Goal: Task Accomplishment & Management: Use online tool/utility

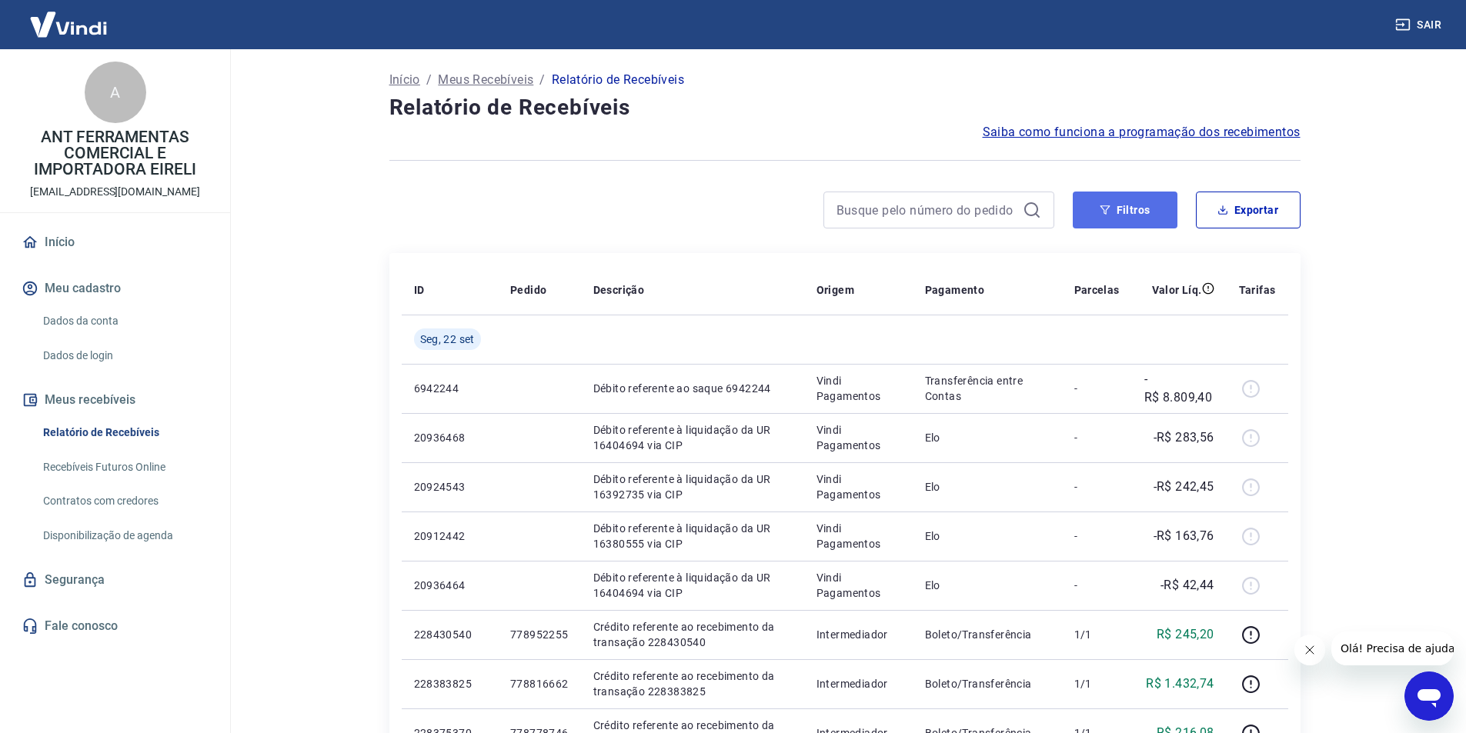
click at [1099, 221] on button "Filtros" at bounding box center [1125, 210] width 105 height 37
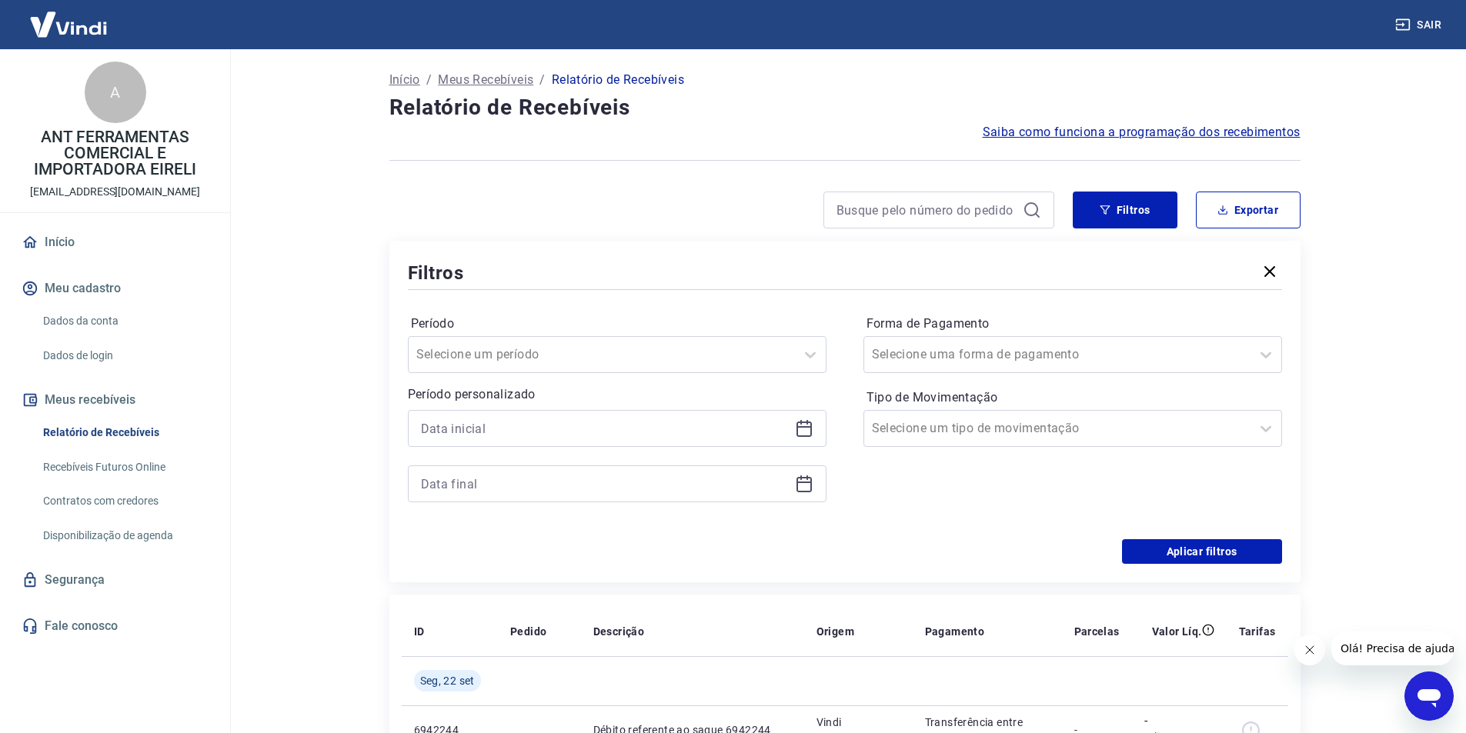
click at [803, 424] on icon at bounding box center [804, 428] width 18 height 18
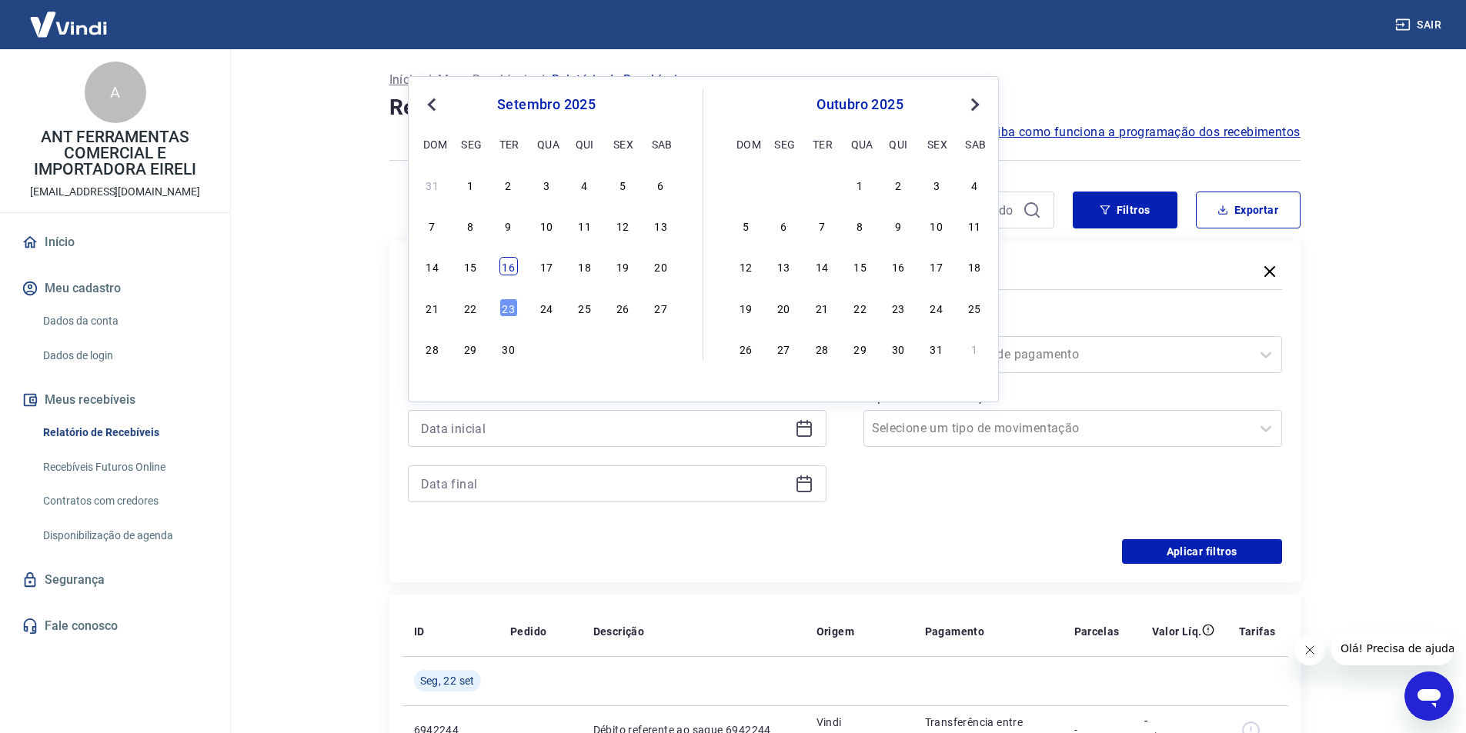
click at [512, 265] on div "16" at bounding box center [508, 266] width 18 height 18
type input "[DATE]"
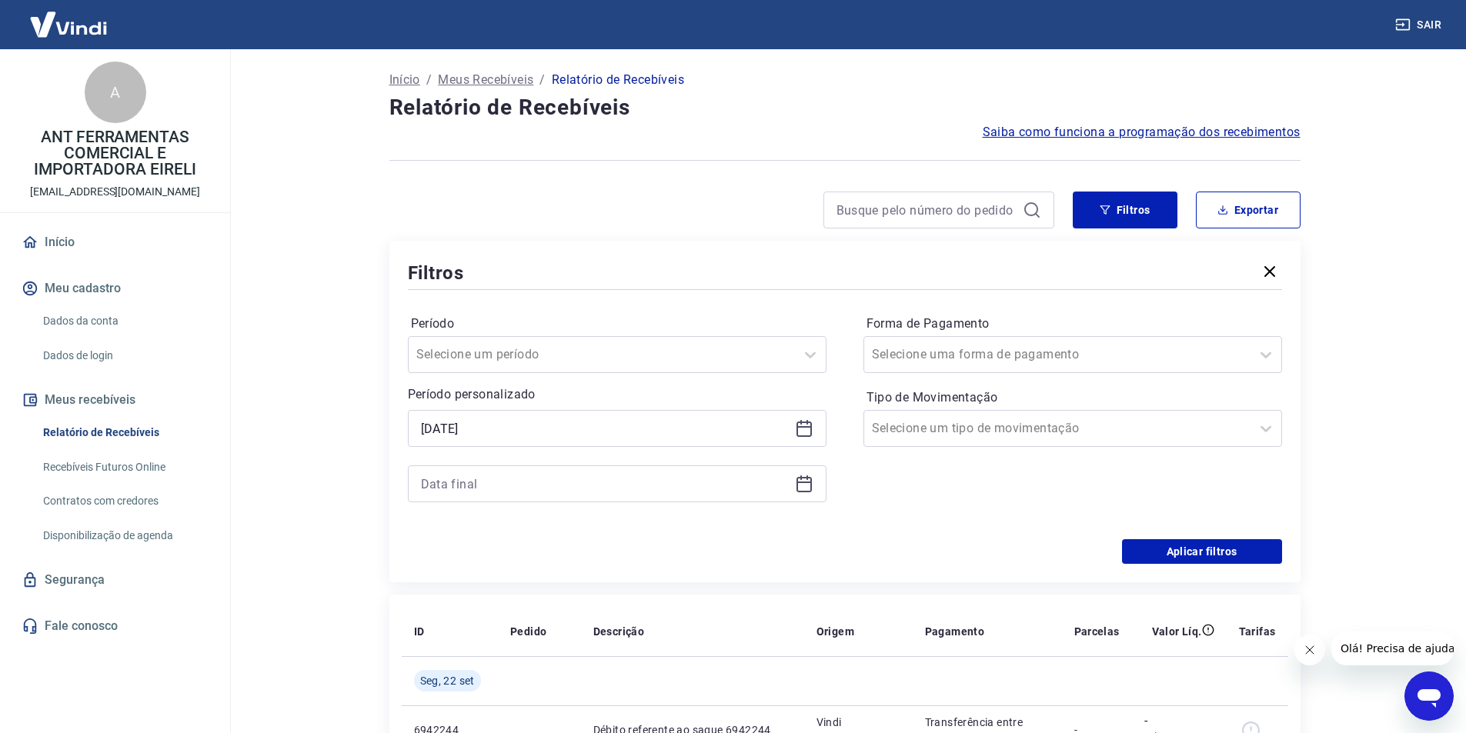
click at [807, 483] on icon at bounding box center [803, 483] width 15 height 2
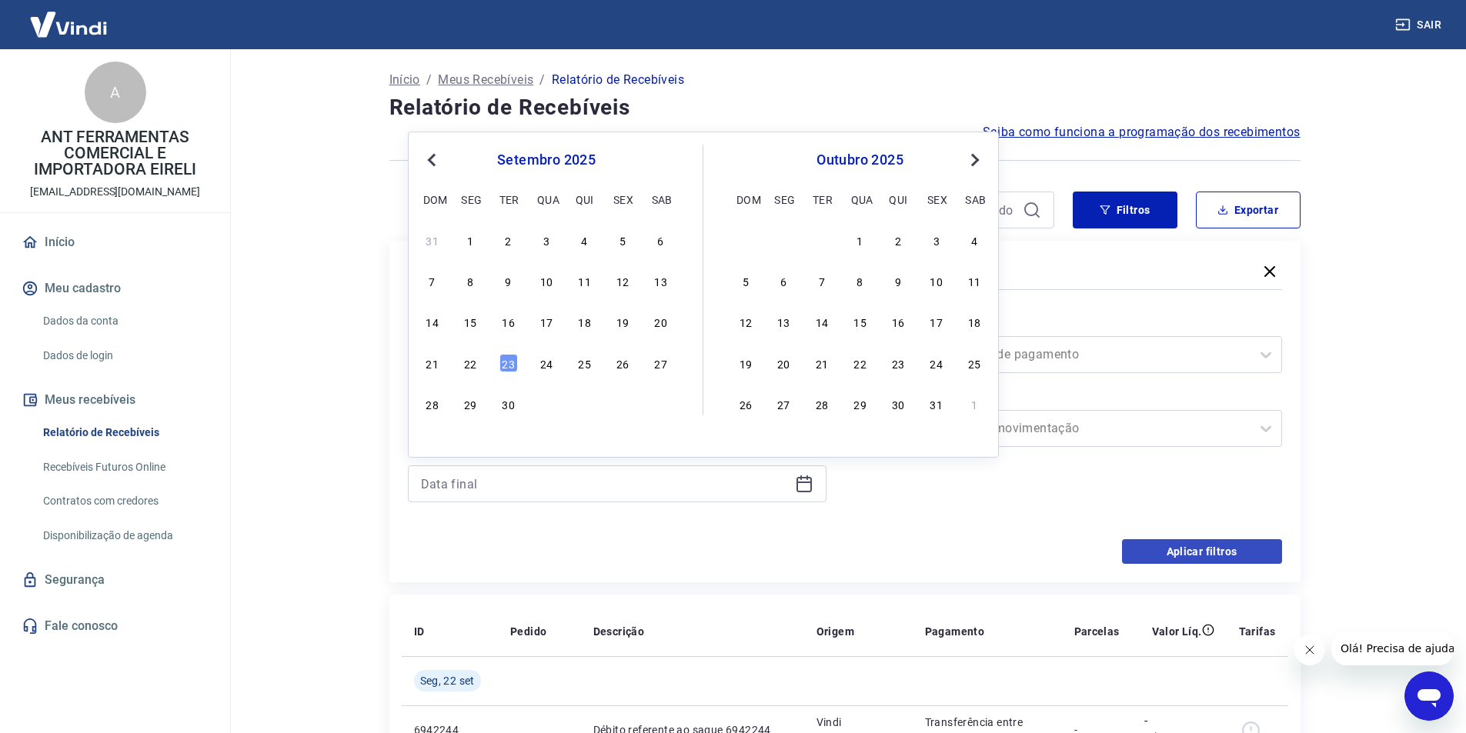
click at [515, 327] on div "16" at bounding box center [508, 321] width 18 height 18
type input "[DATE]"
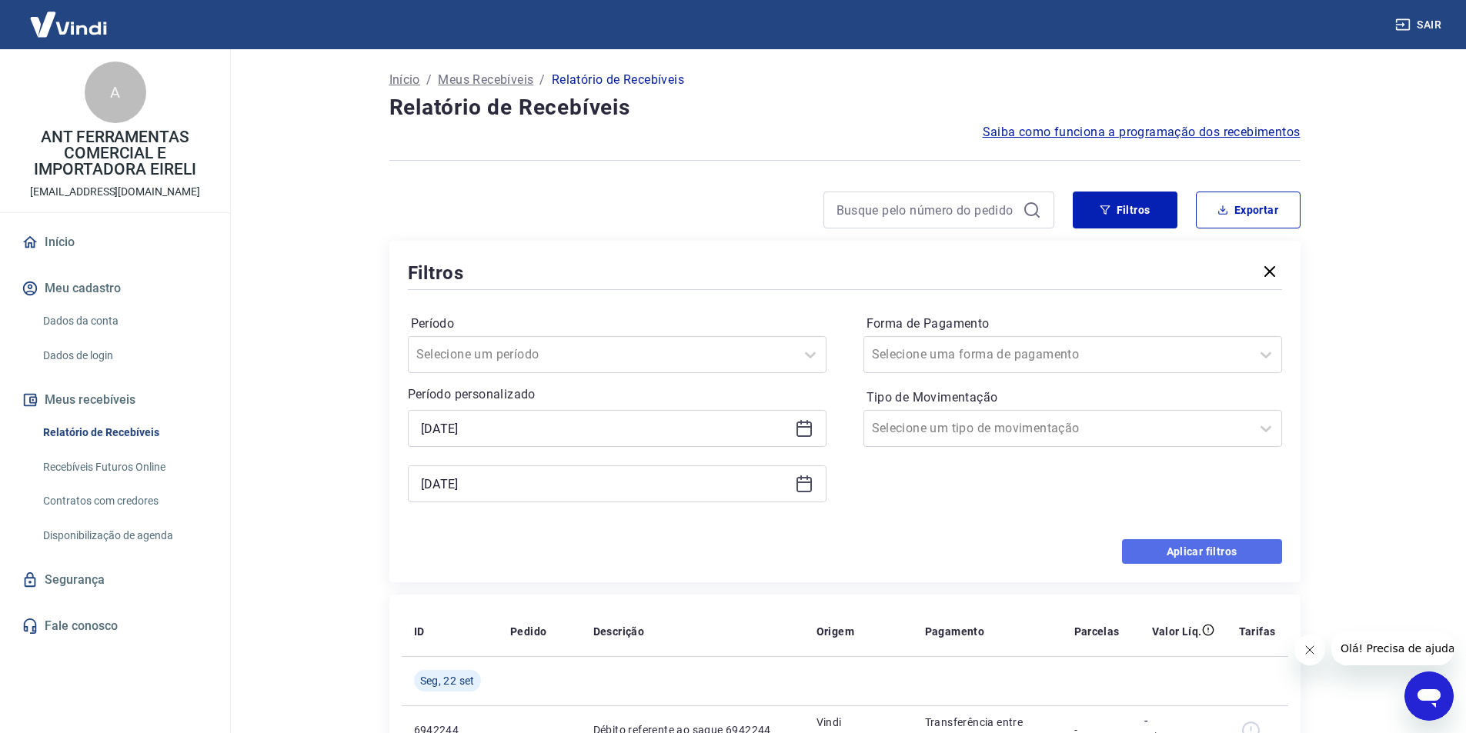
click at [1253, 549] on button "Aplicar filtros" at bounding box center [1202, 551] width 160 height 25
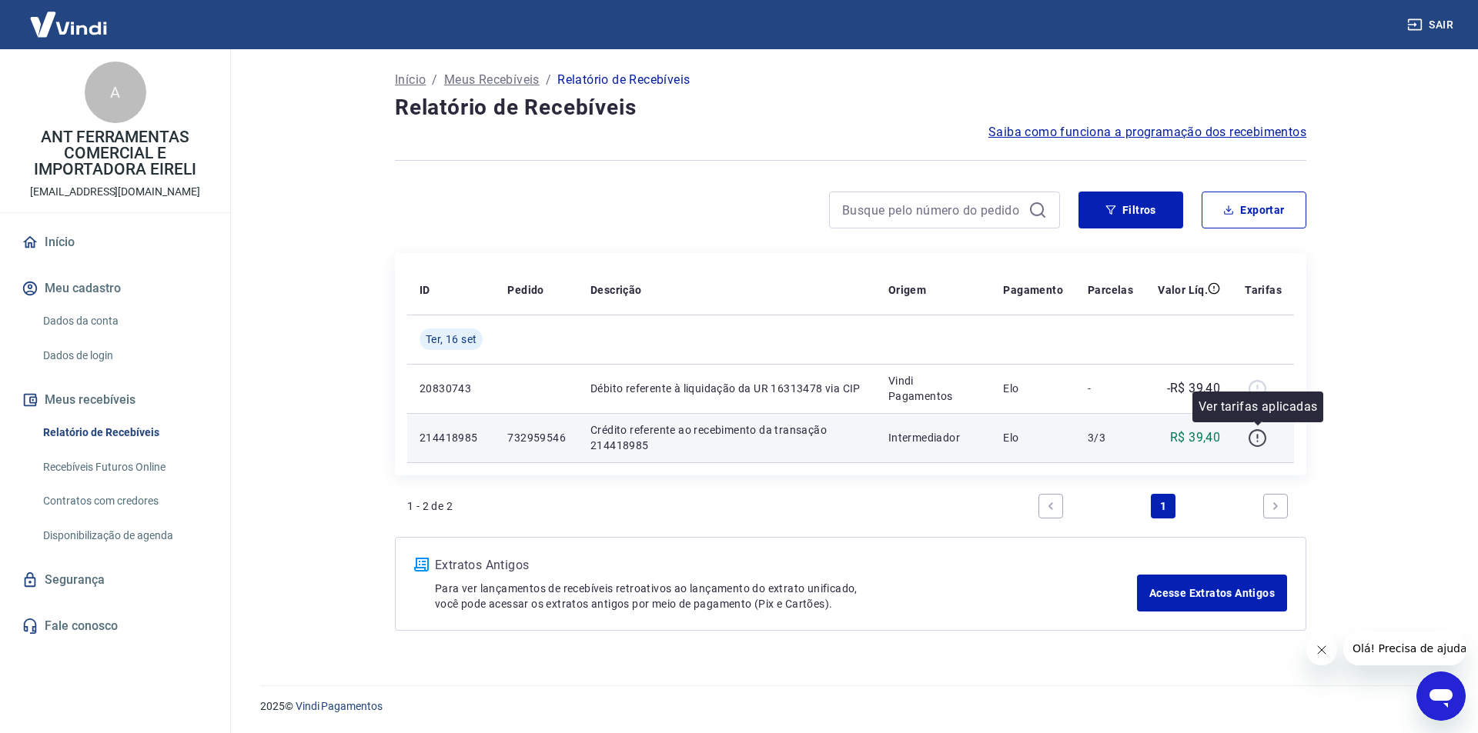
click at [1266, 442] on icon "button" at bounding box center [1256, 438] width 19 height 19
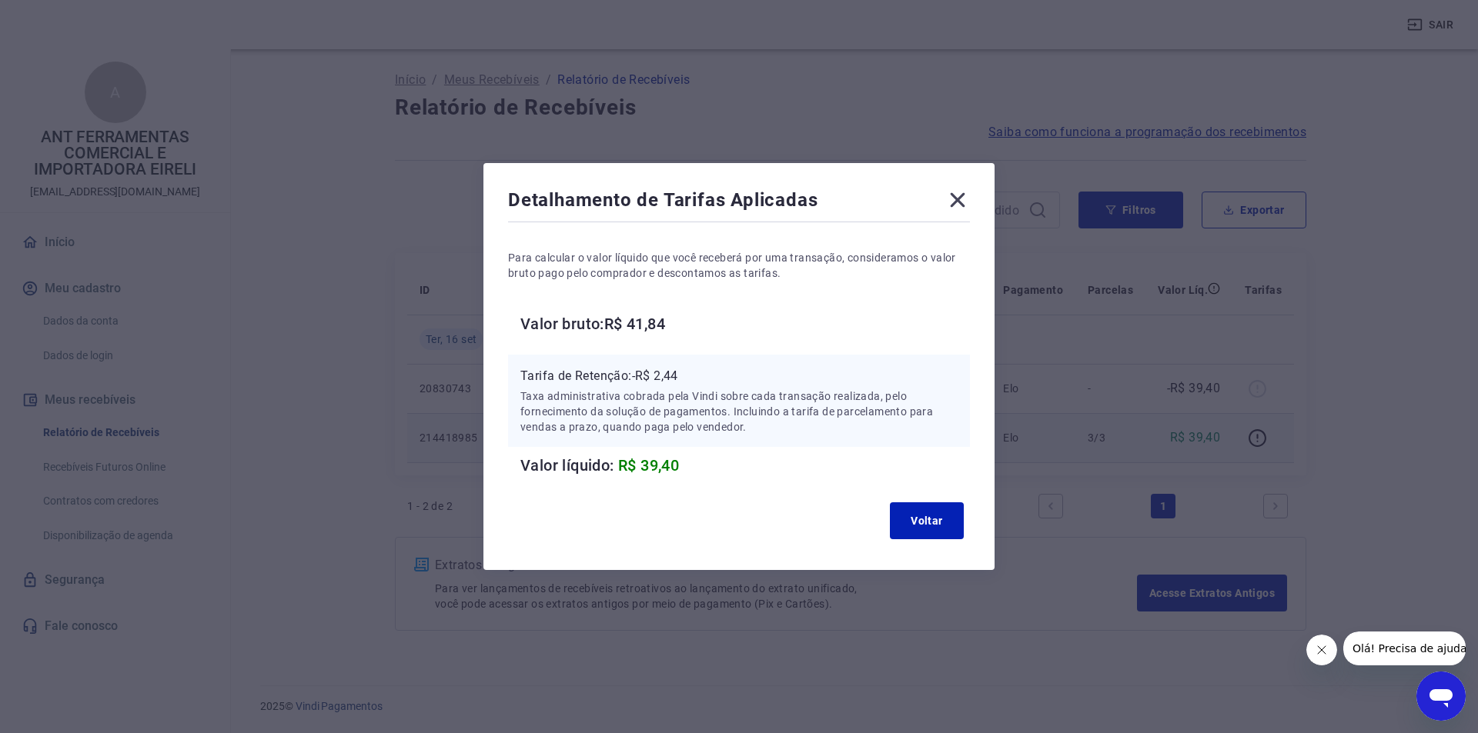
click at [997, 650] on div "Detalhamento de Tarifas Aplicadas Para calcular o valor líquido que você recebe…" at bounding box center [739, 366] width 1478 height 733
click at [937, 513] on button "Voltar" at bounding box center [927, 521] width 74 height 37
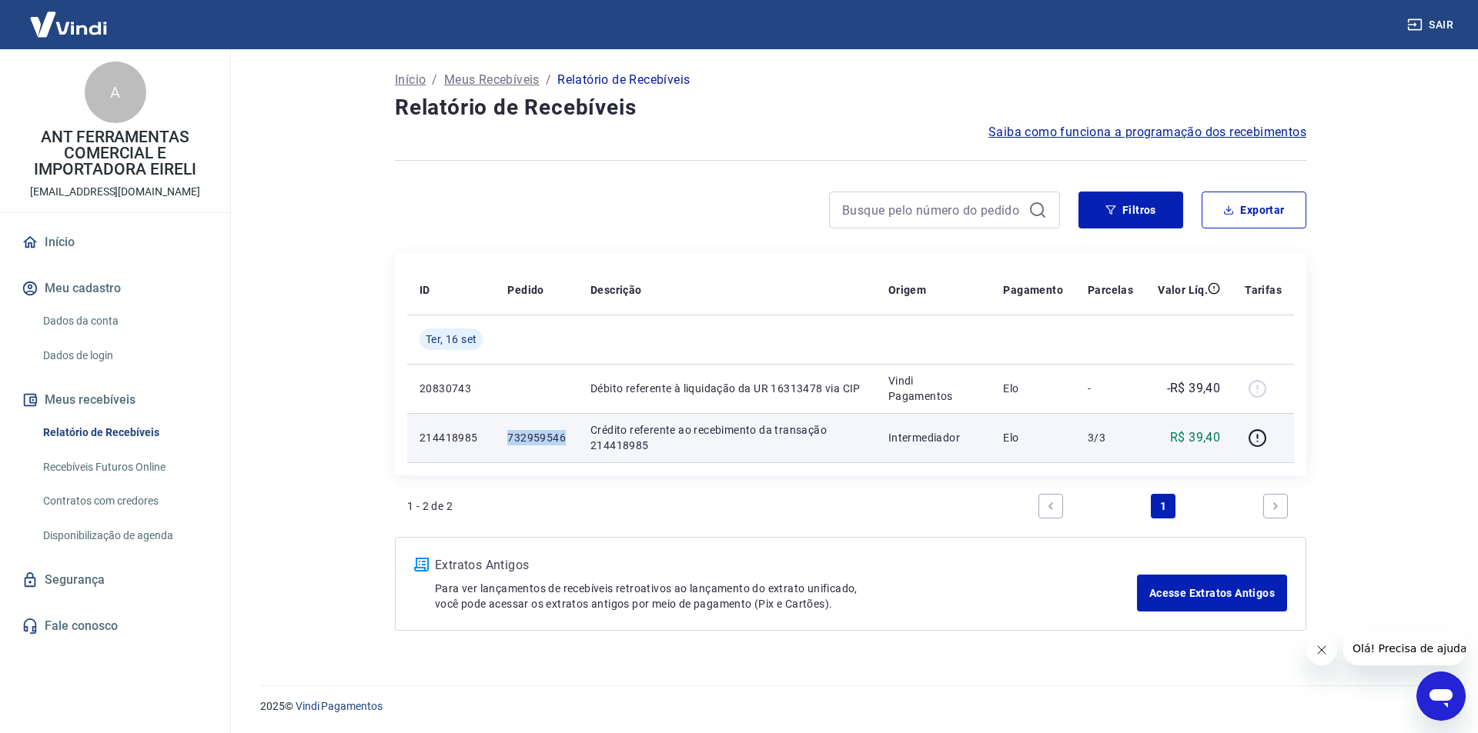
drag, startPoint x: 509, startPoint y: 436, endPoint x: 563, endPoint y: 435, distance: 53.9
click at [563, 435] on p "732959546" at bounding box center [536, 437] width 58 height 15
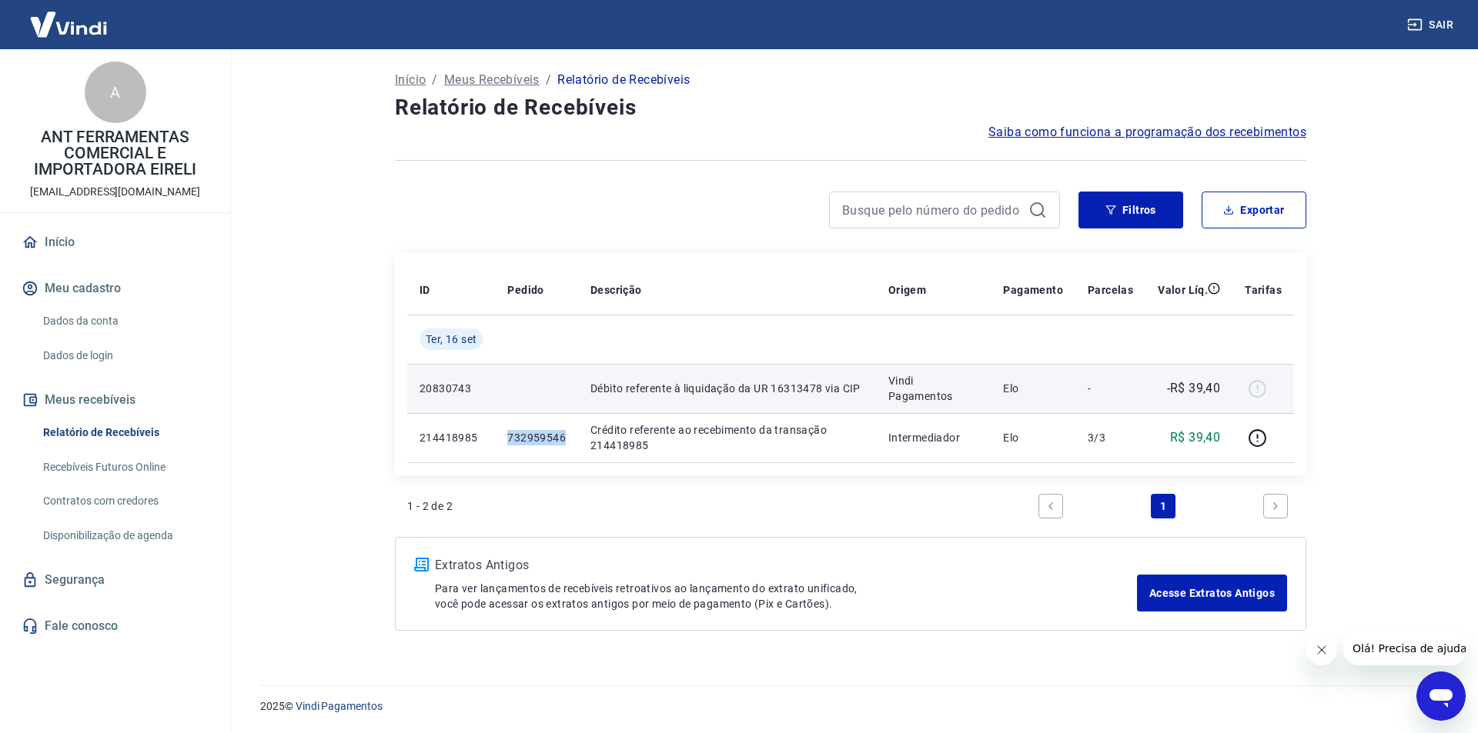
copy p "732959546"
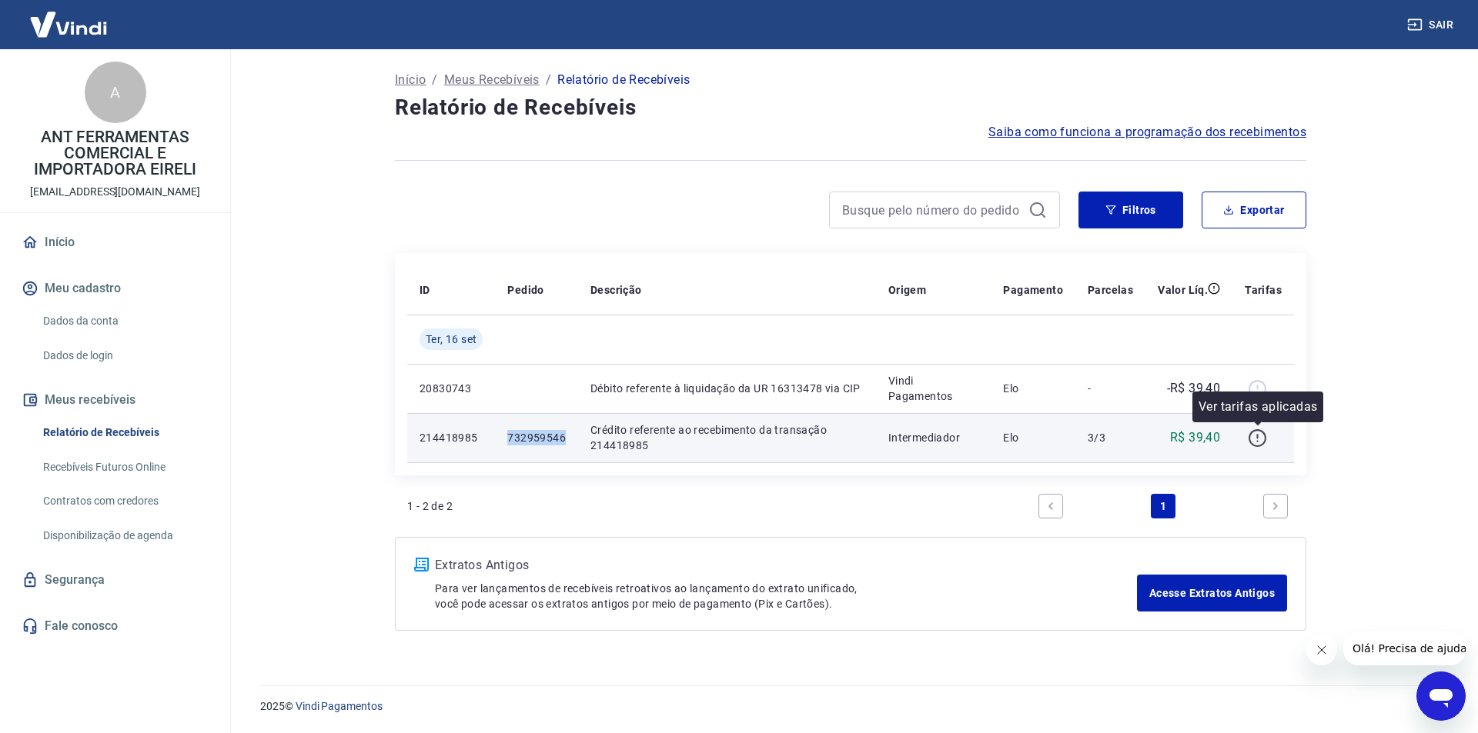
click at [1255, 442] on icon "button" at bounding box center [1256, 438] width 19 height 19
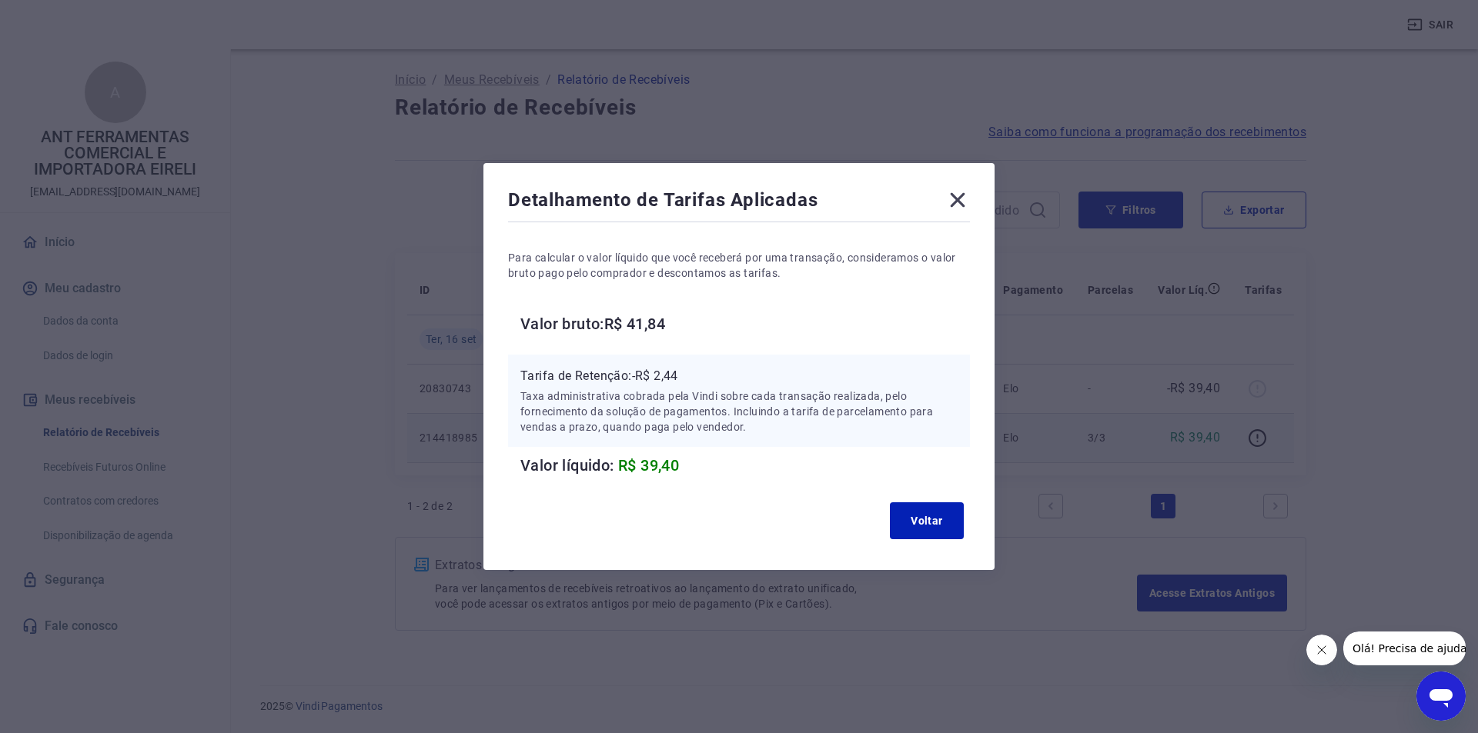
click at [546, 32] on div "Detalhamento de Tarifas Aplicadas Para calcular o valor líquido que você recebe…" at bounding box center [739, 366] width 1478 height 733
click at [932, 520] on button "Voltar" at bounding box center [927, 521] width 74 height 37
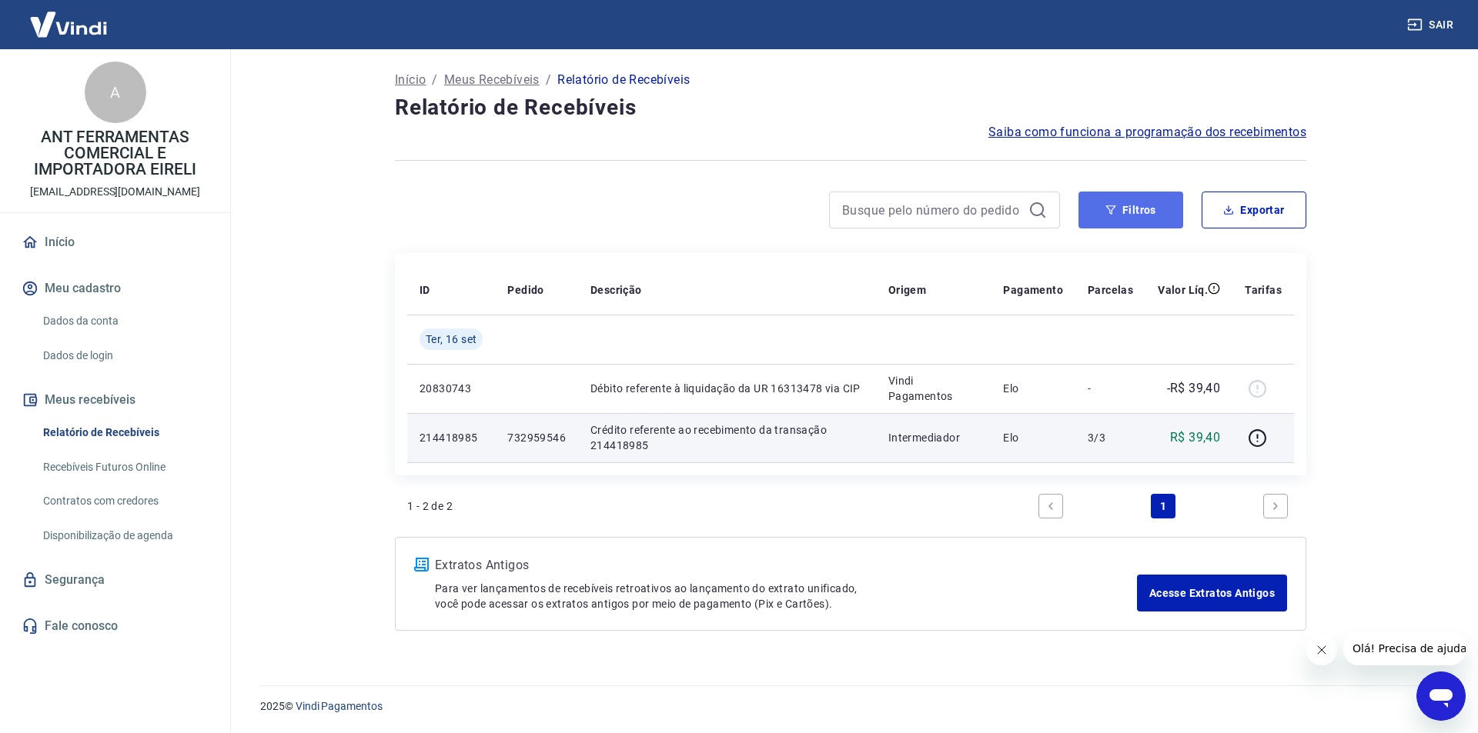
click at [1136, 205] on button "Filtros" at bounding box center [1130, 210] width 105 height 37
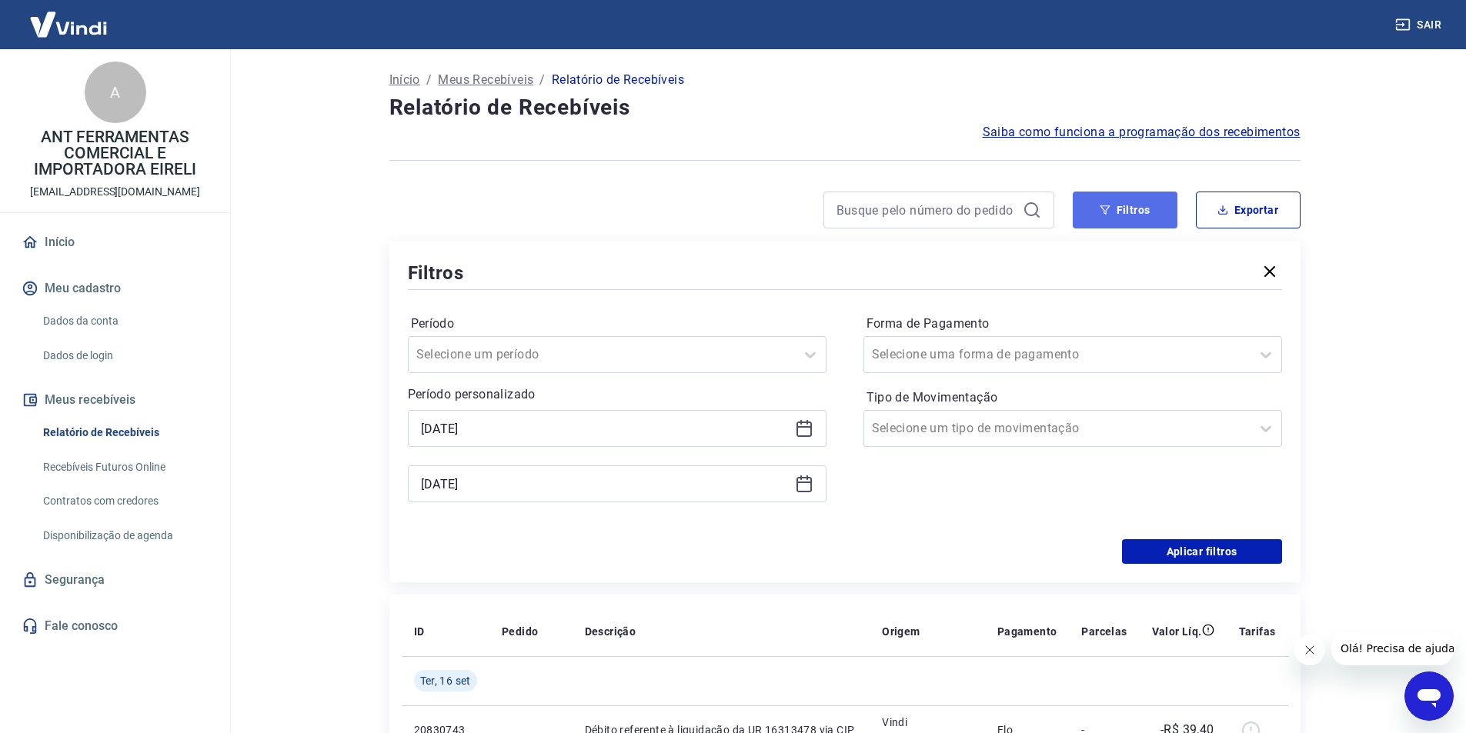
click at [1126, 215] on button "Filtros" at bounding box center [1125, 210] width 105 height 37
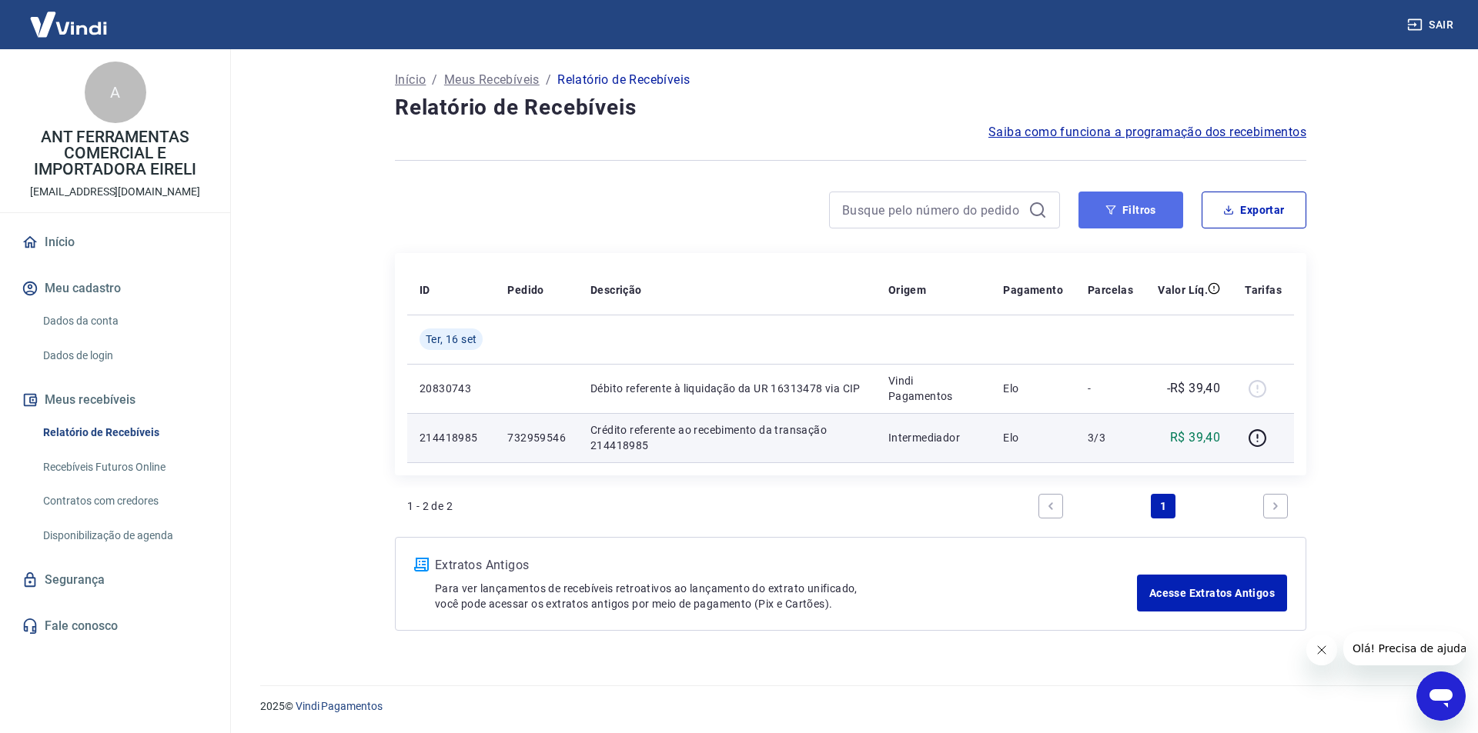
click at [1103, 216] on button "Filtros" at bounding box center [1130, 210] width 105 height 37
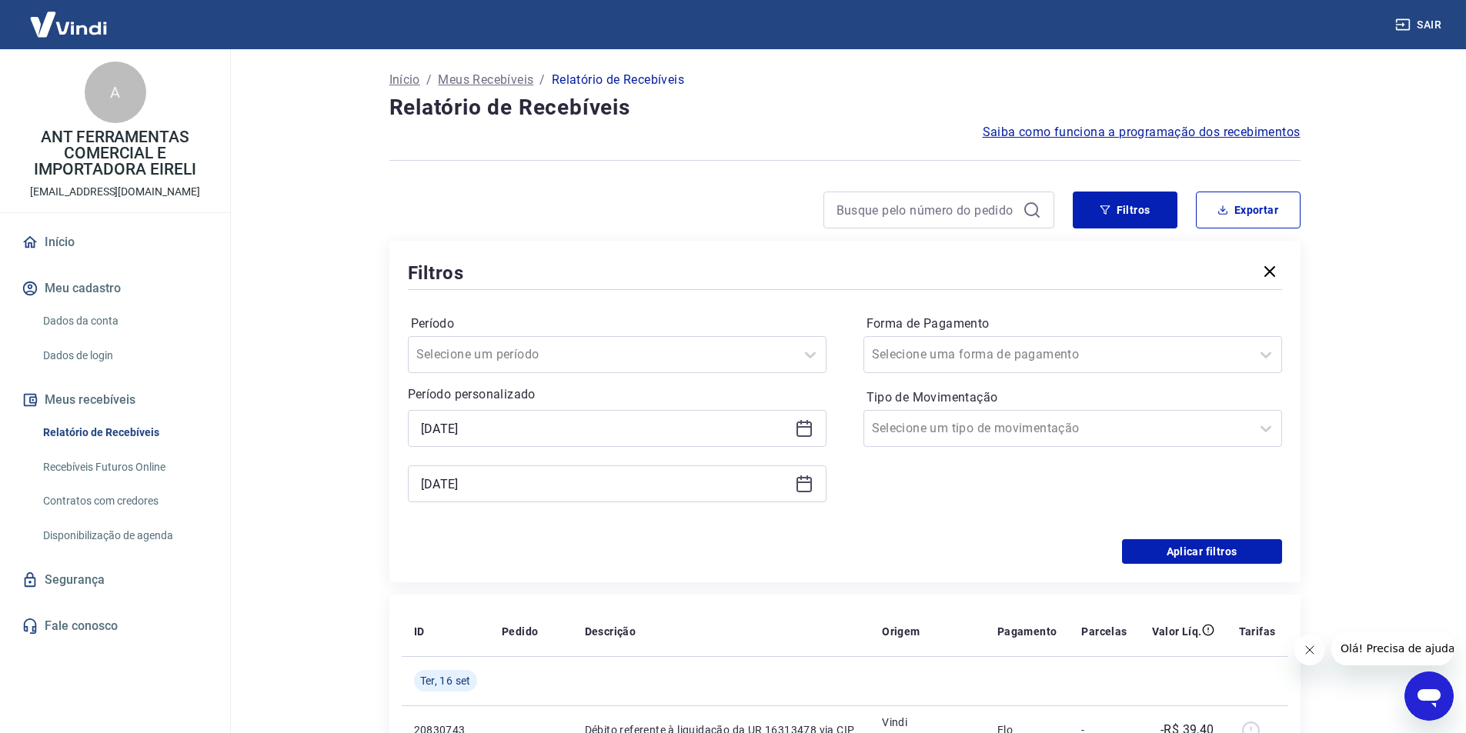
click at [805, 427] on icon at bounding box center [803, 427] width 15 height 2
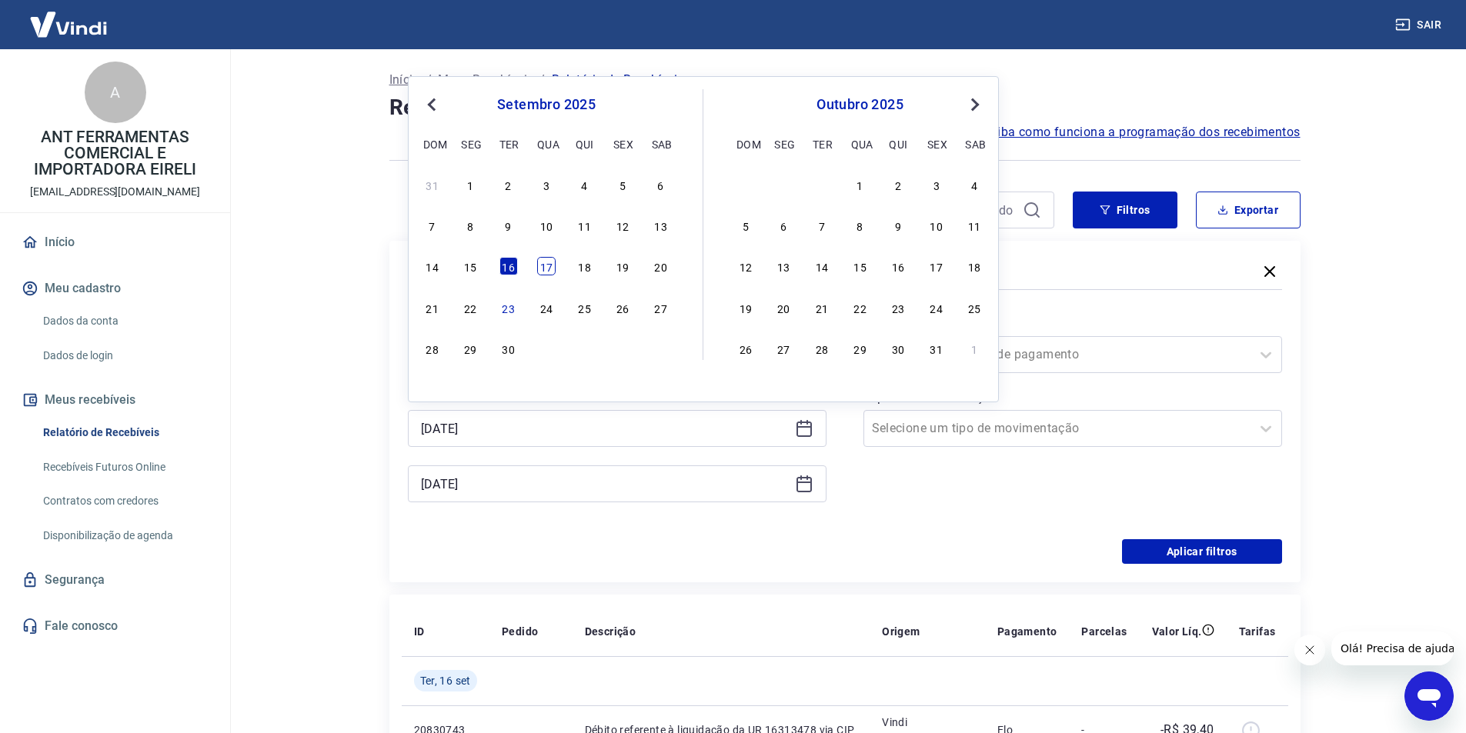
click at [551, 269] on div "17" at bounding box center [546, 266] width 18 height 18
type input "[DATE]"
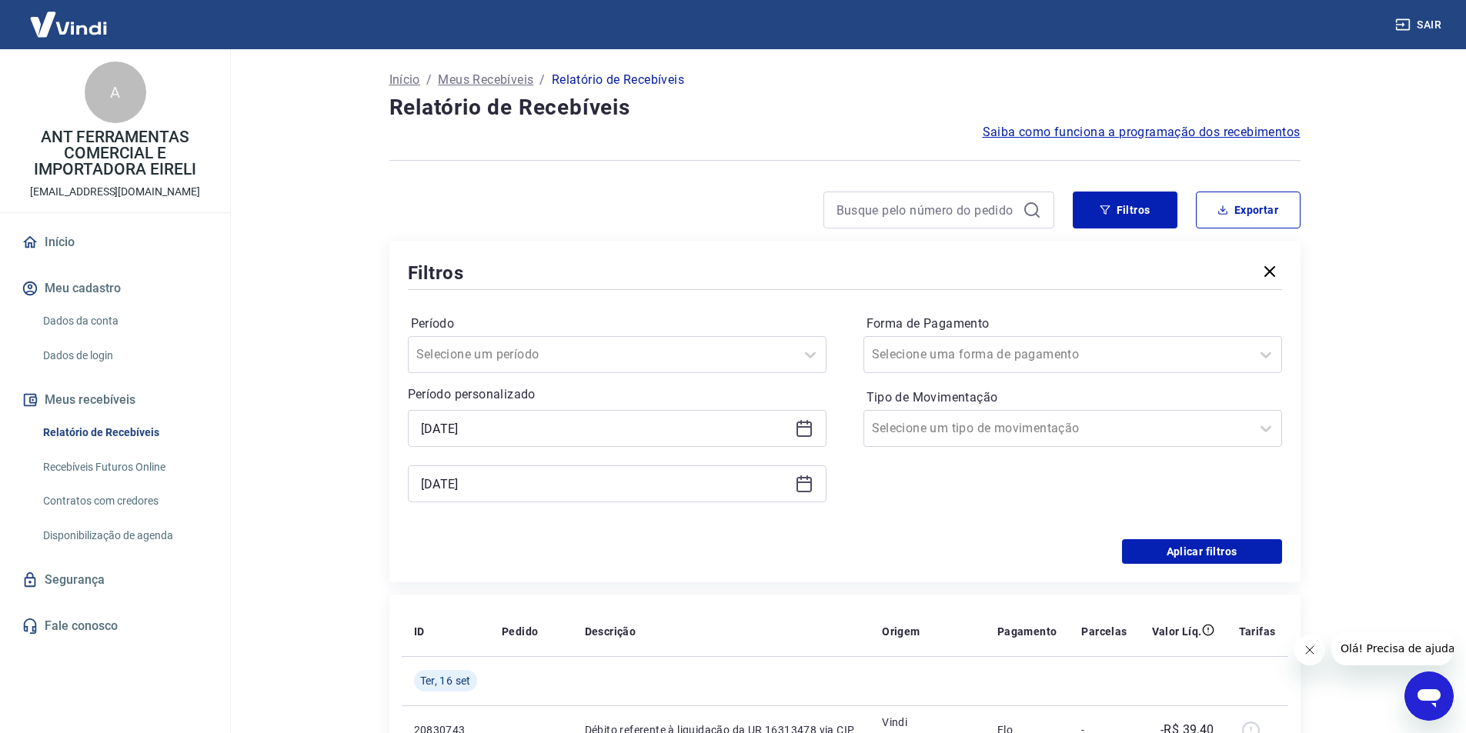
click at [797, 489] on icon at bounding box center [803, 484] width 15 height 15
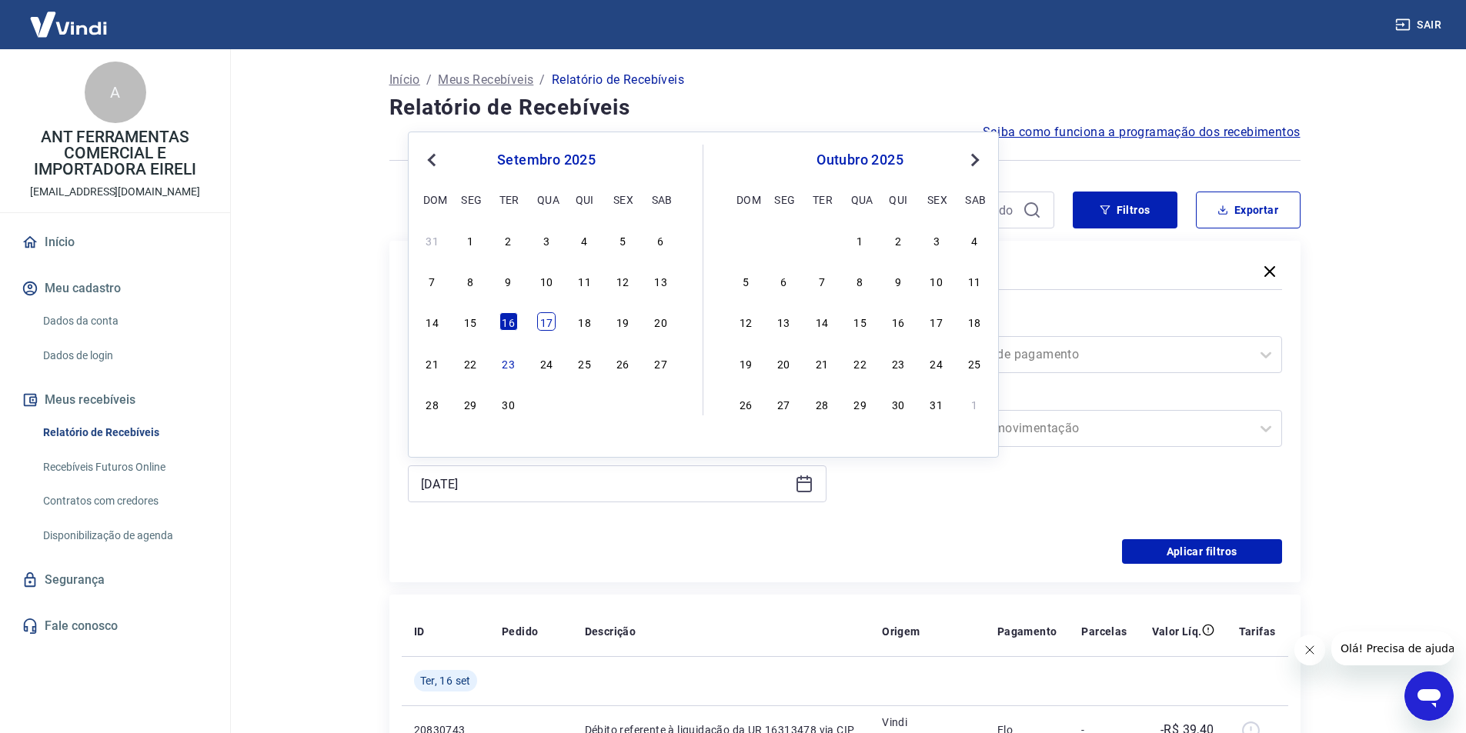
click at [550, 322] on div "17" at bounding box center [546, 321] width 18 height 18
type input "[DATE]"
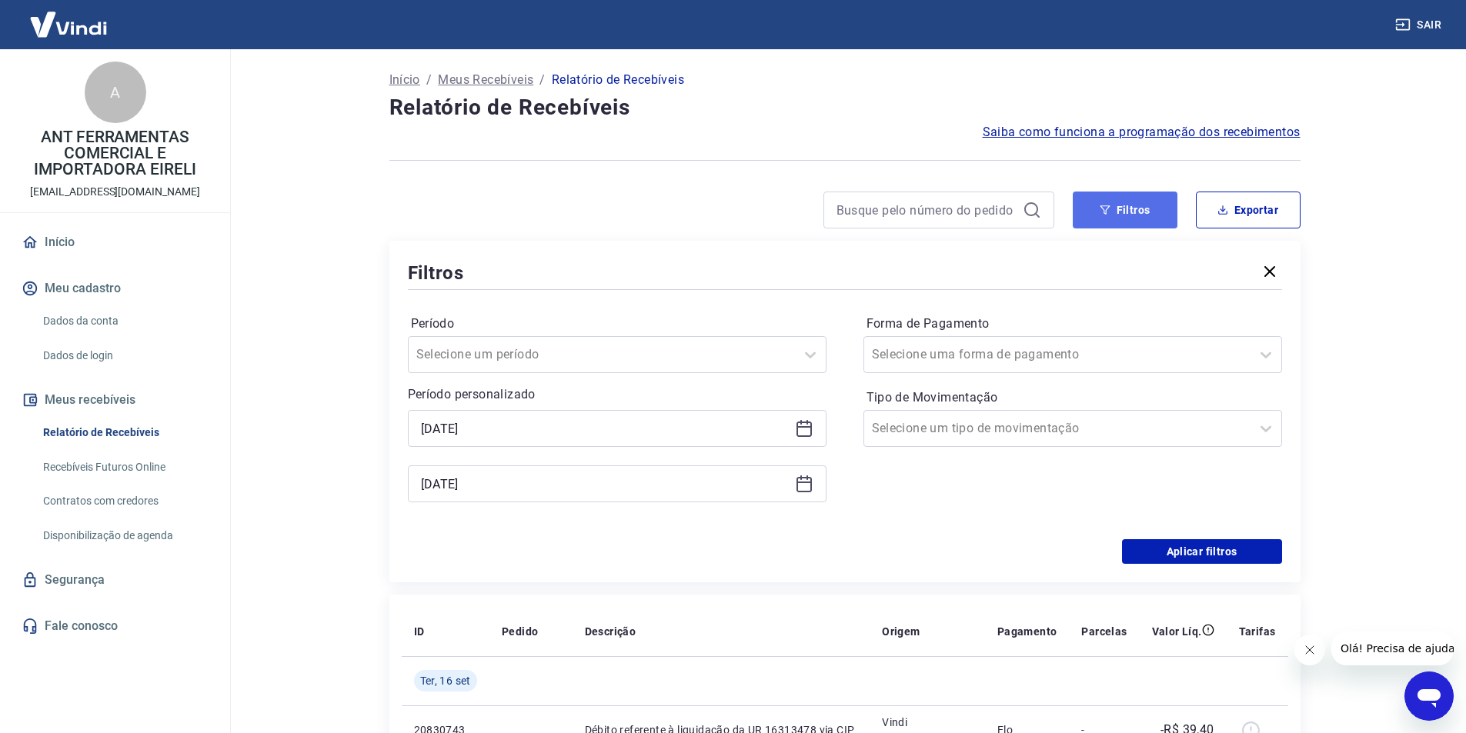
click at [1120, 211] on button "Filtros" at bounding box center [1125, 210] width 105 height 37
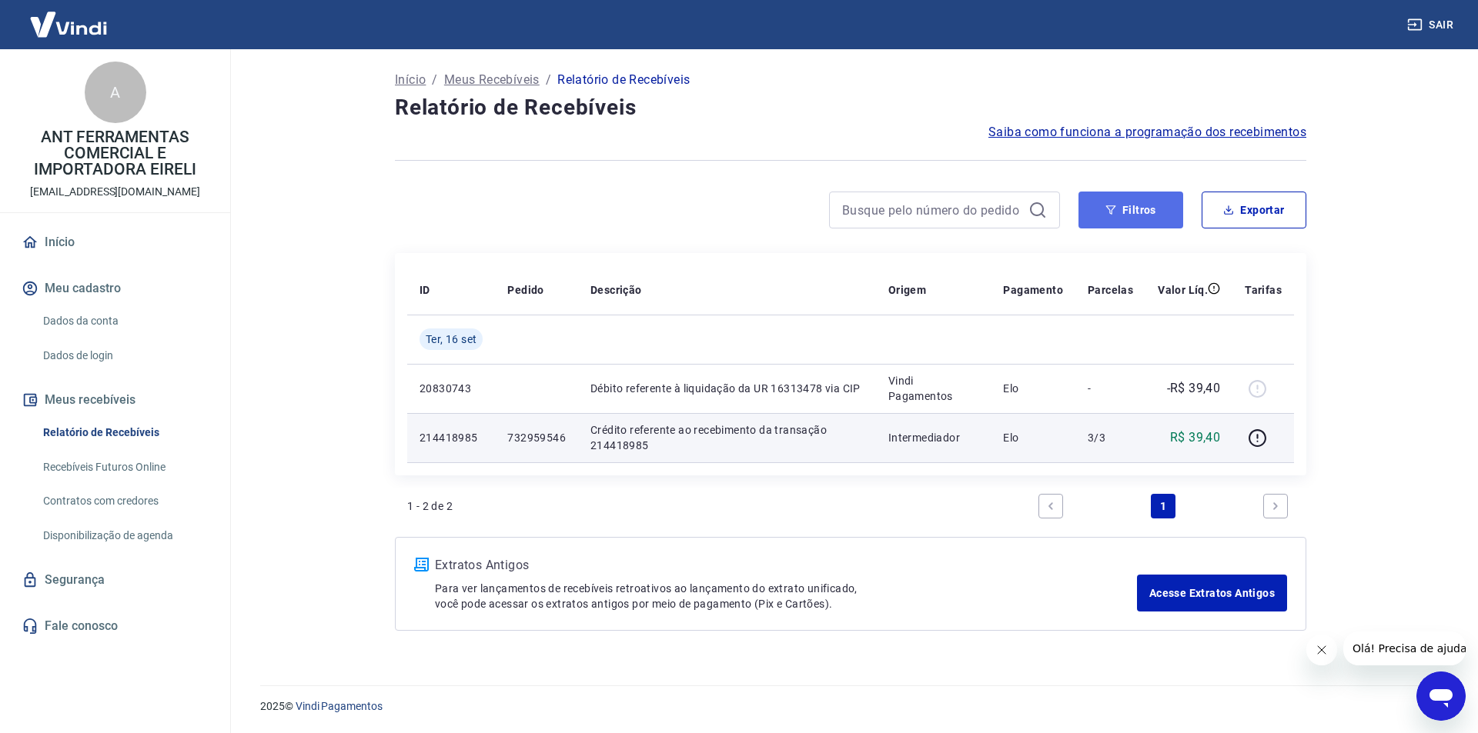
click at [1117, 216] on button "Filtros" at bounding box center [1130, 210] width 105 height 37
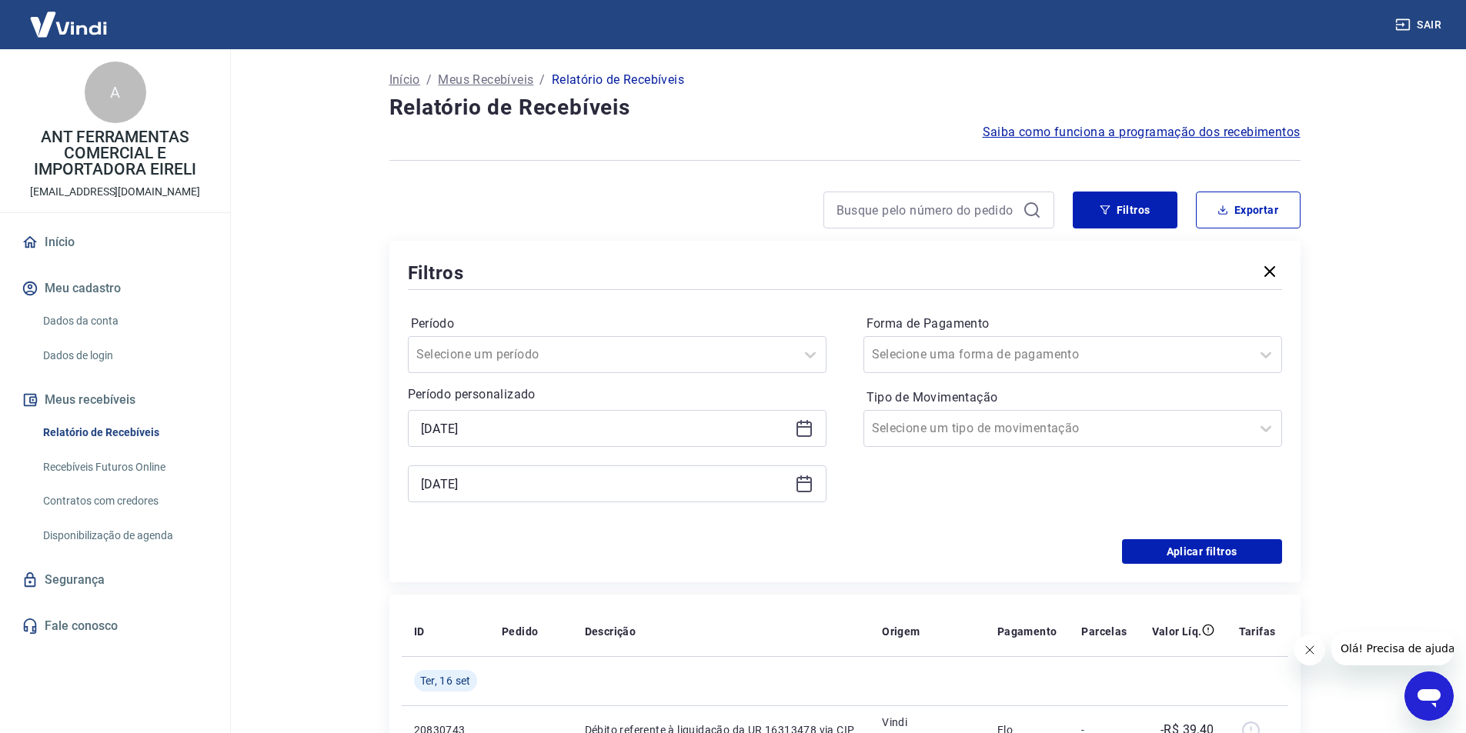
click at [806, 426] on icon at bounding box center [804, 428] width 18 height 18
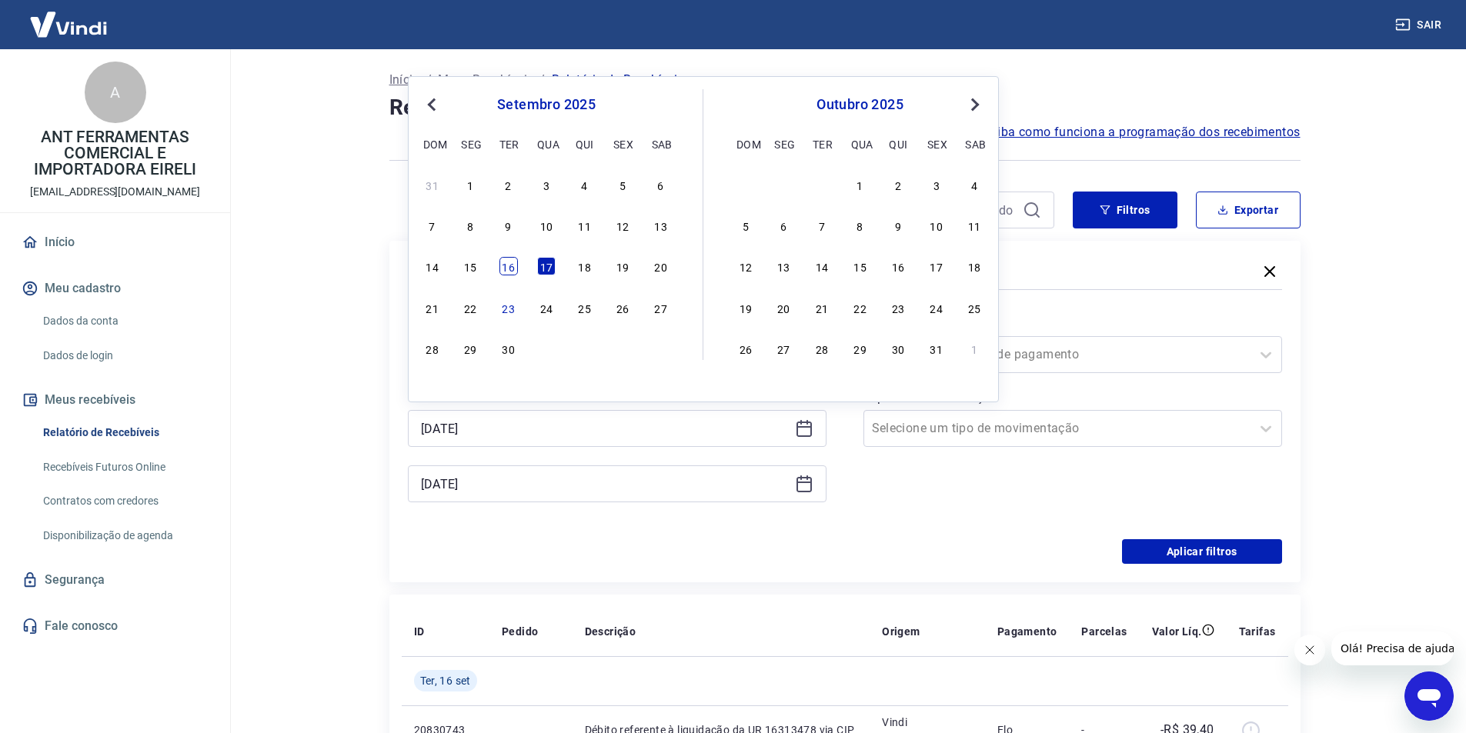
click at [512, 274] on div "16" at bounding box center [508, 266] width 18 height 18
type input "[DATE]"
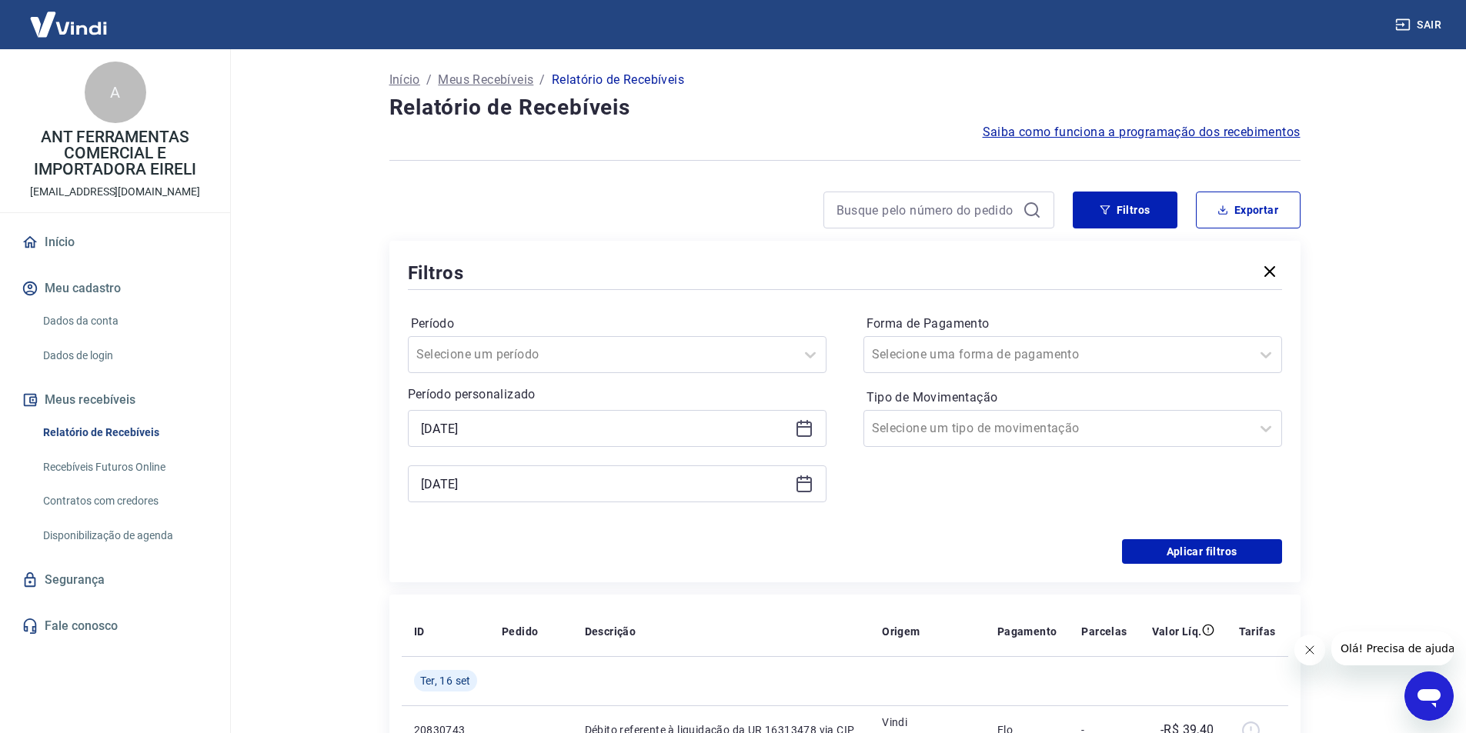
click at [797, 483] on icon at bounding box center [803, 483] width 15 height 2
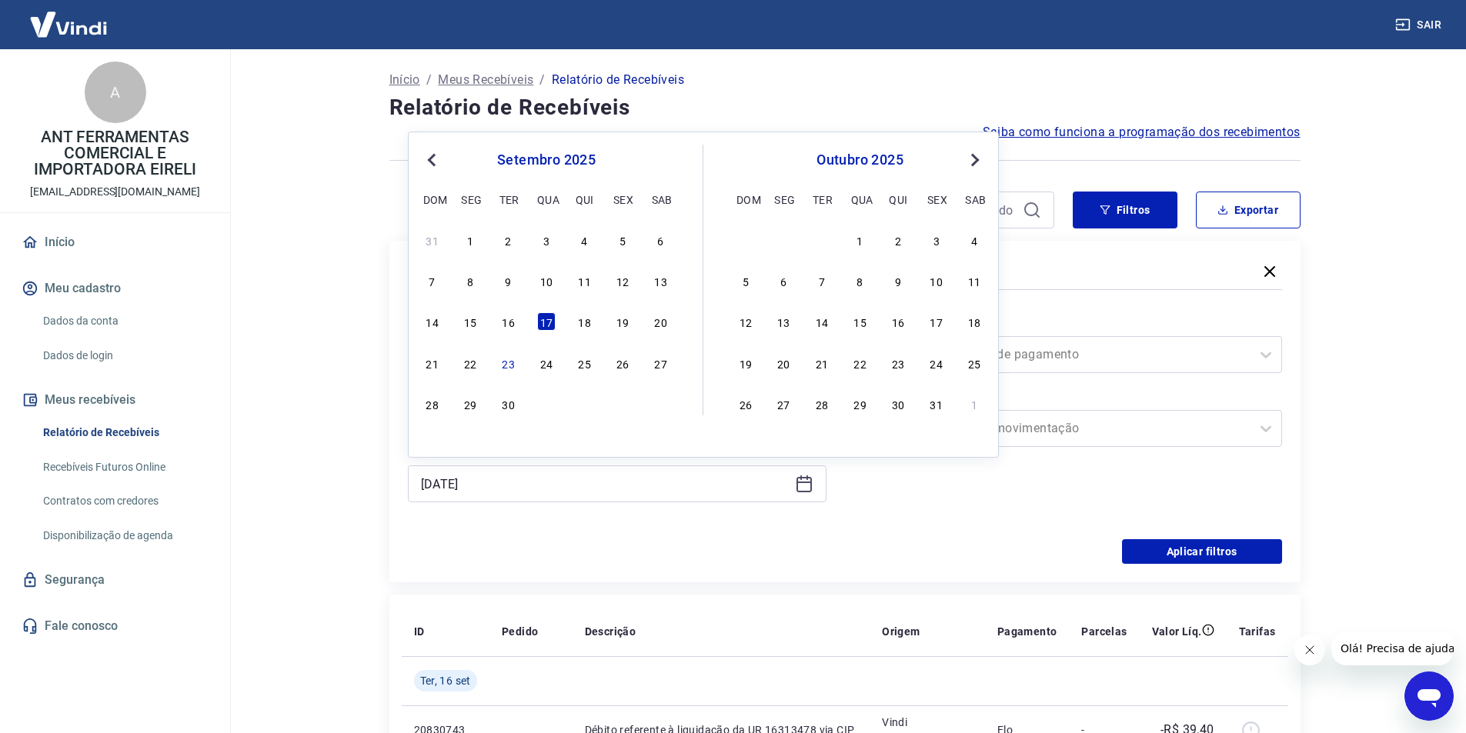
click at [516, 323] on div "16" at bounding box center [508, 321] width 18 height 18
type input "[DATE]"
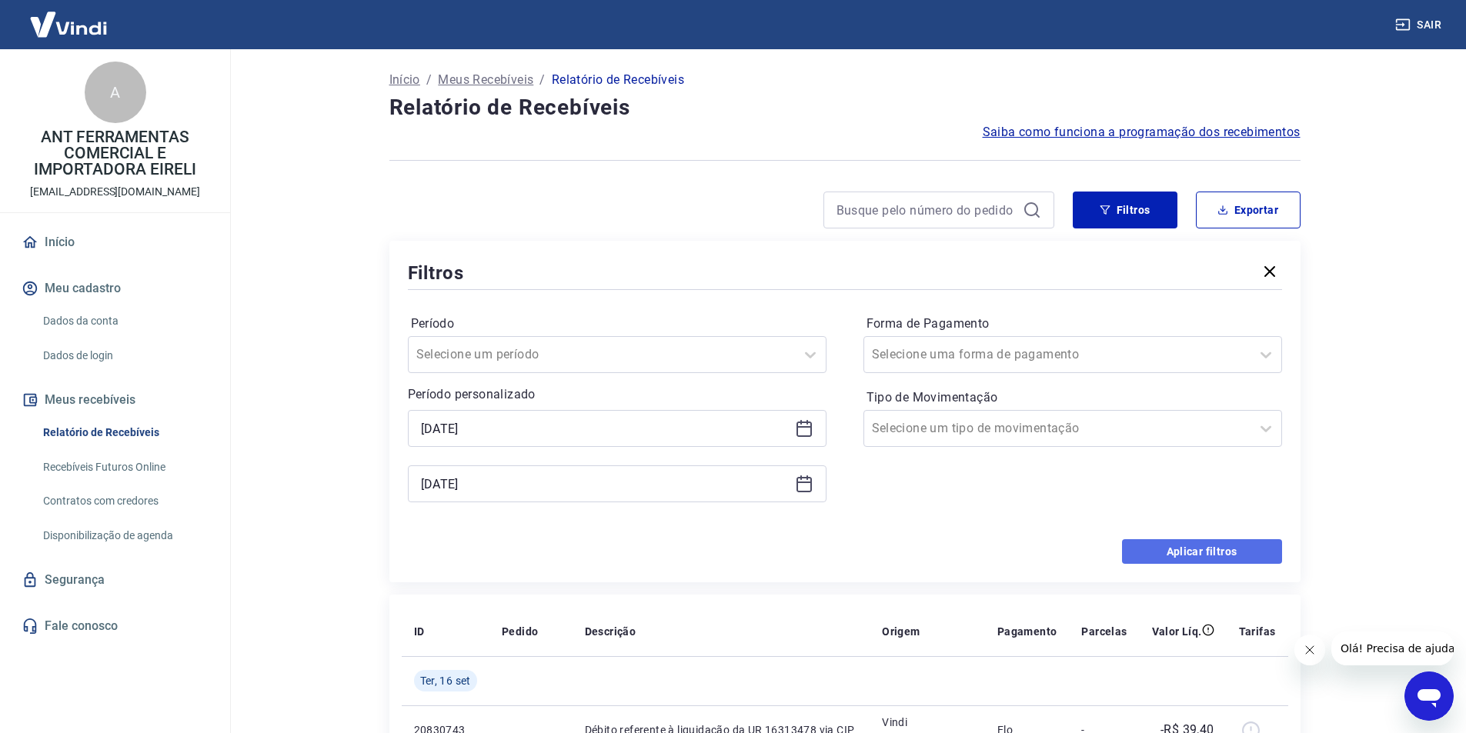
click at [1184, 553] on button "Aplicar filtros" at bounding box center [1202, 551] width 160 height 25
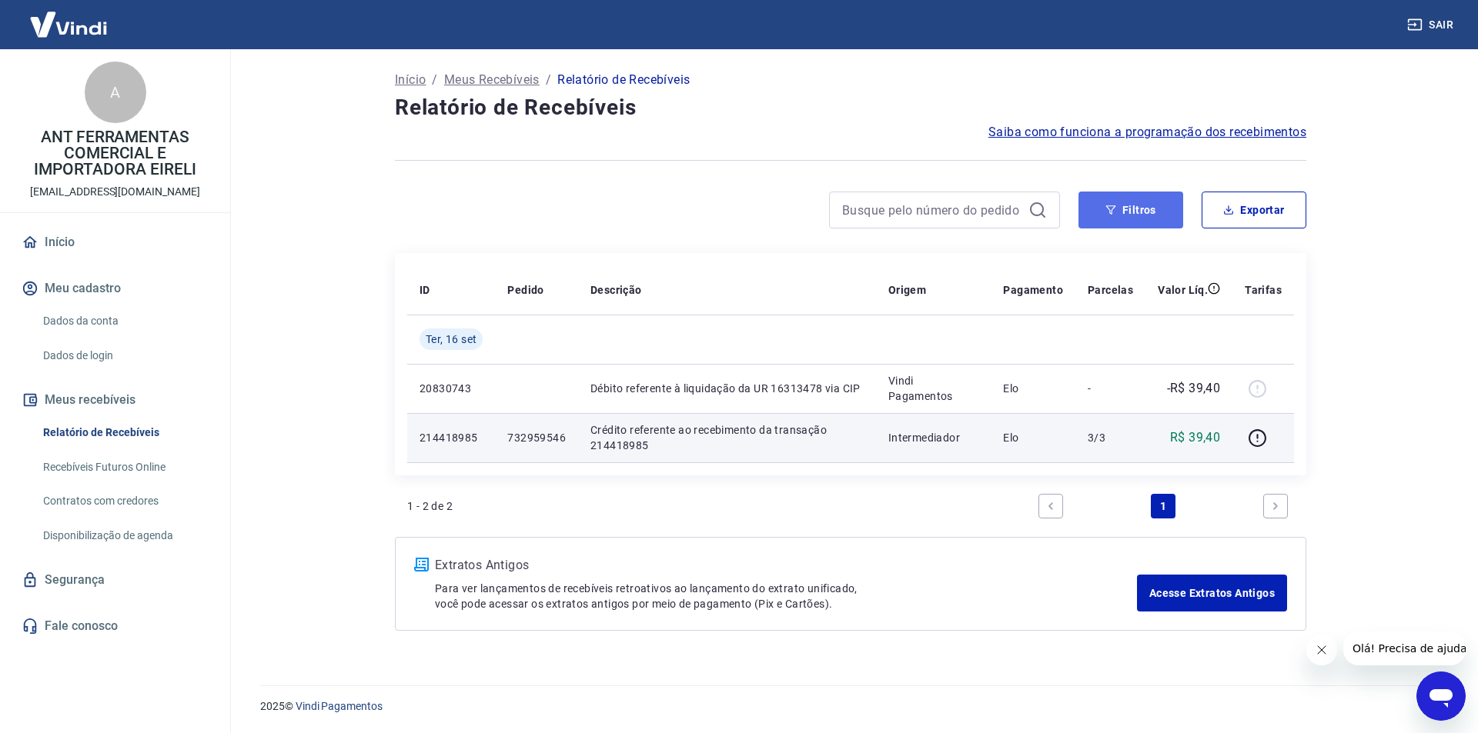
click at [1110, 222] on button "Filtros" at bounding box center [1130, 210] width 105 height 37
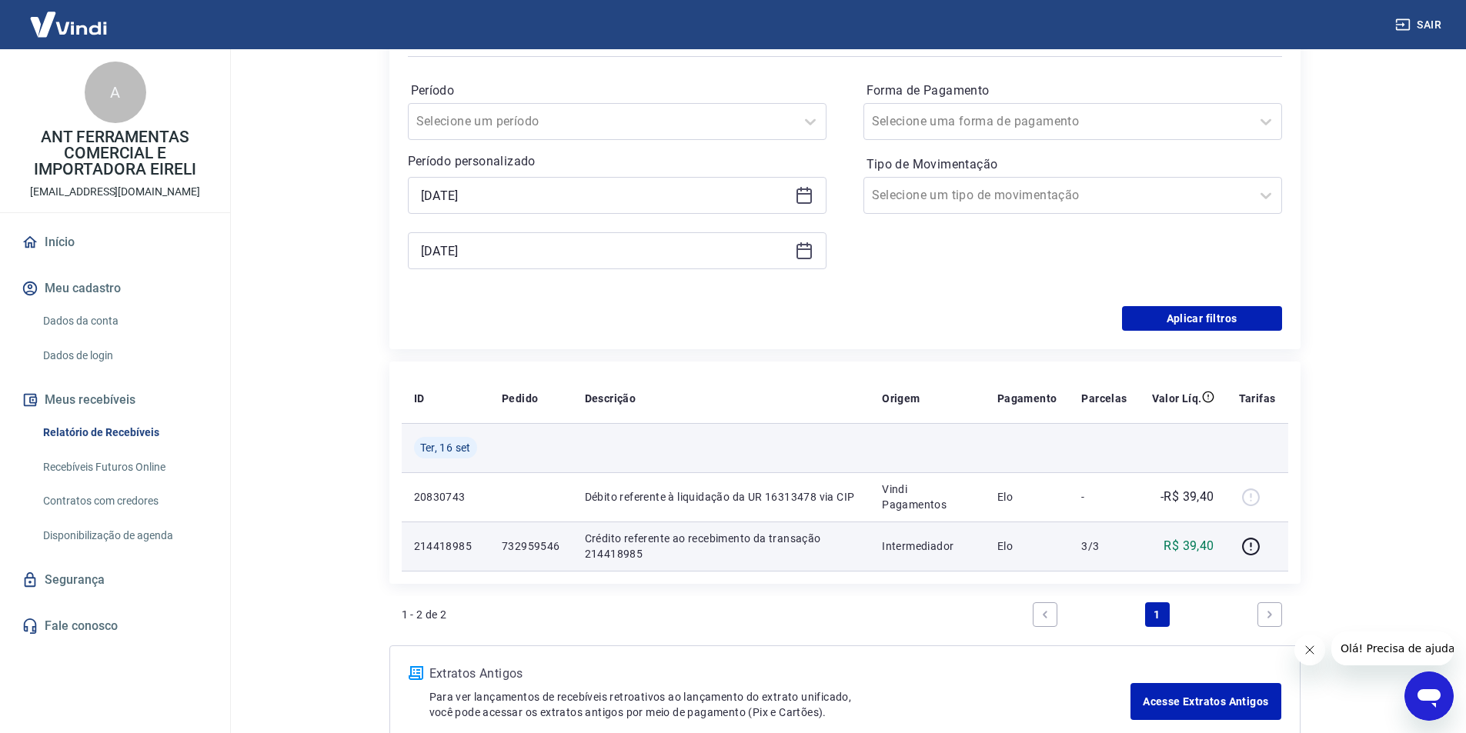
scroll to position [308, 0]
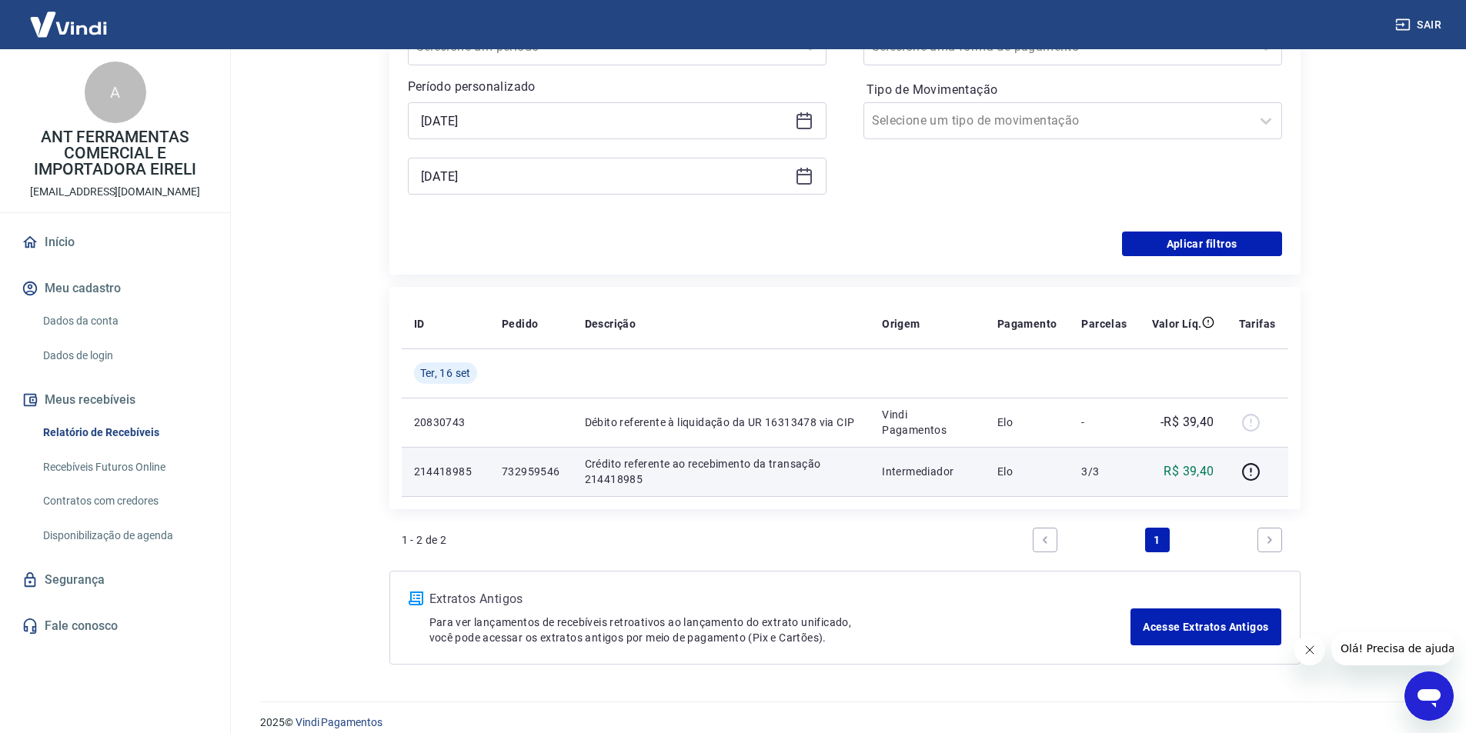
click at [803, 175] on icon at bounding box center [803, 175] width 15 height 2
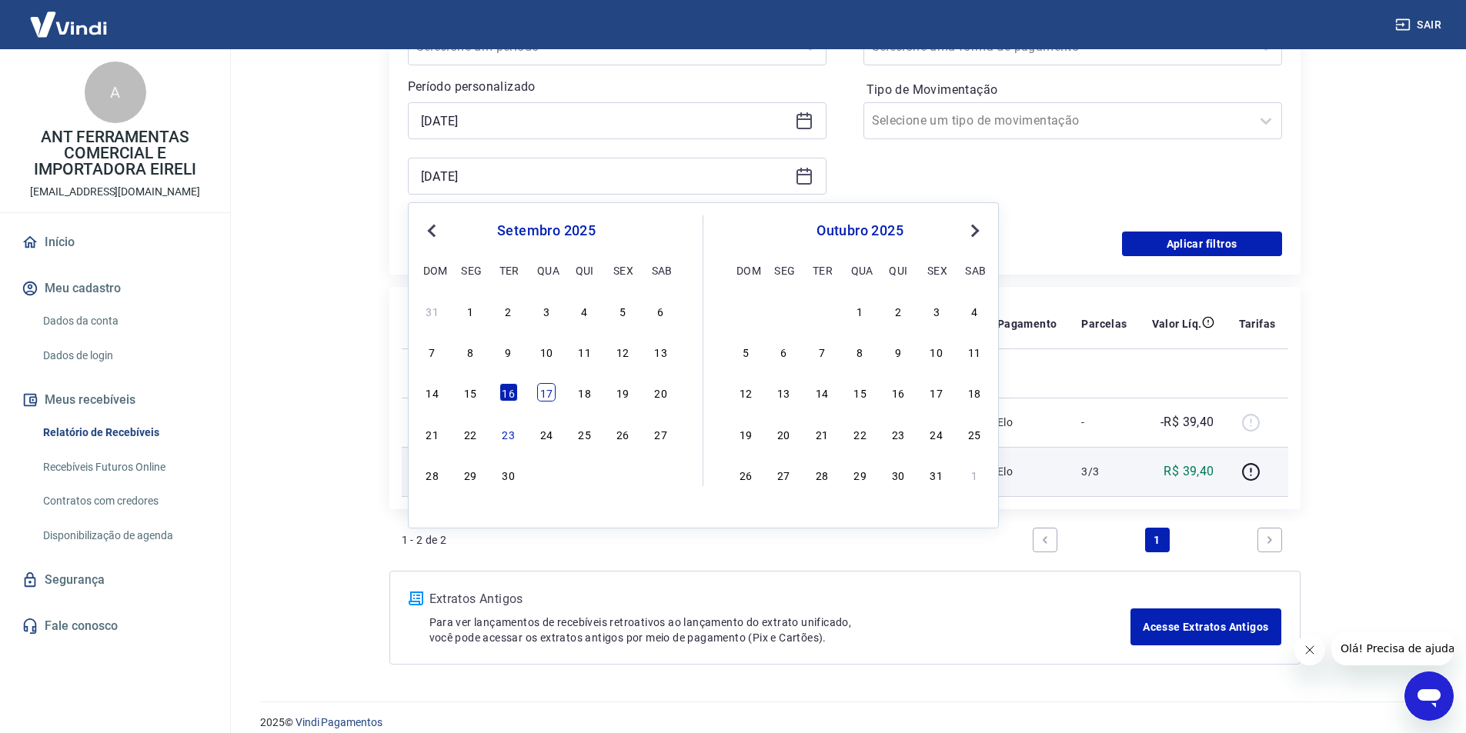
click at [552, 392] on div "17" at bounding box center [546, 392] width 18 height 18
type input "[DATE]"
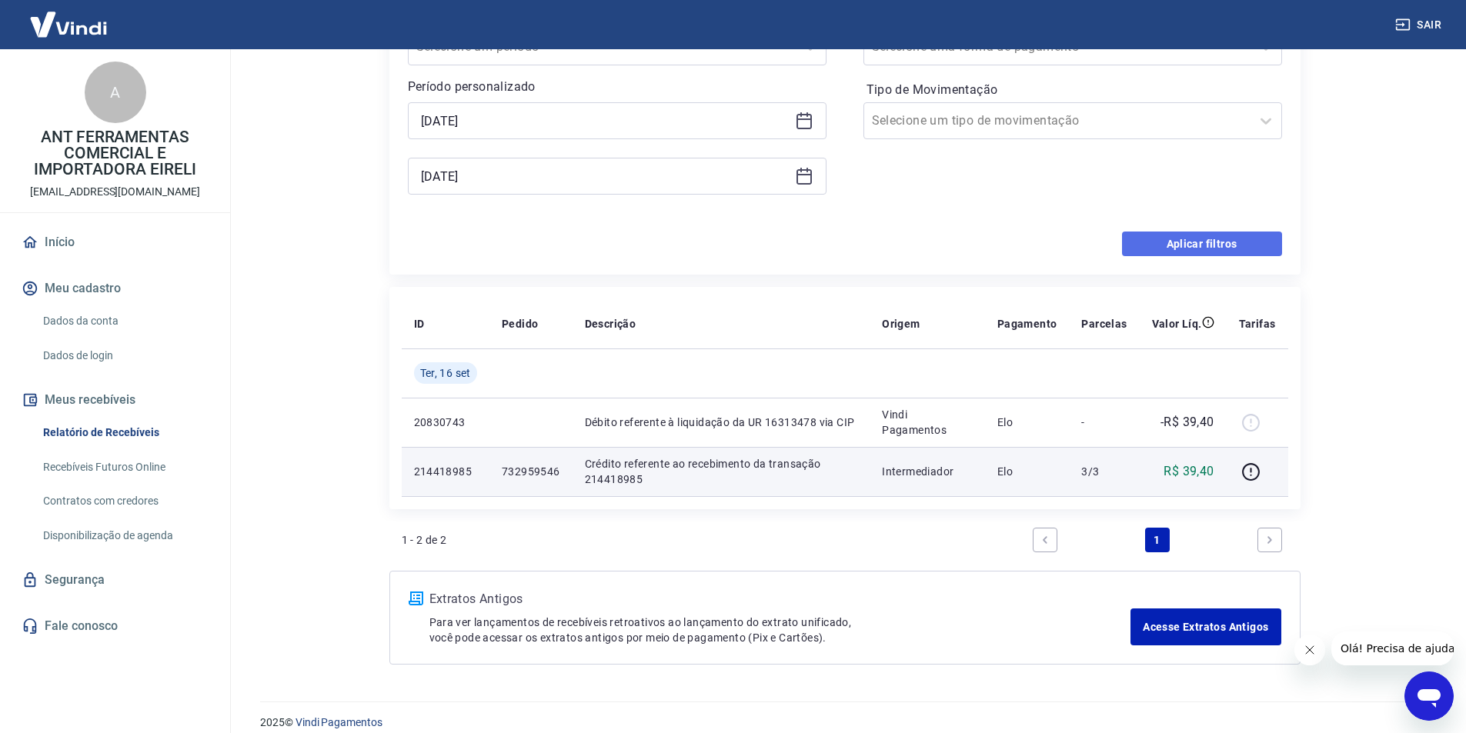
click at [1264, 249] on button "Aplicar filtros" at bounding box center [1202, 244] width 160 height 25
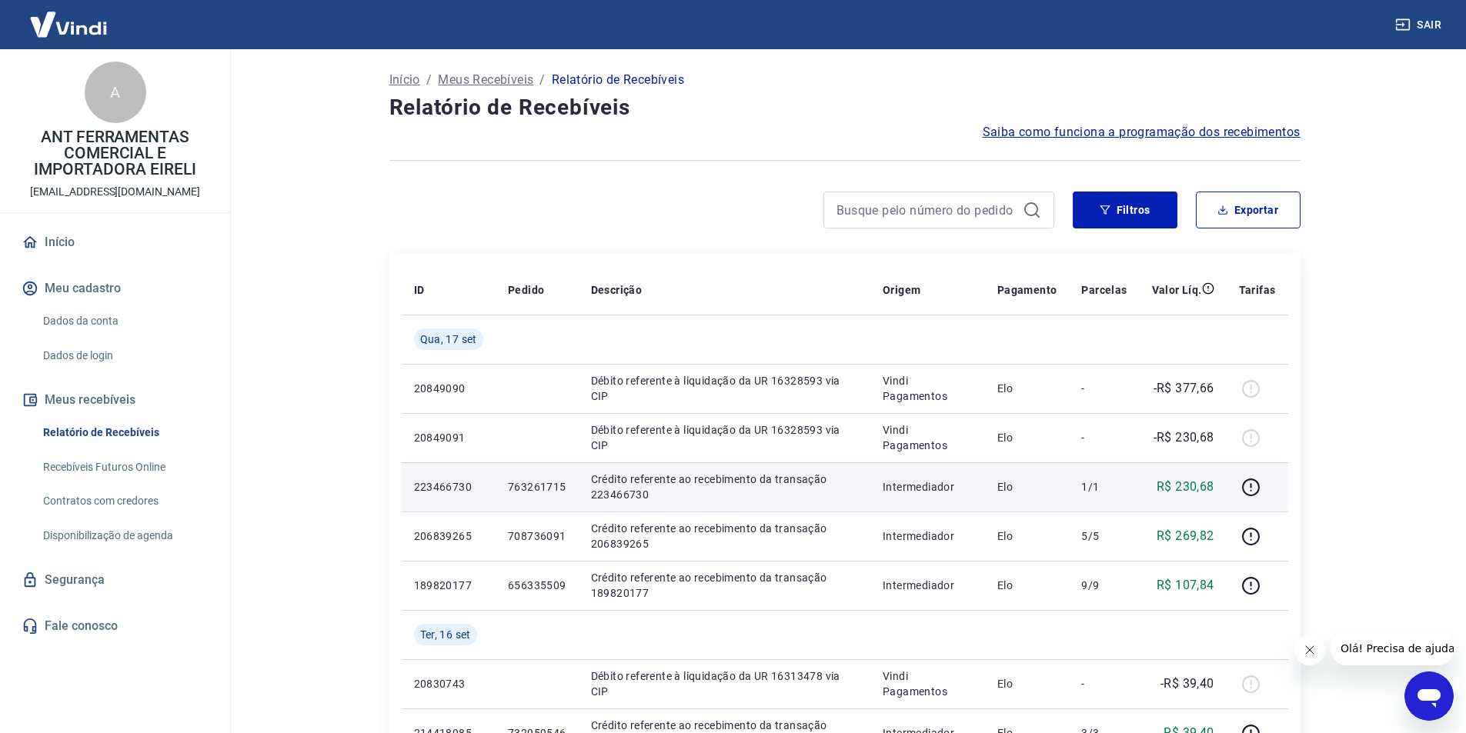
scroll to position [231, 0]
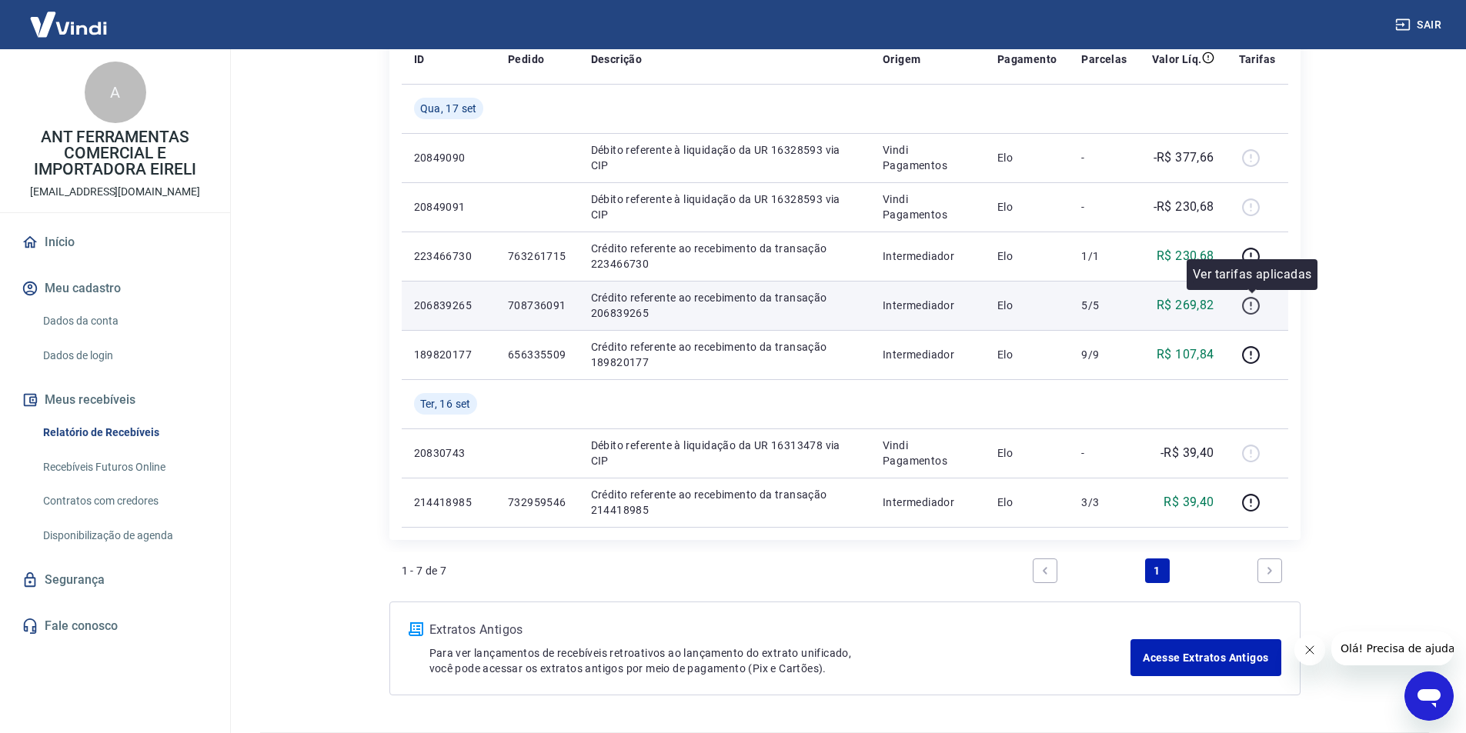
click at [1258, 306] on icon "button" at bounding box center [1250, 305] width 19 height 19
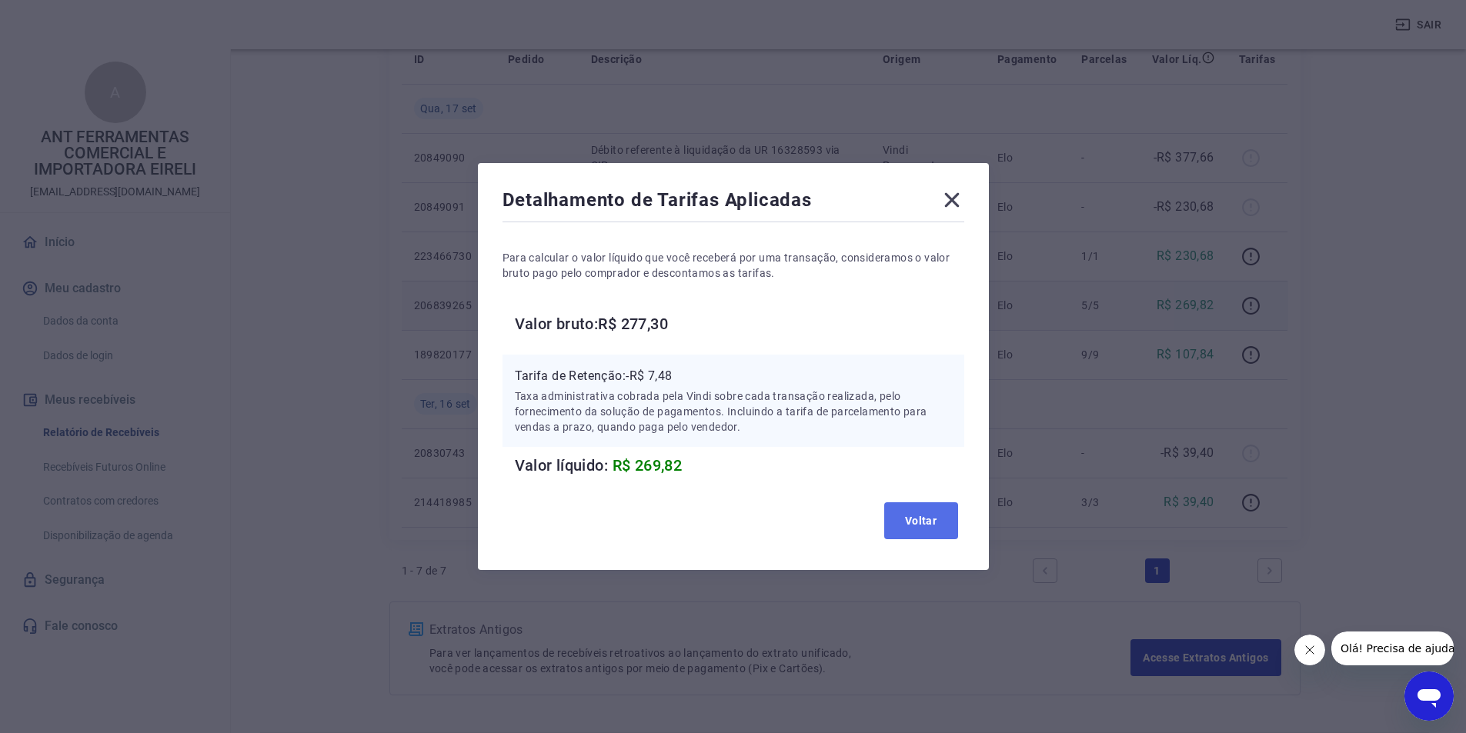
click at [941, 533] on button "Voltar" at bounding box center [921, 521] width 74 height 37
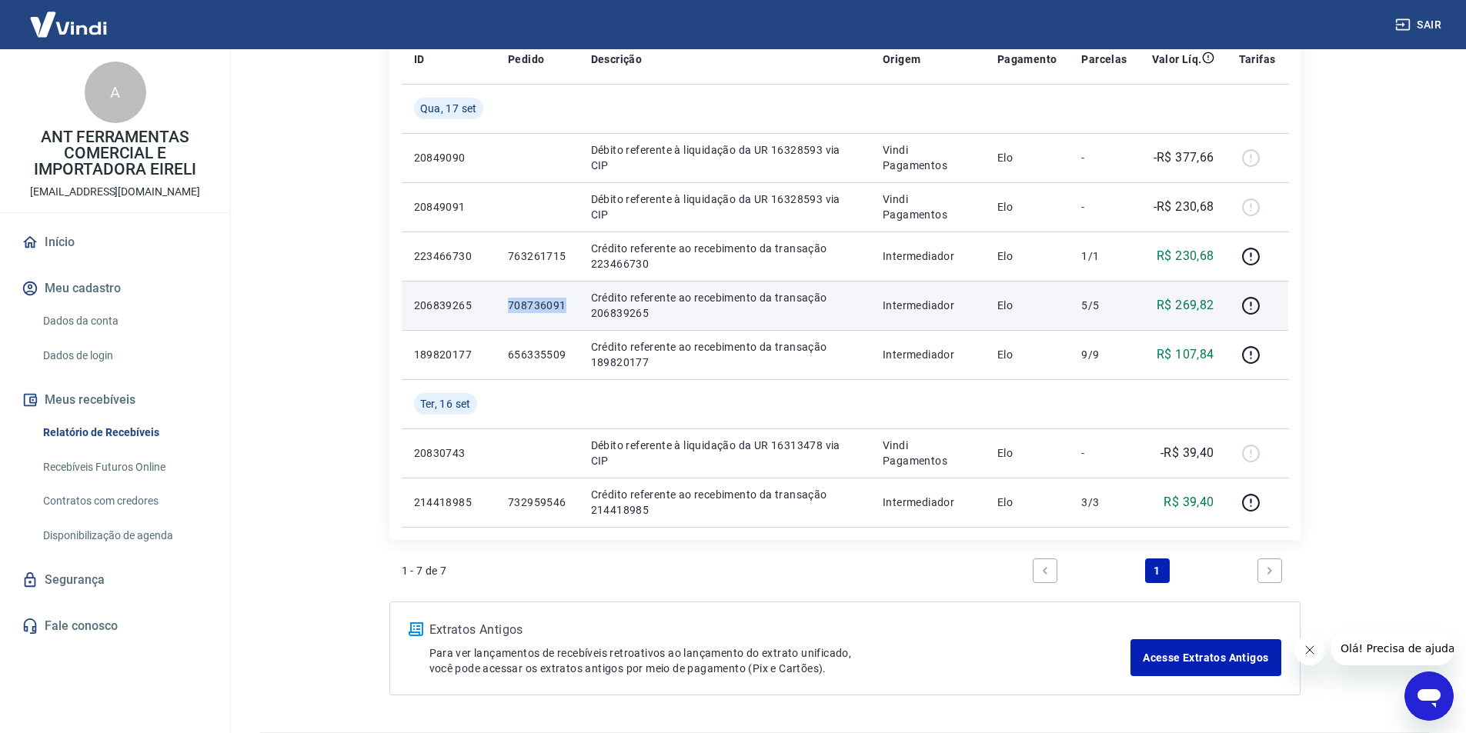
drag, startPoint x: 510, startPoint y: 304, endPoint x: 563, endPoint y: 304, distance: 52.3
click at [563, 304] on p "708736091" at bounding box center [537, 305] width 58 height 15
copy p "708736091"
click at [1247, 305] on icon "button" at bounding box center [1250, 305] width 19 height 19
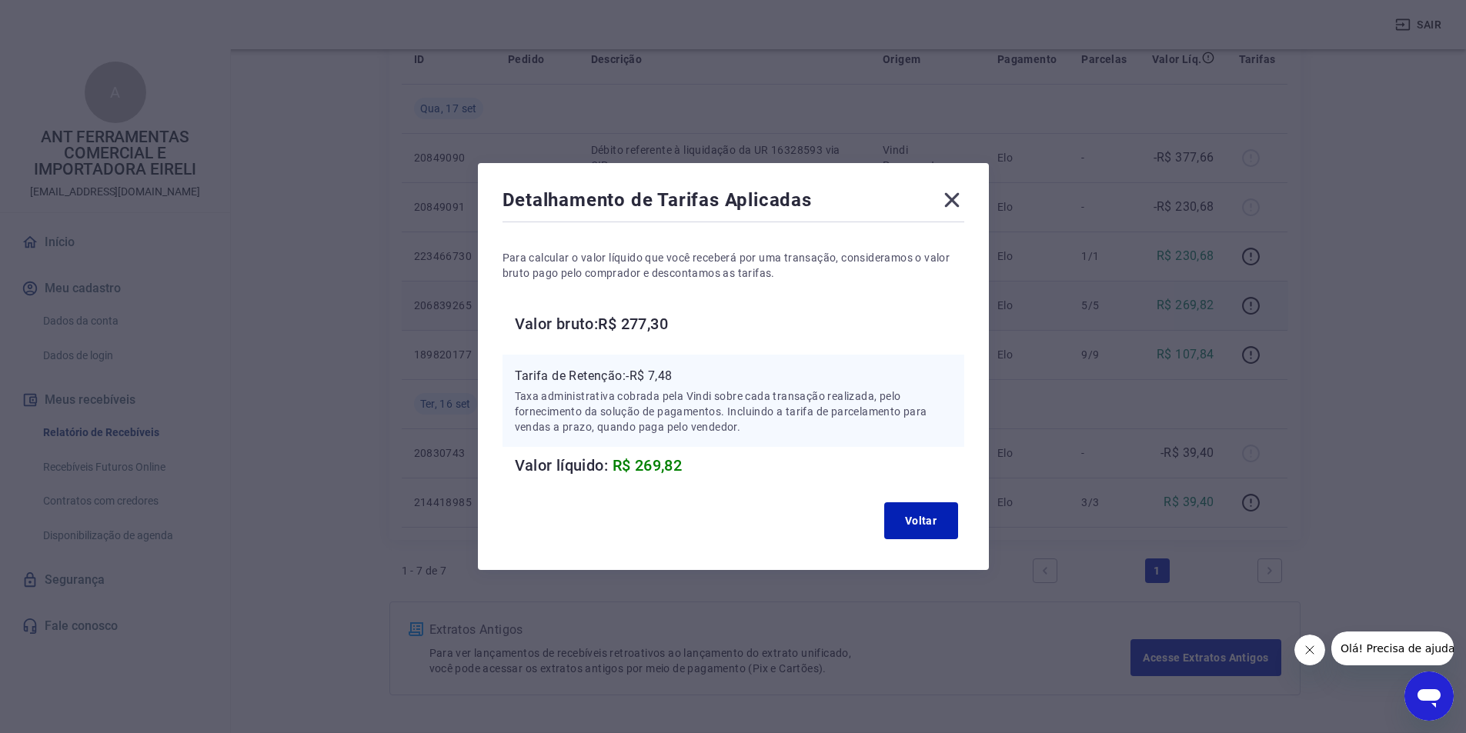
click at [959, 199] on icon at bounding box center [951, 200] width 15 height 15
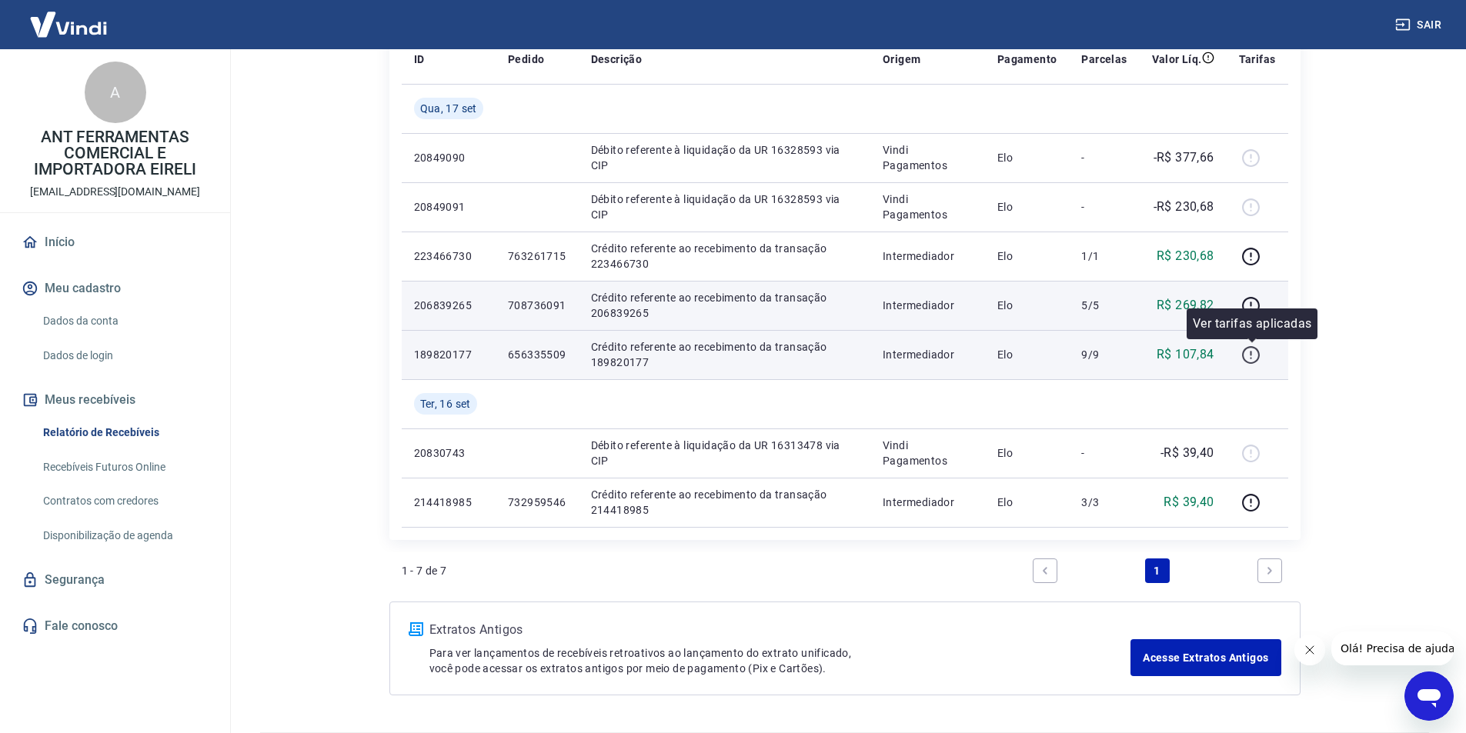
click at [1249, 358] on icon "button" at bounding box center [1250, 355] width 19 height 19
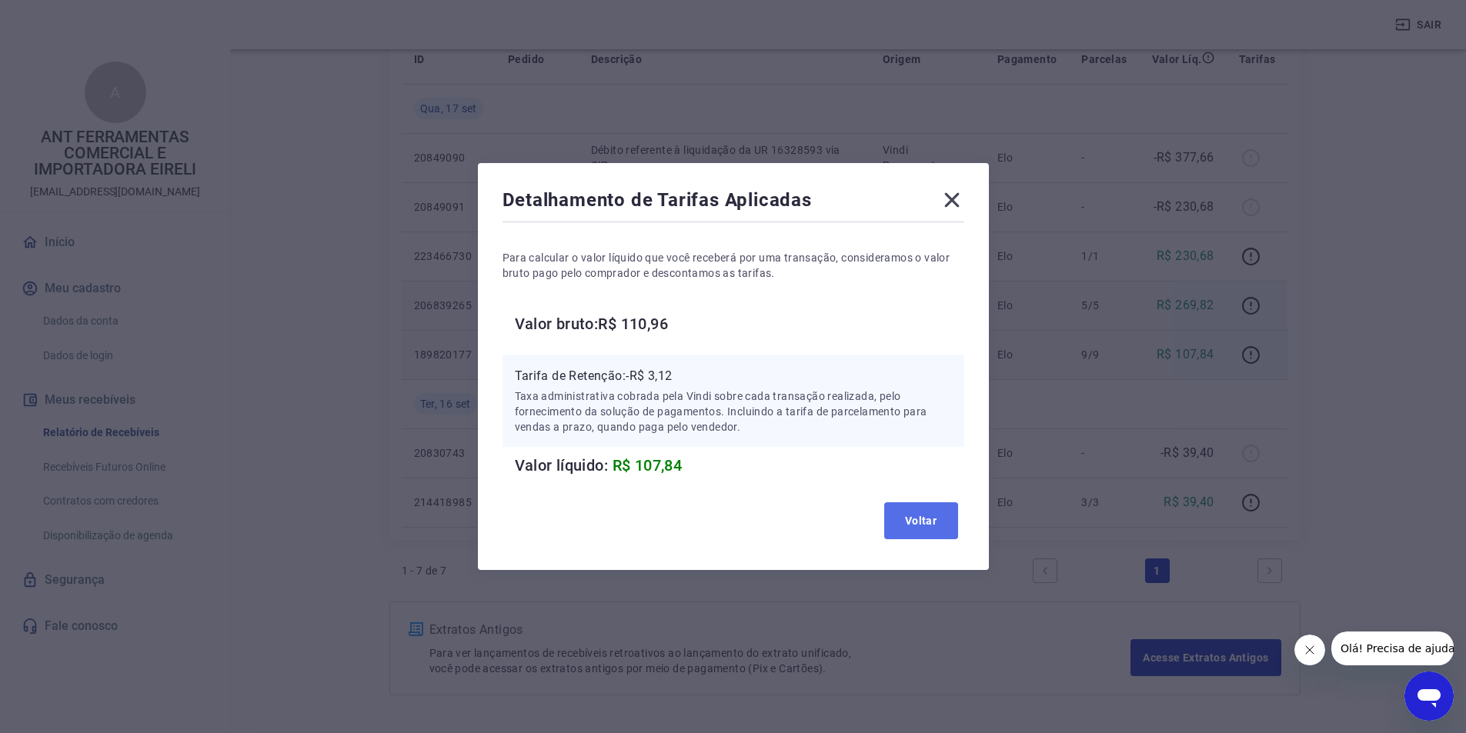
click at [934, 533] on button "Voltar" at bounding box center [921, 521] width 74 height 37
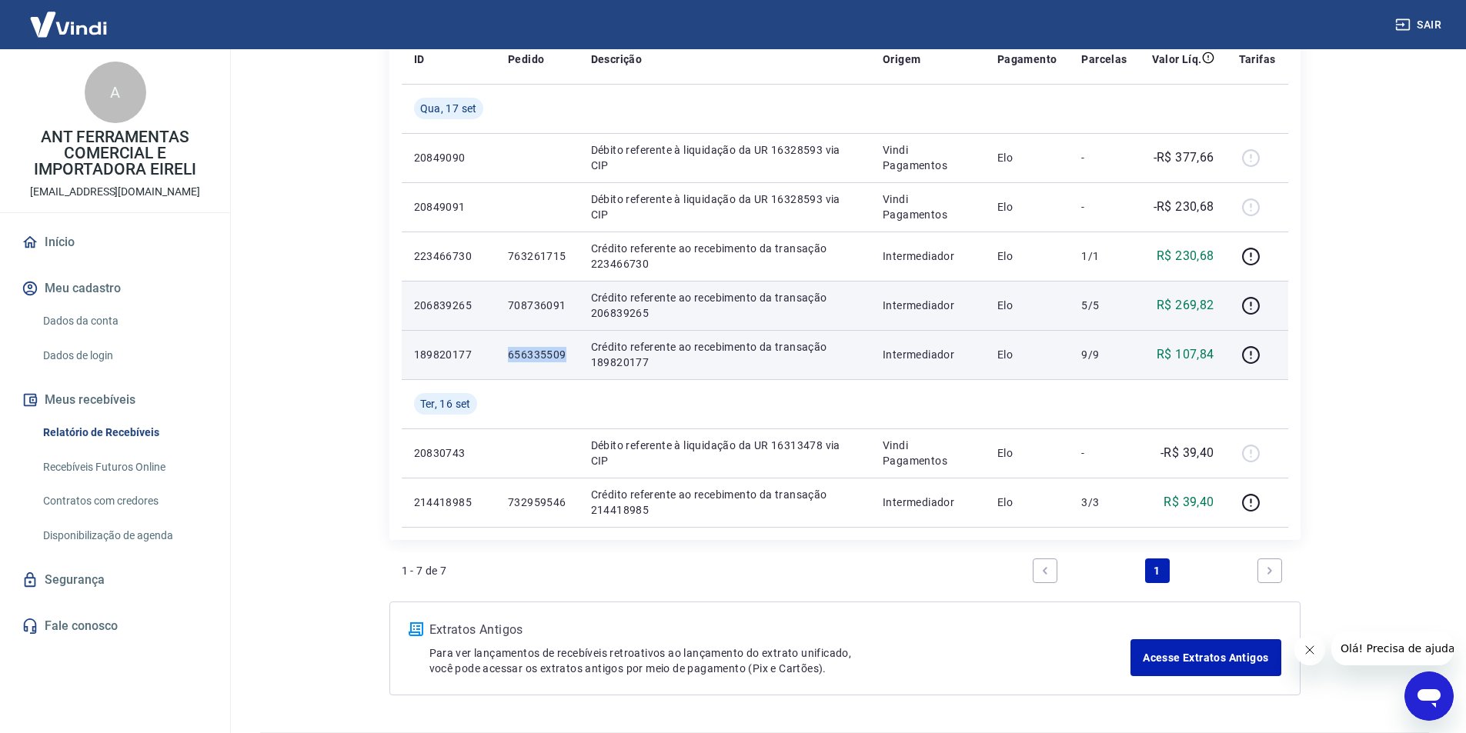
drag, startPoint x: 506, startPoint y: 354, endPoint x: 563, endPoint y: 354, distance: 56.9
click at [563, 354] on td "656335509" at bounding box center [537, 354] width 83 height 49
copy p "656335509"
click at [1258, 356] on icon "button" at bounding box center [1250, 355] width 19 height 19
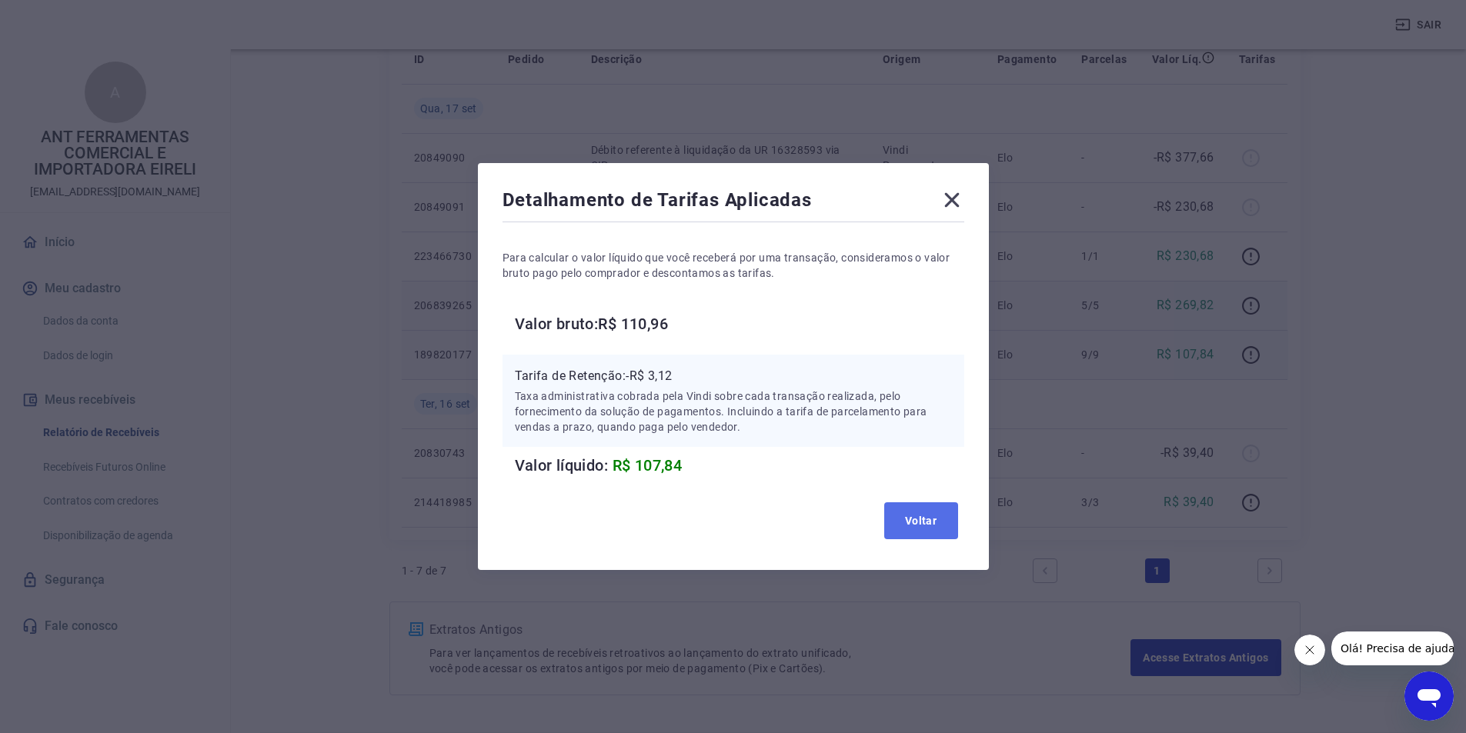
click at [930, 523] on button "Voltar" at bounding box center [921, 521] width 74 height 37
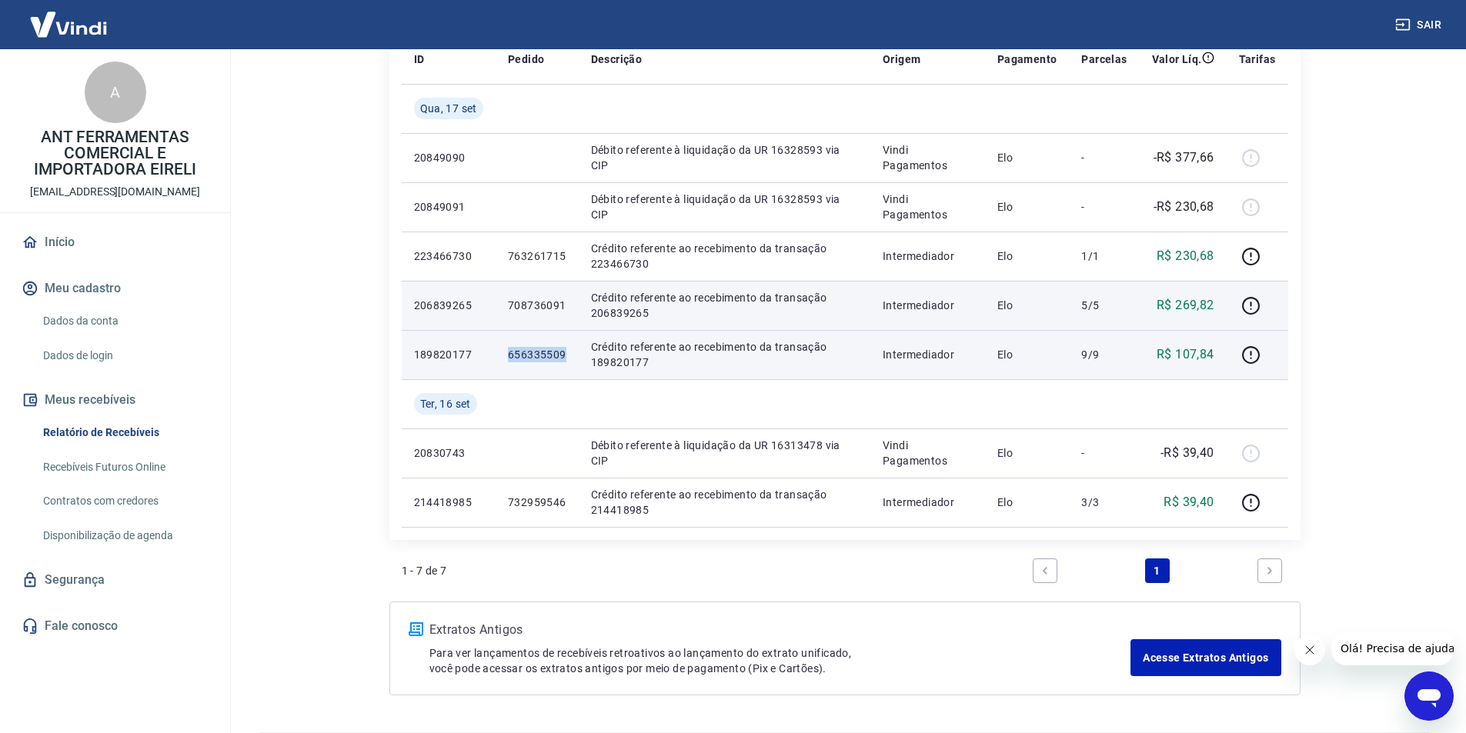
scroll to position [0, 0]
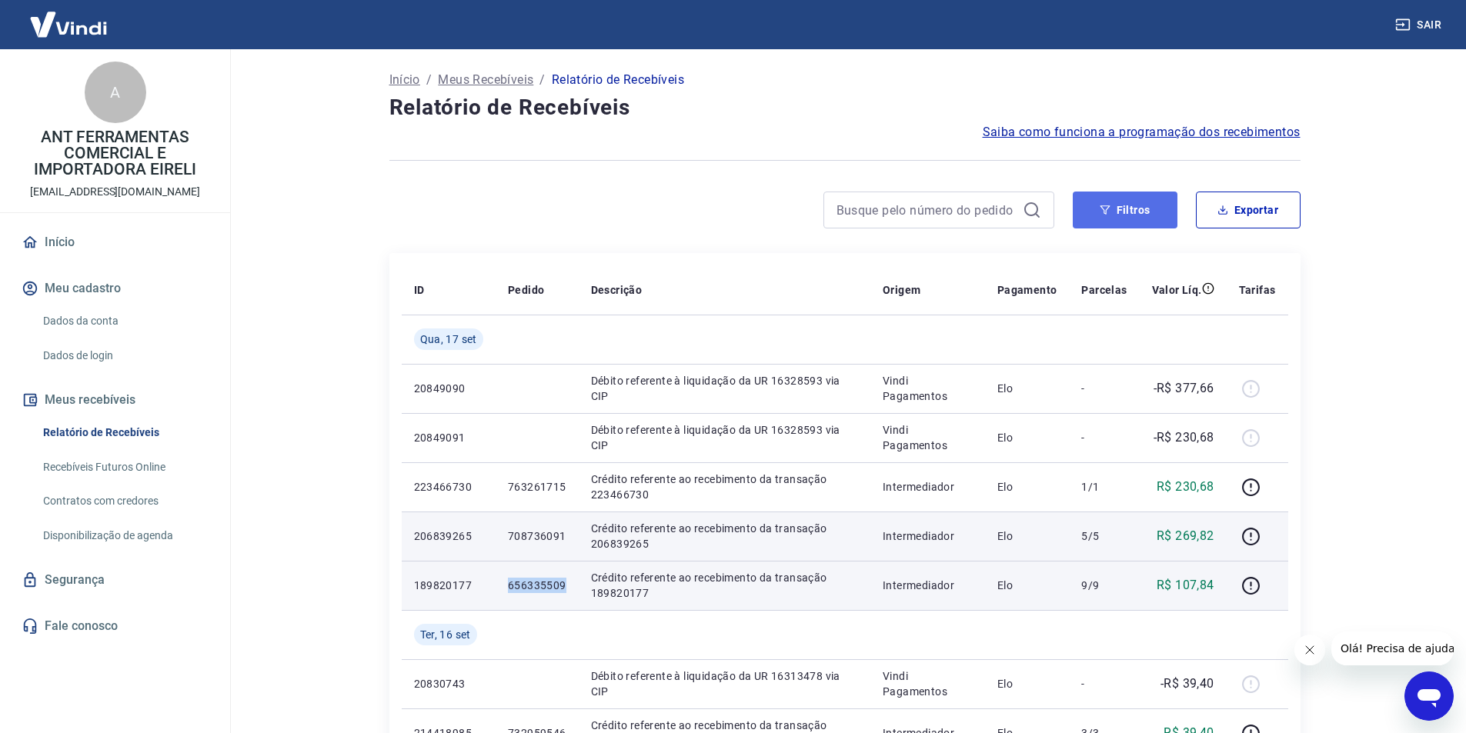
click at [1148, 209] on button "Filtros" at bounding box center [1125, 210] width 105 height 37
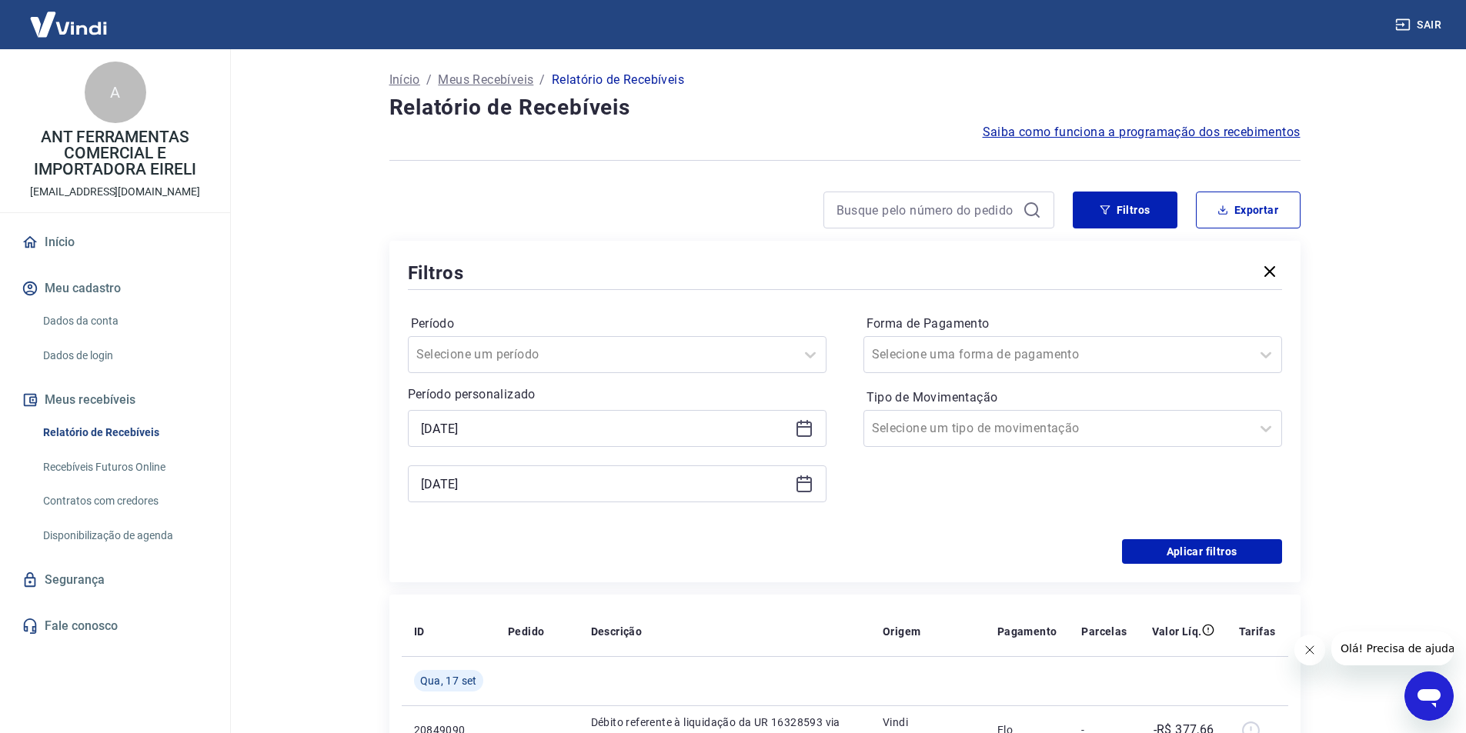
click at [802, 434] on icon at bounding box center [804, 428] width 18 height 18
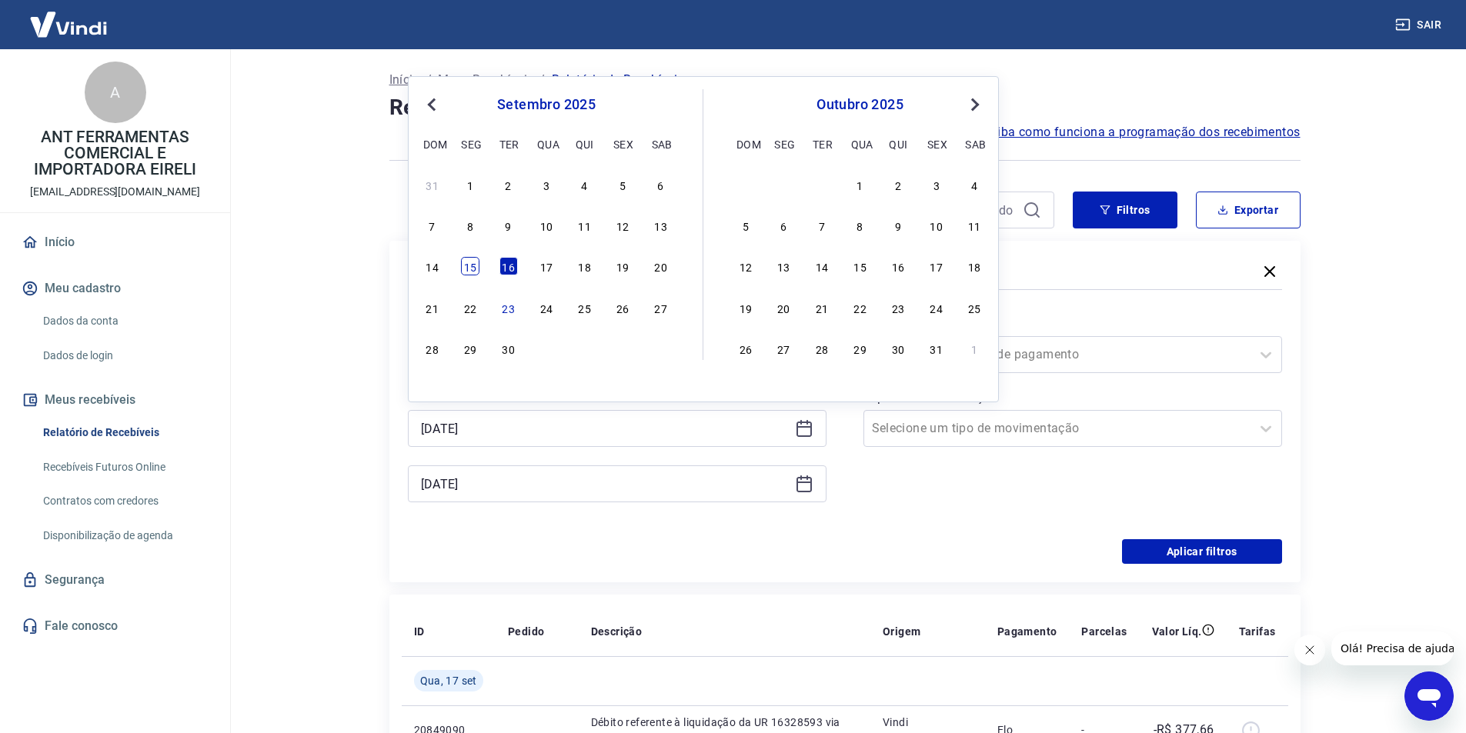
click at [466, 265] on div "15" at bounding box center [470, 266] width 18 height 18
type input "[DATE]"
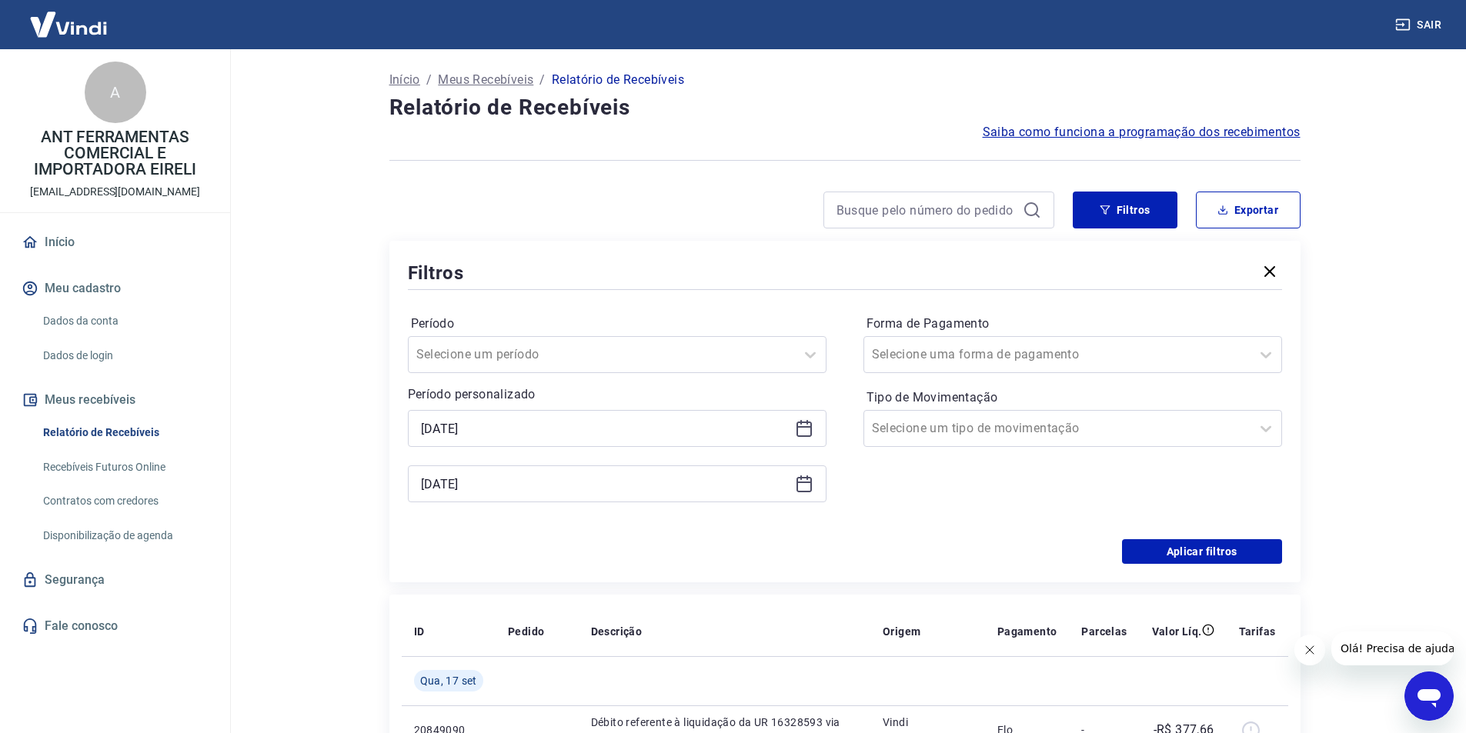
click at [790, 488] on div "[DATE]" at bounding box center [617, 484] width 419 height 37
click at [808, 487] on icon at bounding box center [804, 484] width 18 height 18
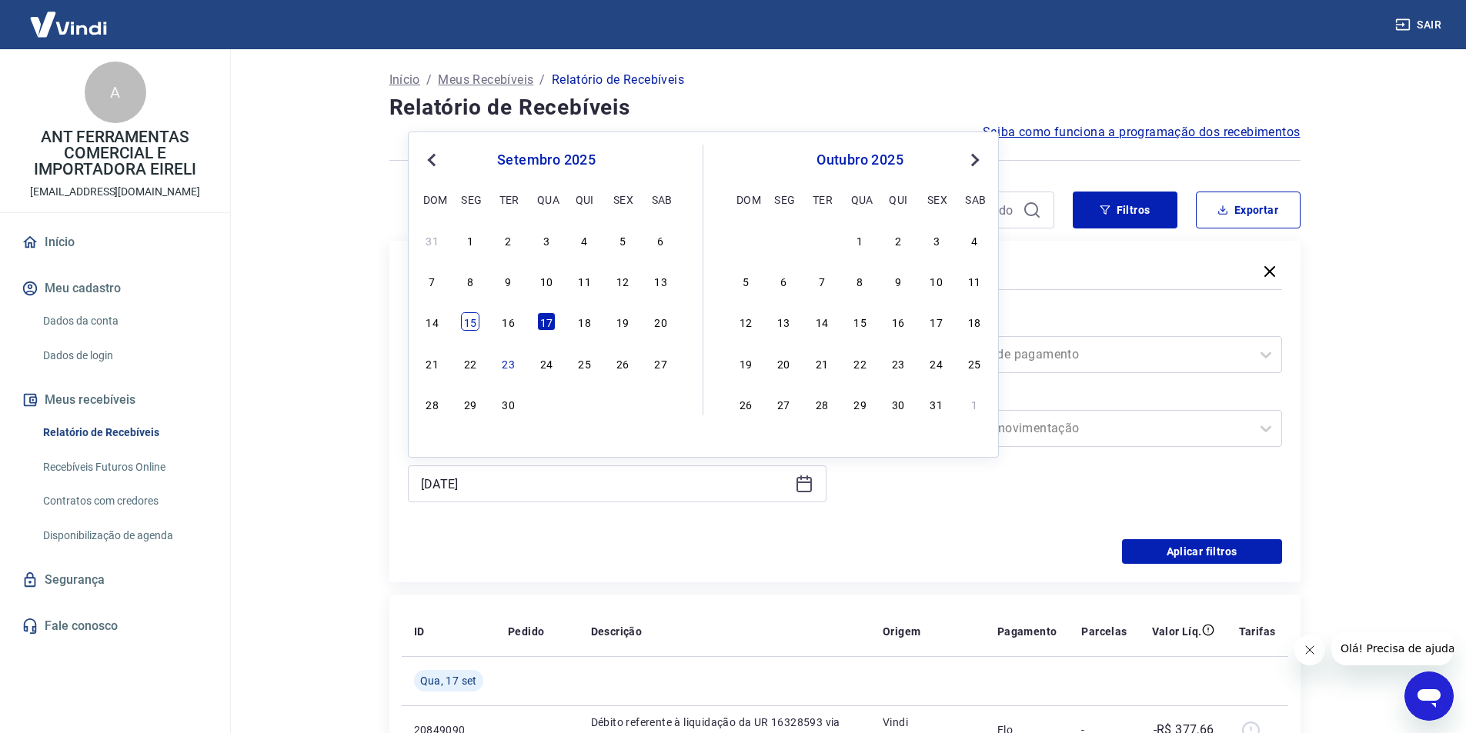
click at [467, 321] on div "15" at bounding box center [470, 321] width 18 height 18
type input "[DATE]"
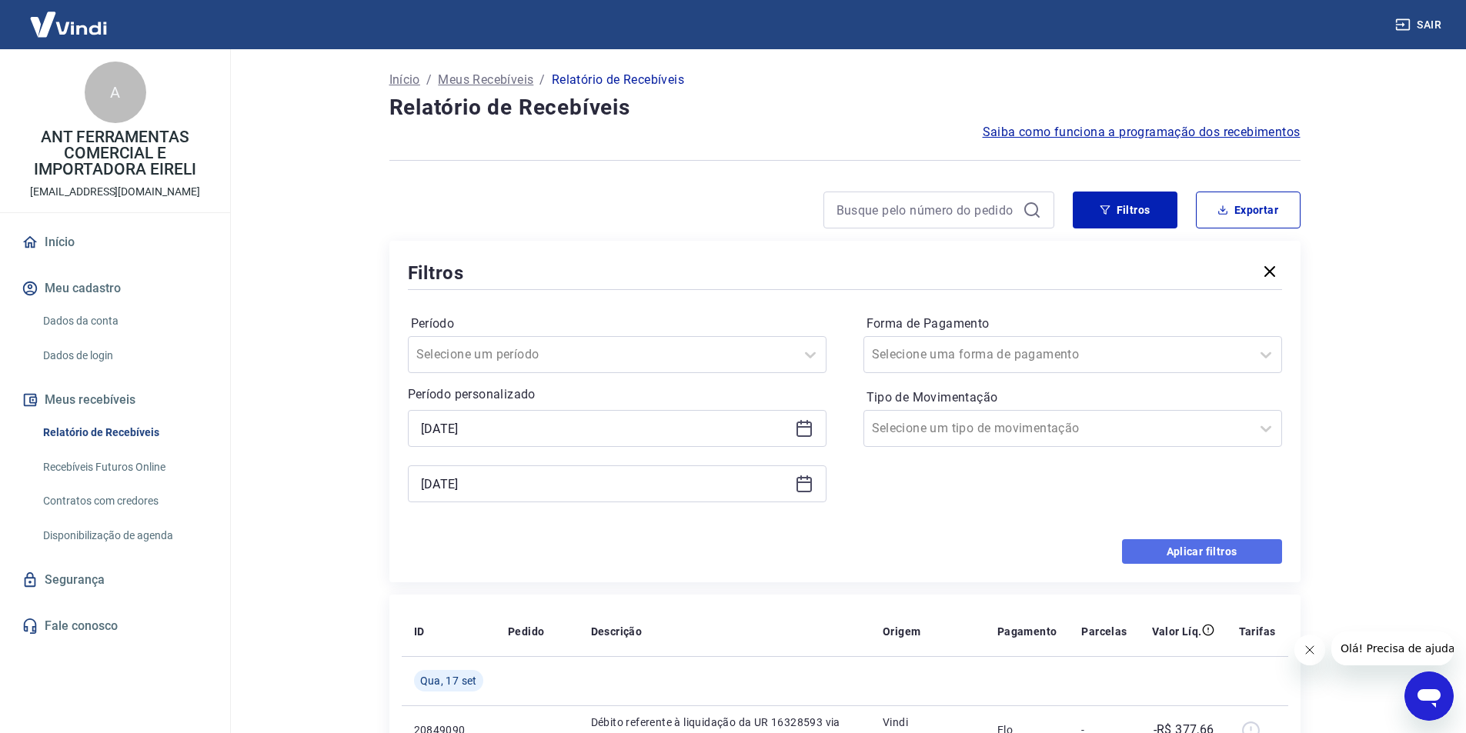
click at [1204, 546] on button "Aplicar filtros" at bounding box center [1202, 551] width 160 height 25
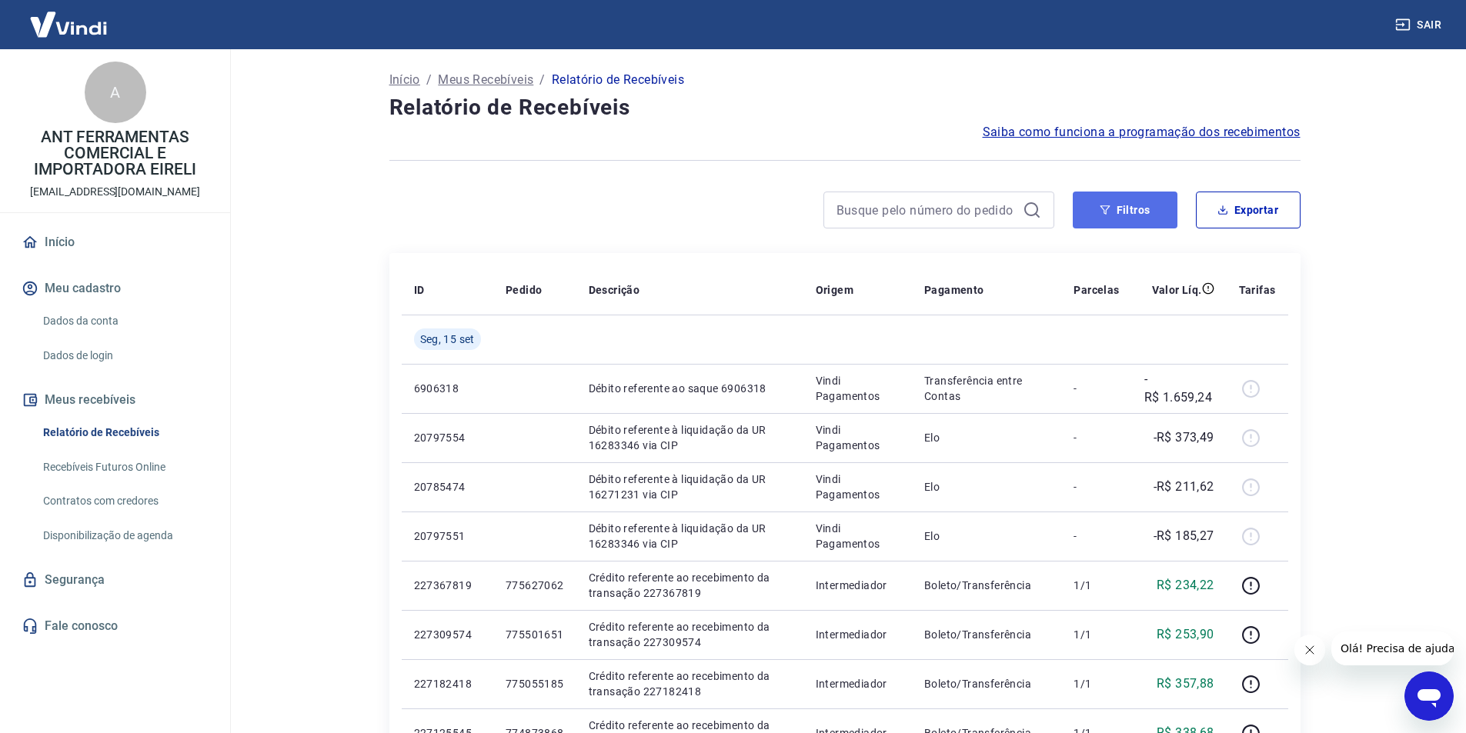
click at [1119, 215] on button "Filtros" at bounding box center [1125, 210] width 105 height 37
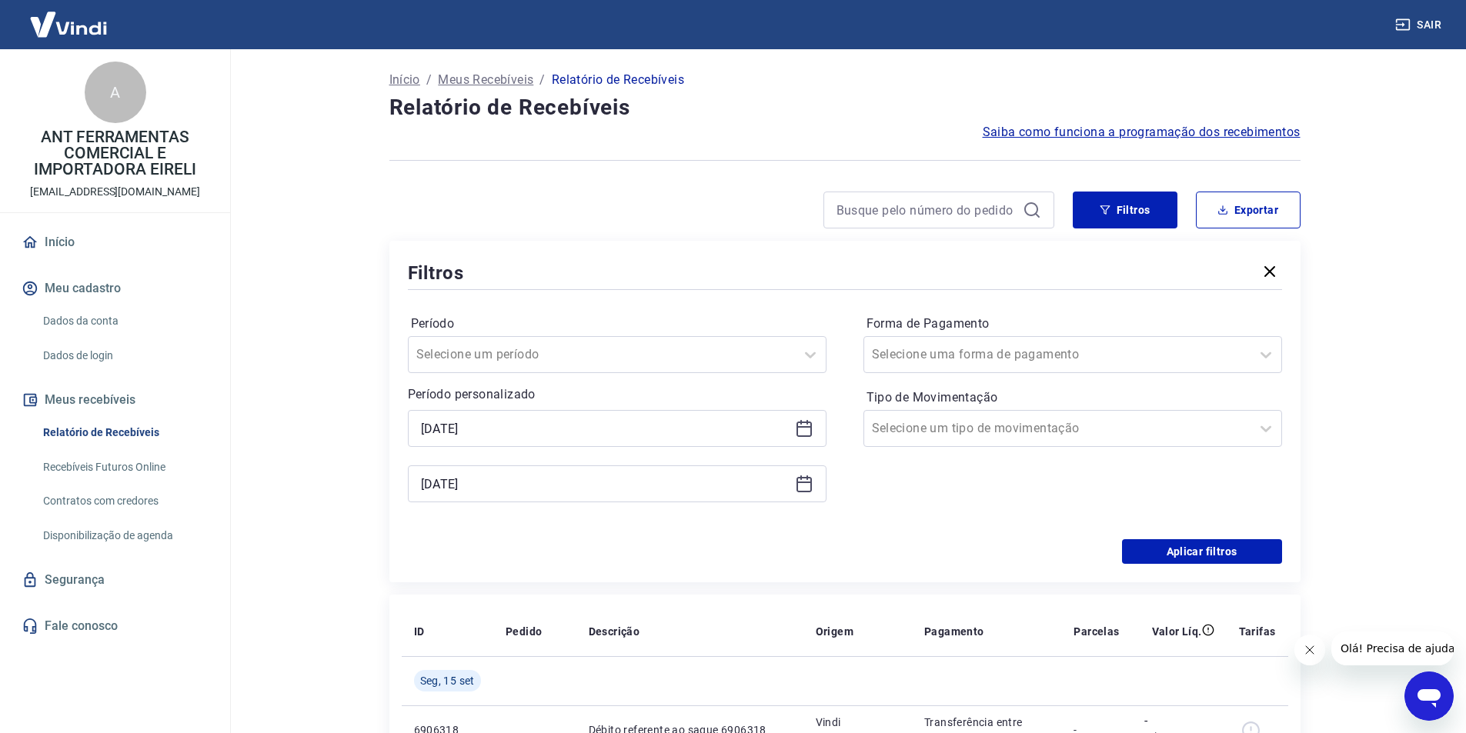
click at [807, 426] on icon at bounding box center [804, 428] width 18 height 18
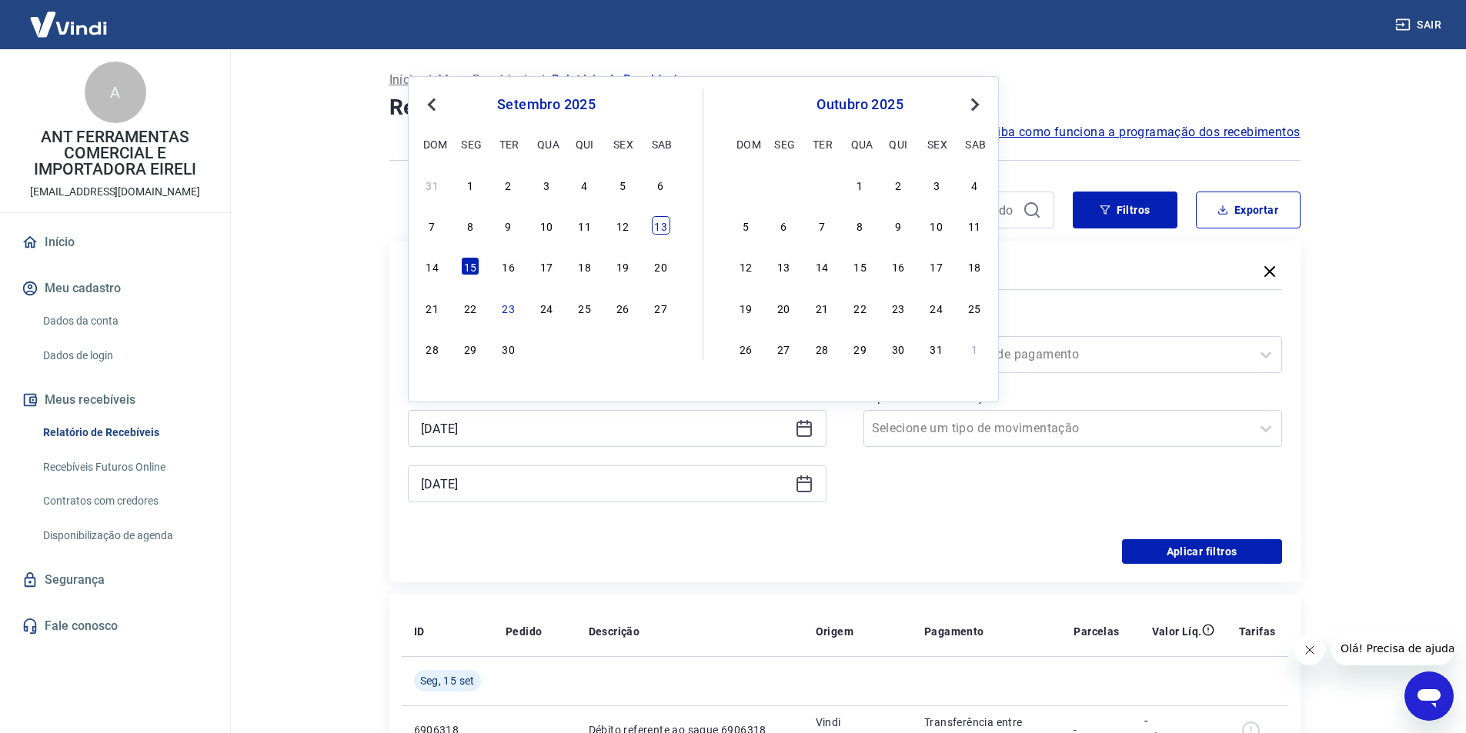
click at [662, 229] on div "13" at bounding box center [661, 225] width 18 height 18
type input "[DATE]"
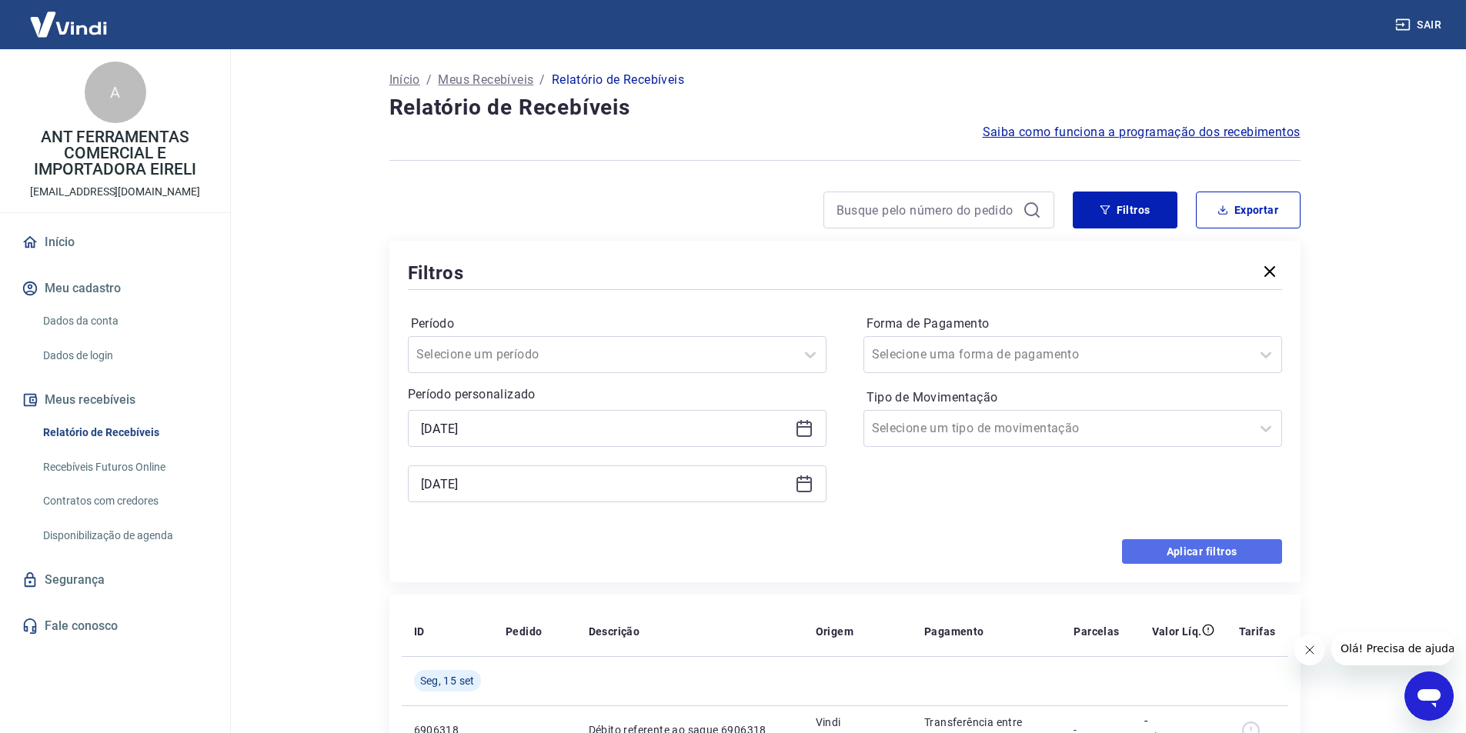
click at [1207, 546] on button "Aplicar filtros" at bounding box center [1202, 551] width 160 height 25
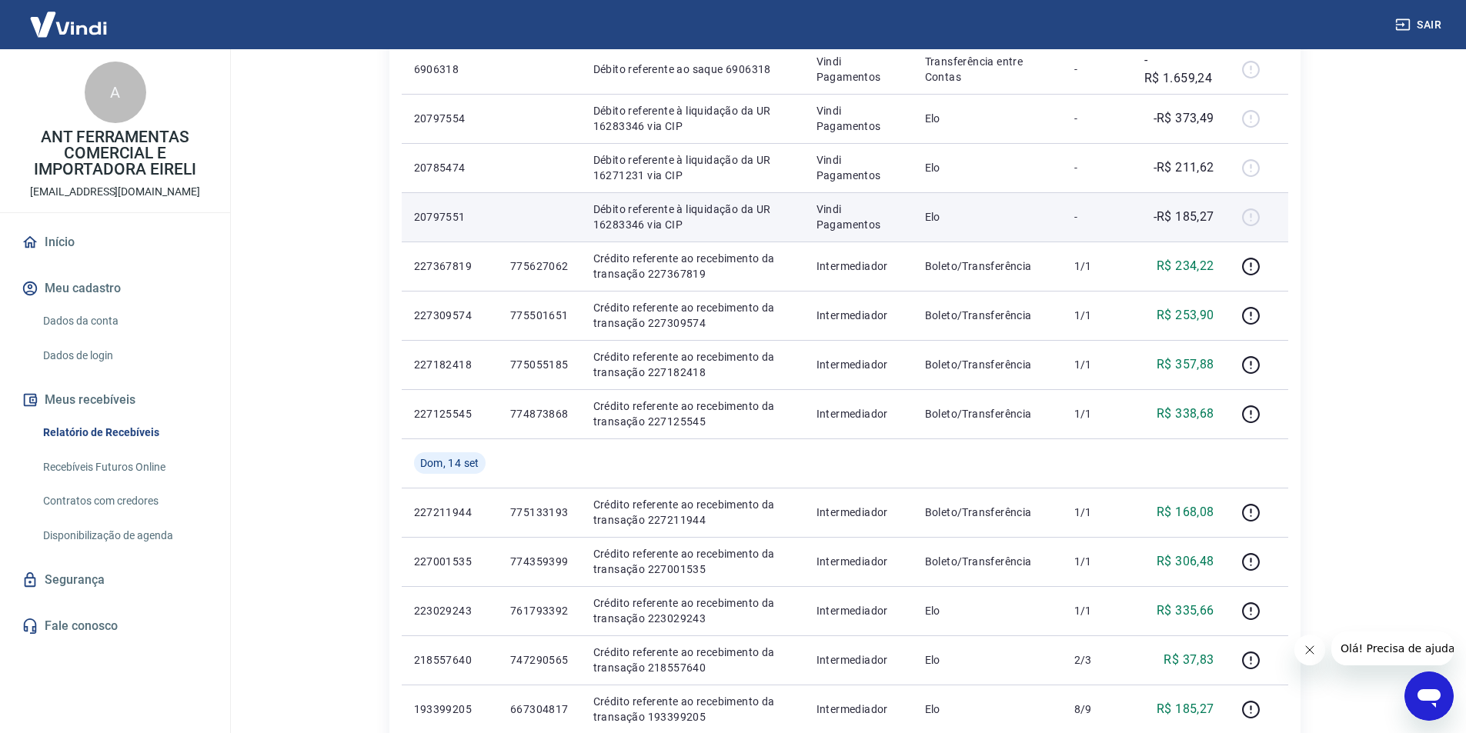
scroll to position [385, 0]
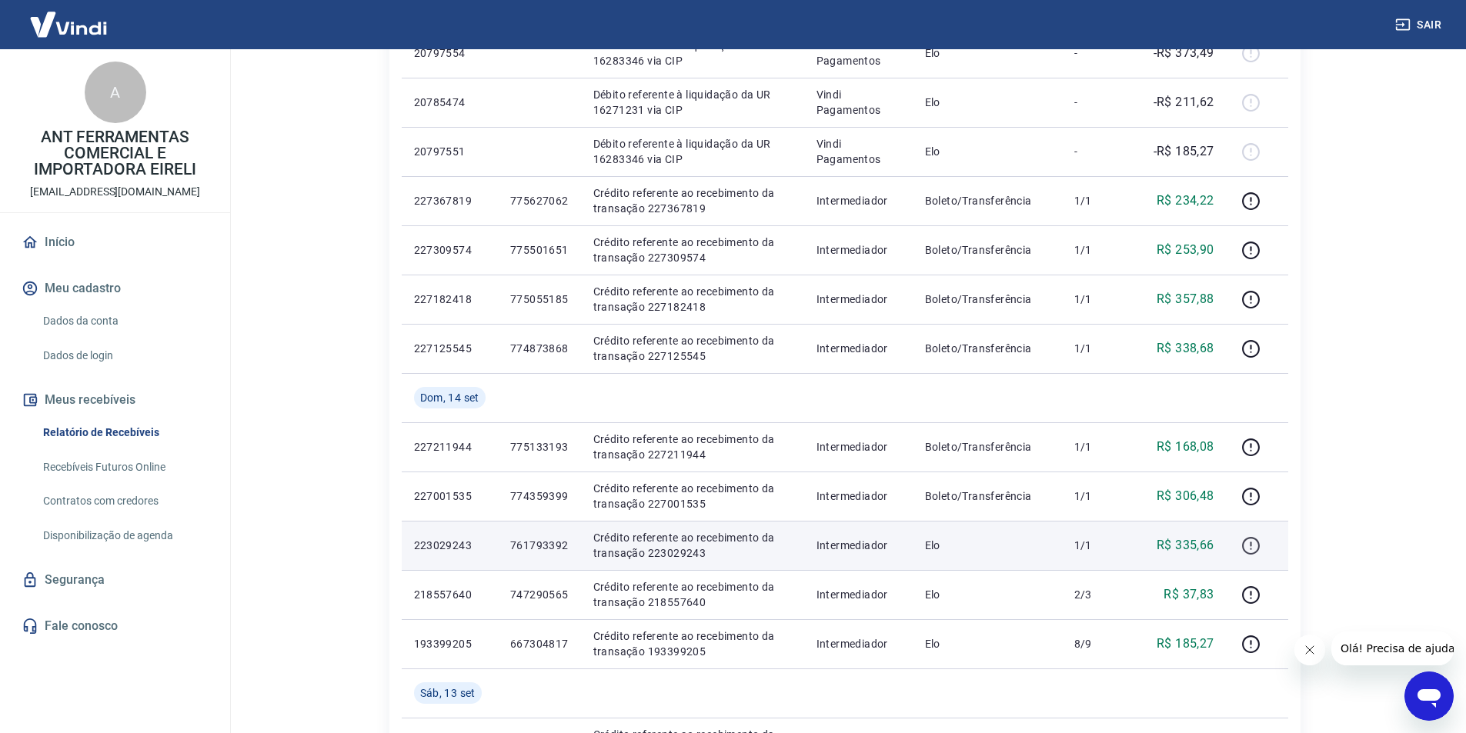
click at [1246, 549] on icon "button" at bounding box center [1250, 545] width 19 height 19
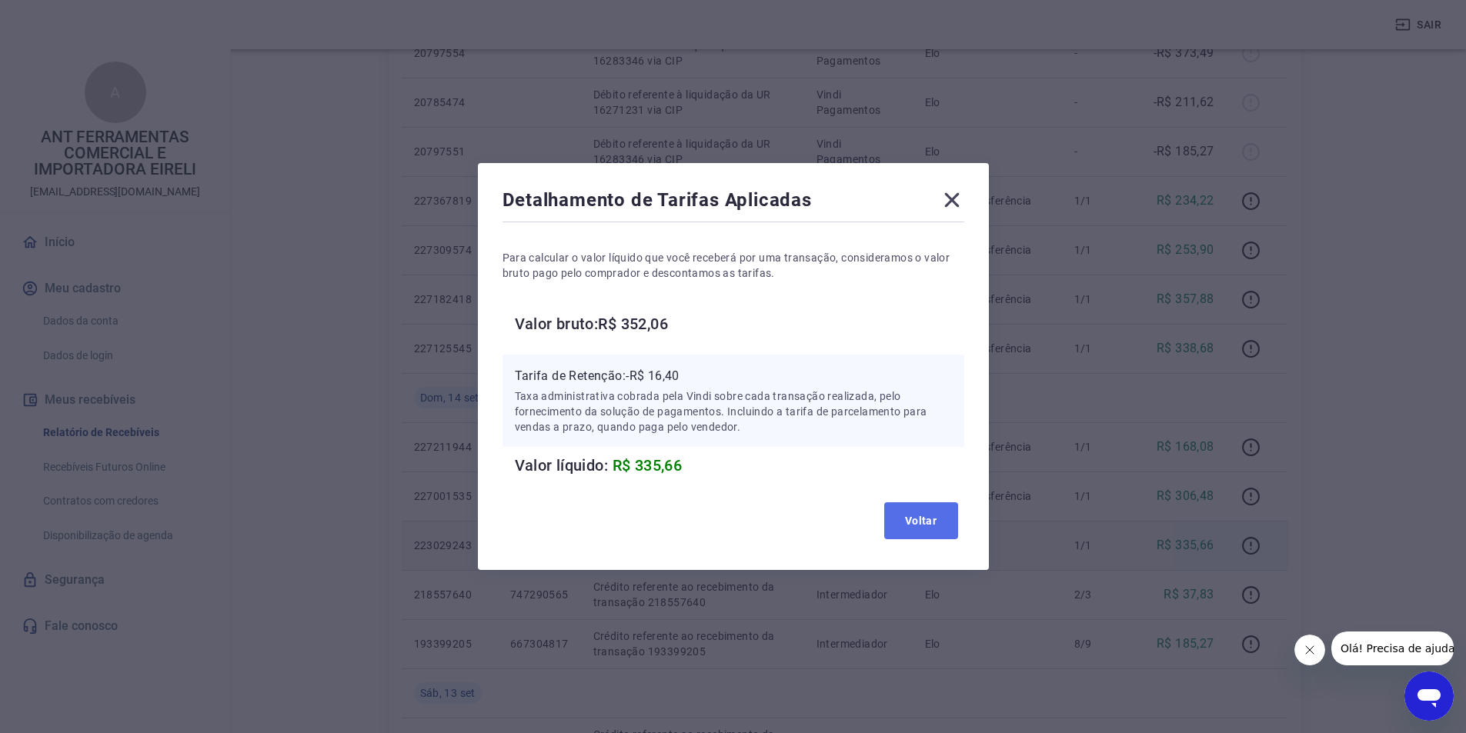
click at [943, 529] on button "Voltar" at bounding box center [921, 521] width 74 height 37
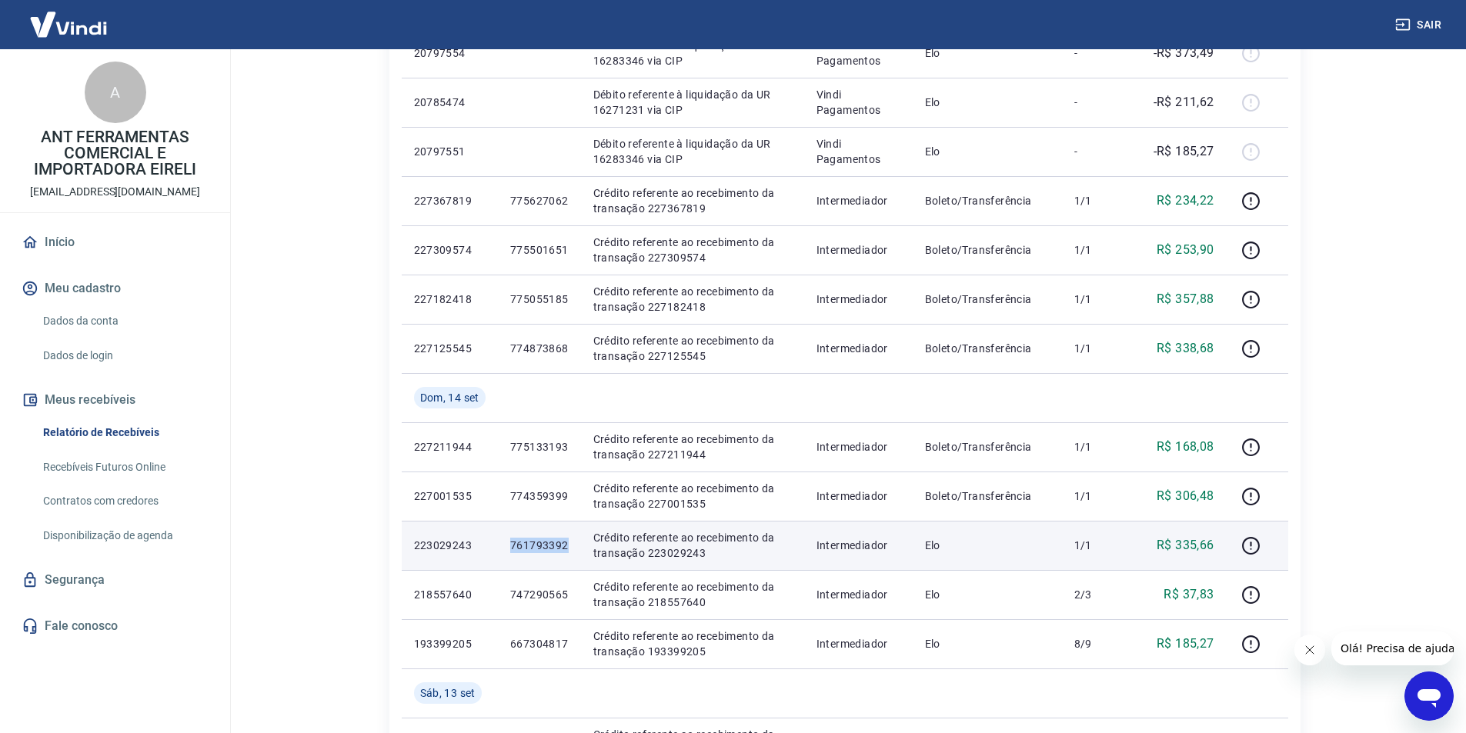
drag, startPoint x: 513, startPoint y: 545, endPoint x: 569, endPoint y: 545, distance: 56.9
click at [569, 545] on td "761793392" at bounding box center [539, 545] width 83 height 49
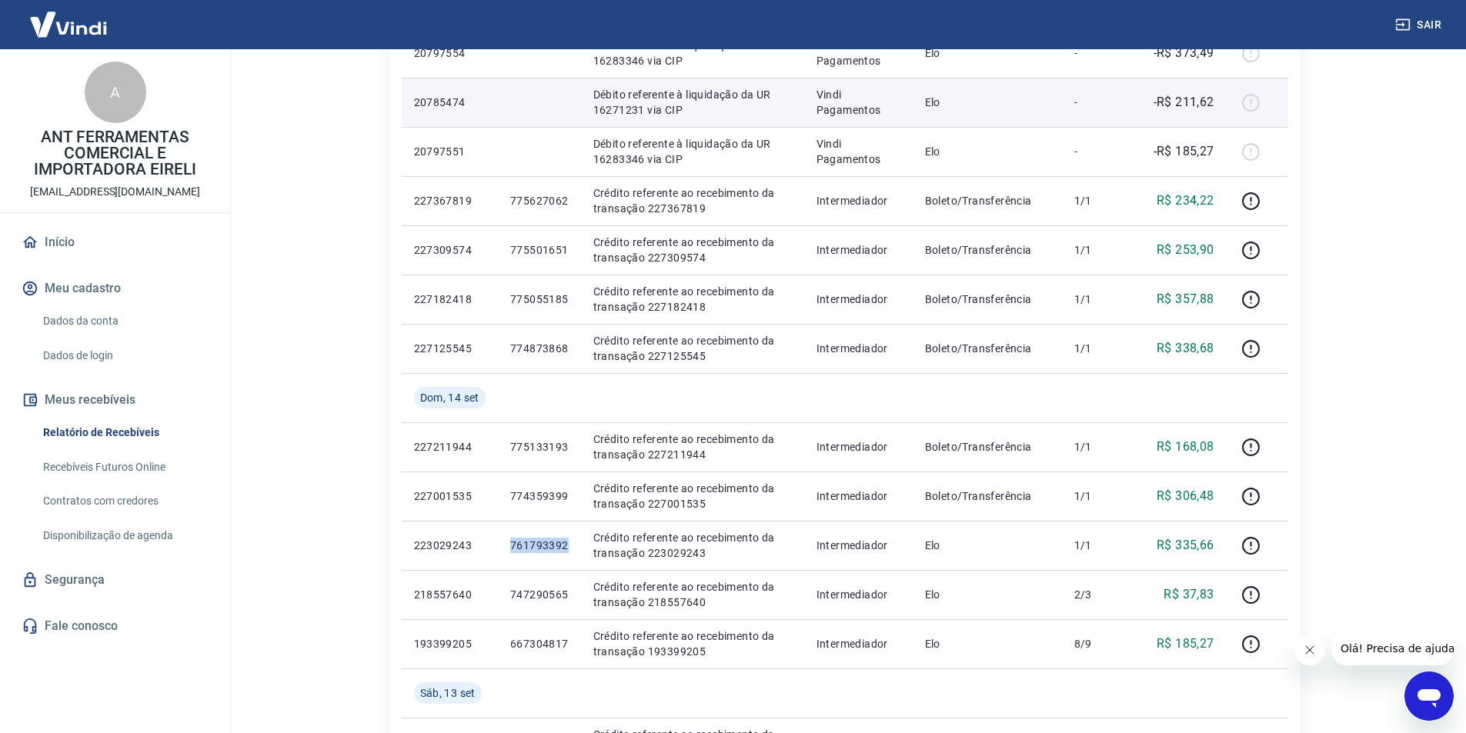
copy p "761793392"
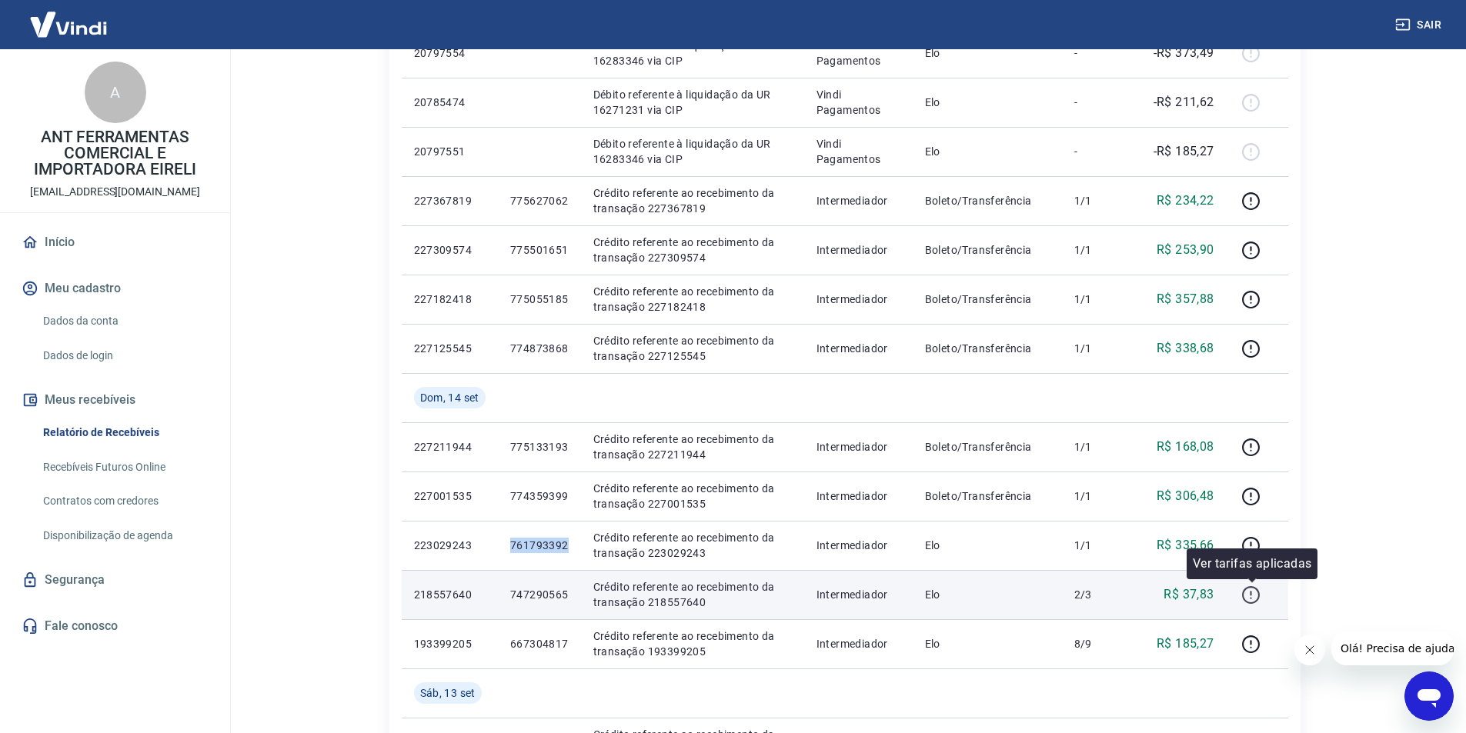
click at [1254, 593] on icon "button" at bounding box center [1250, 595] width 19 height 19
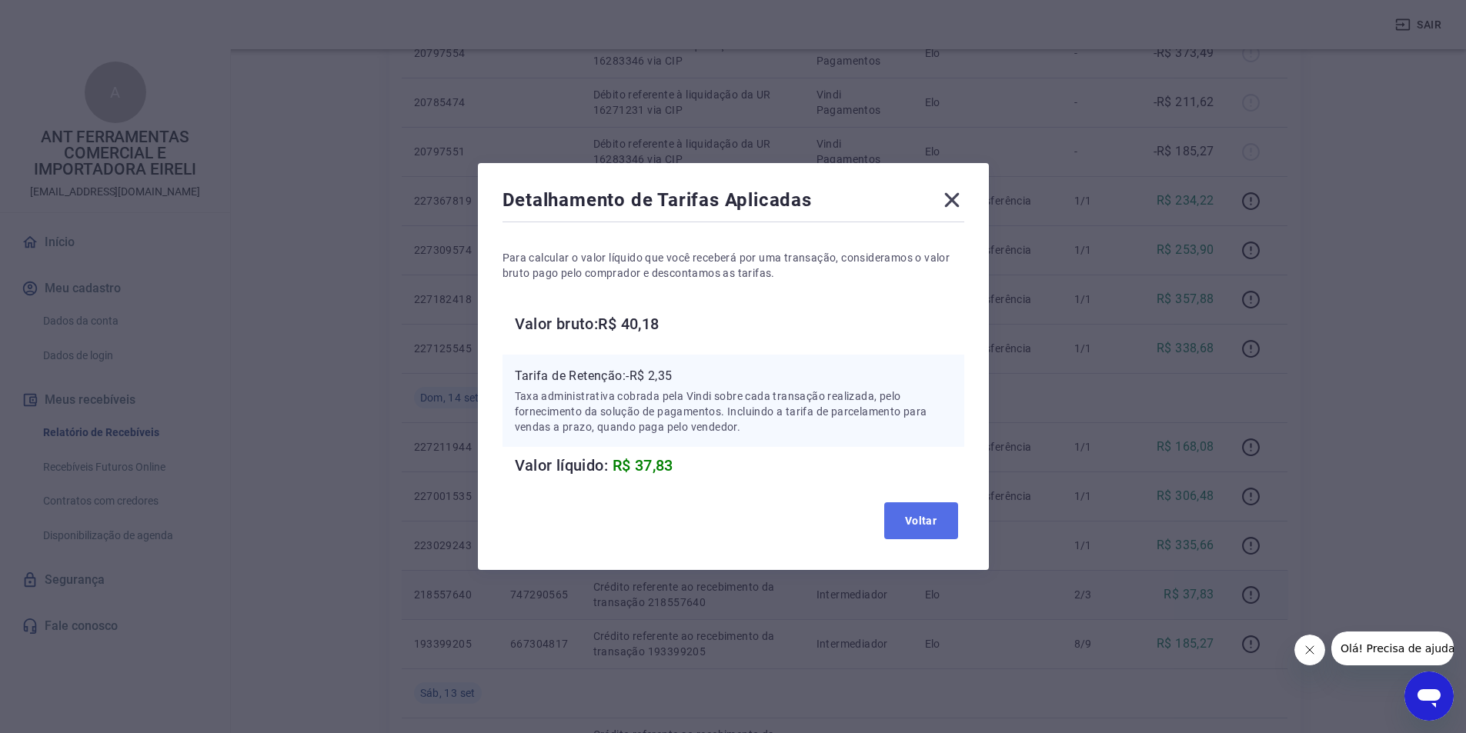
click at [956, 534] on button "Voltar" at bounding box center [921, 521] width 74 height 37
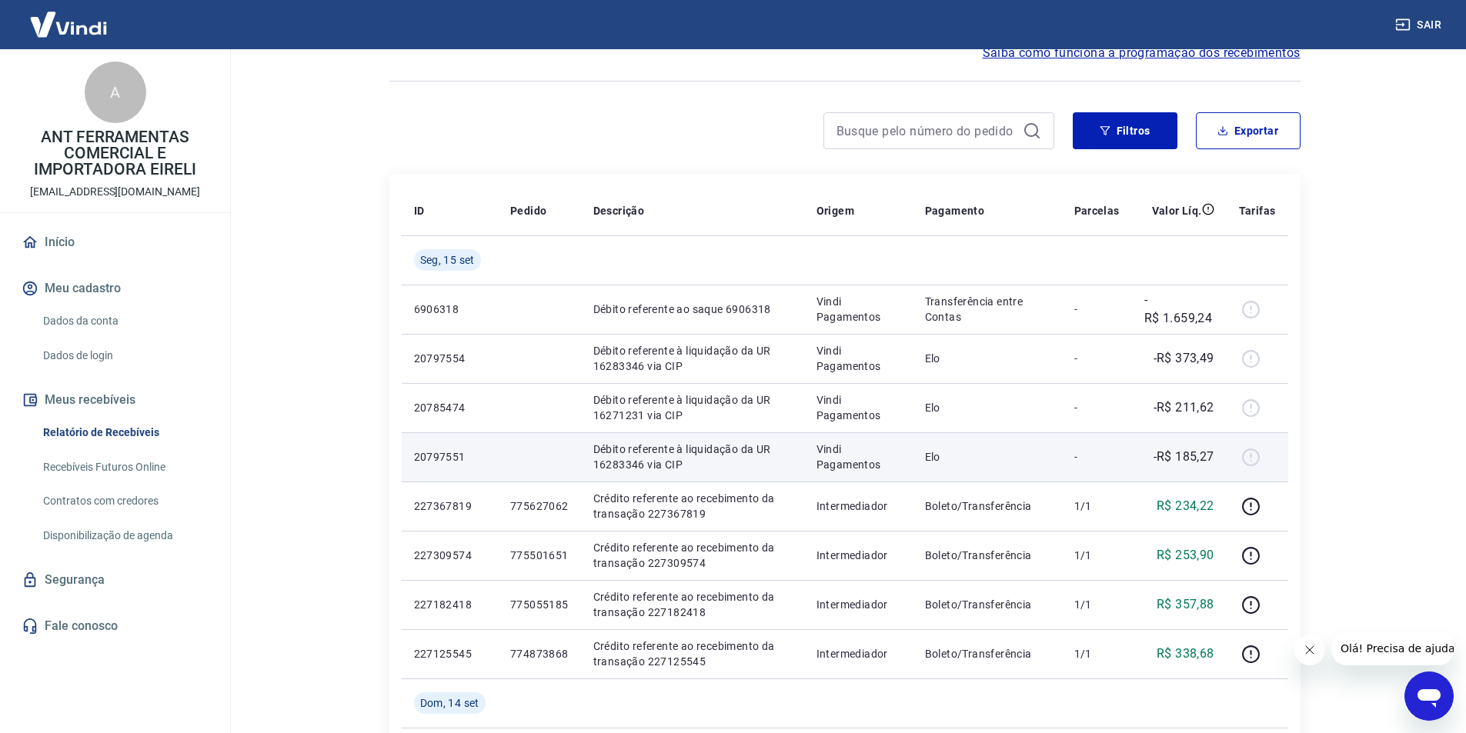
scroll to position [77, 0]
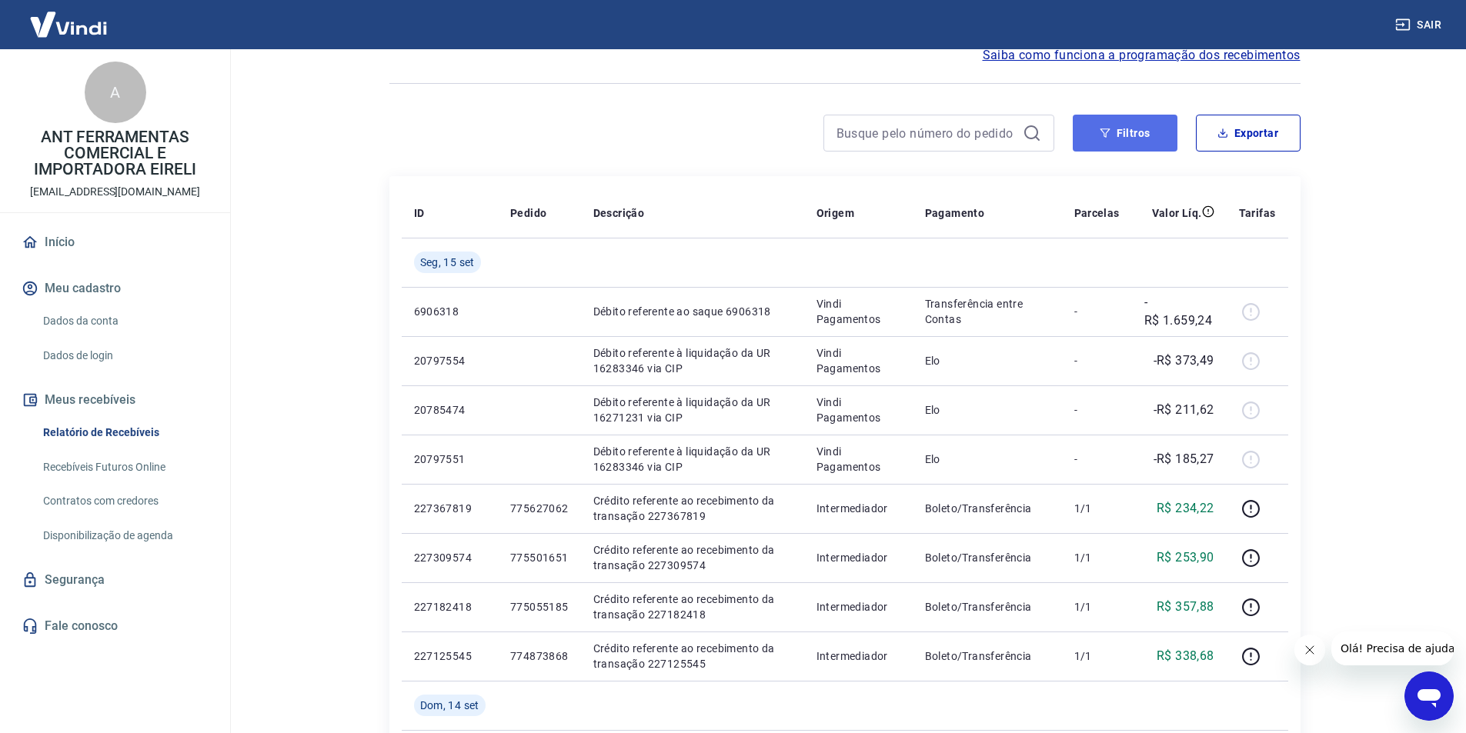
click at [1088, 145] on button "Filtros" at bounding box center [1125, 133] width 105 height 37
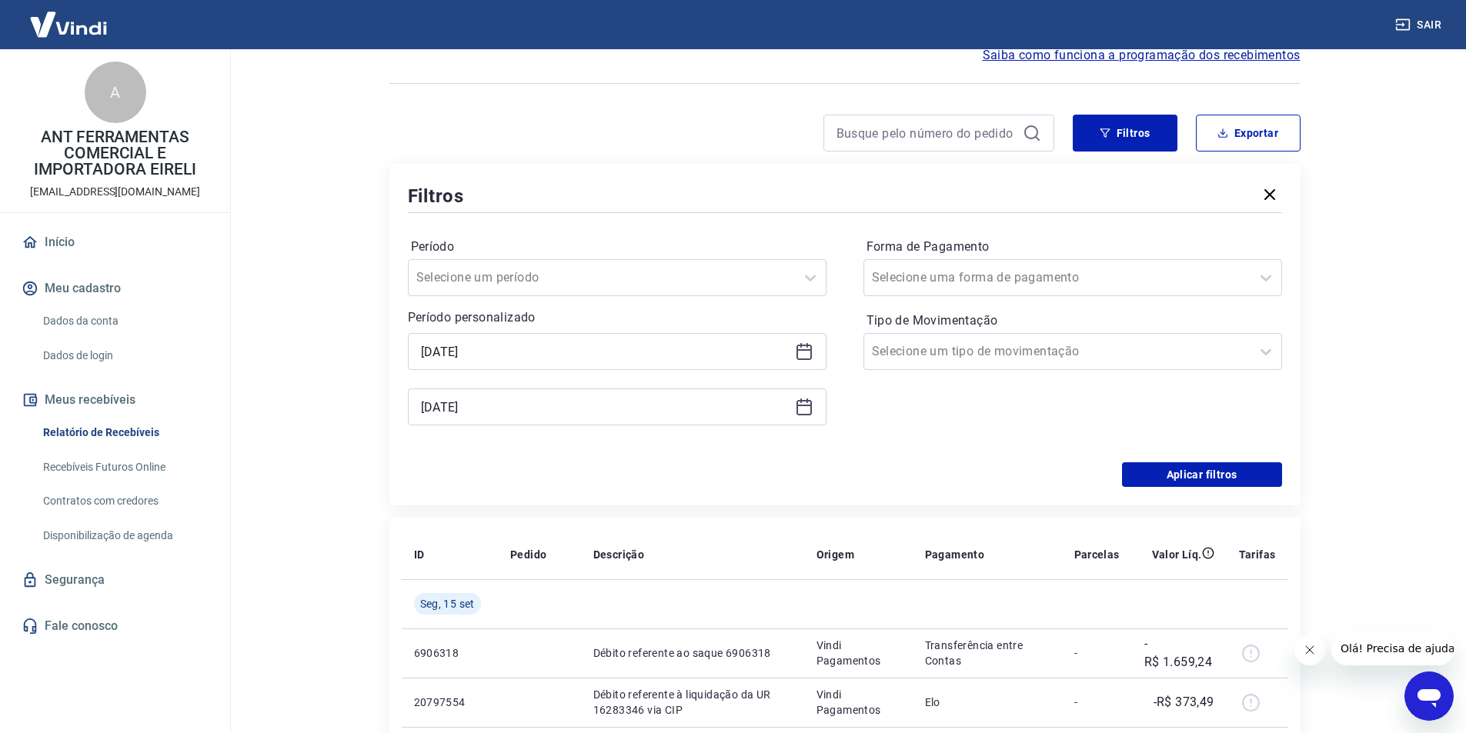
click at [808, 354] on icon at bounding box center [804, 351] width 18 height 18
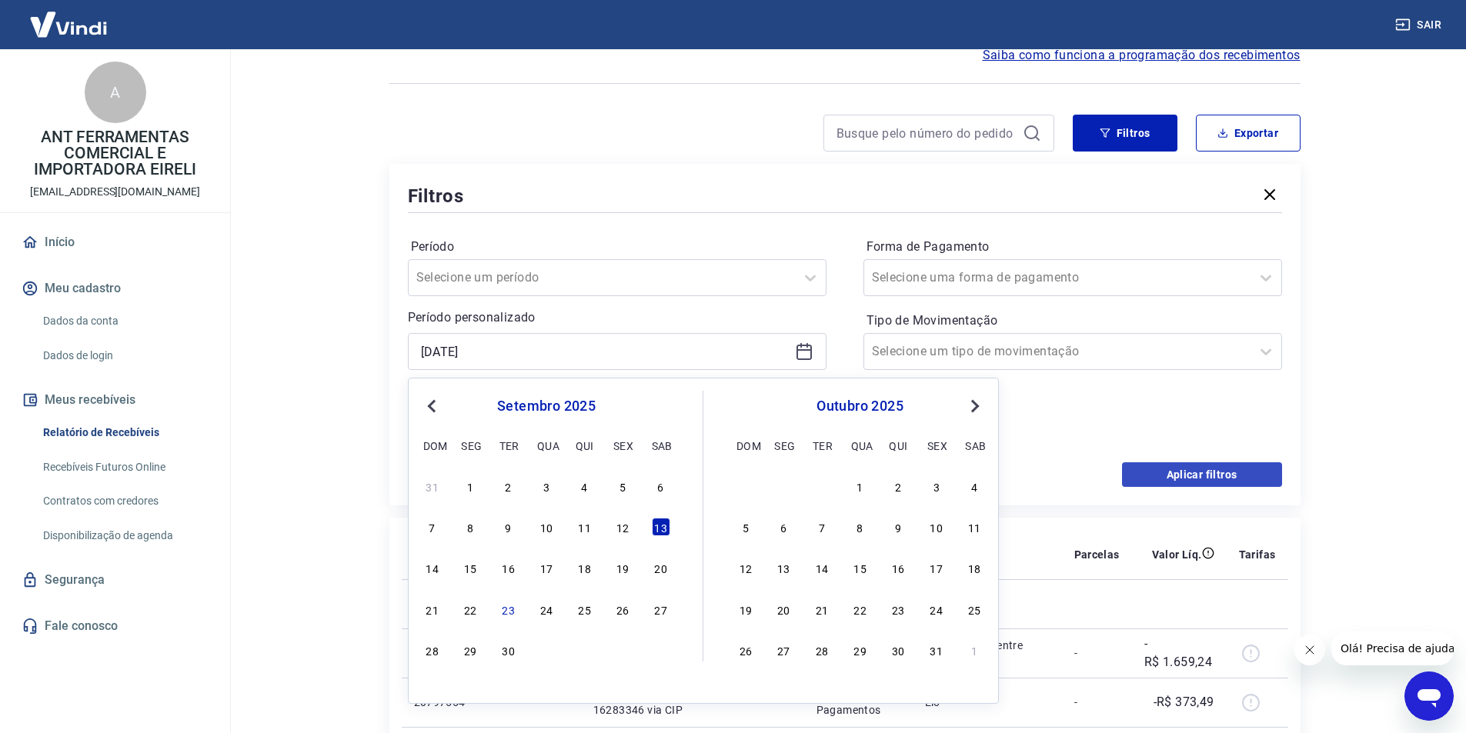
click at [631, 530] on div "12" at bounding box center [622, 527] width 18 height 18
type input "[DATE]"
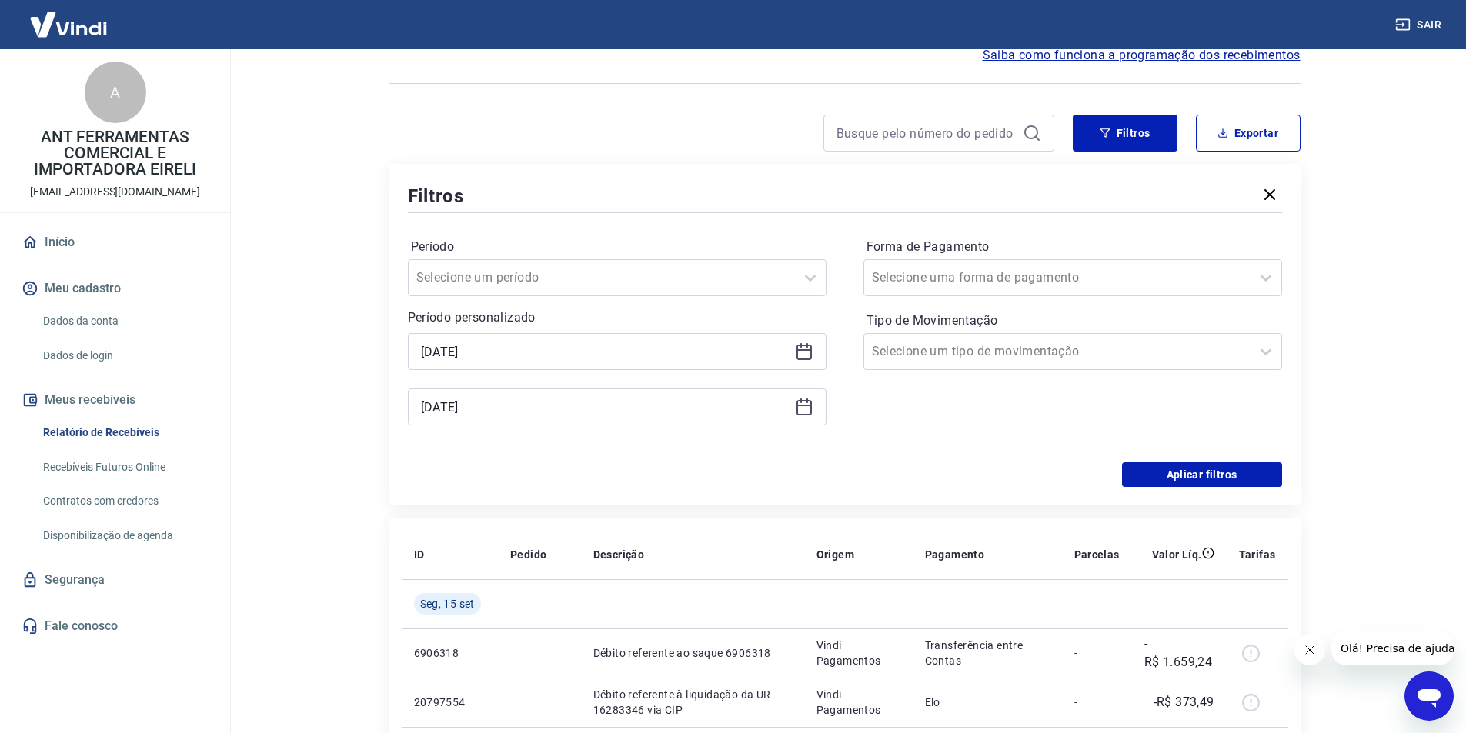
click at [1181, 460] on div "Período Selecione um período Período personalizado Selected date: [DATE] [DATE]…" at bounding box center [845, 339] width 874 height 246
click at [1181, 466] on button "Aplicar filtros" at bounding box center [1202, 475] width 160 height 25
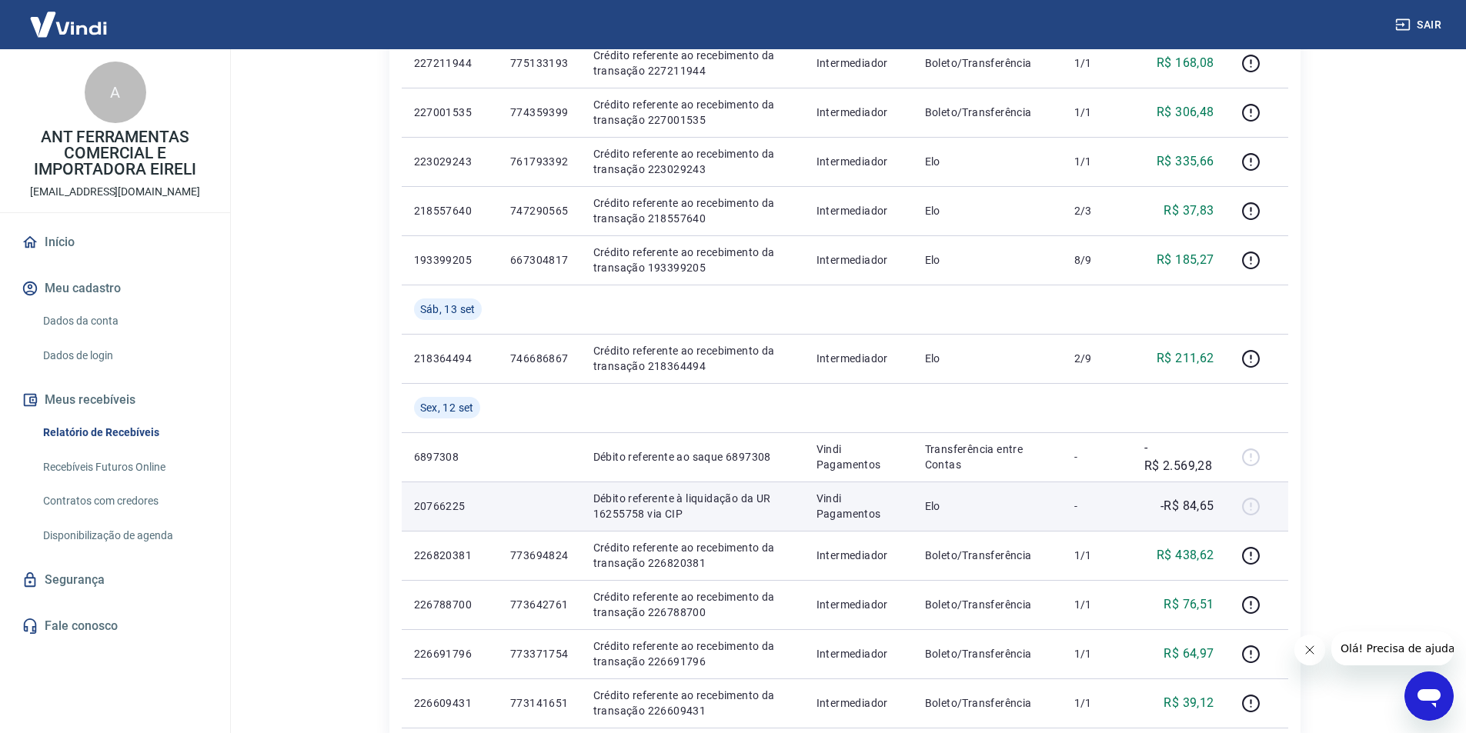
scroll to position [770, 0]
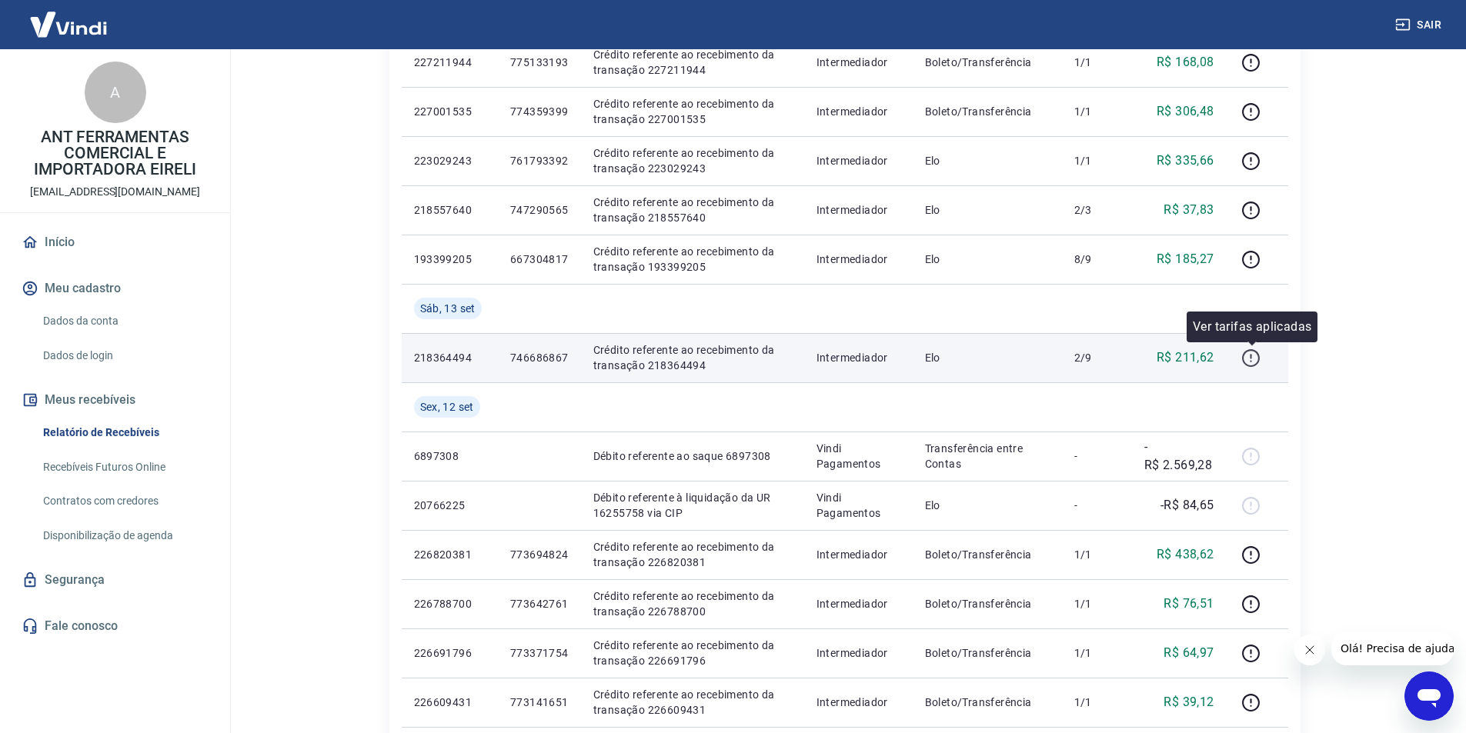
click at [1251, 359] on icon "button" at bounding box center [1250, 358] width 19 height 19
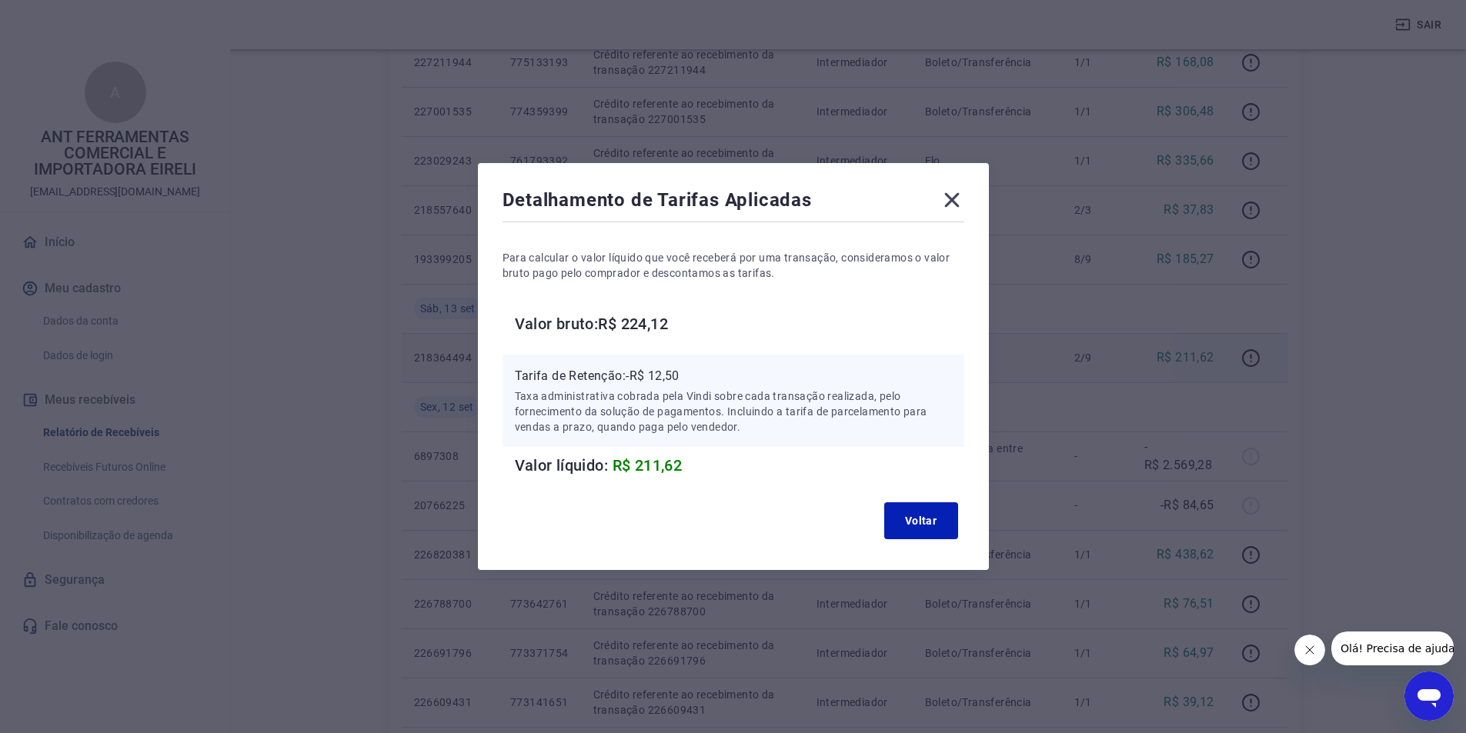
click at [1368, 378] on div "Detalhamento de Tarifas Aplicadas Para calcular o valor líquido que você recebe…" at bounding box center [733, 366] width 1466 height 733
click at [940, 527] on button "Voltar" at bounding box center [921, 521] width 74 height 37
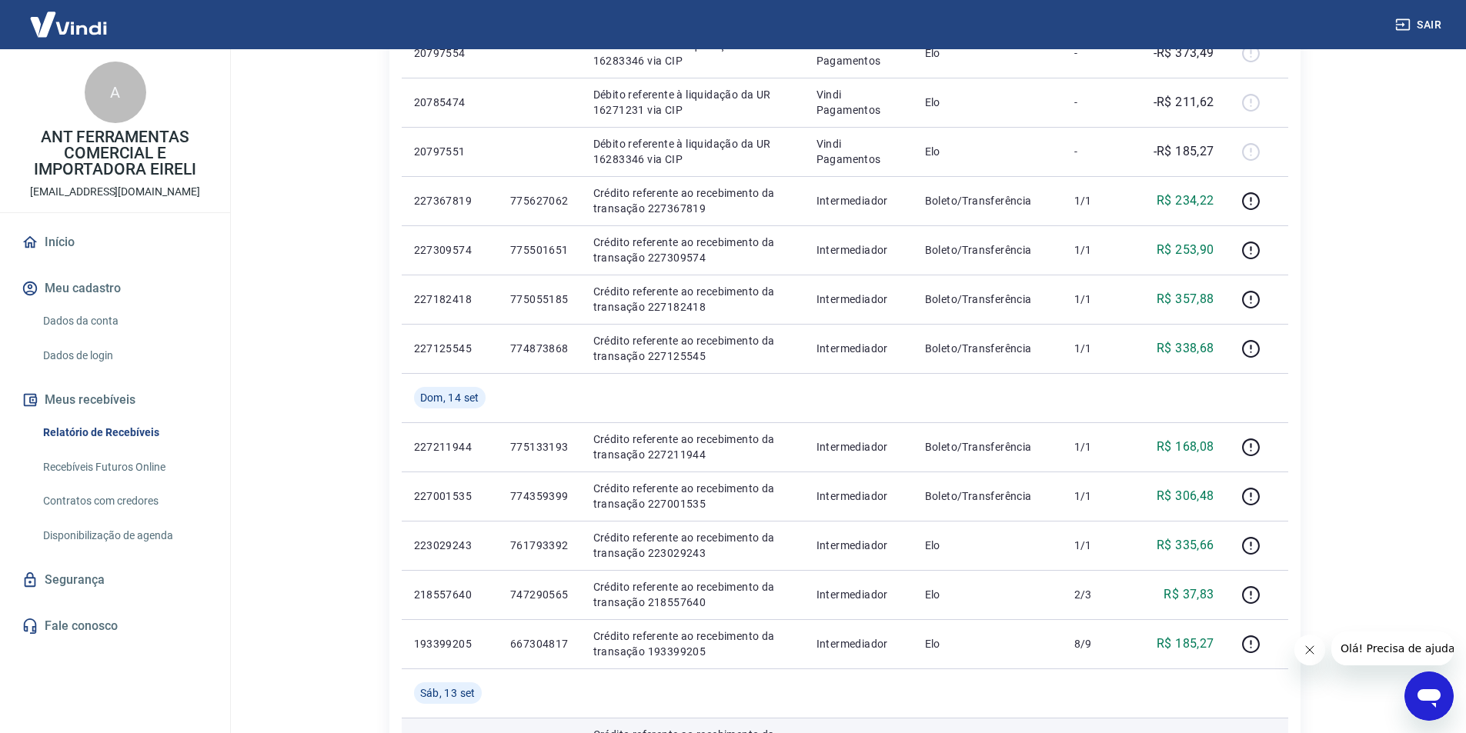
scroll to position [0, 0]
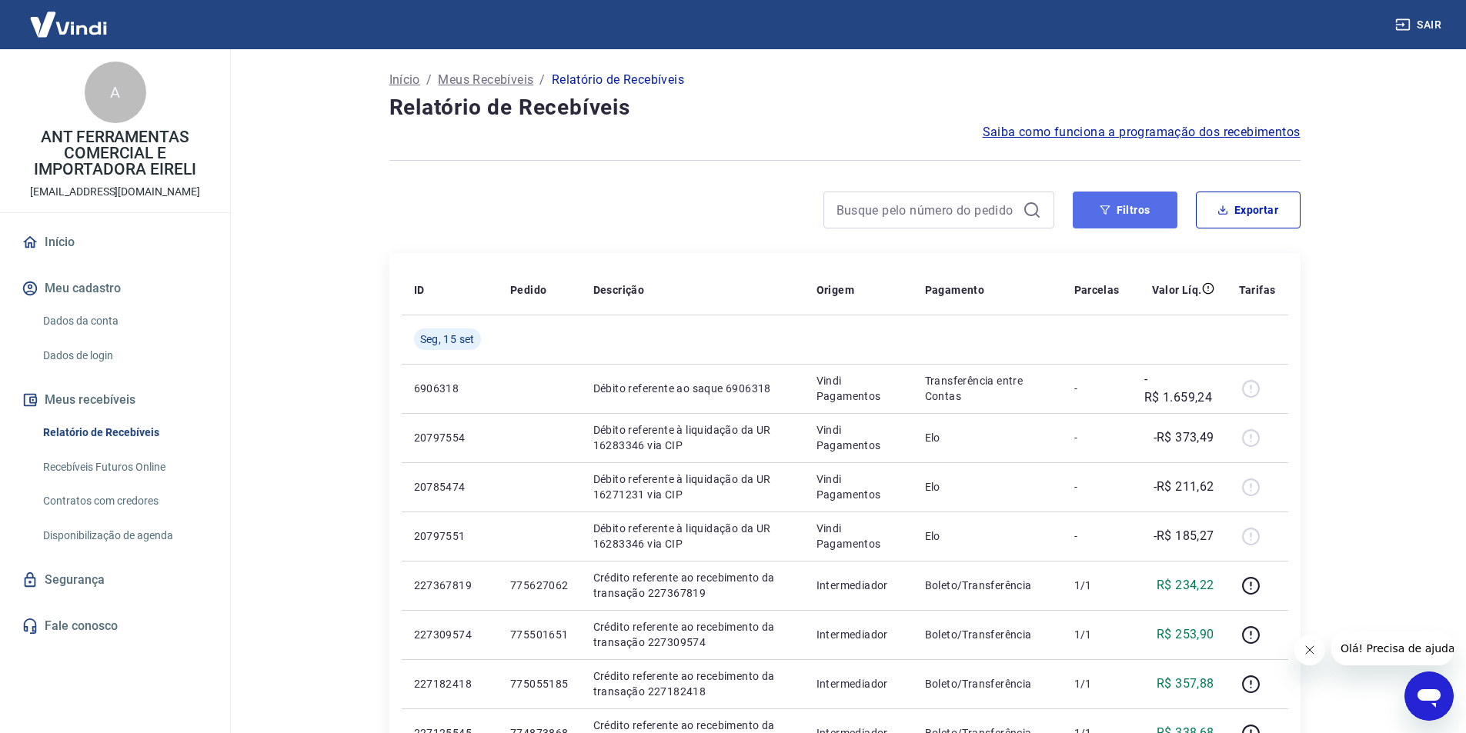
click at [1105, 216] on button "Filtros" at bounding box center [1125, 210] width 105 height 37
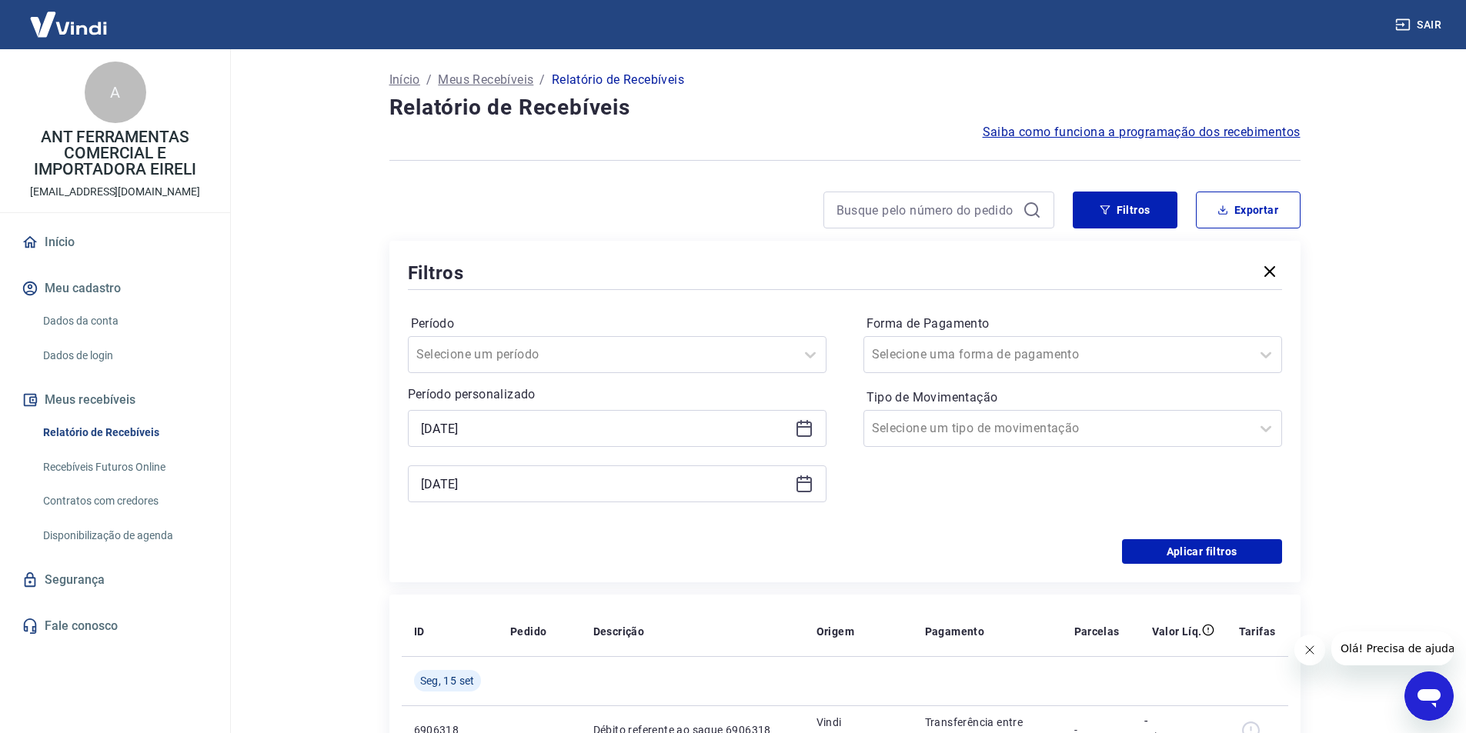
click at [802, 432] on icon at bounding box center [804, 428] width 18 height 18
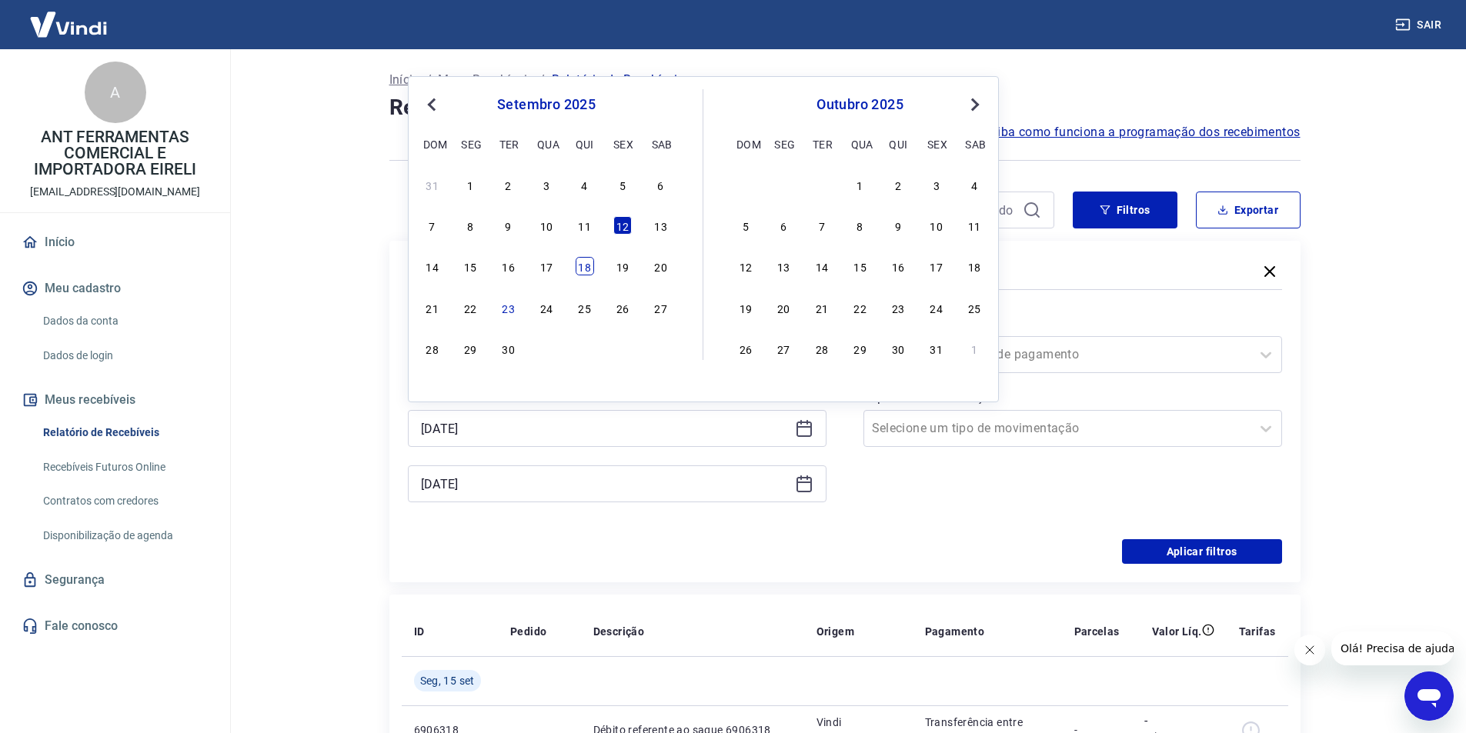
click at [593, 269] on div "18" at bounding box center [585, 266] width 18 height 18
type input "[DATE]"
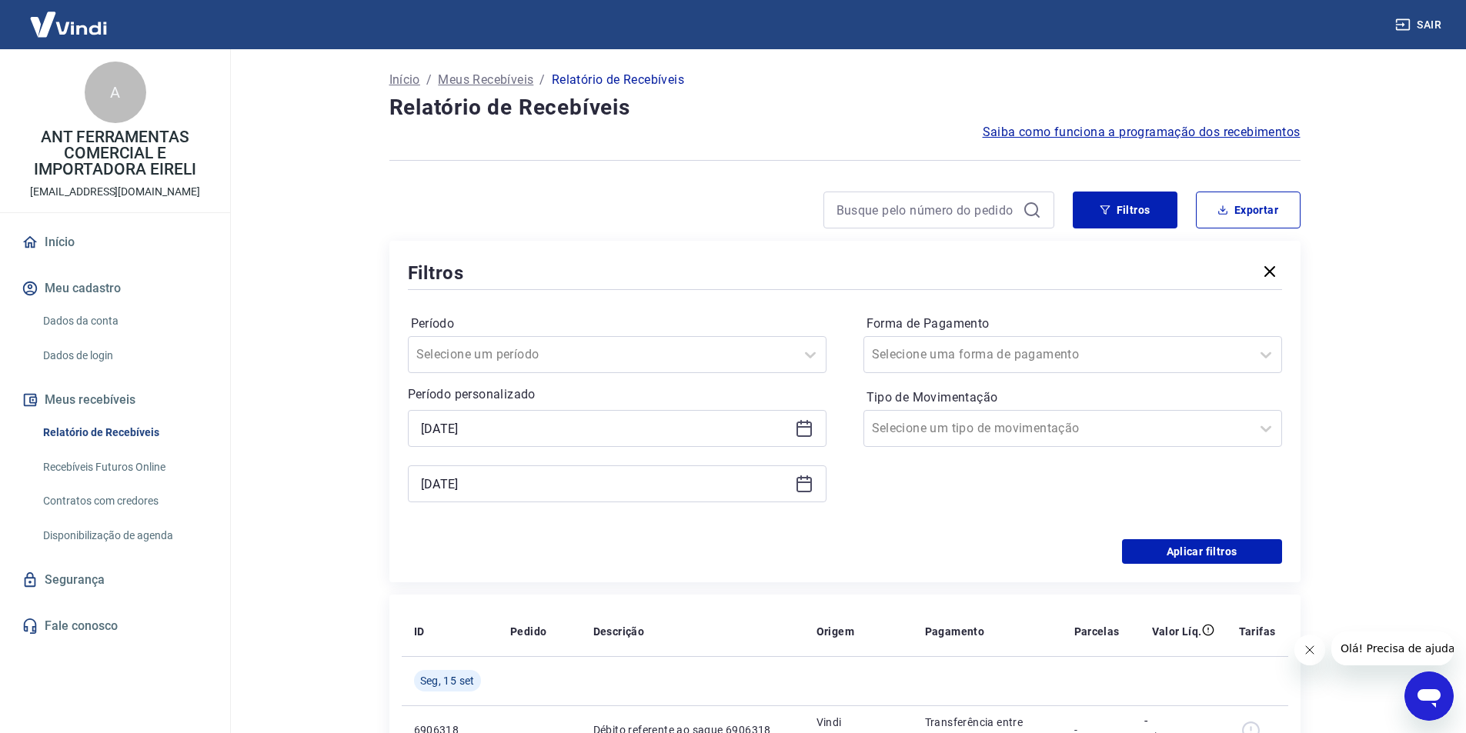
click at [806, 491] on icon at bounding box center [803, 484] width 15 height 15
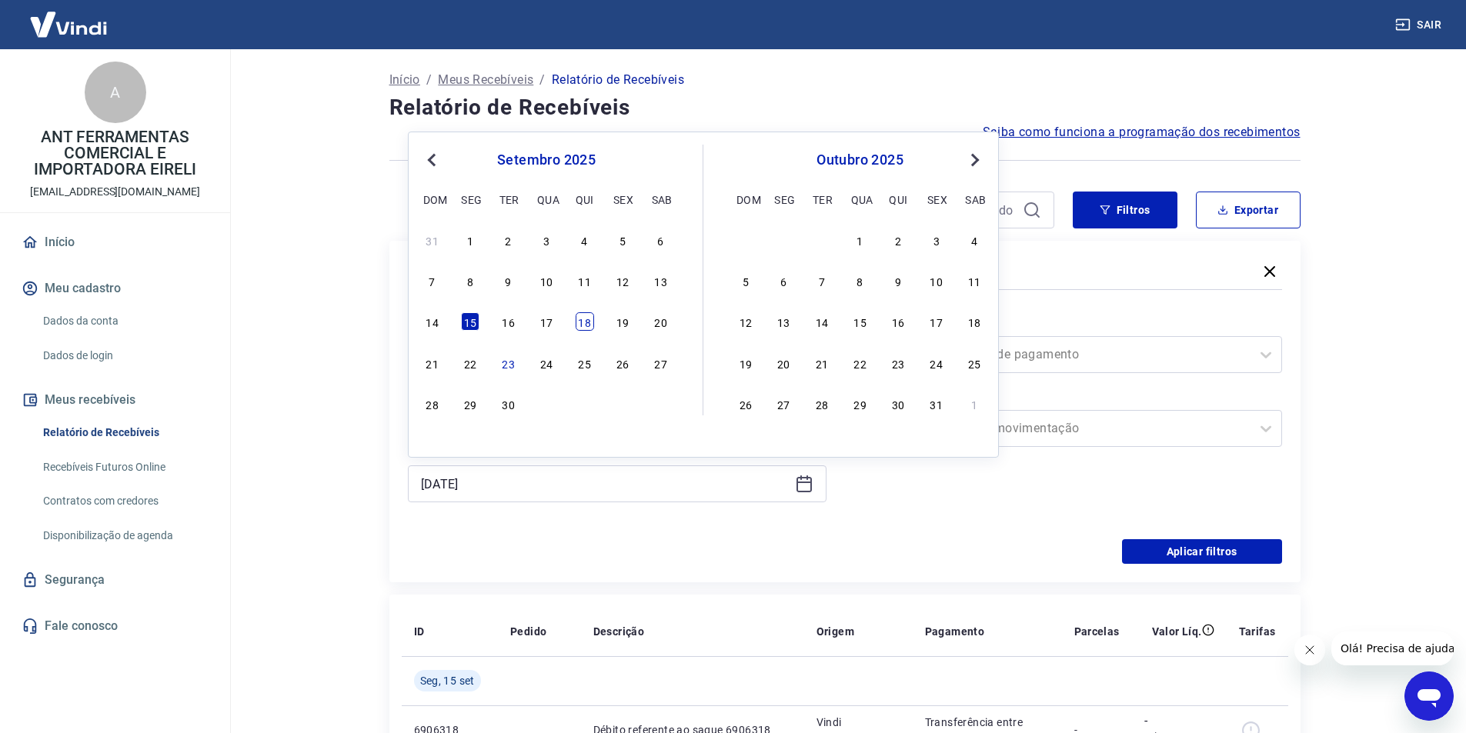
click at [579, 326] on div "18" at bounding box center [585, 321] width 18 height 18
type input "[DATE]"
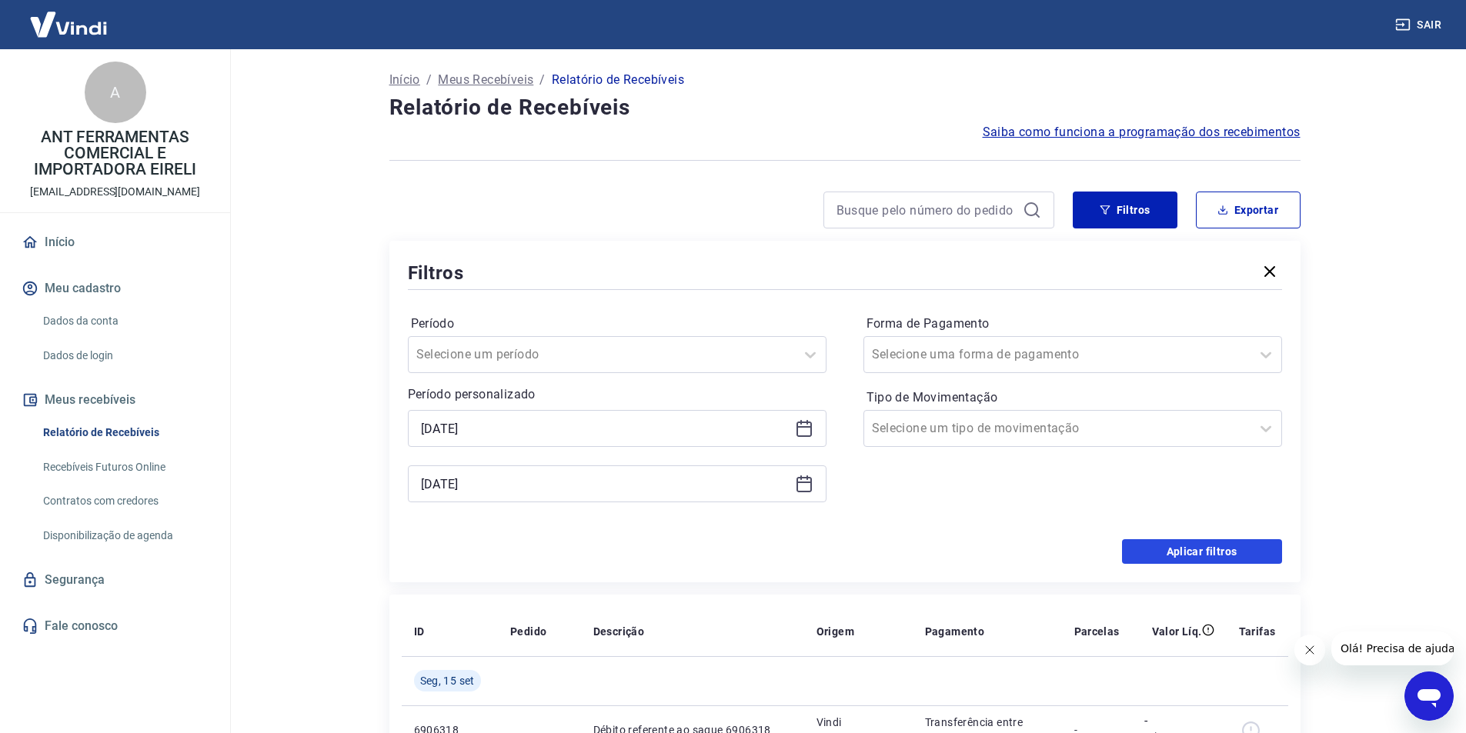
drag, startPoint x: 1190, startPoint y: 560, endPoint x: 947, endPoint y: 520, distance: 246.5
click at [1189, 560] on button "Aplicar filtros" at bounding box center [1202, 551] width 160 height 25
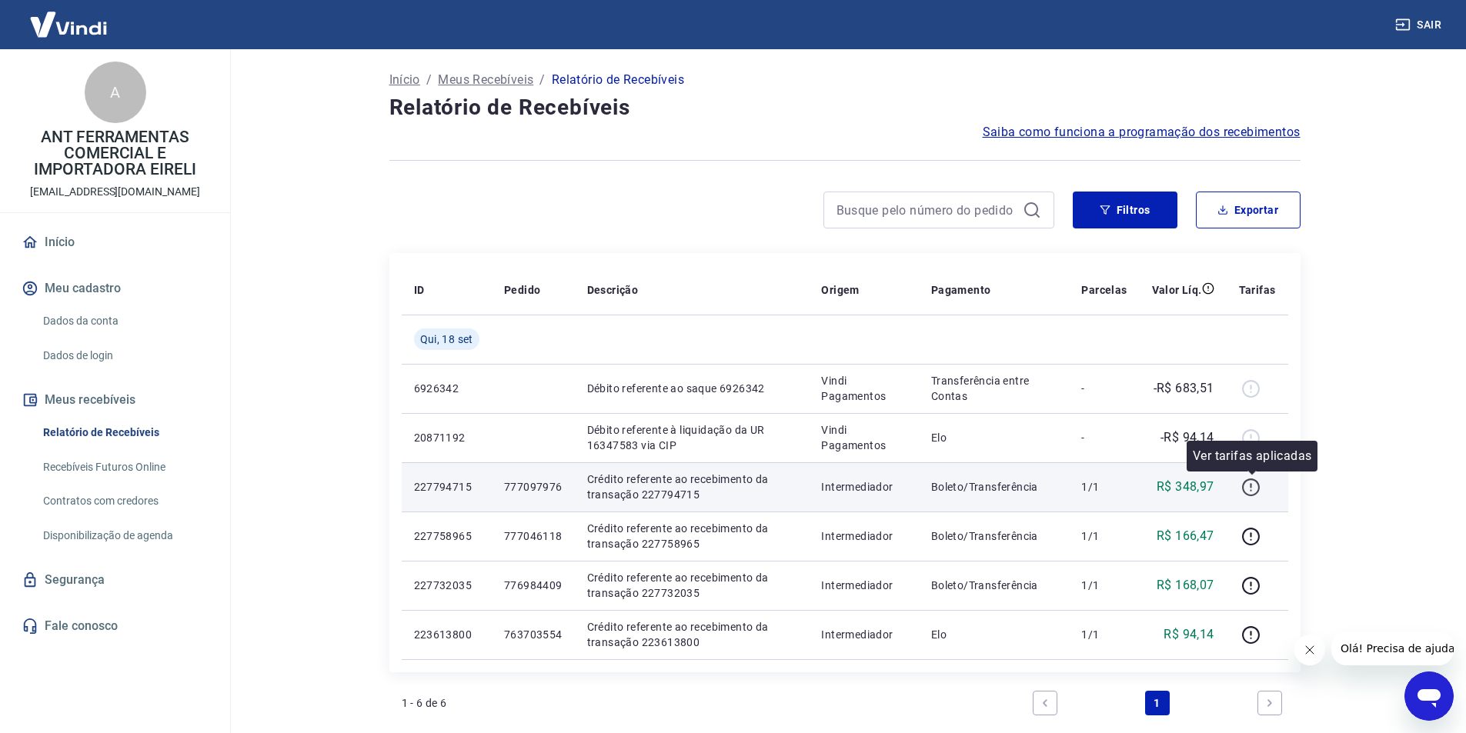
click at [1253, 492] on icon "button" at bounding box center [1250, 487] width 19 height 19
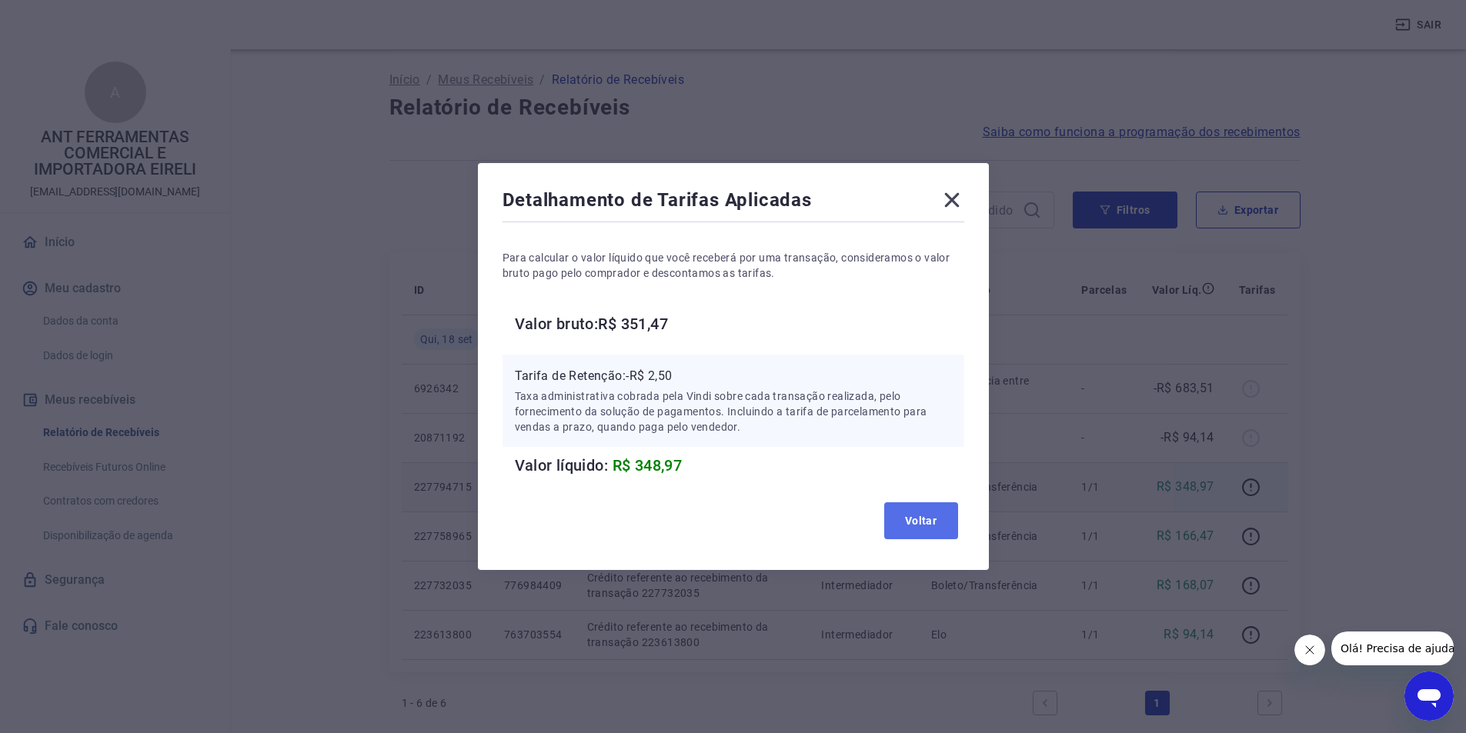
click at [936, 517] on button "Voltar" at bounding box center [921, 521] width 74 height 37
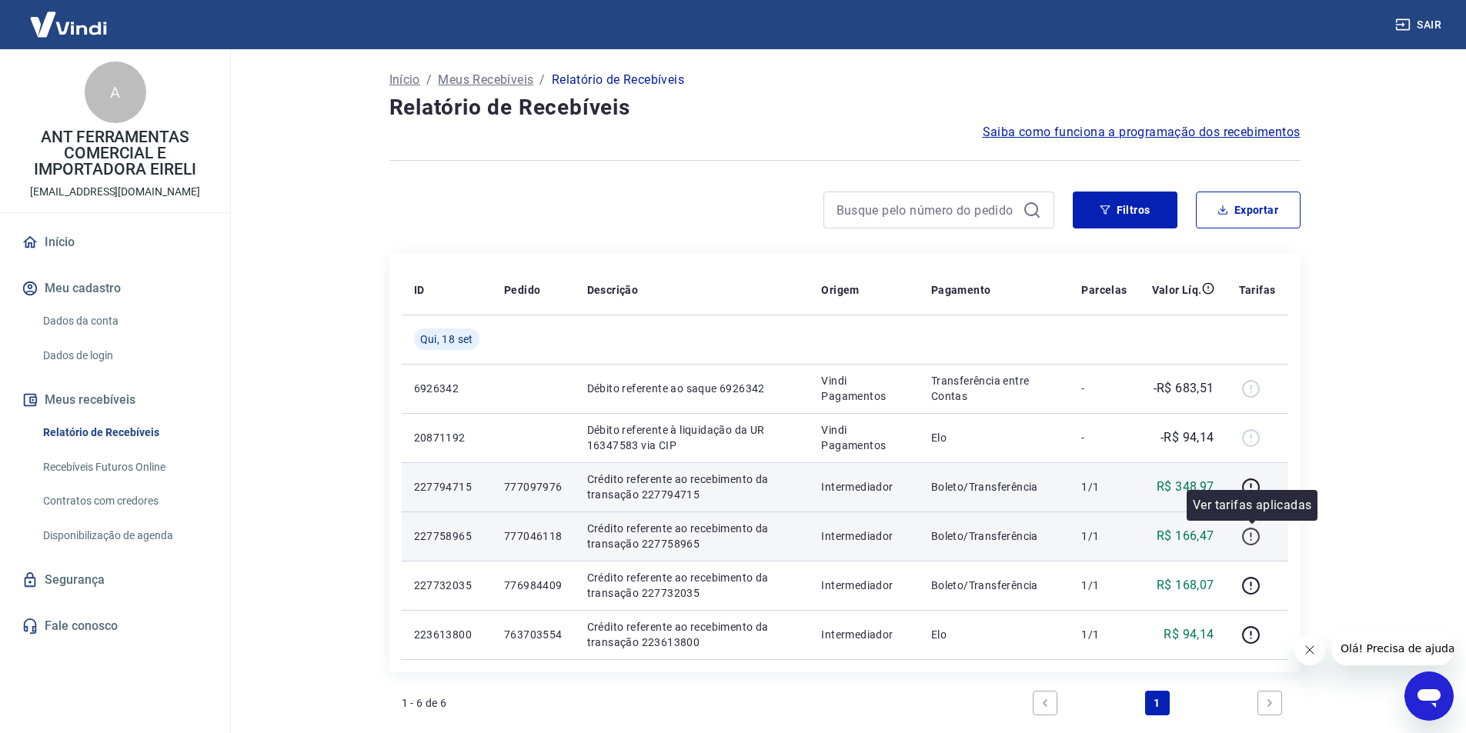
click at [1254, 539] on icon "button" at bounding box center [1250, 536] width 19 height 19
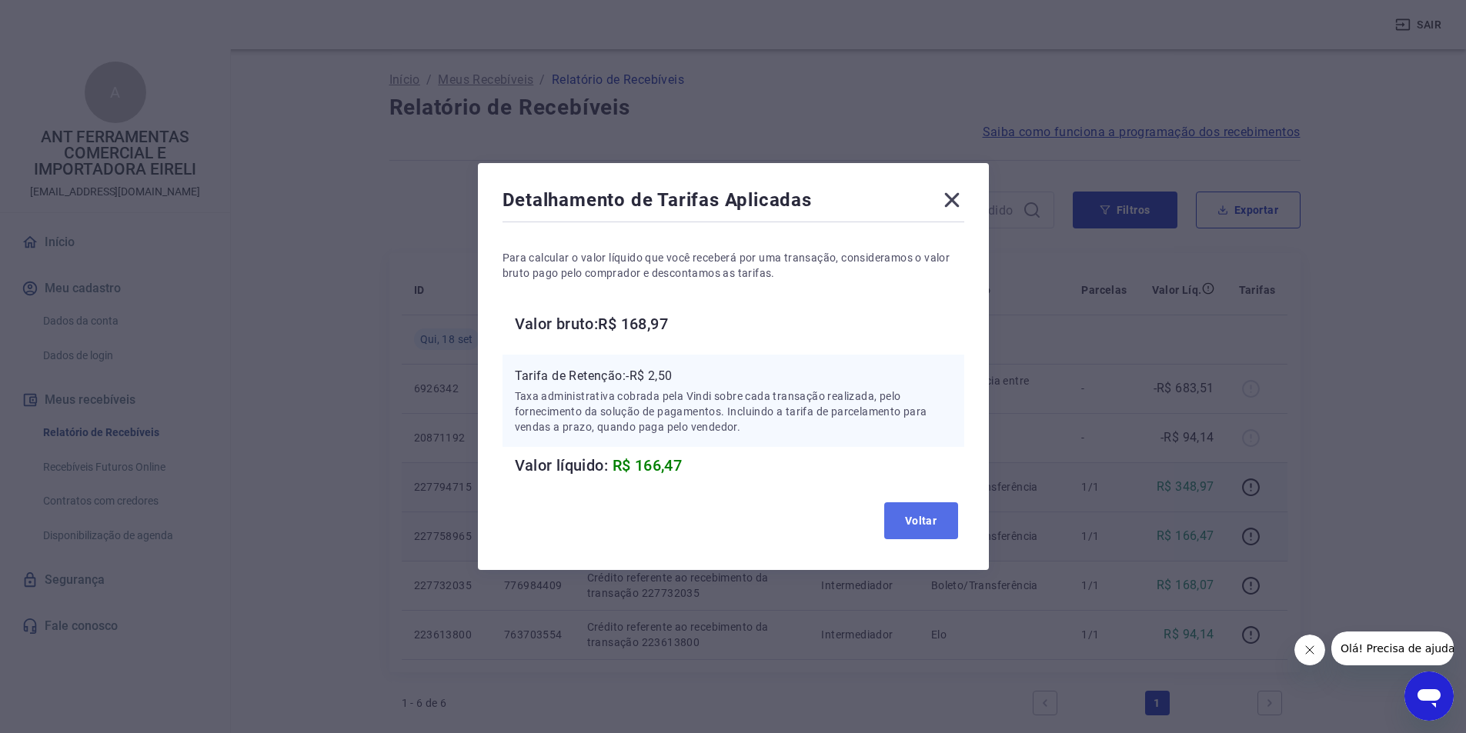
click at [921, 508] on button "Voltar" at bounding box center [921, 521] width 74 height 37
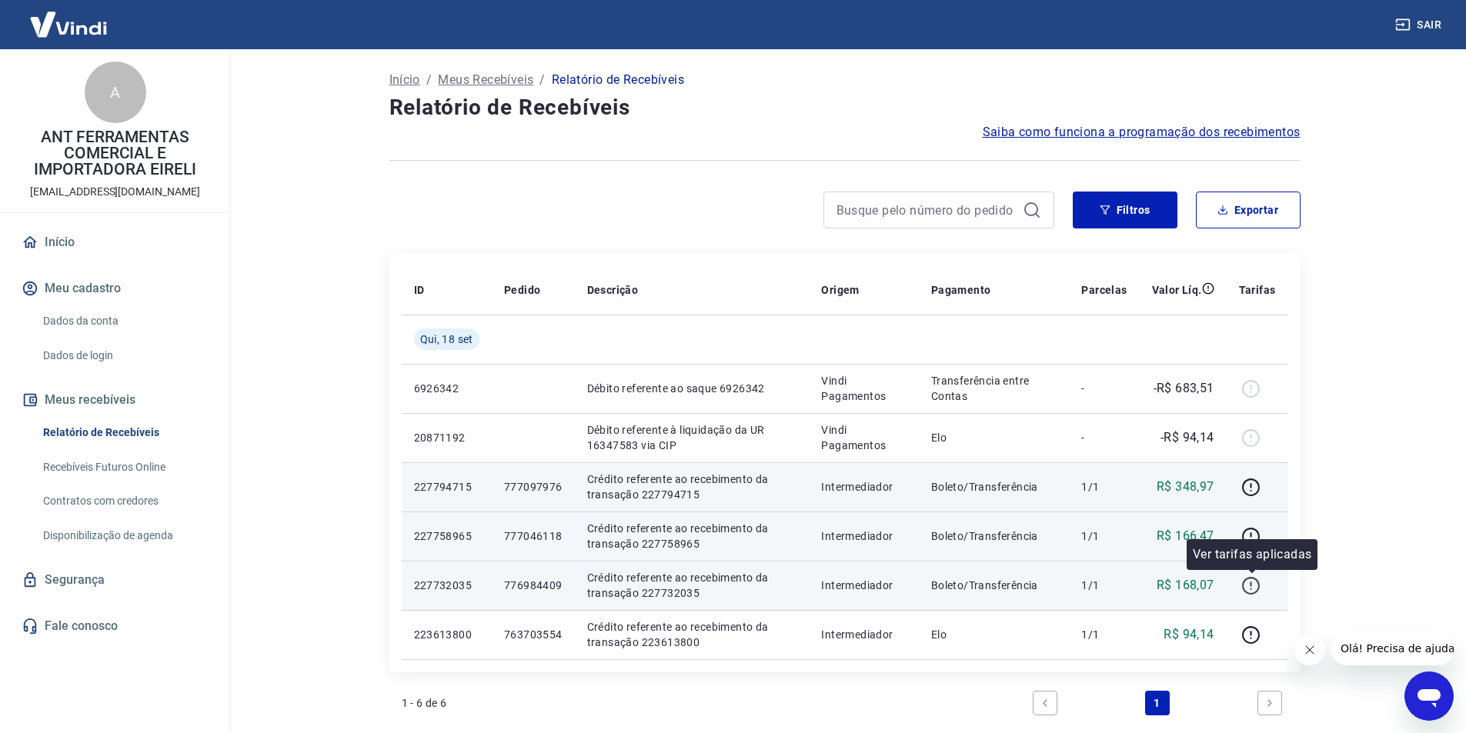
click at [1244, 585] on icon "button" at bounding box center [1251, 586] width 18 height 18
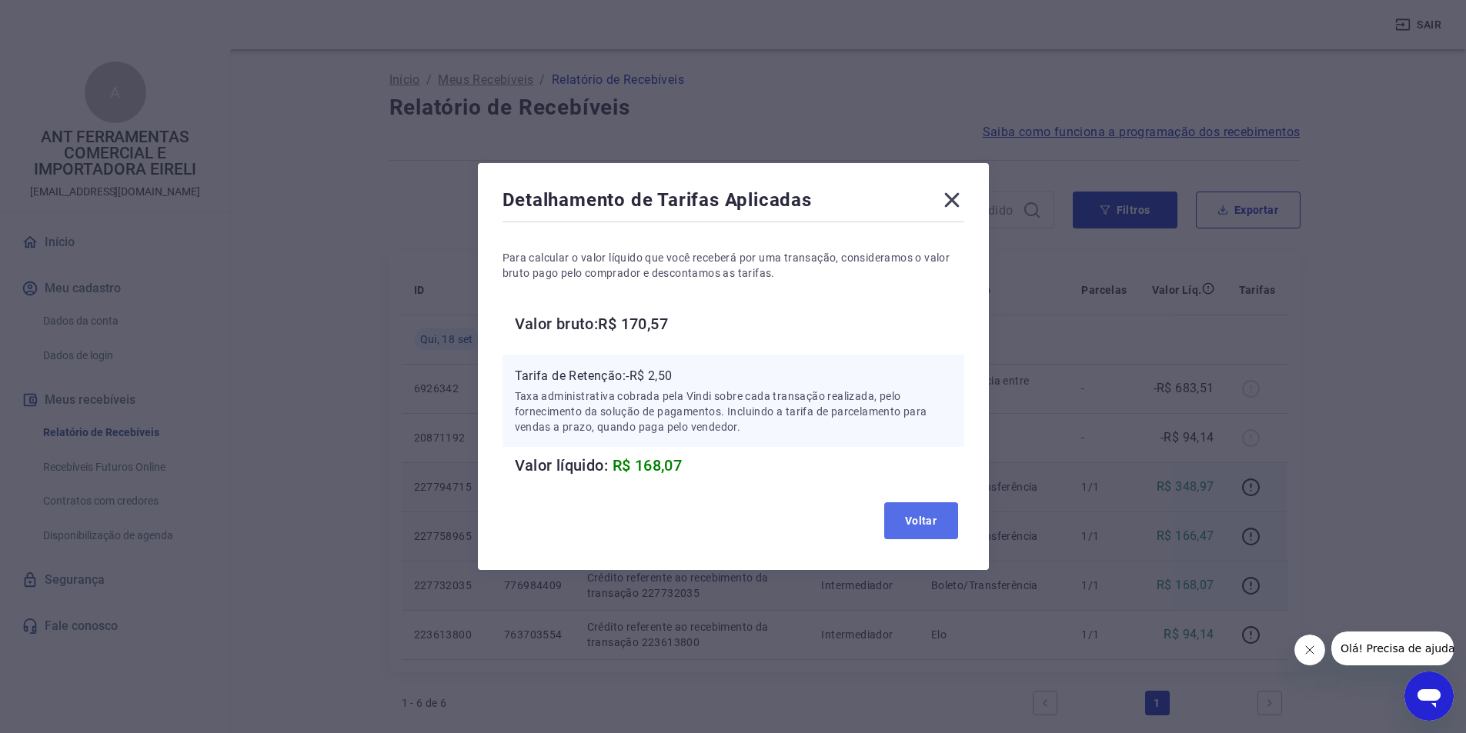
click at [930, 533] on button "Voltar" at bounding box center [921, 521] width 74 height 37
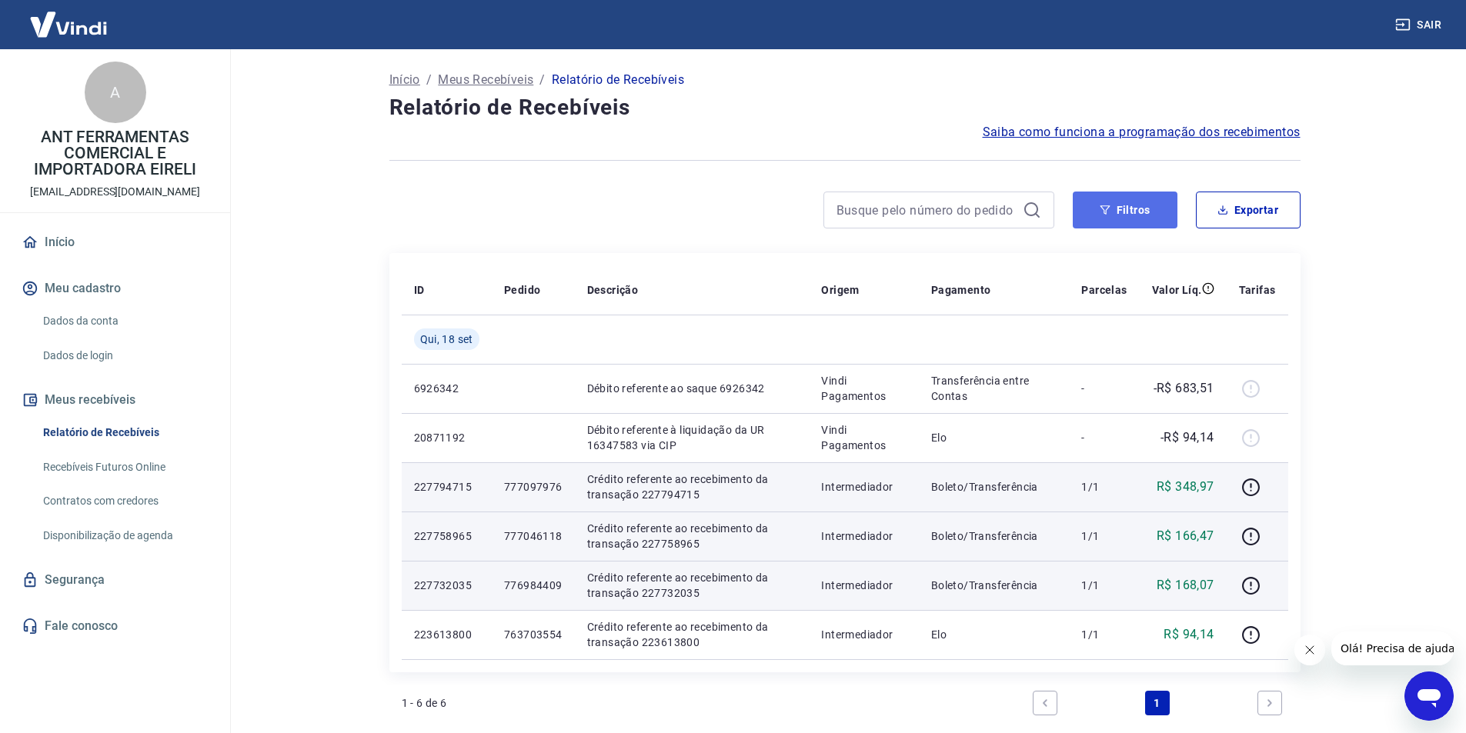
click at [1110, 199] on button "Filtros" at bounding box center [1125, 210] width 105 height 37
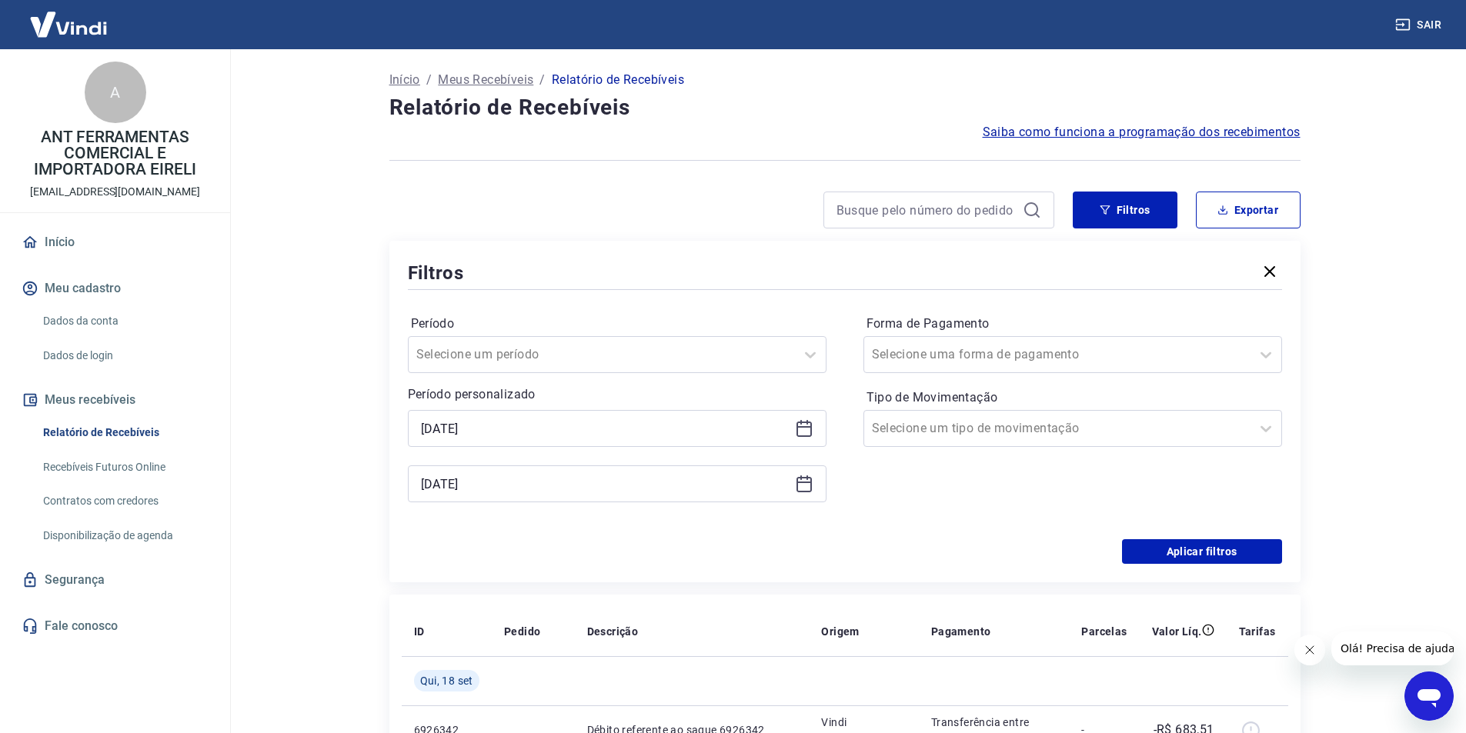
click at [808, 426] on icon at bounding box center [804, 428] width 18 height 18
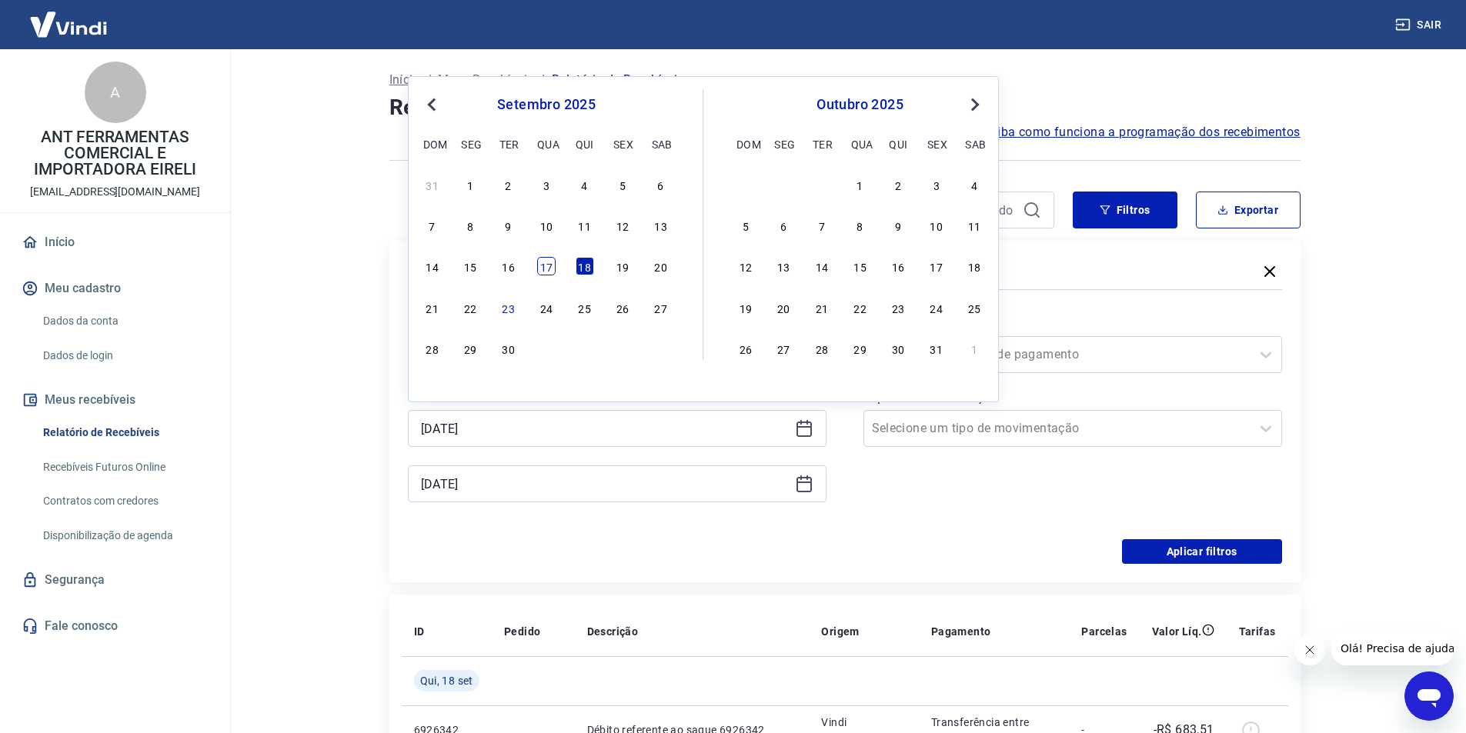
click at [544, 267] on div "17" at bounding box center [546, 266] width 18 height 18
type input "[DATE]"
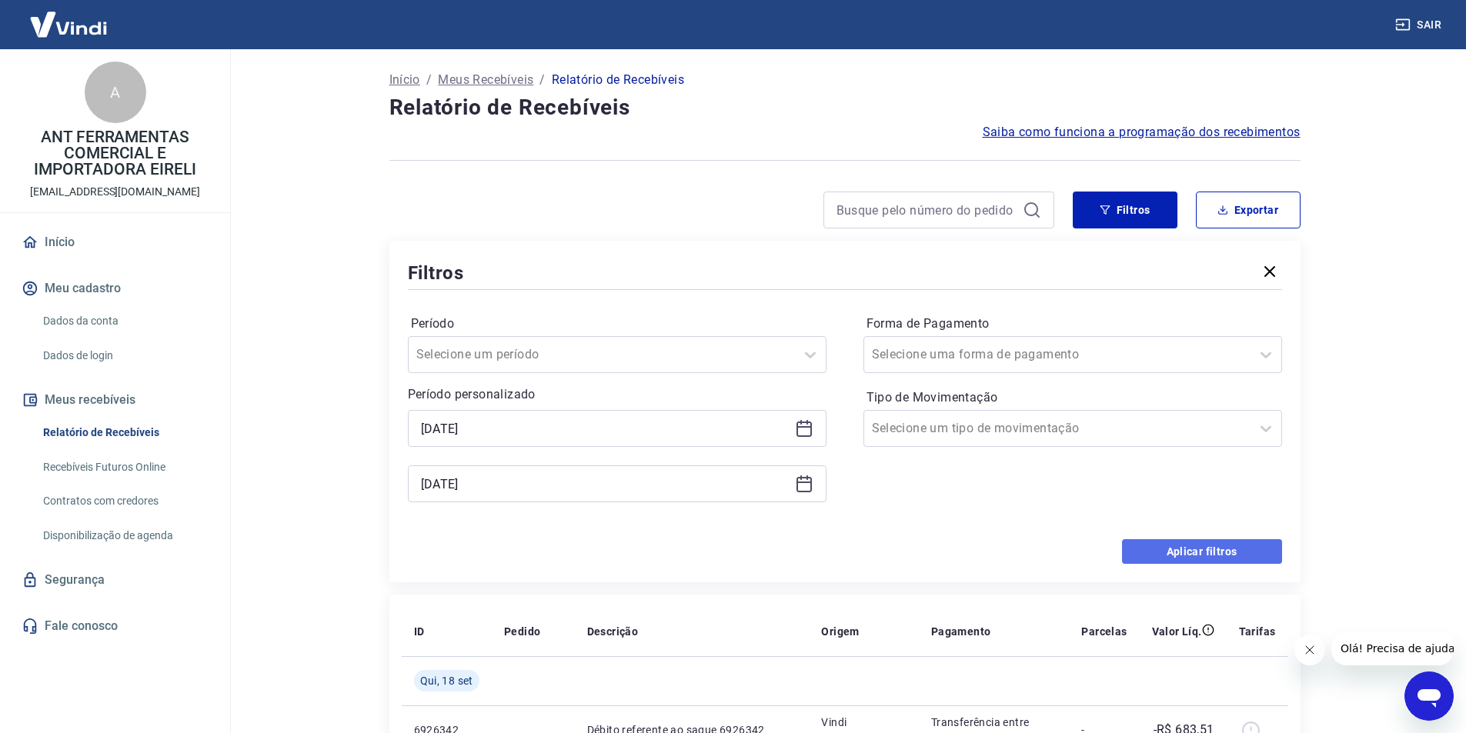
click at [1168, 547] on button "Aplicar filtros" at bounding box center [1202, 551] width 160 height 25
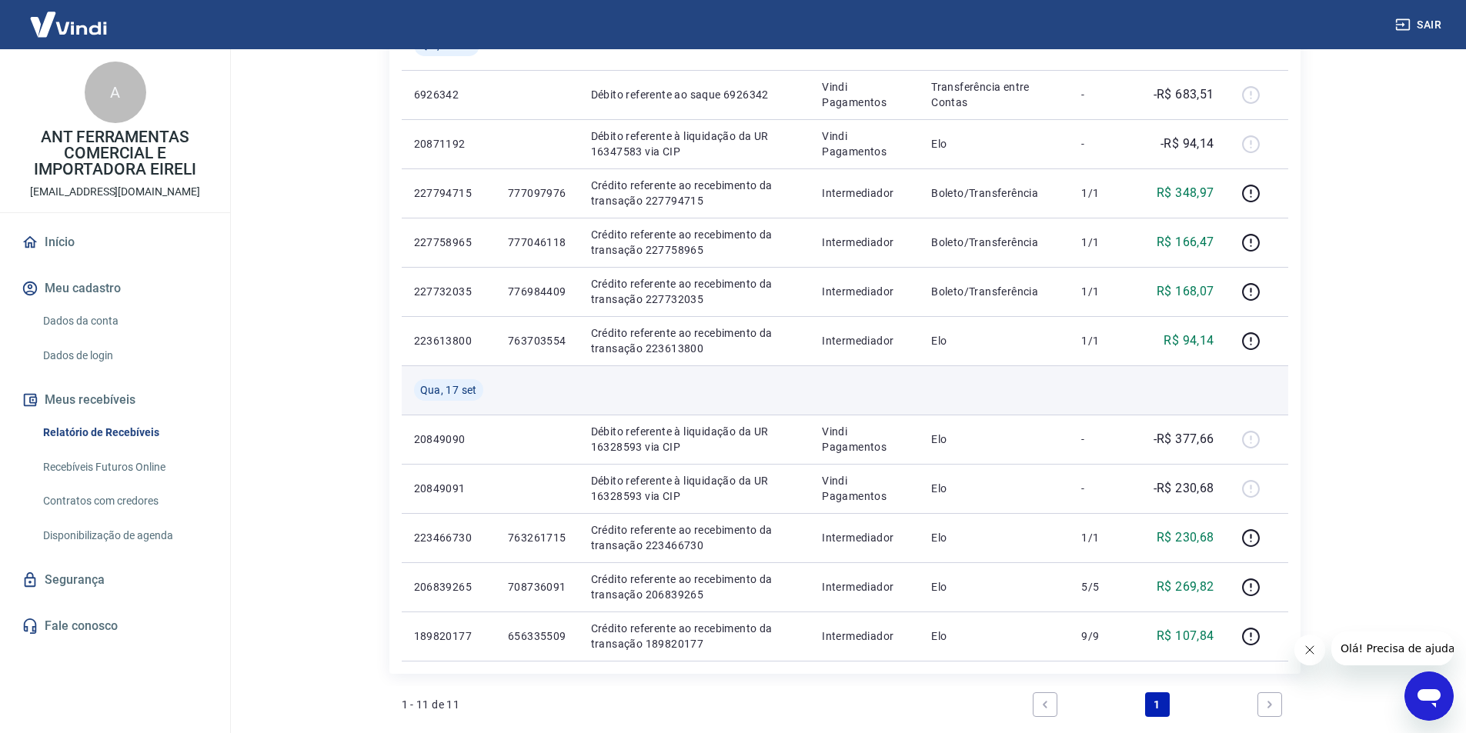
scroll to position [385, 0]
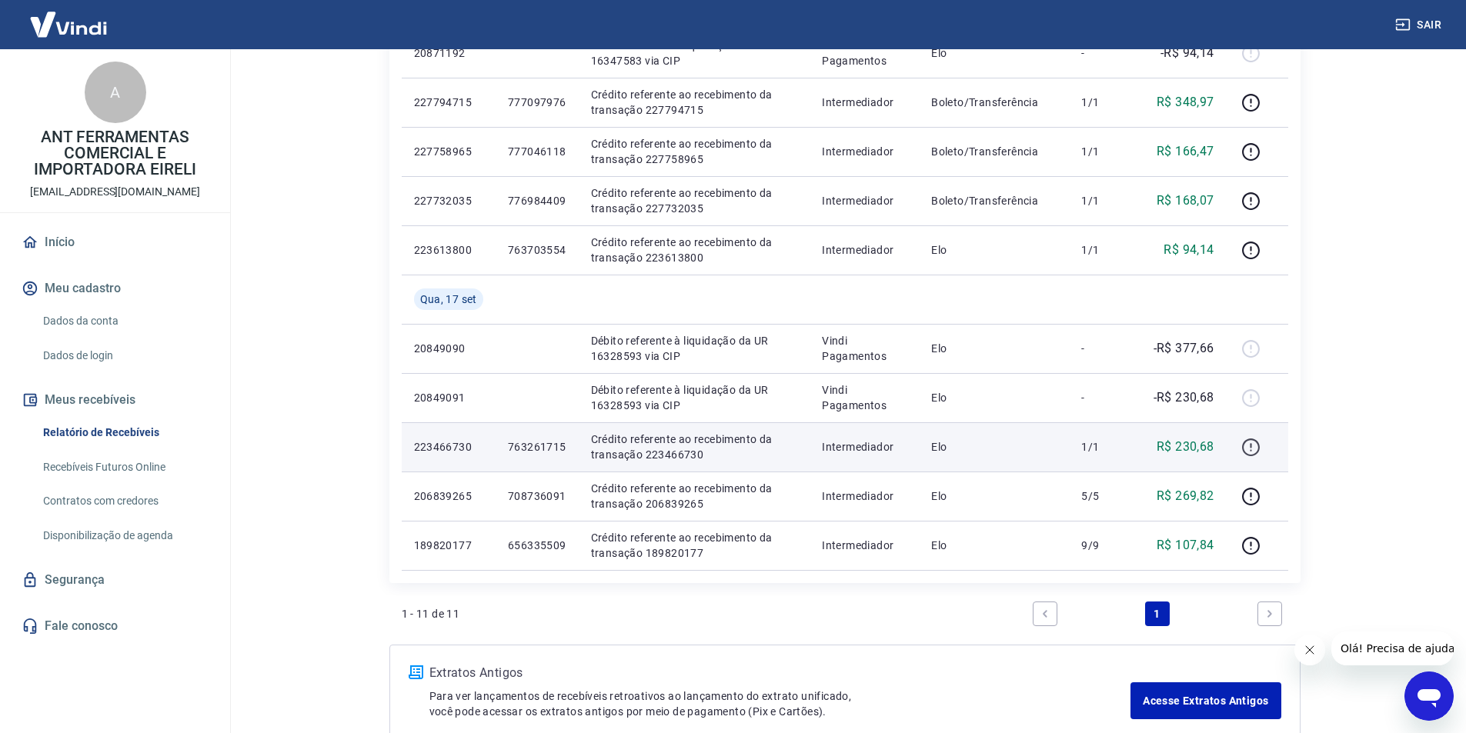
click at [1253, 449] on icon "button" at bounding box center [1250, 447] width 19 height 19
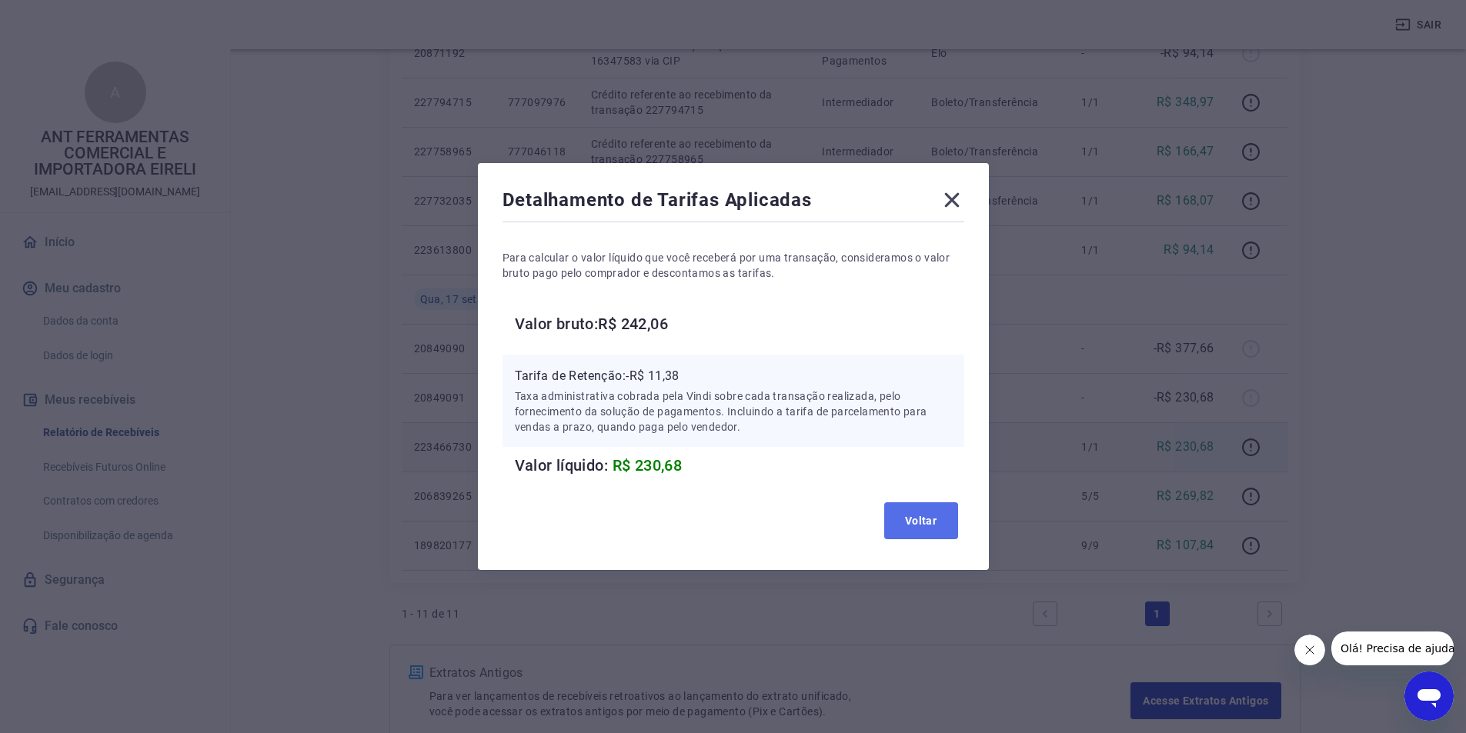
click at [918, 529] on button "Voltar" at bounding box center [921, 521] width 74 height 37
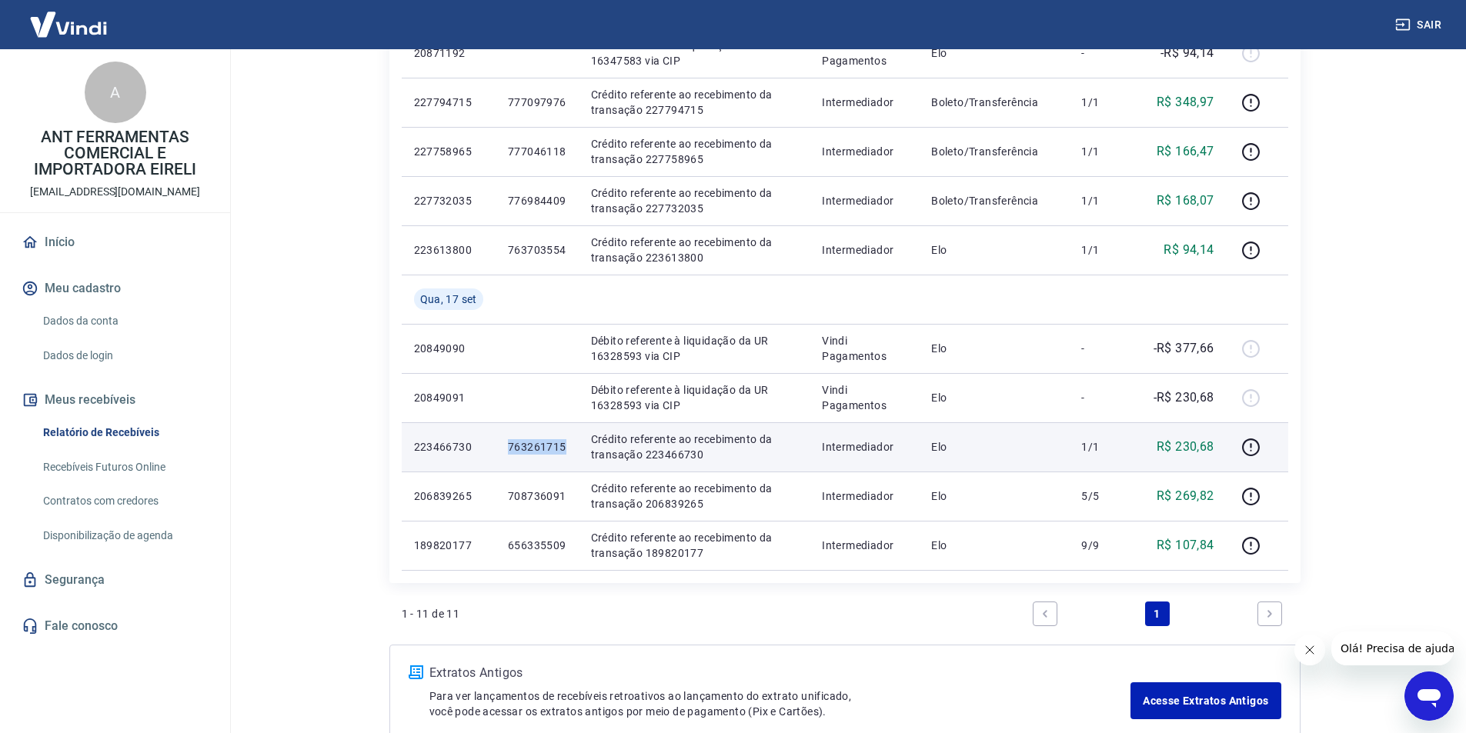
drag, startPoint x: 510, startPoint y: 446, endPoint x: 569, endPoint y: 446, distance: 59.3
click at [569, 446] on td "763261715" at bounding box center [537, 446] width 83 height 49
copy p "763261715"
click at [1245, 442] on icon "button" at bounding box center [1251, 448] width 18 height 18
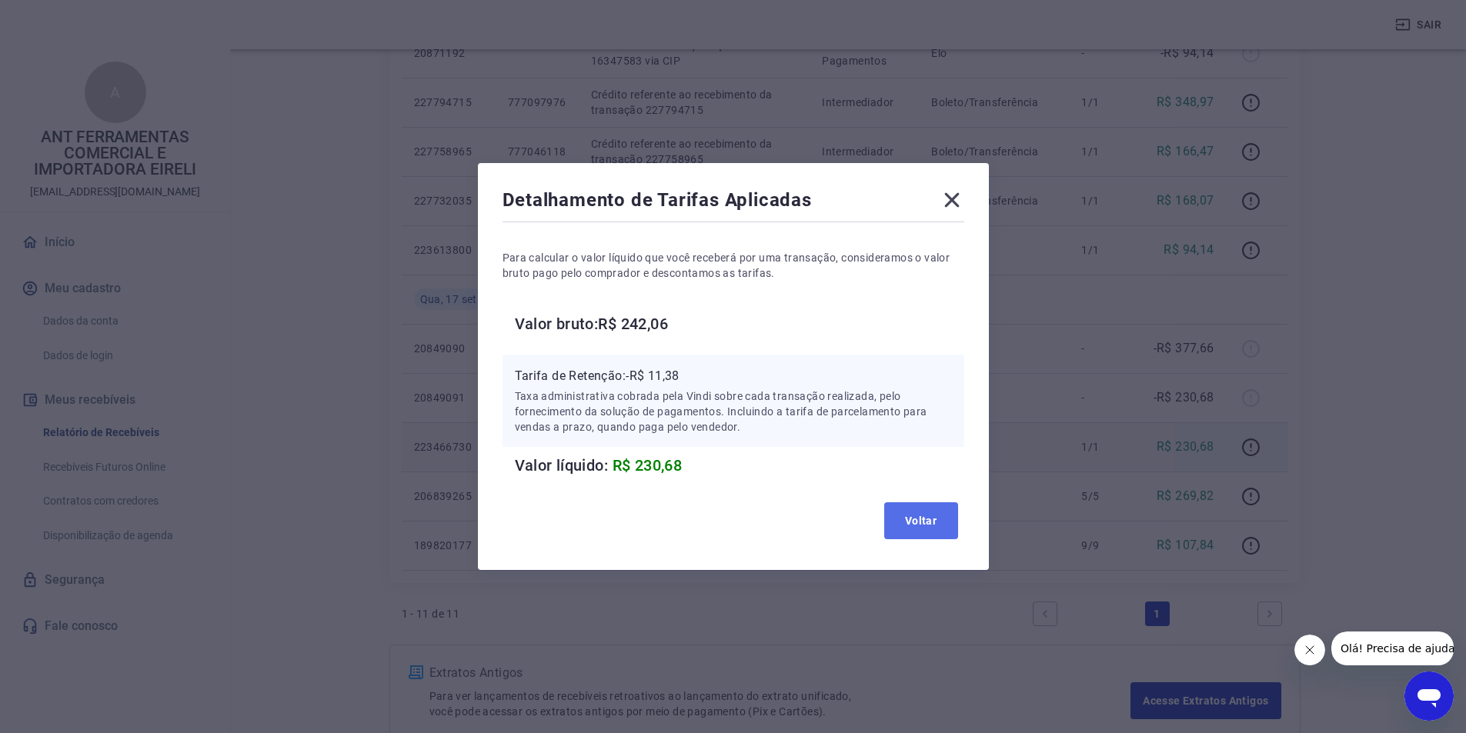
click at [936, 533] on button "Voltar" at bounding box center [921, 521] width 74 height 37
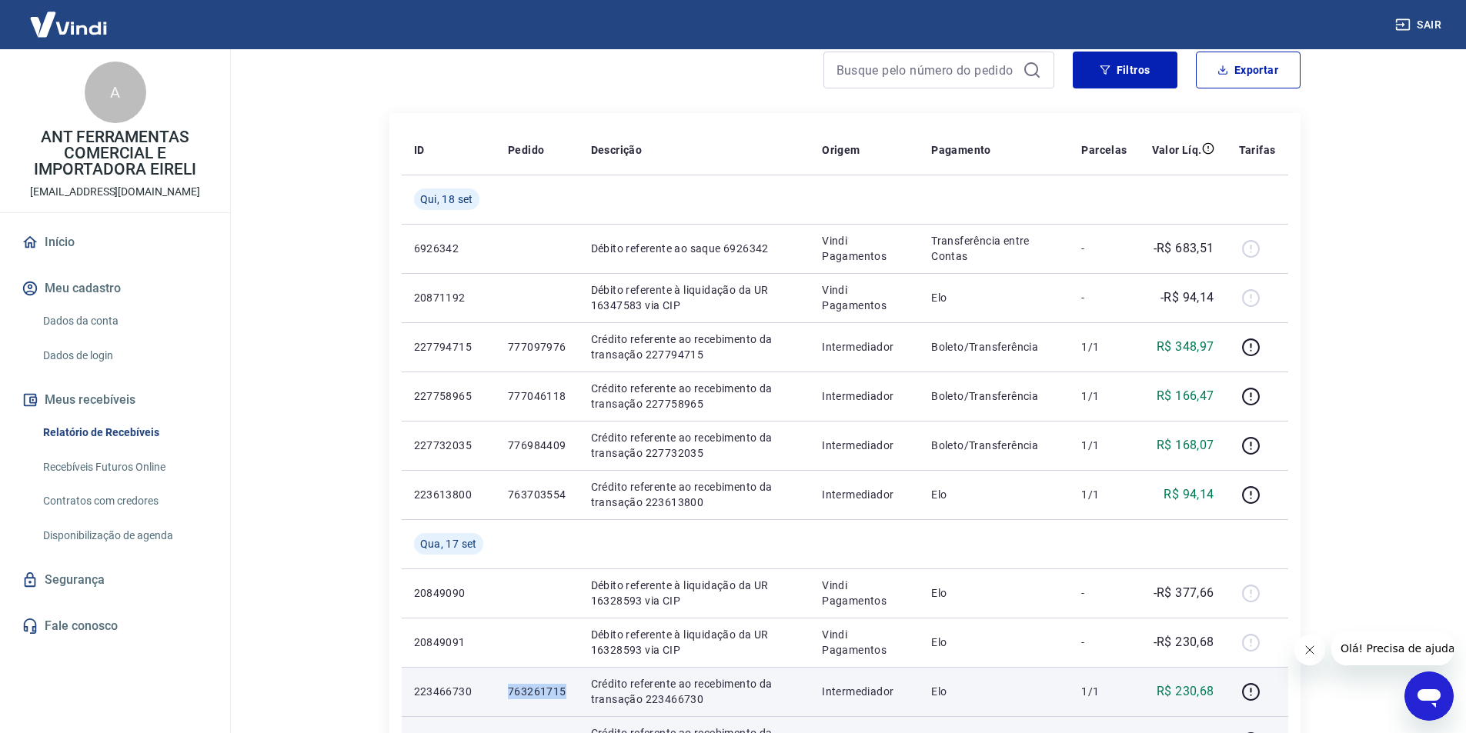
scroll to position [0, 0]
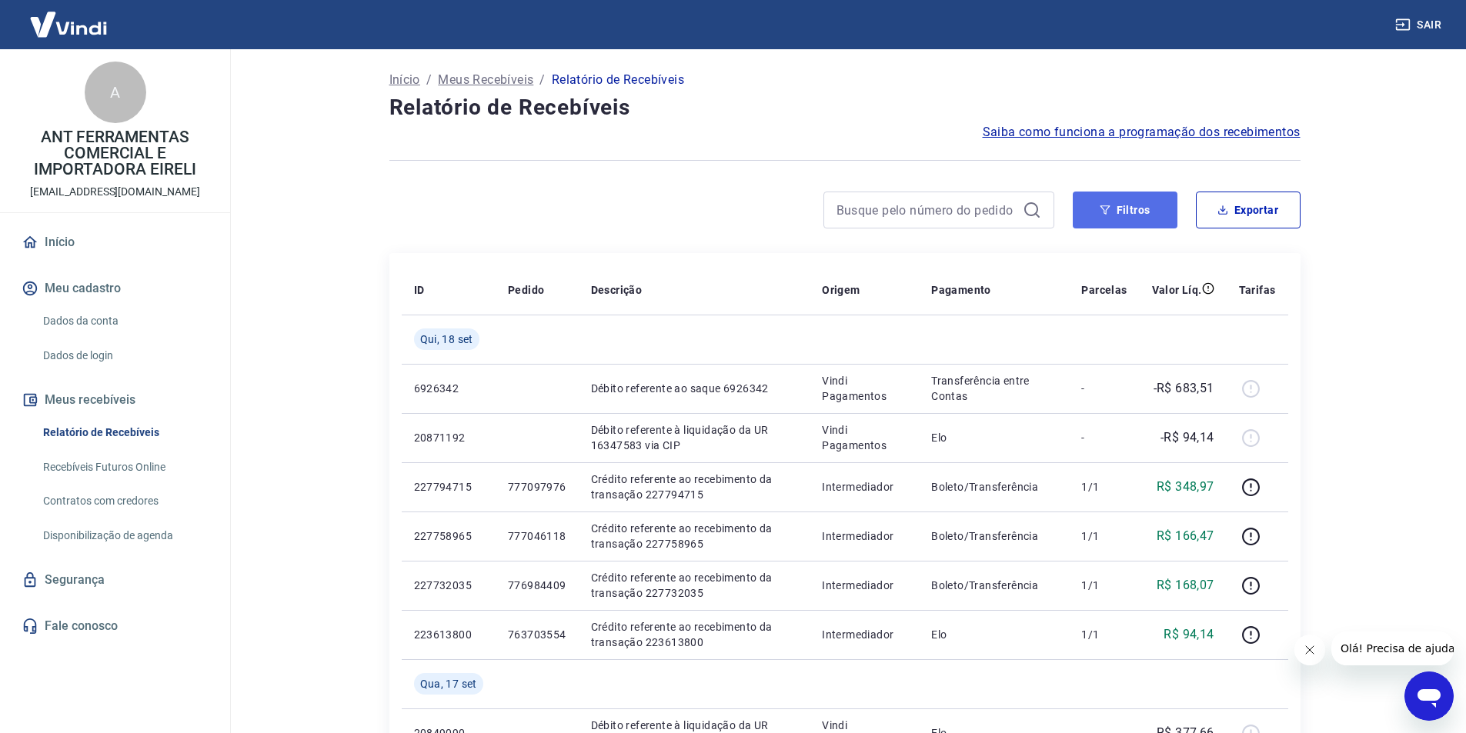
click at [1120, 221] on button "Filtros" at bounding box center [1125, 210] width 105 height 37
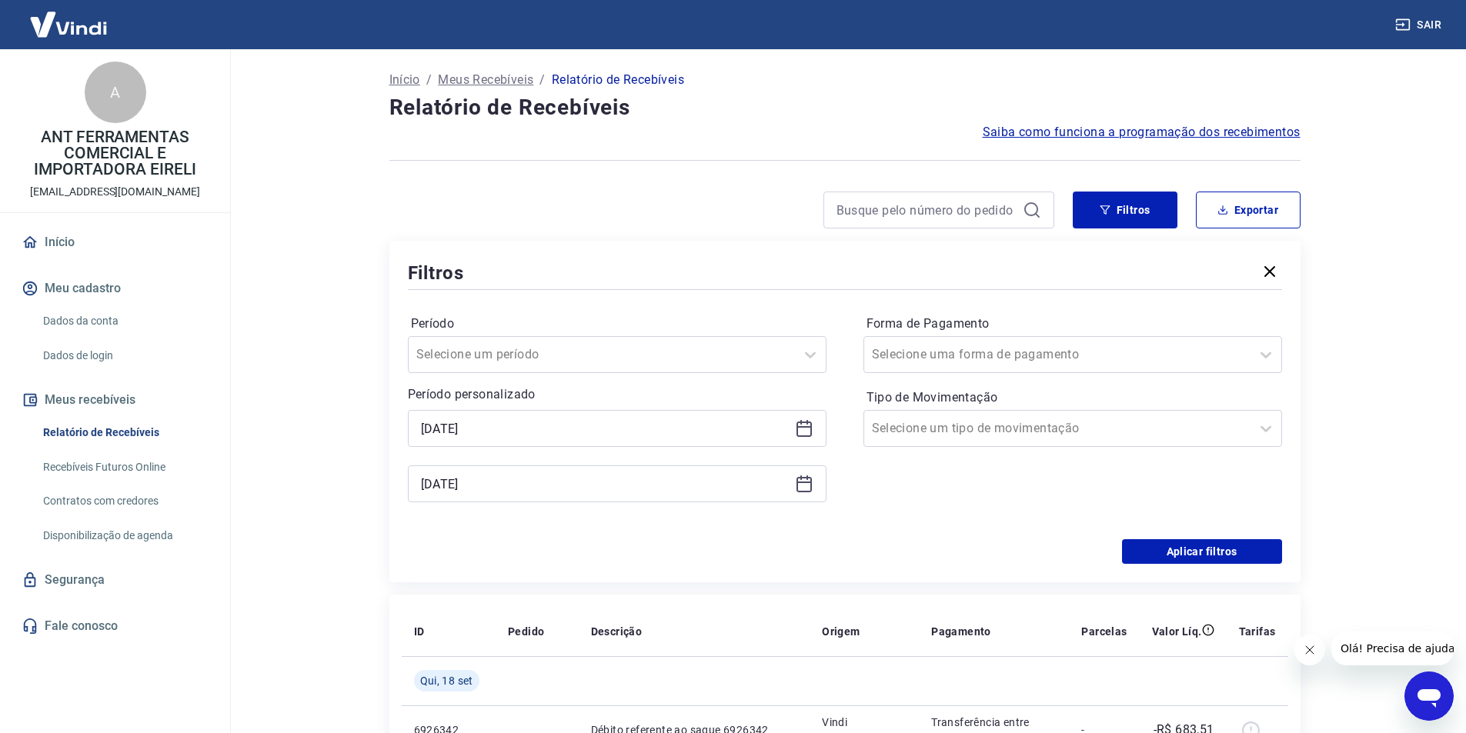
click at [803, 433] on icon at bounding box center [804, 428] width 18 height 18
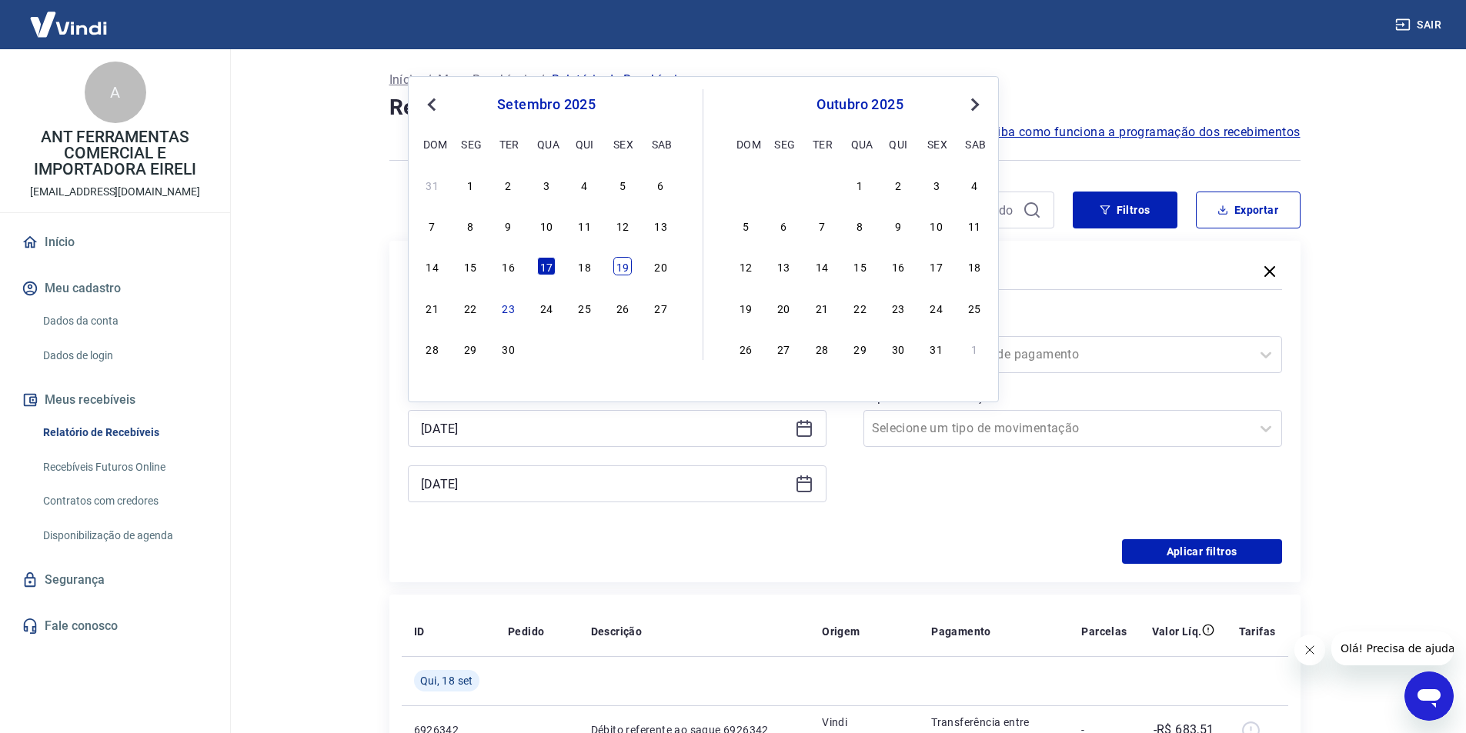
click at [626, 270] on div "19" at bounding box center [622, 266] width 18 height 18
type input "[DATE]"
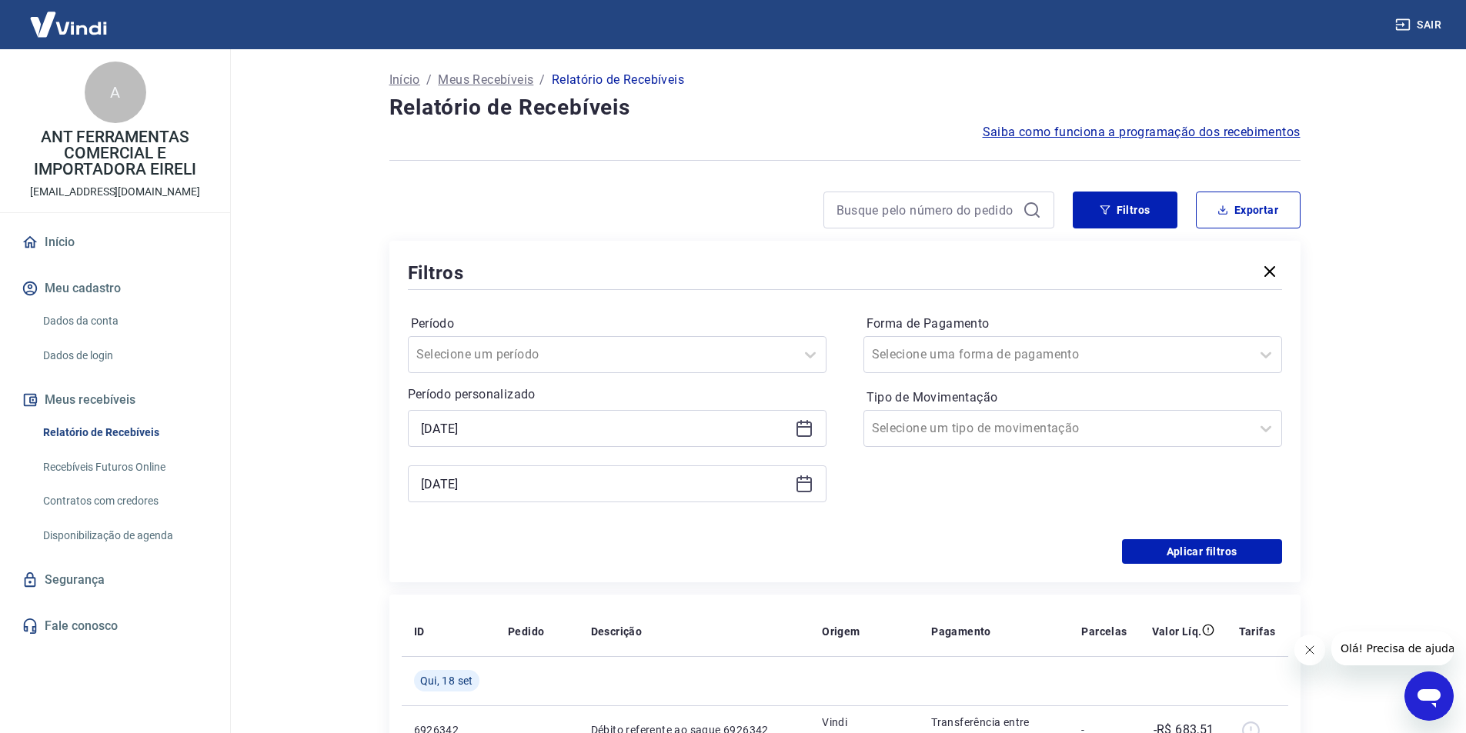
click at [806, 493] on div "[DATE]" at bounding box center [617, 484] width 419 height 37
click at [800, 487] on icon at bounding box center [804, 484] width 18 height 18
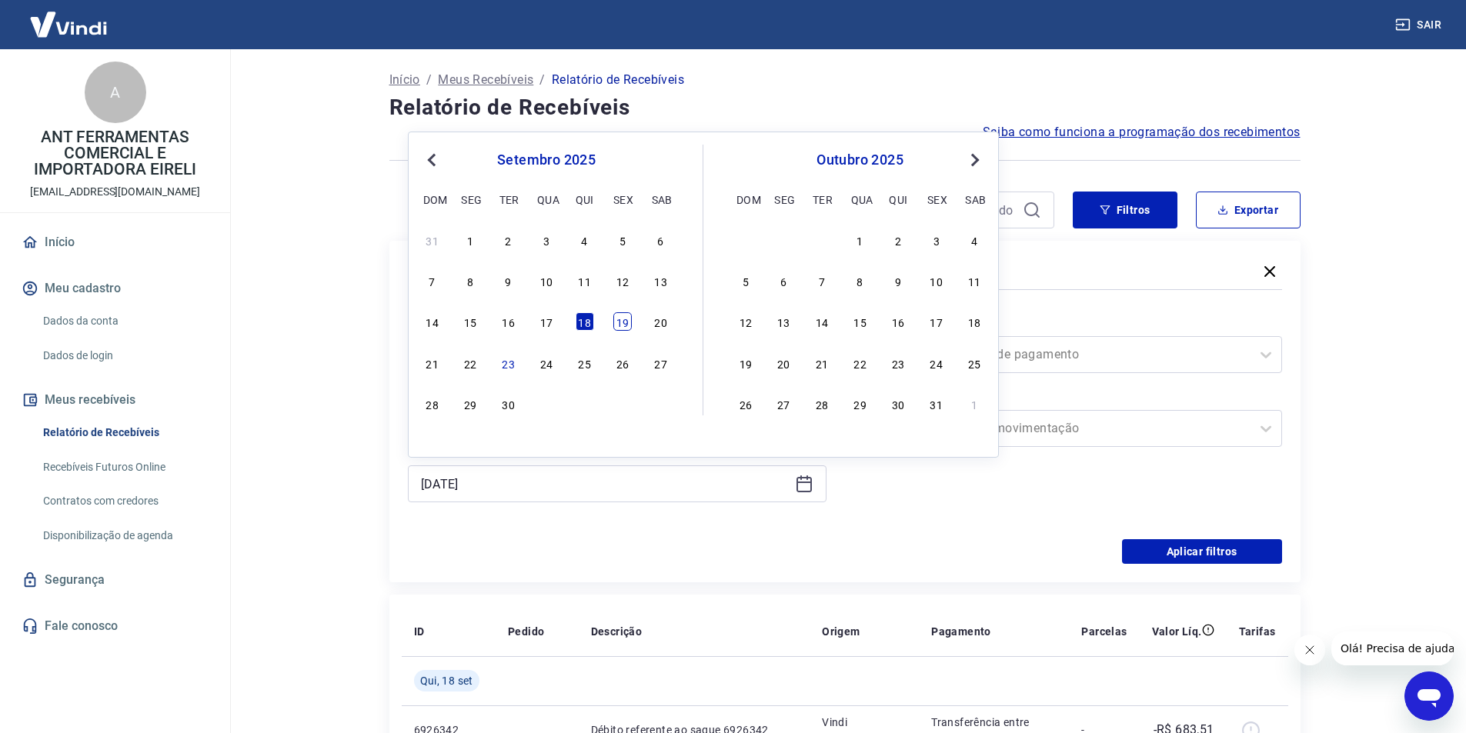
click at [625, 325] on div "19" at bounding box center [622, 321] width 18 height 18
type input "[DATE]"
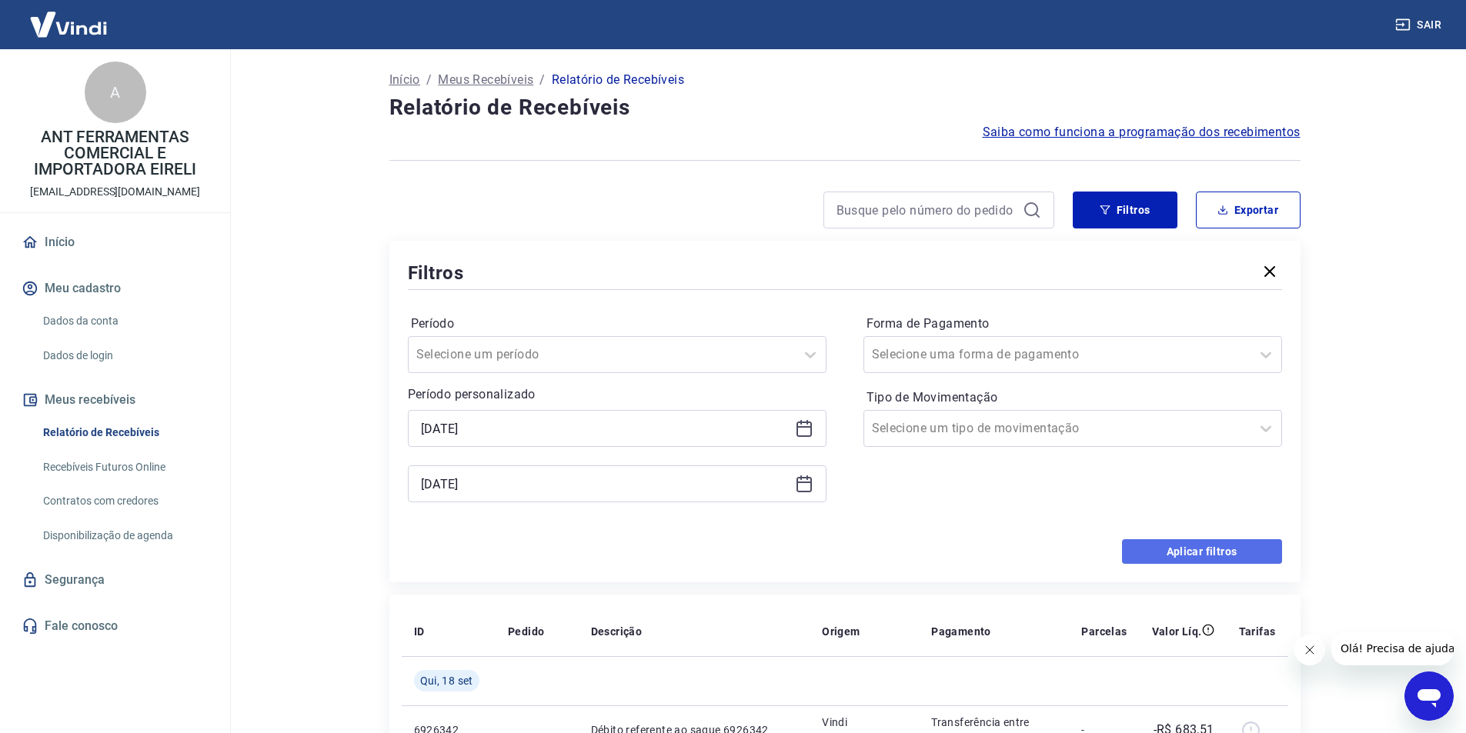
click at [1176, 548] on button "Aplicar filtros" at bounding box center [1202, 551] width 160 height 25
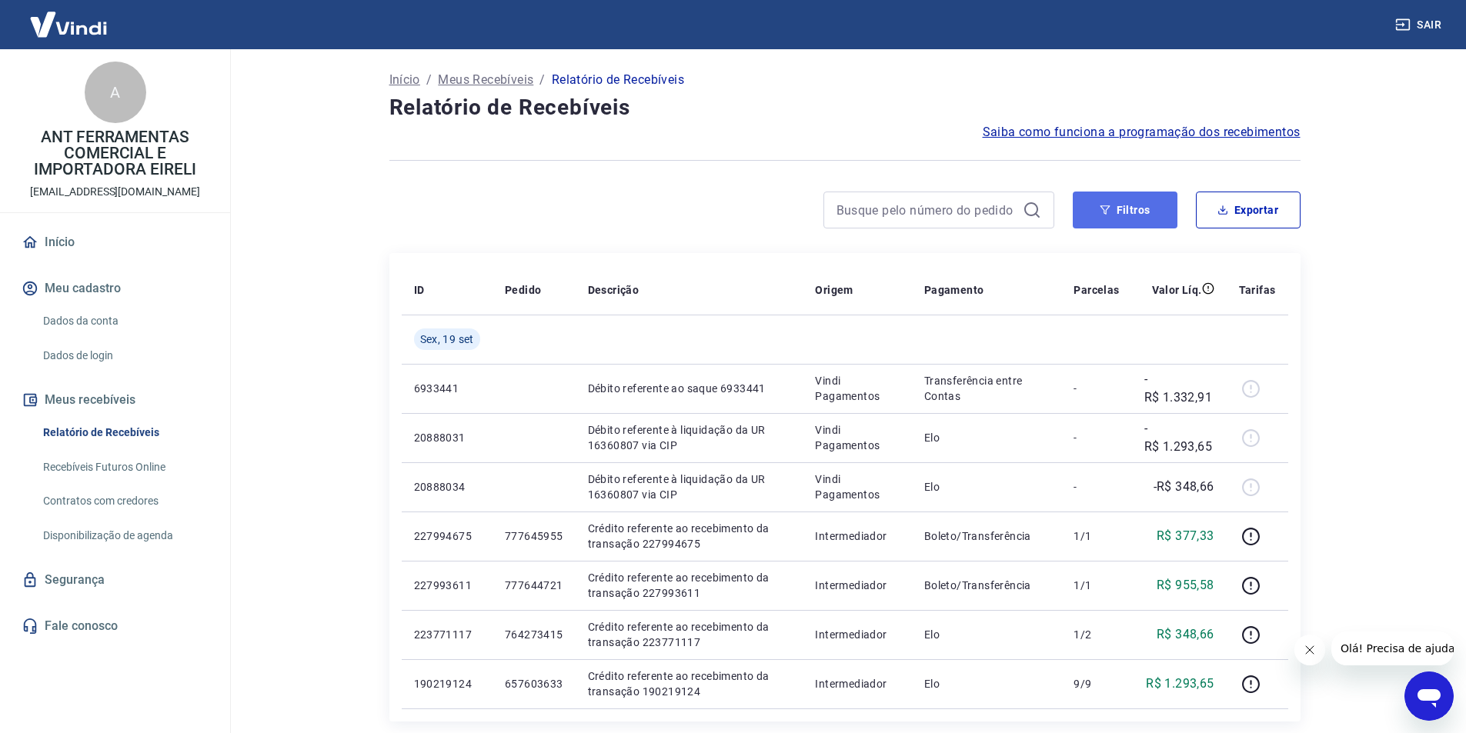
click at [1126, 213] on button "Filtros" at bounding box center [1125, 210] width 105 height 37
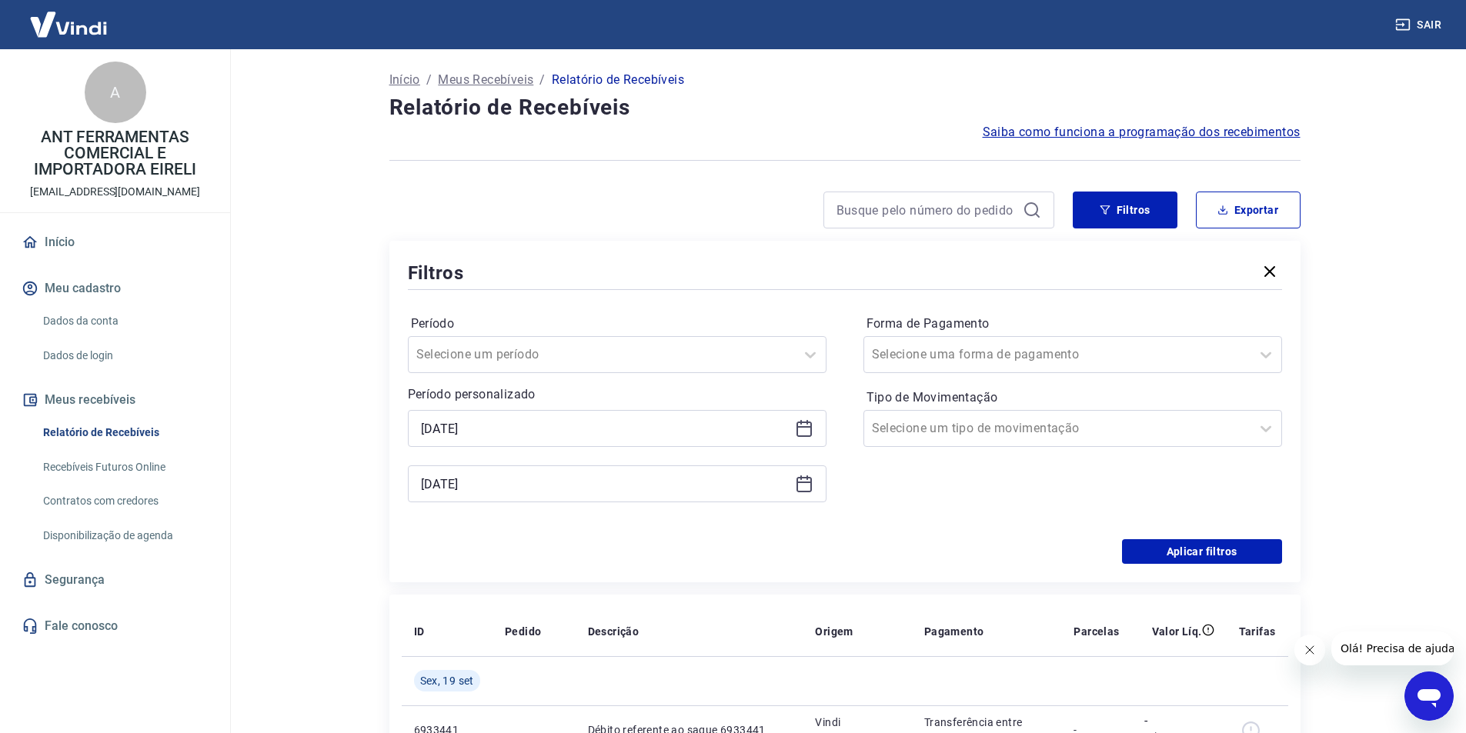
click at [810, 423] on icon at bounding box center [803, 429] width 15 height 15
click at [800, 480] on icon at bounding box center [804, 484] width 18 height 18
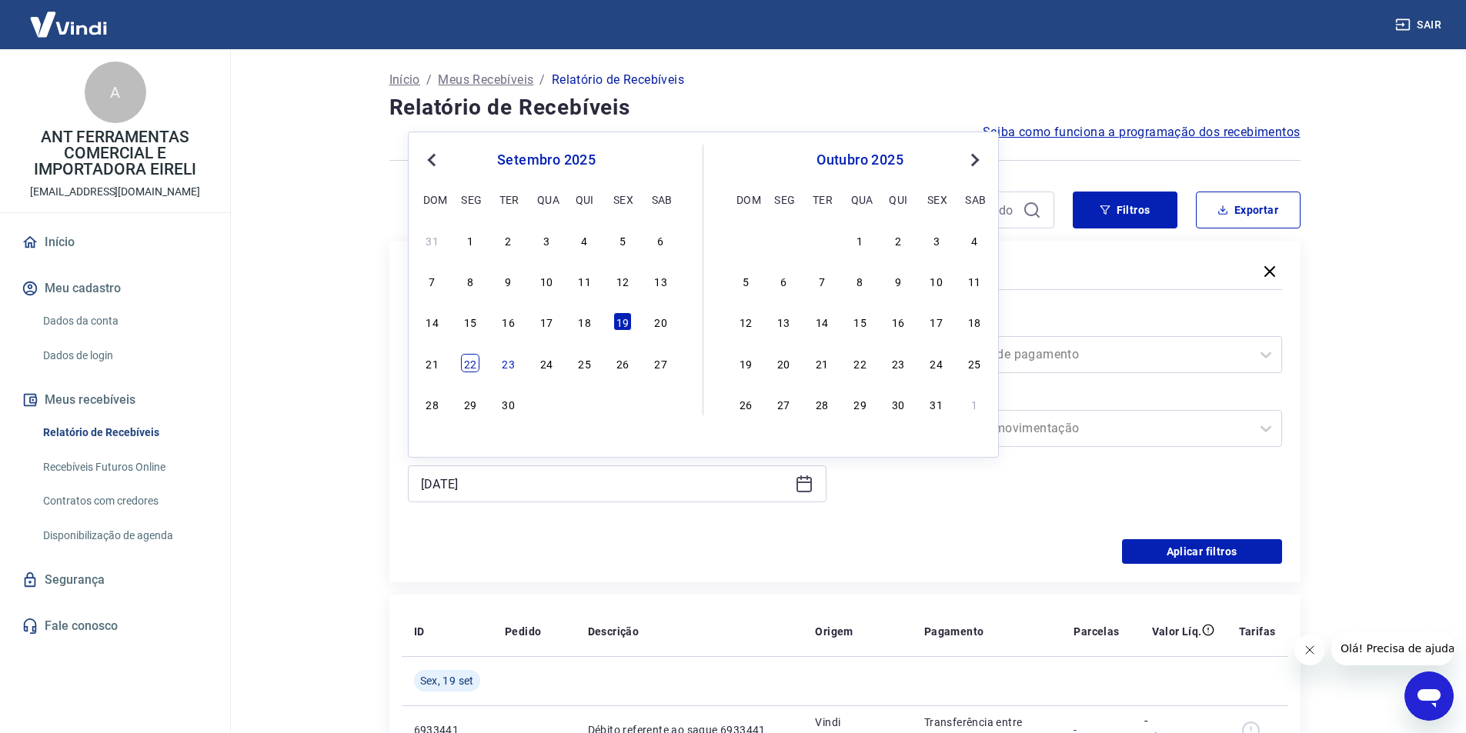
click at [474, 364] on div "22" at bounding box center [470, 363] width 18 height 18
type input "[DATE]"
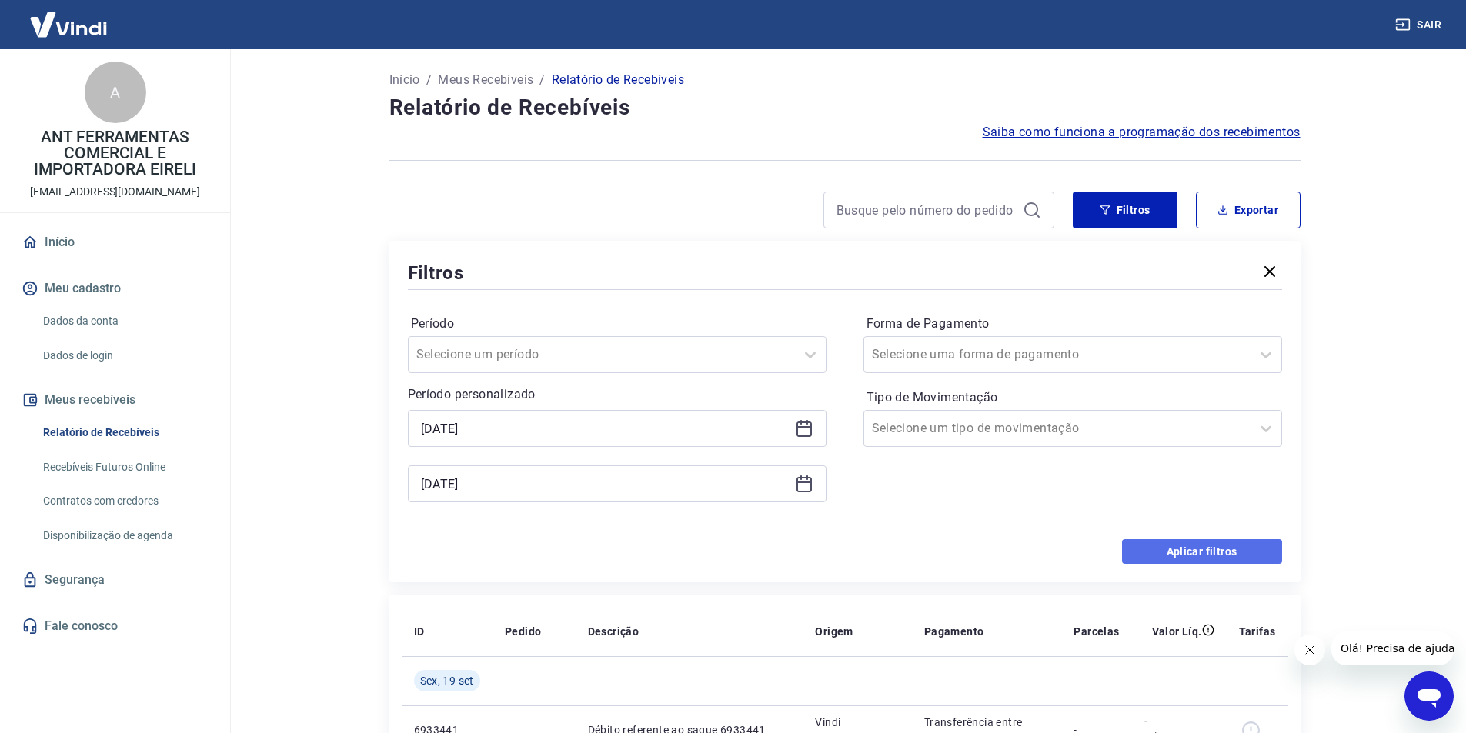
click at [1211, 556] on button "Aplicar filtros" at bounding box center [1202, 551] width 160 height 25
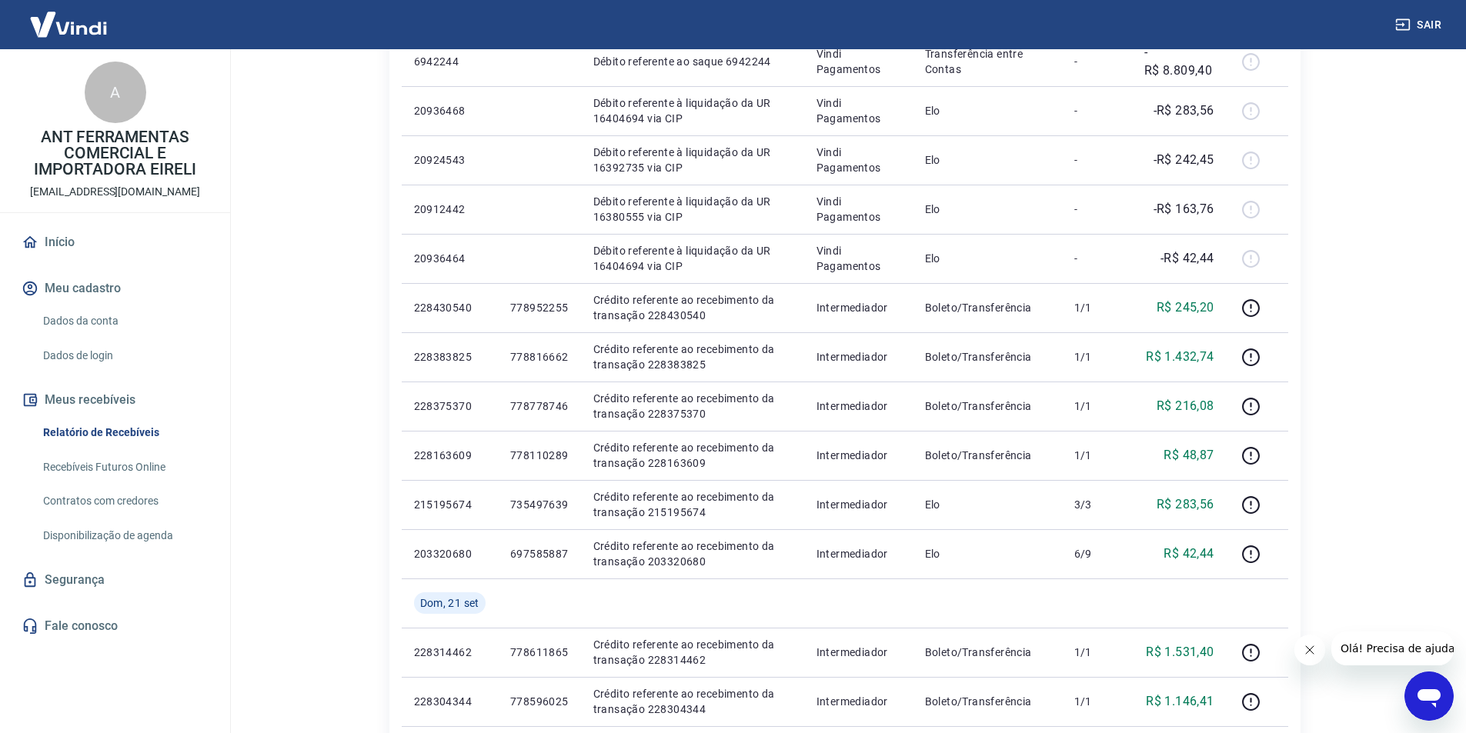
scroll to position [429, 0]
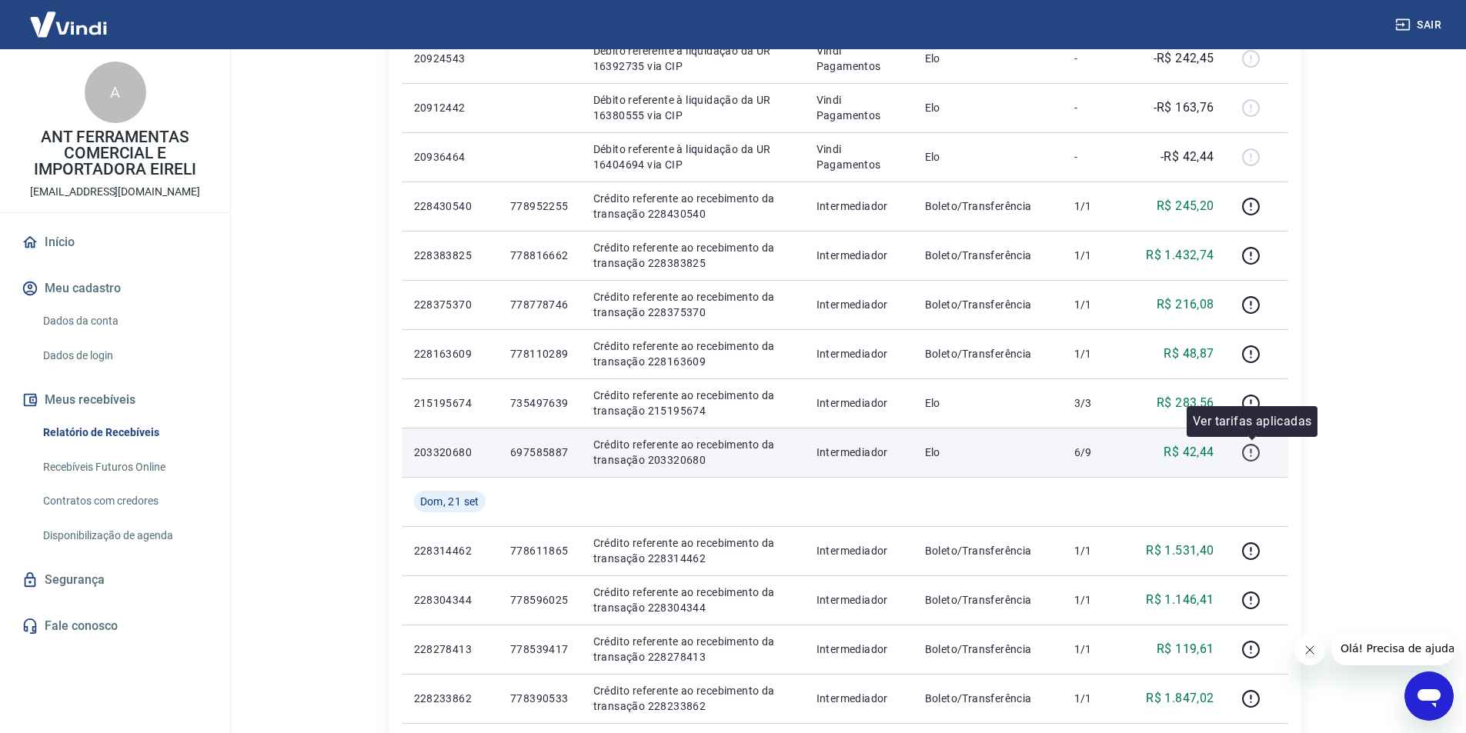
click at [1252, 456] on icon "button" at bounding box center [1252, 456] width 2 height 2
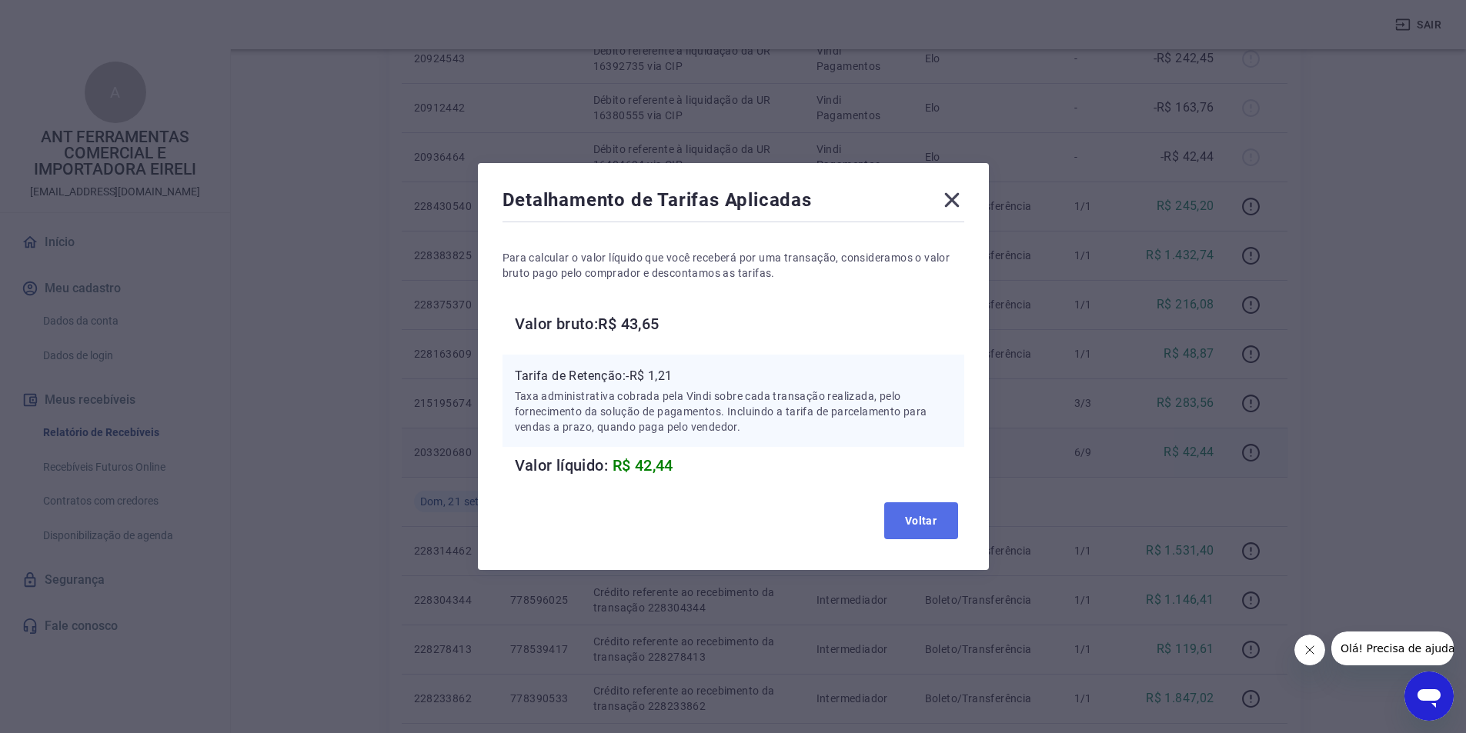
click at [935, 520] on button "Voltar" at bounding box center [921, 521] width 74 height 37
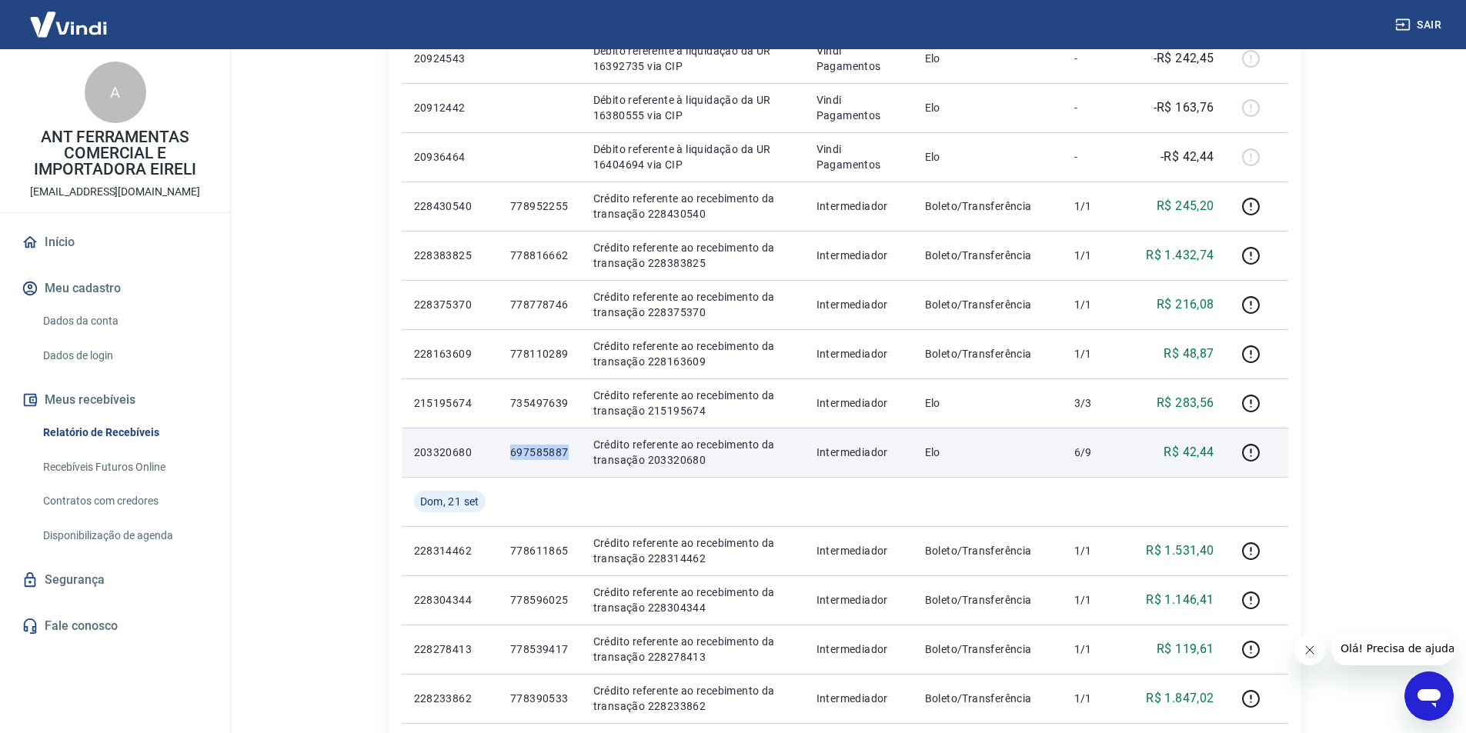
drag, startPoint x: 510, startPoint y: 452, endPoint x: 566, endPoint y: 452, distance: 55.4
click at [566, 452] on p "697585887" at bounding box center [539, 452] width 58 height 15
copy p "697585887"
click at [1247, 454] on icon "button" at bounding box center [1250, 452] width 19 height 19
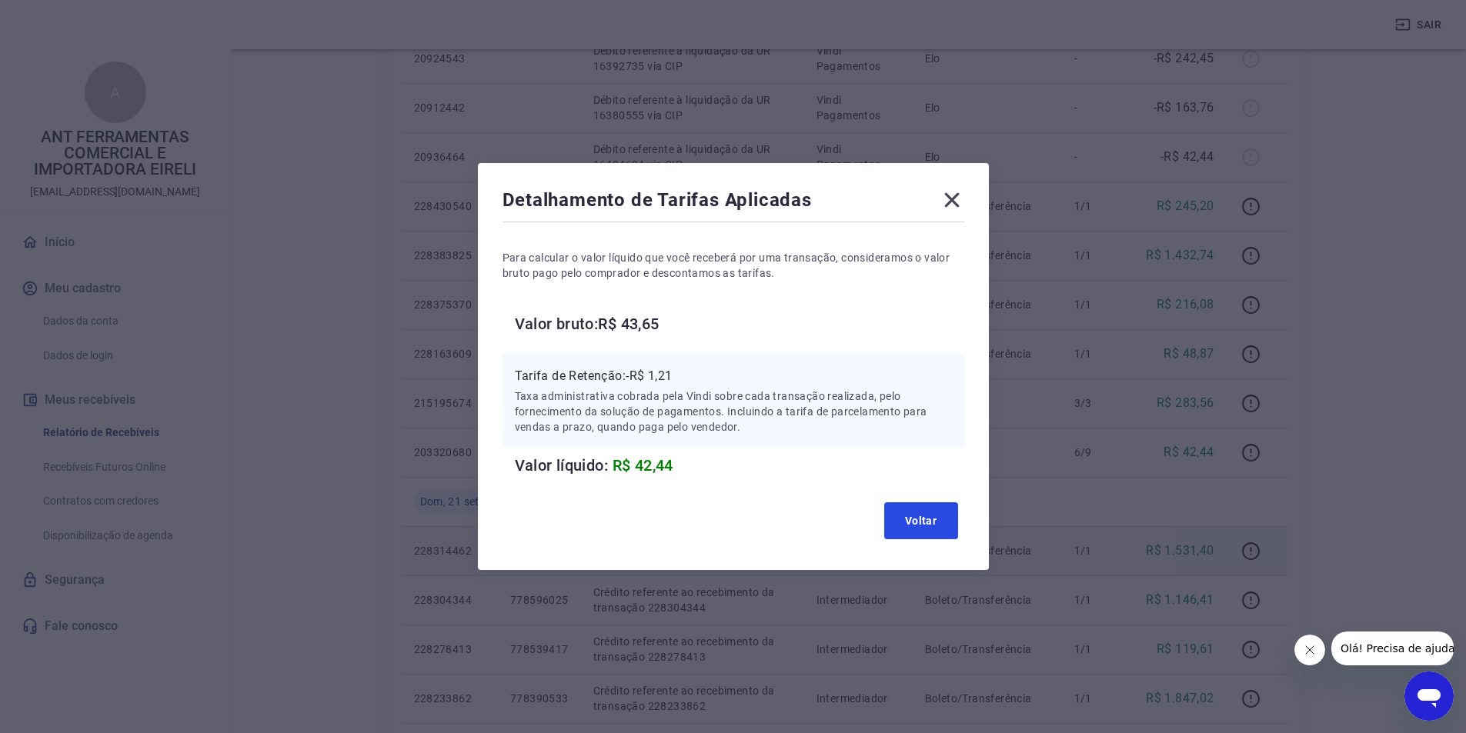
drag, startPoint x: 933, startPoint y: 522, endPoint x: 957, endPoint y: 531, distance: 24.9
click at [933, 521] on button "Voltar" at bounding box center [921, 521] width 74 height 37
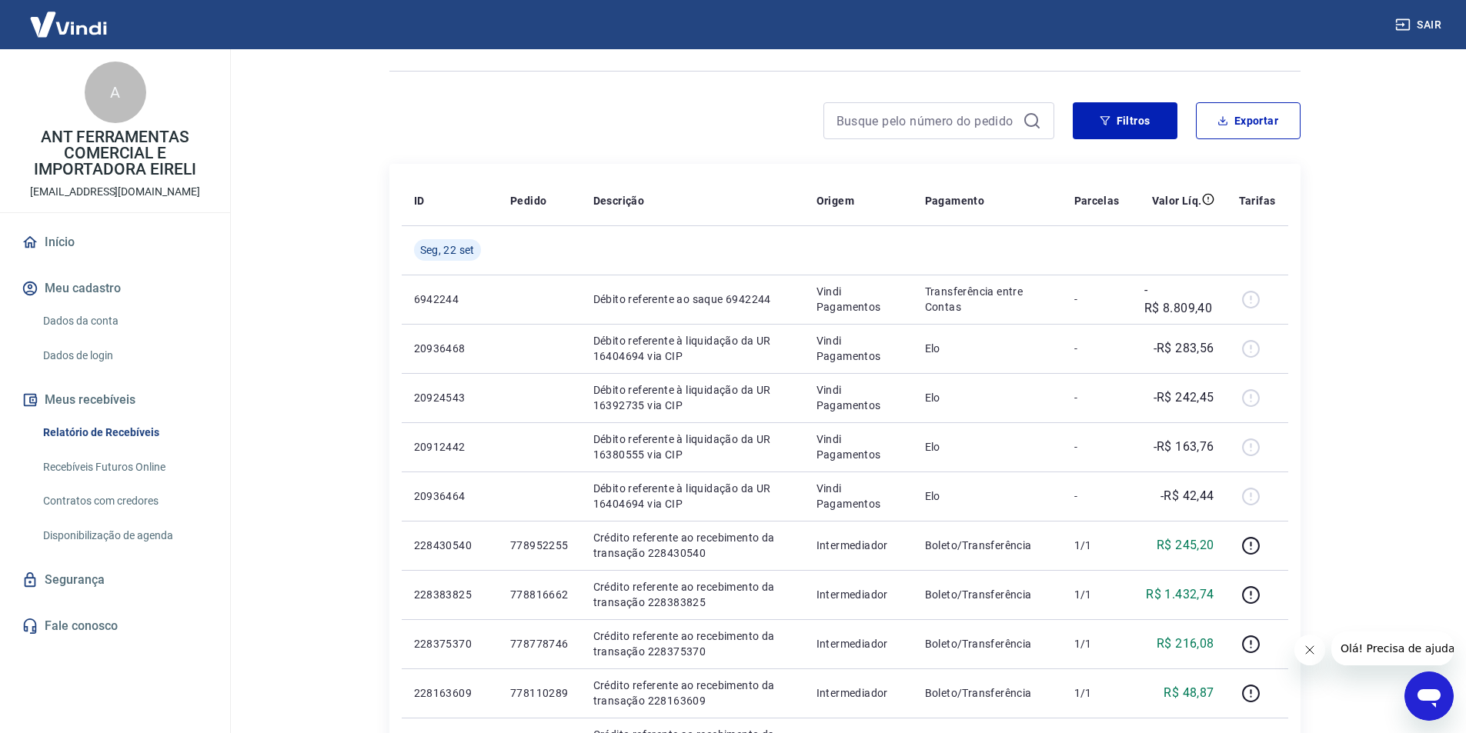
scroll to position [0, 0]
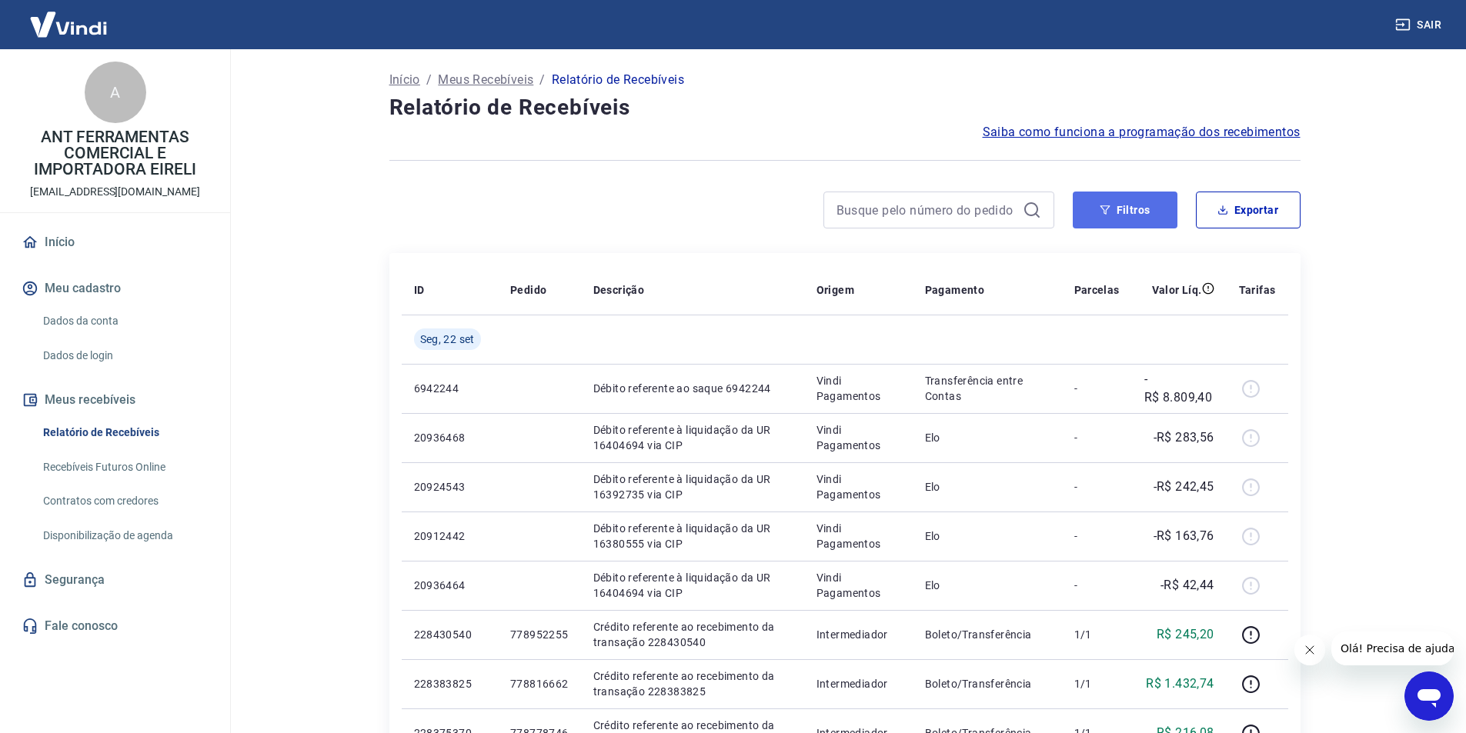
click at [1097, 207] on button "Filtros" at bounding box center [1125, 210] width 105 height 37
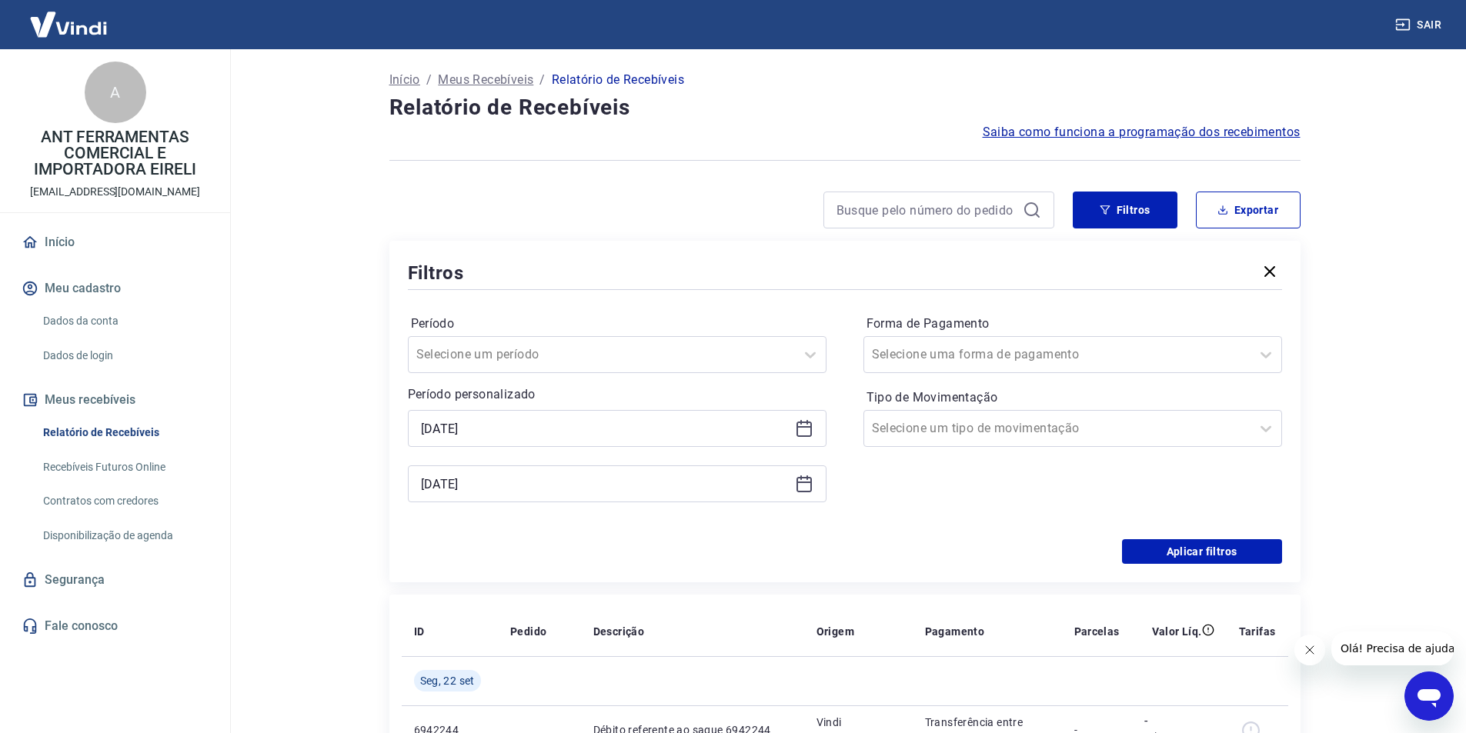
click at [803, 433] on icon at bounding box center [804, 428] width 18 height 18
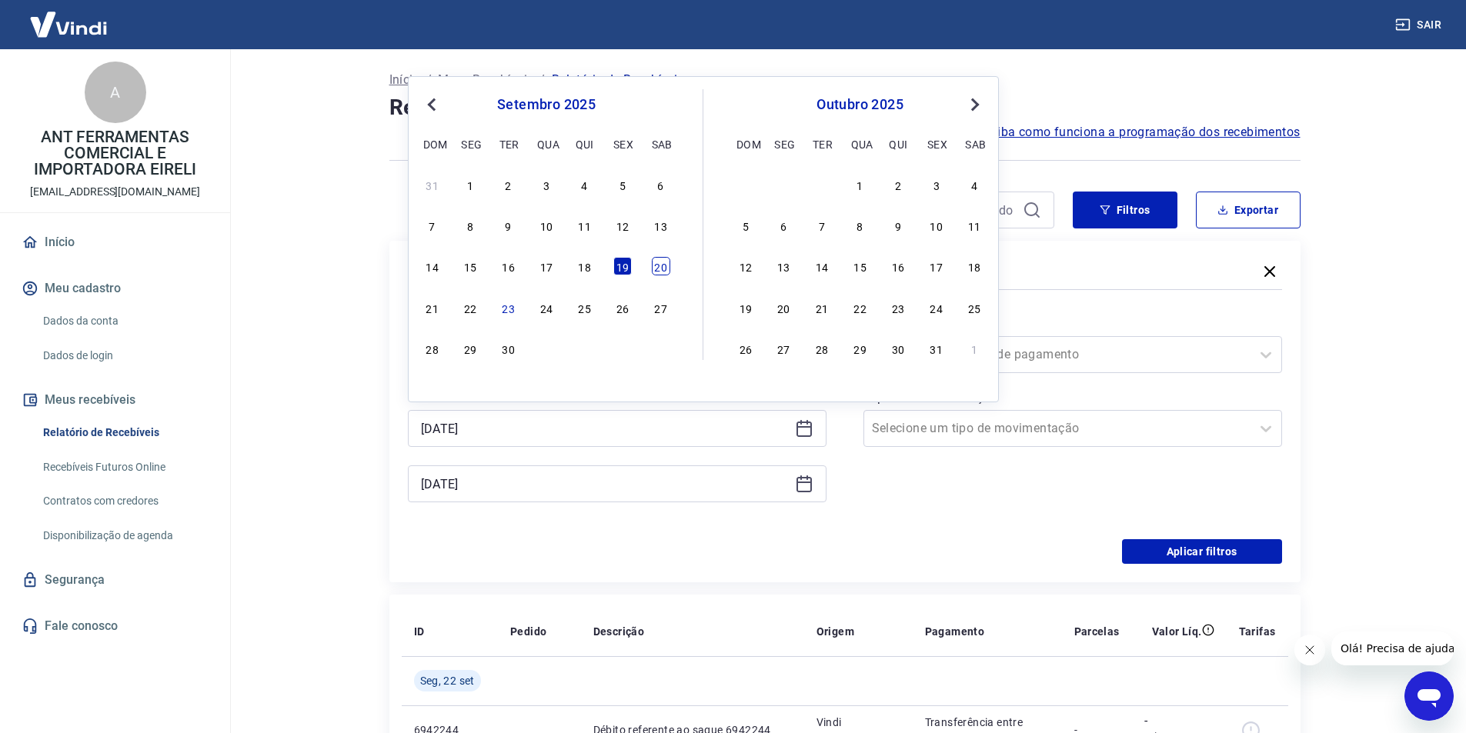
click at [660, 270] on div "20" at bounding box center [661, 266] width 18 height 18
type input "[DATE]"
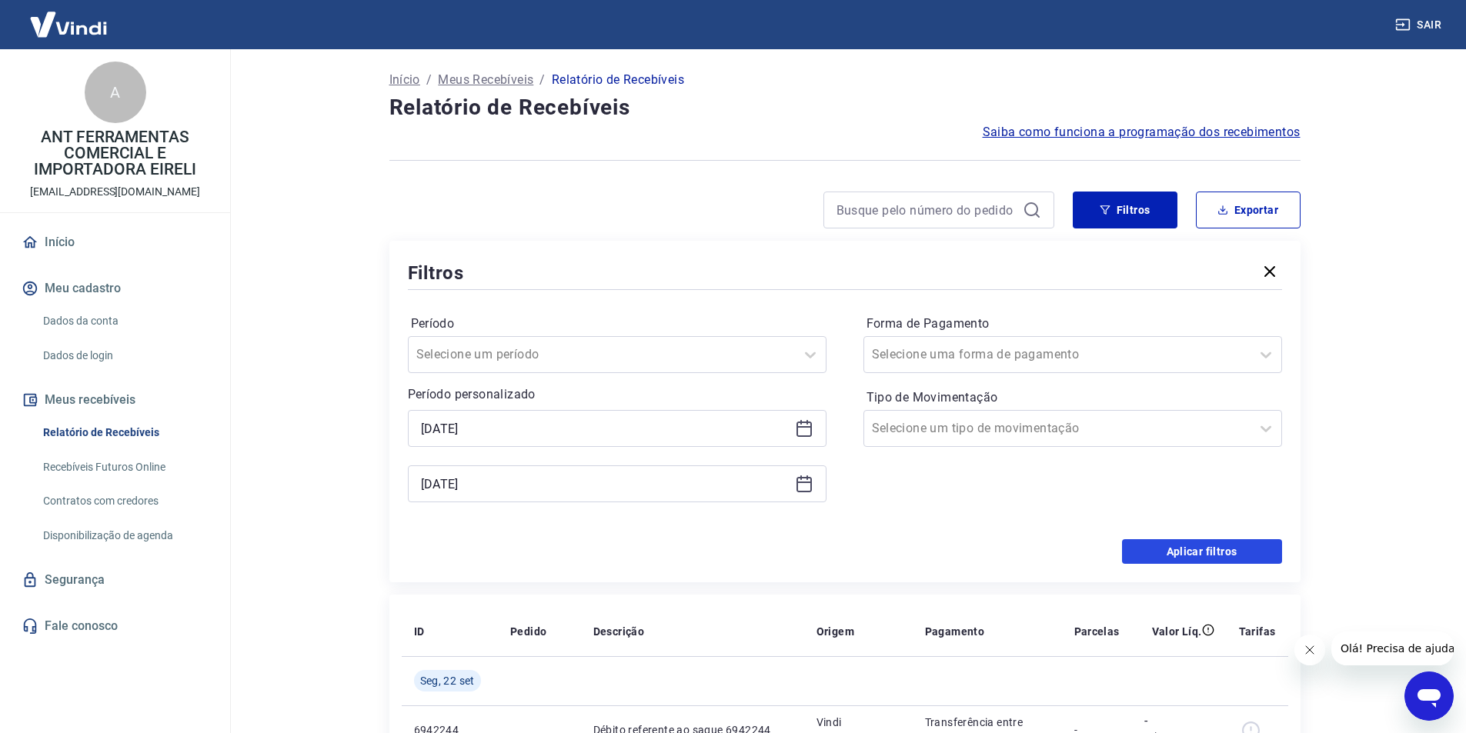
drag, startPoint x: 1193, startPoint y: 556, endPoint x: 979, endPoint y: 555, distance: 213.9
click at [1193, 556] on button "Aplicar filtros" at bounding box center [1202, 551] width 160 height 25
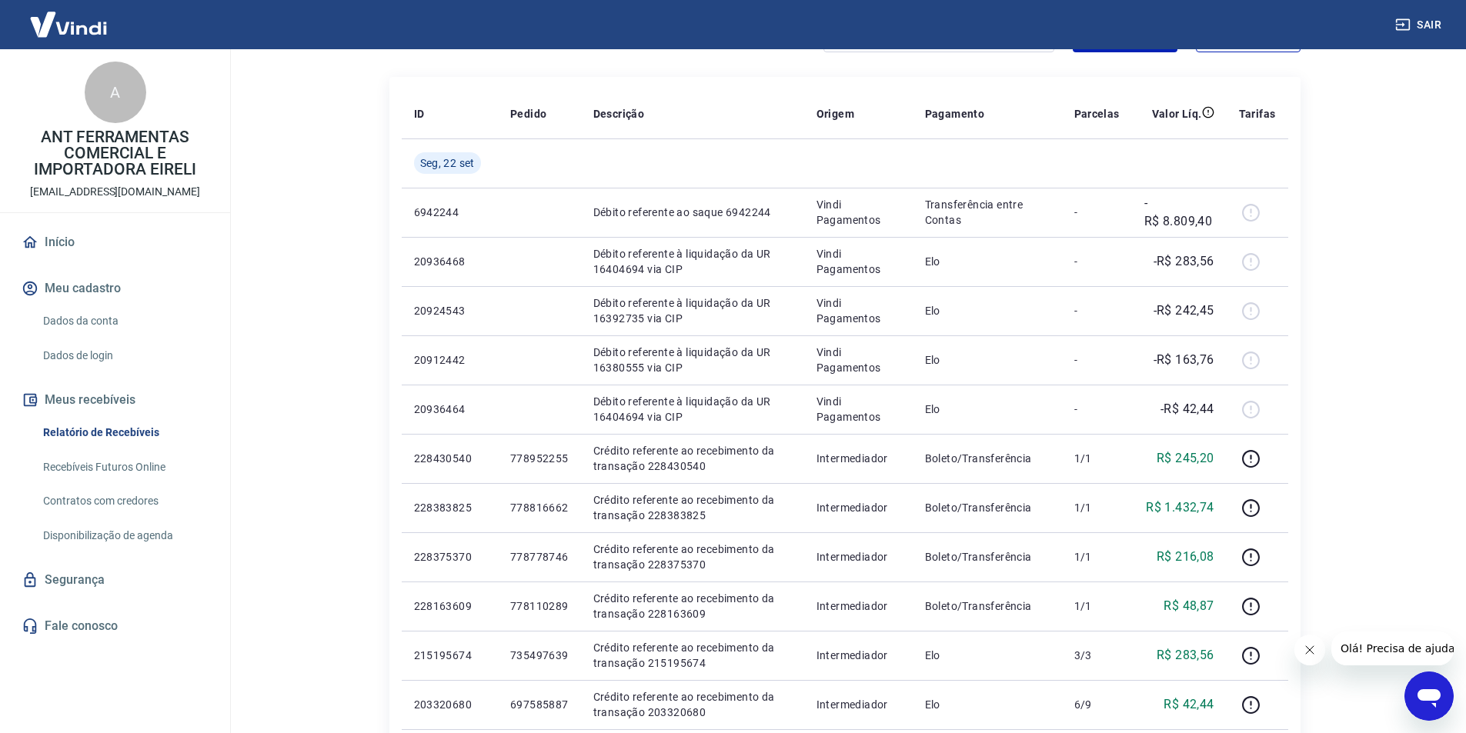
scroll to position [44, 0]
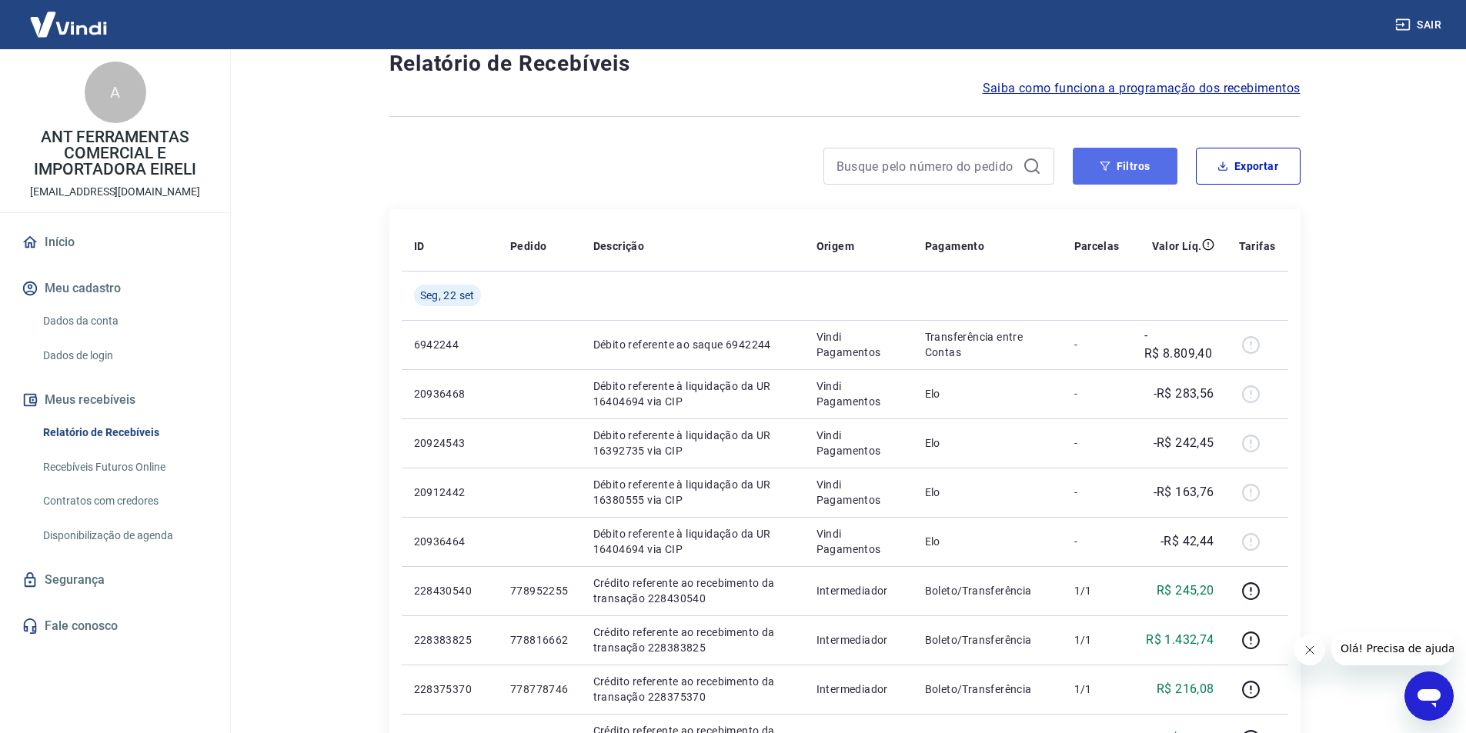
click at [1143, 172] on button "Filtros" at bounding box center [1125, 166] width 105 height 37
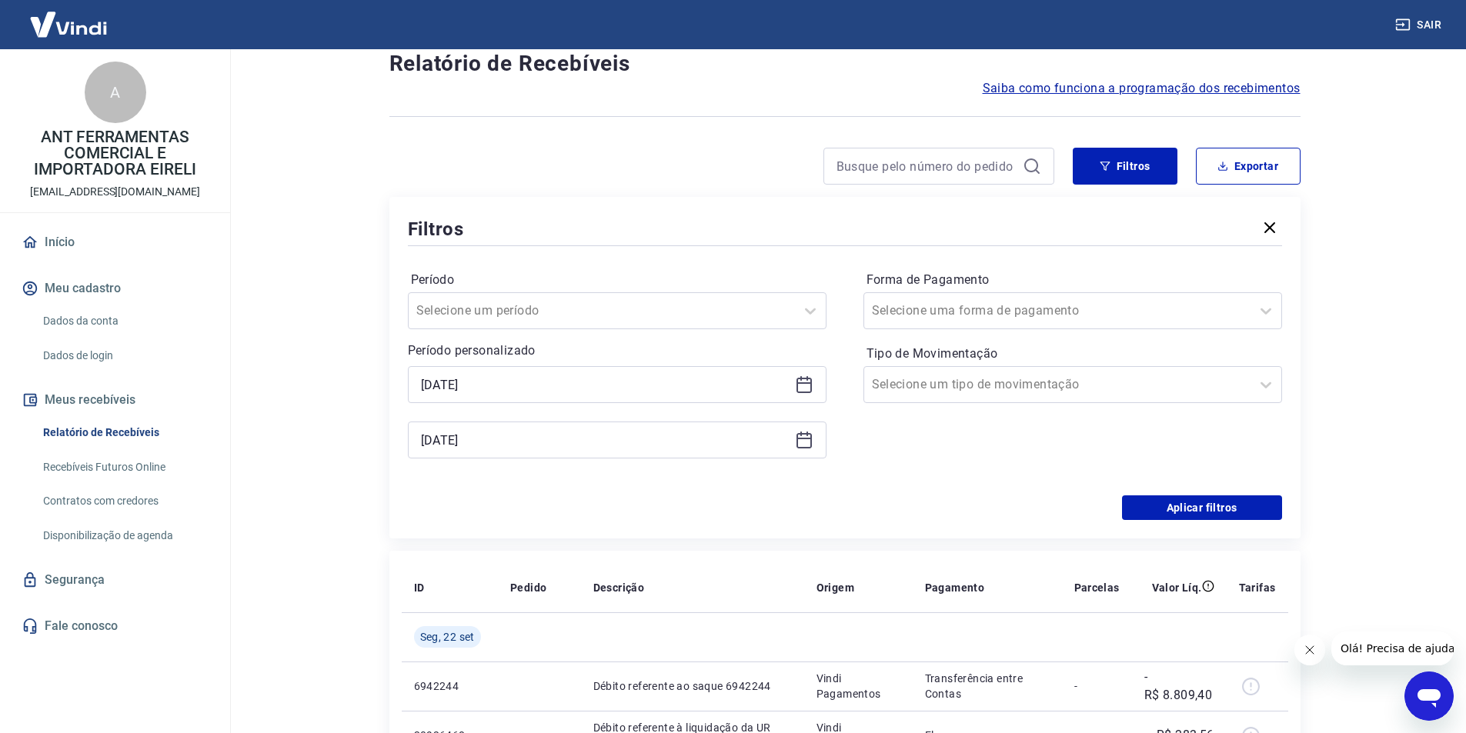
click at [800, 390] on icon at bounding box center [804, 385] width 18 height 18
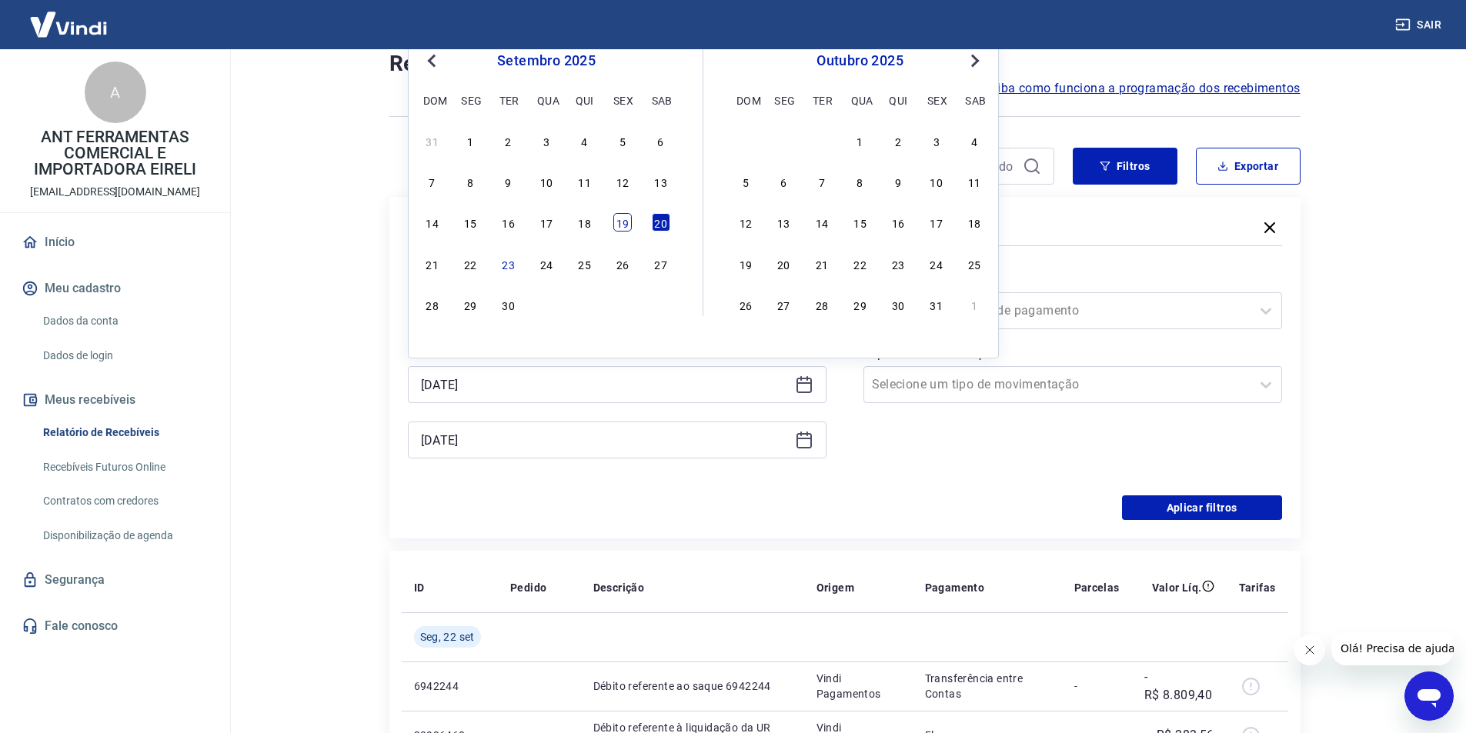
click at [620, 225] on div "19" at bounding box center [622, 222] width 18 height 18
type input "[DATE]"
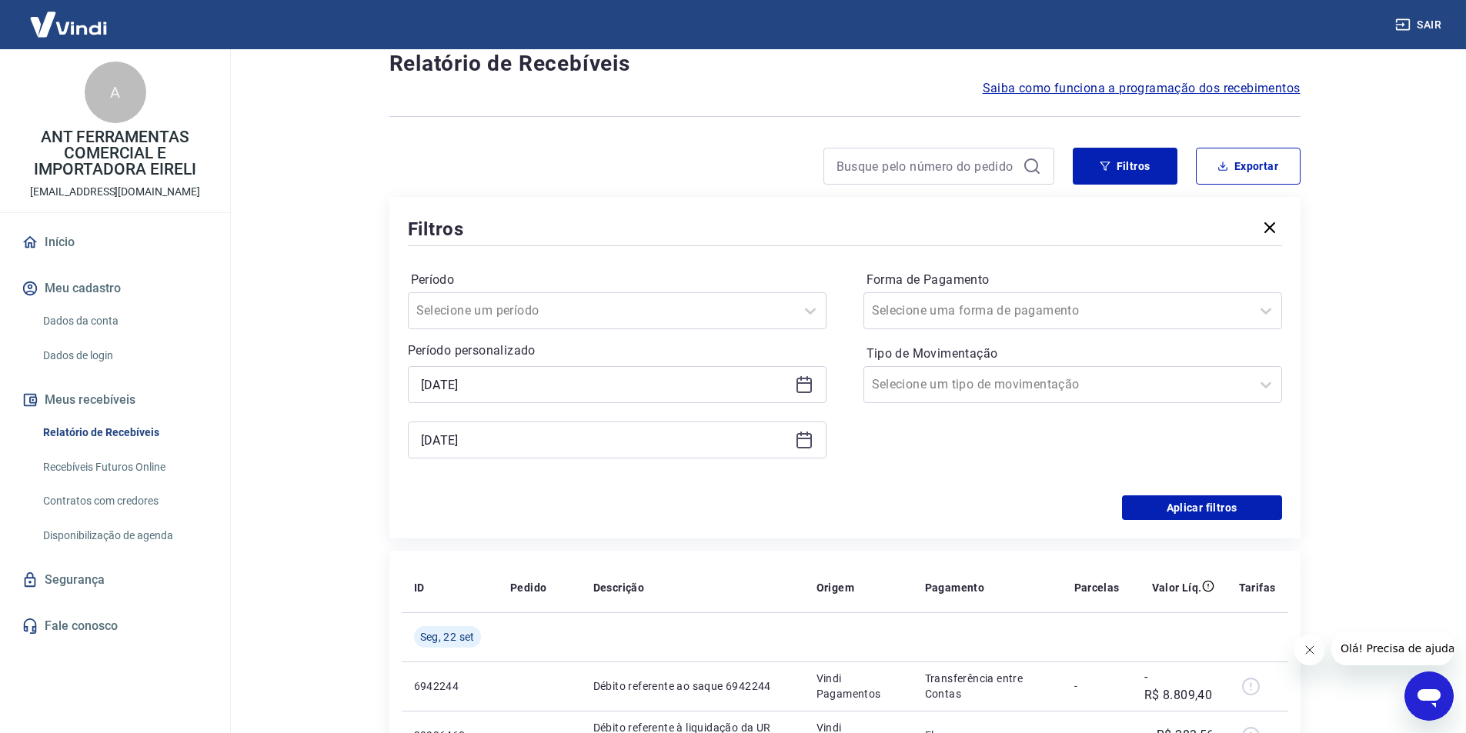
click at [803, 446] on icon at bounding box center [804, 440] width 18 height 18
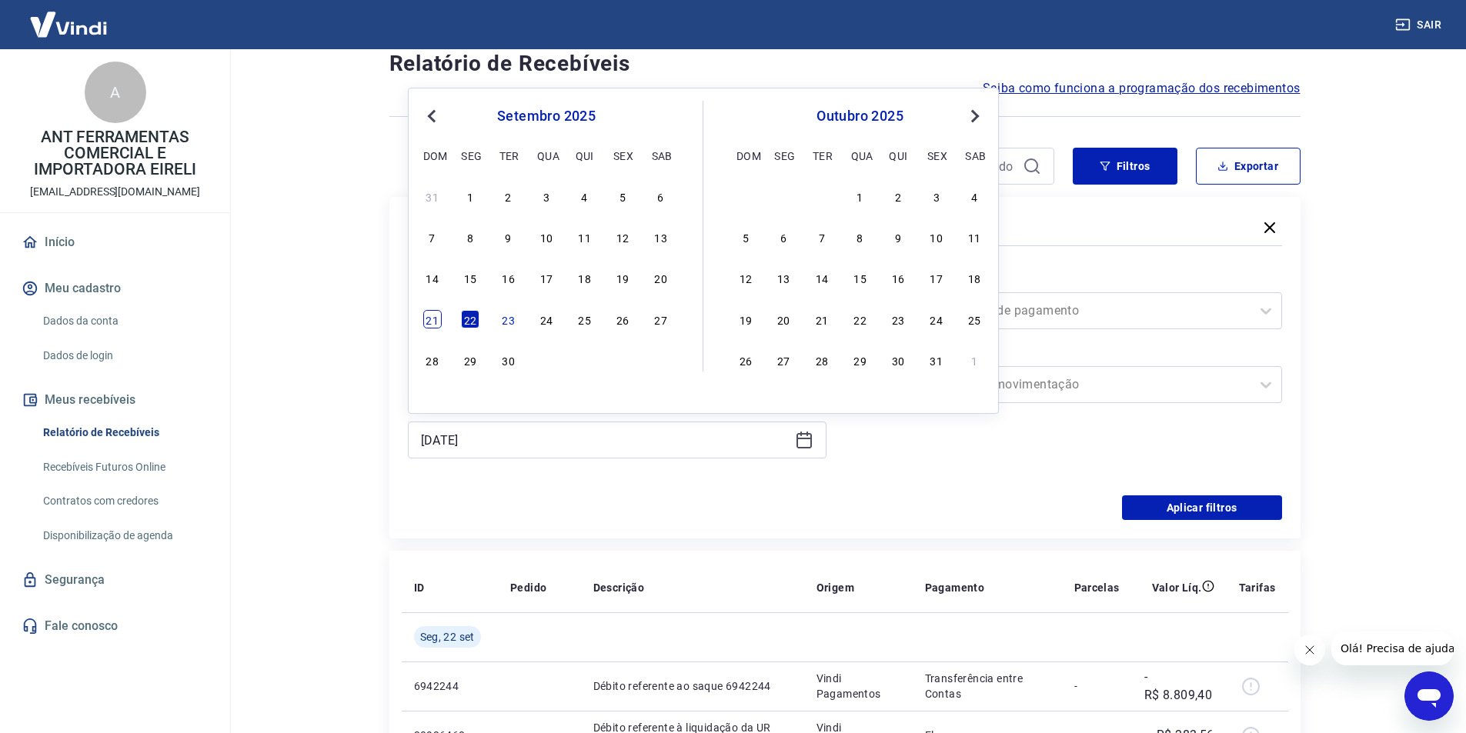
click at [438, 322] on div "21" at bounding box center [432, 319] width 18 height 18
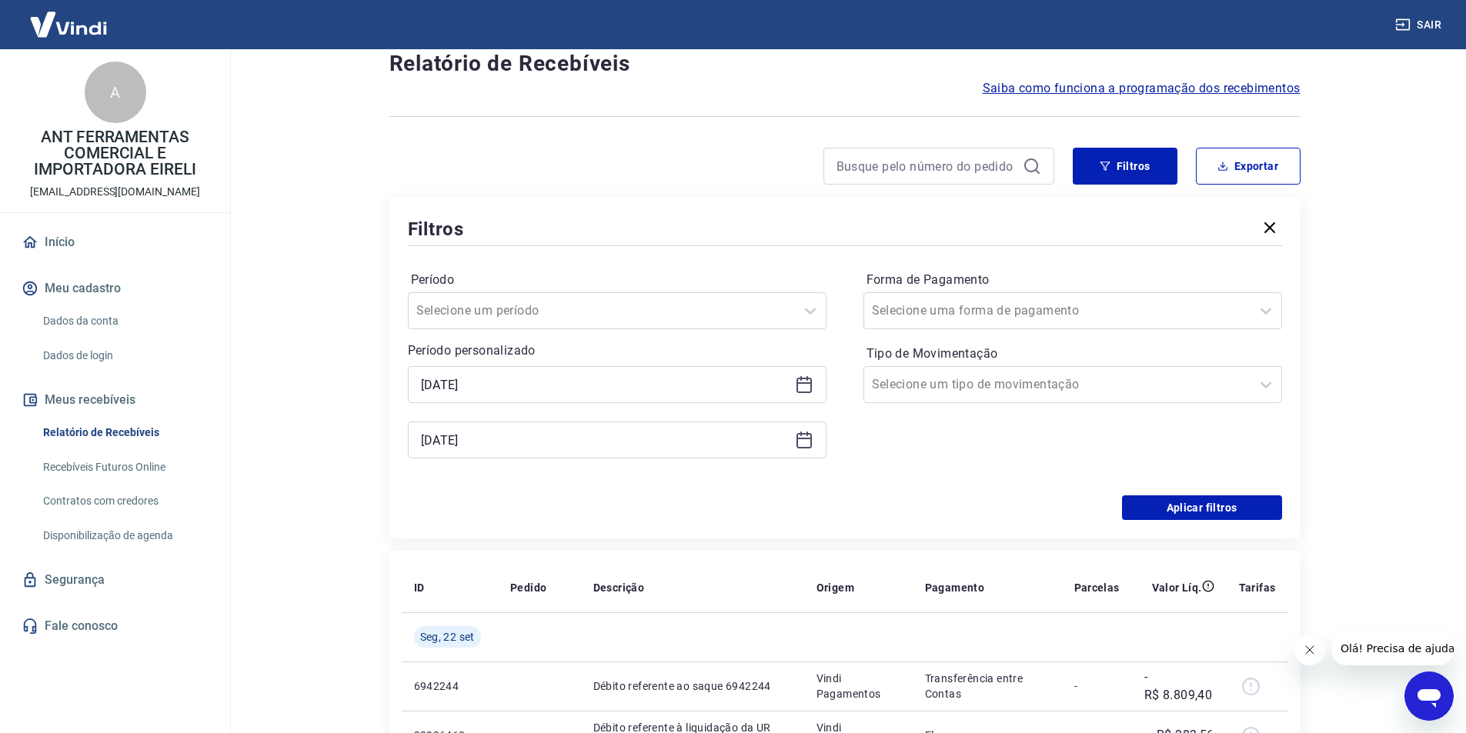
type input "[DATE]"
click at [1130, 513] on button "Aplicar filtros" at bounding box center [1202, 508] width 160 height 25
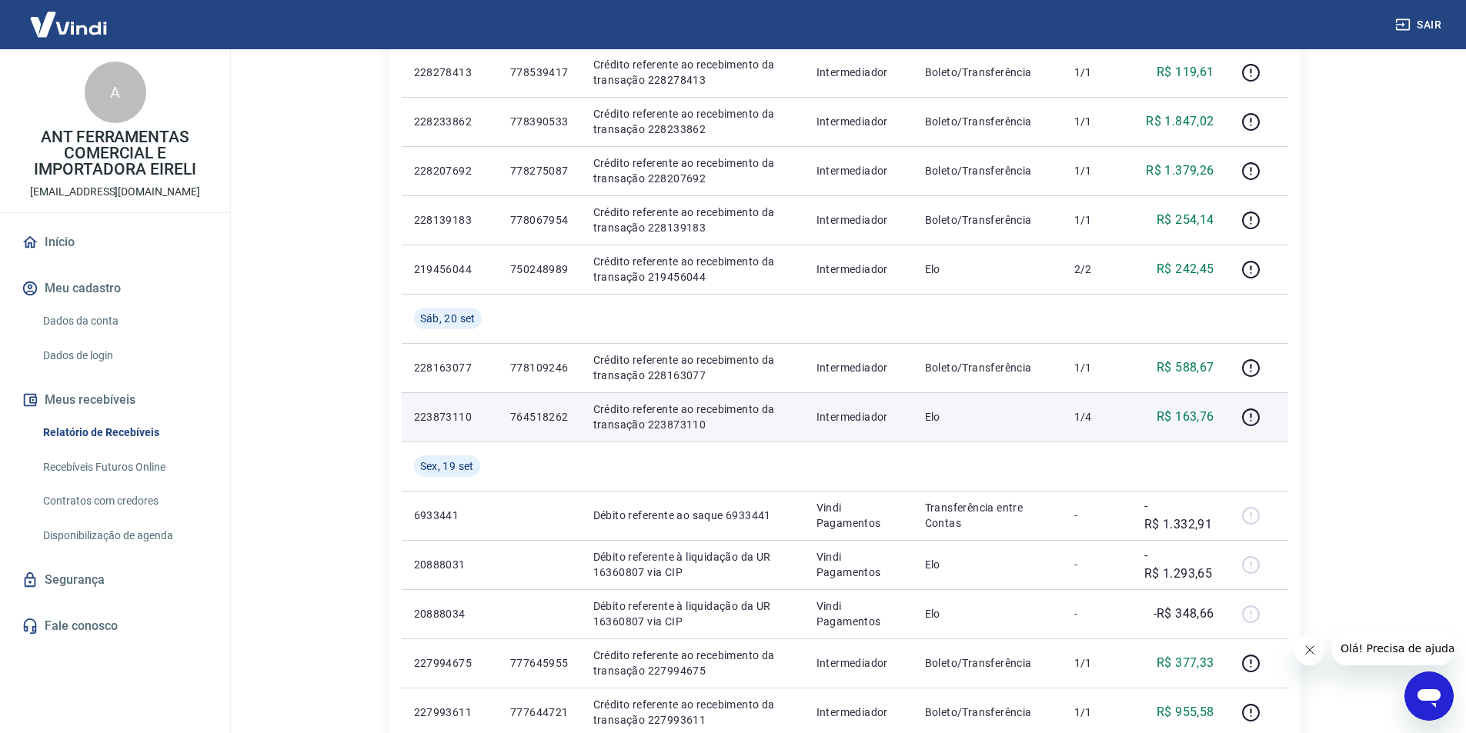
scroll to position [616, 0]
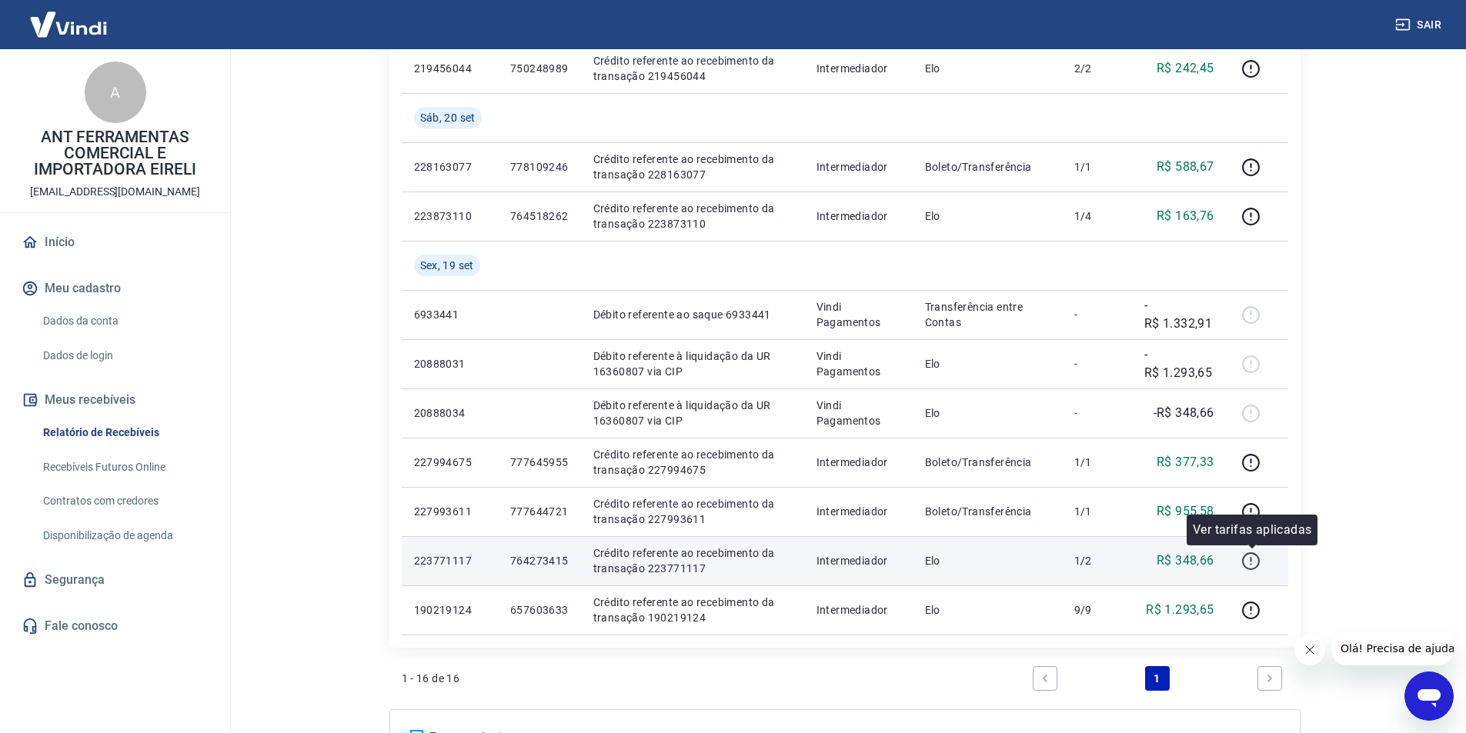
click at [1251, 560] on icon "button" at bounding box center [1250, 561] width 19 height 19
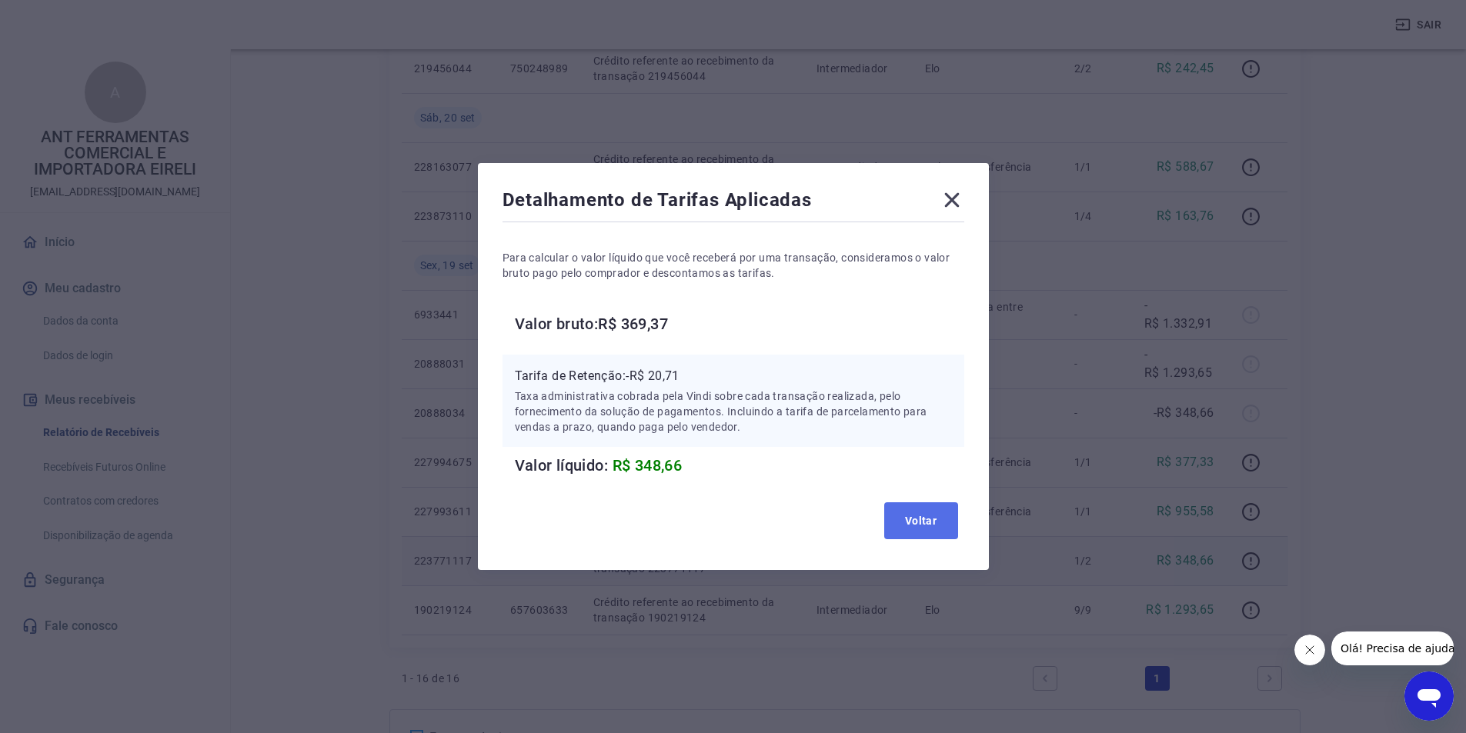
click at [928, 525] on button "Voltar" at bounding box center [921, 521] width 74 height 37
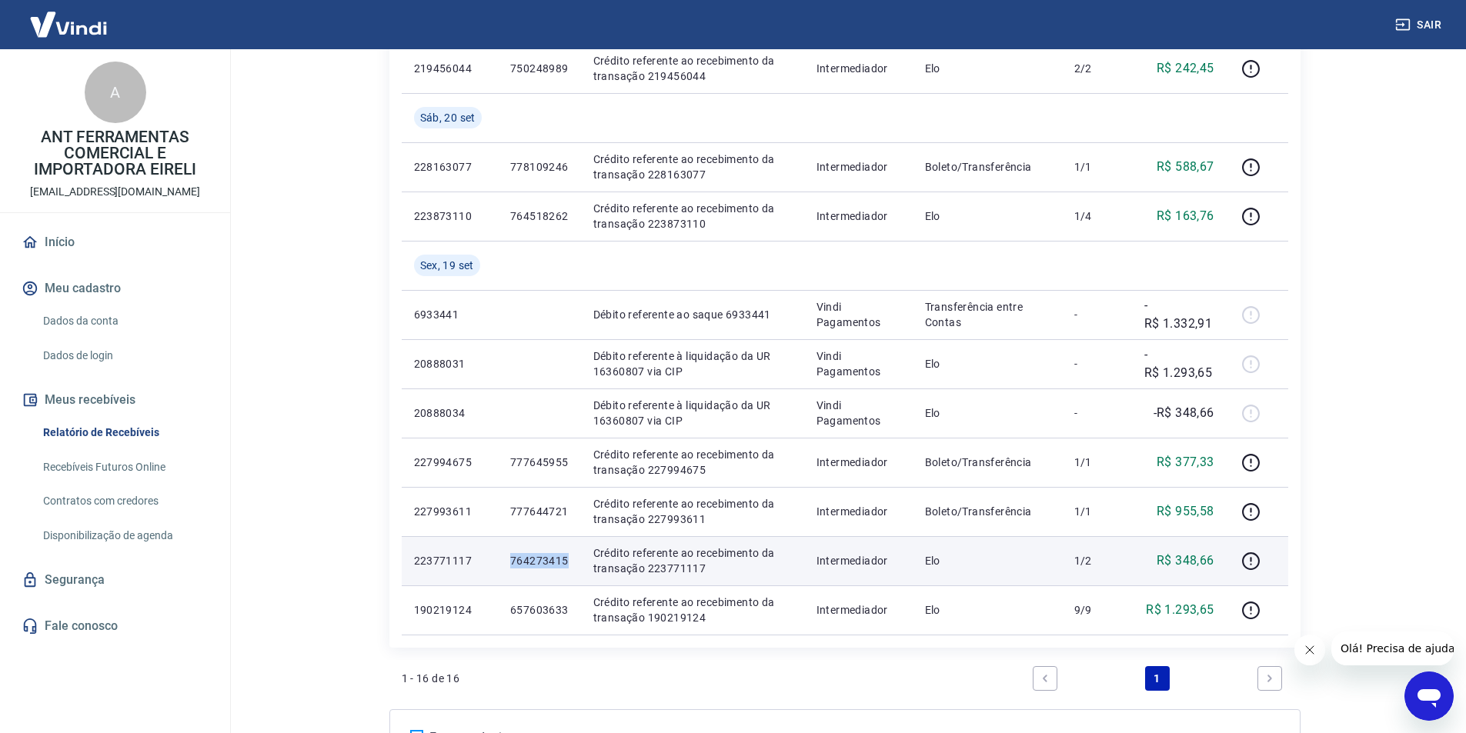
drag, startPoint x: 512, startPoint y: 563, endPoint x: 568, endPoint y: 561, distance: 56.2
click at [568, 561] on p "764273415" at bounding box center [539, 560] width 58 height 15
copy p "764273415"
click at [1251, 559] on icon "button" at bounding box center [1250, 561] width 19 height 19
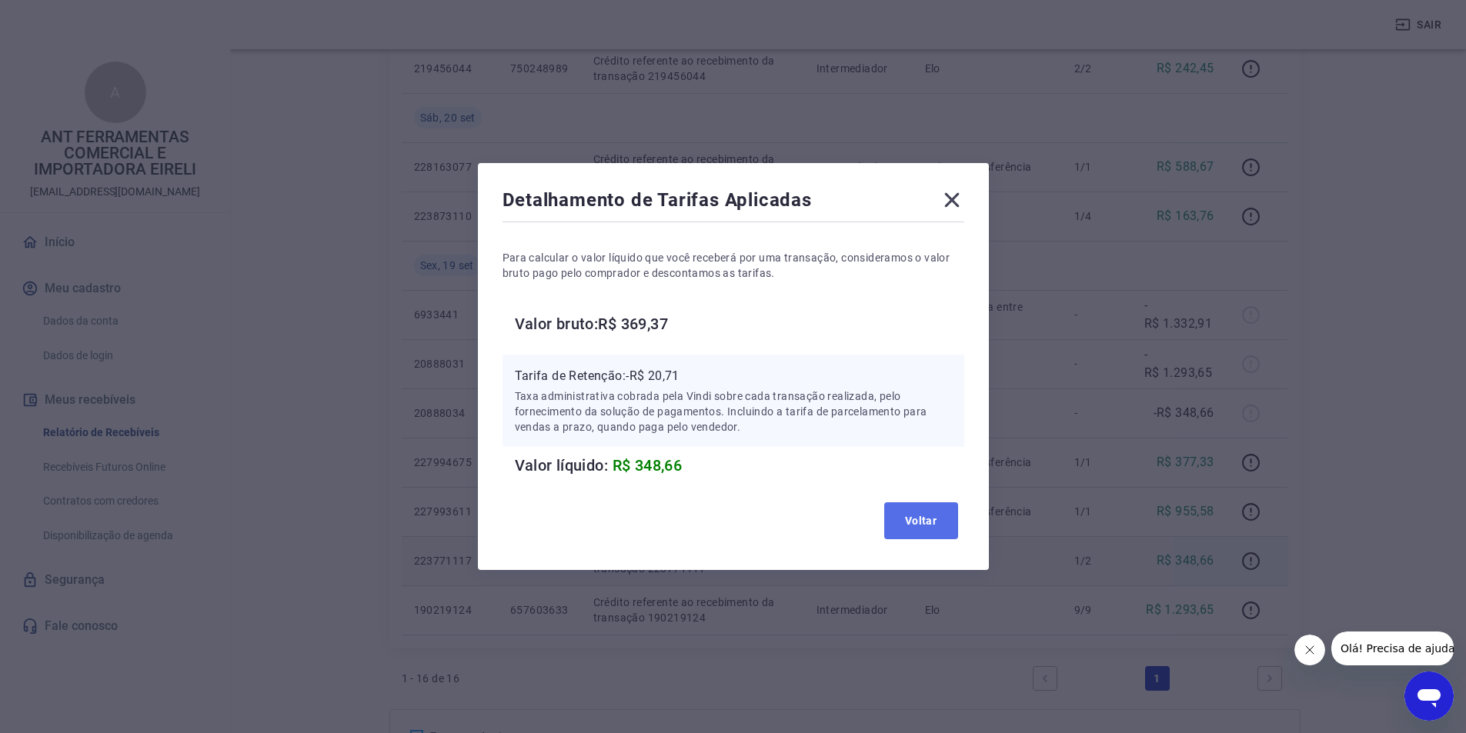
click at [923, 514] on button "Voltar" at bounding box center [921, 521] width 74 height 37
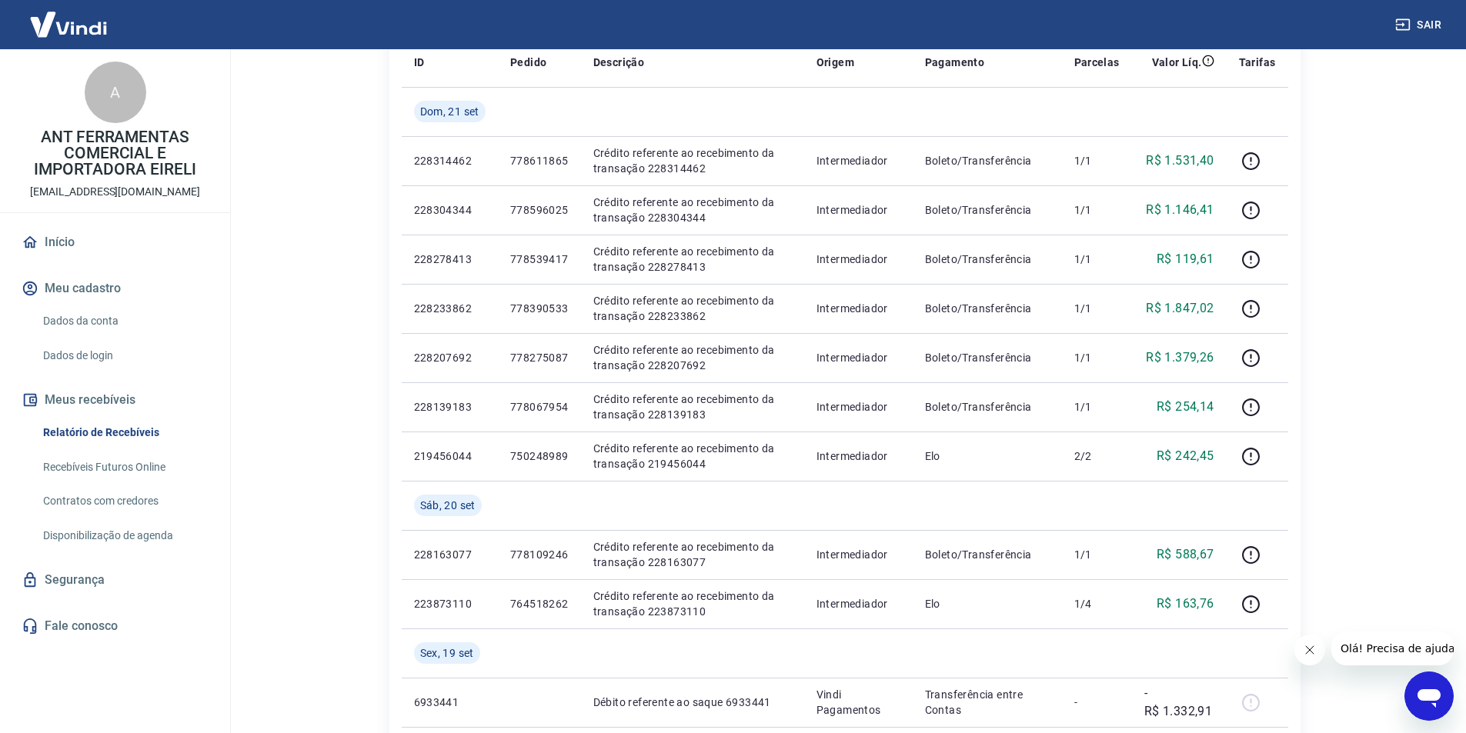
scroll to position [0, 0]
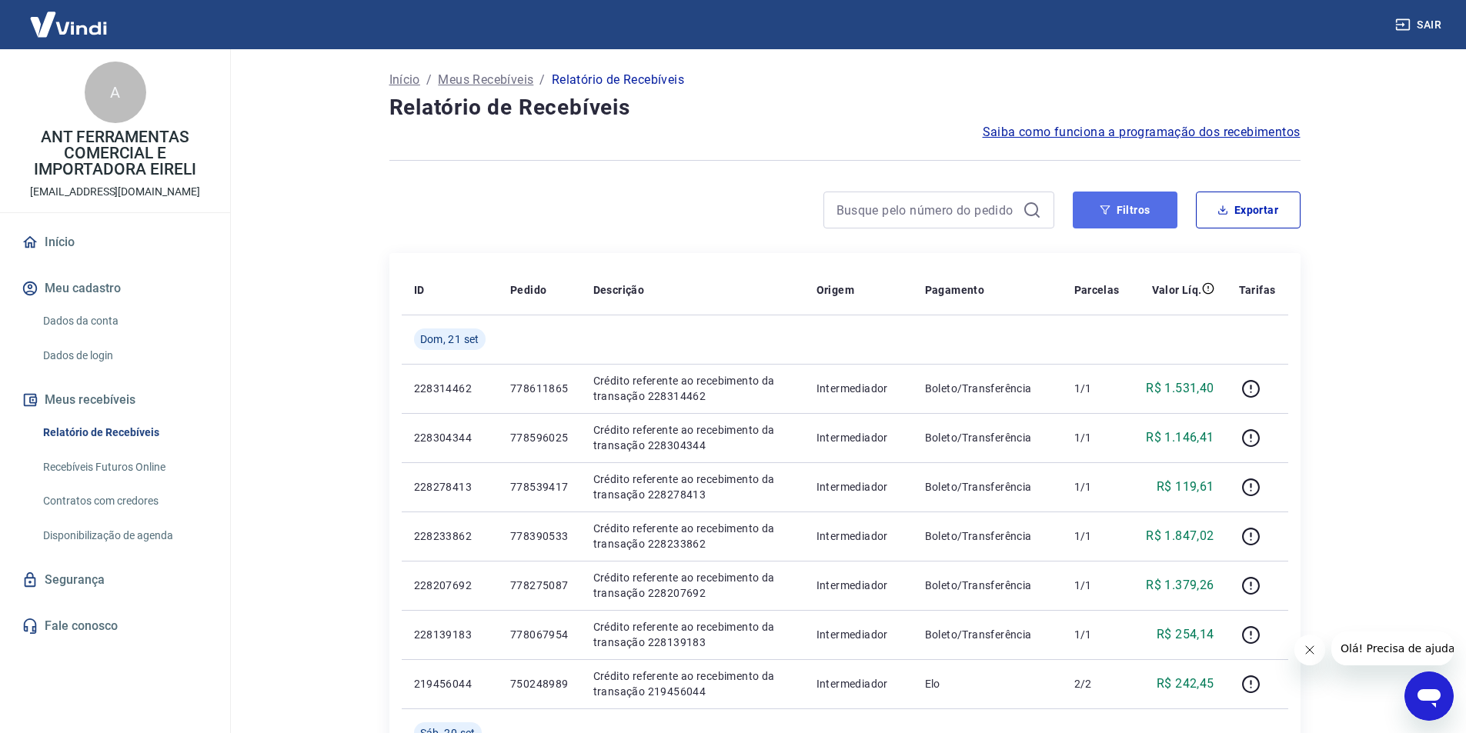
click at [1145, 214] on button "Filtros" at bounding box center [1125, 210] width 105 height 37
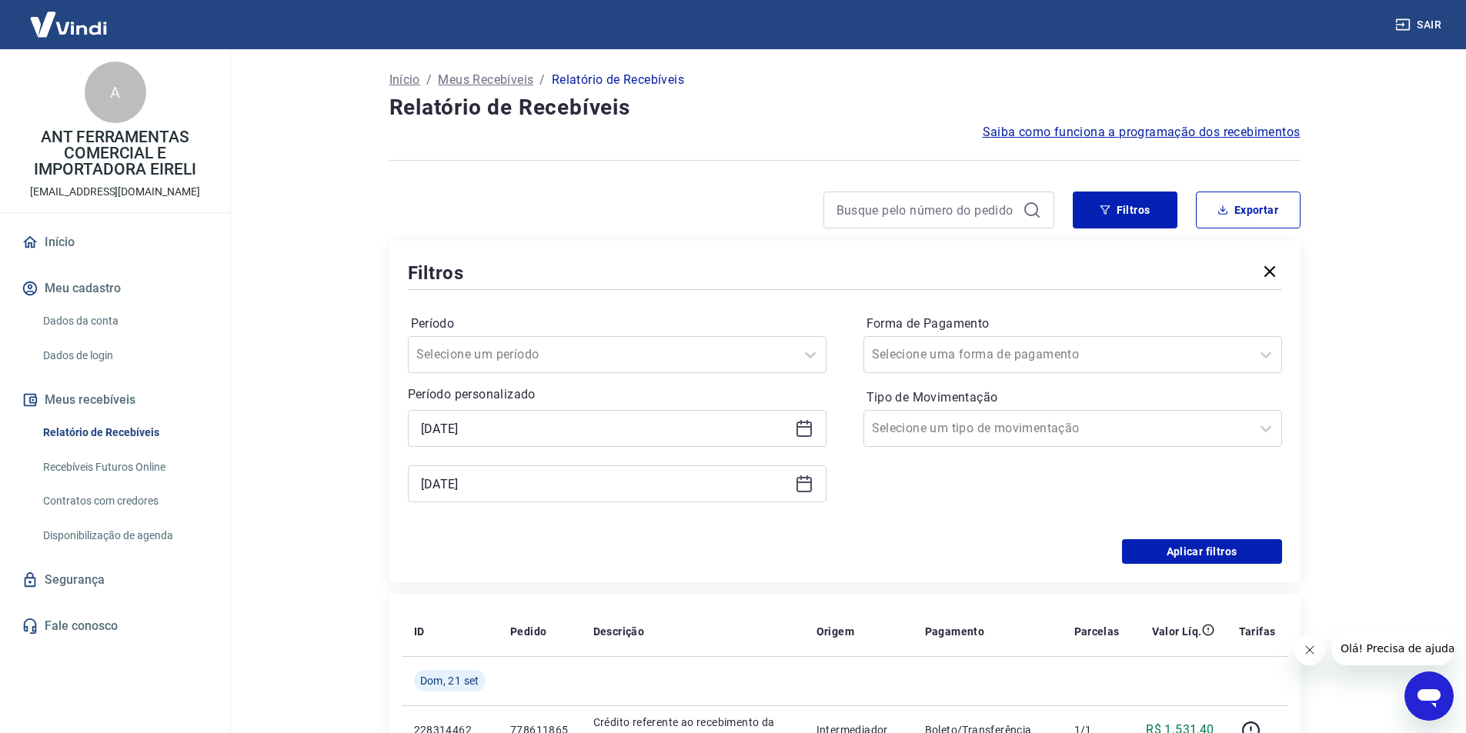
click at [810, 491] on icon at bounding box center [803, 484] width 15 height 15
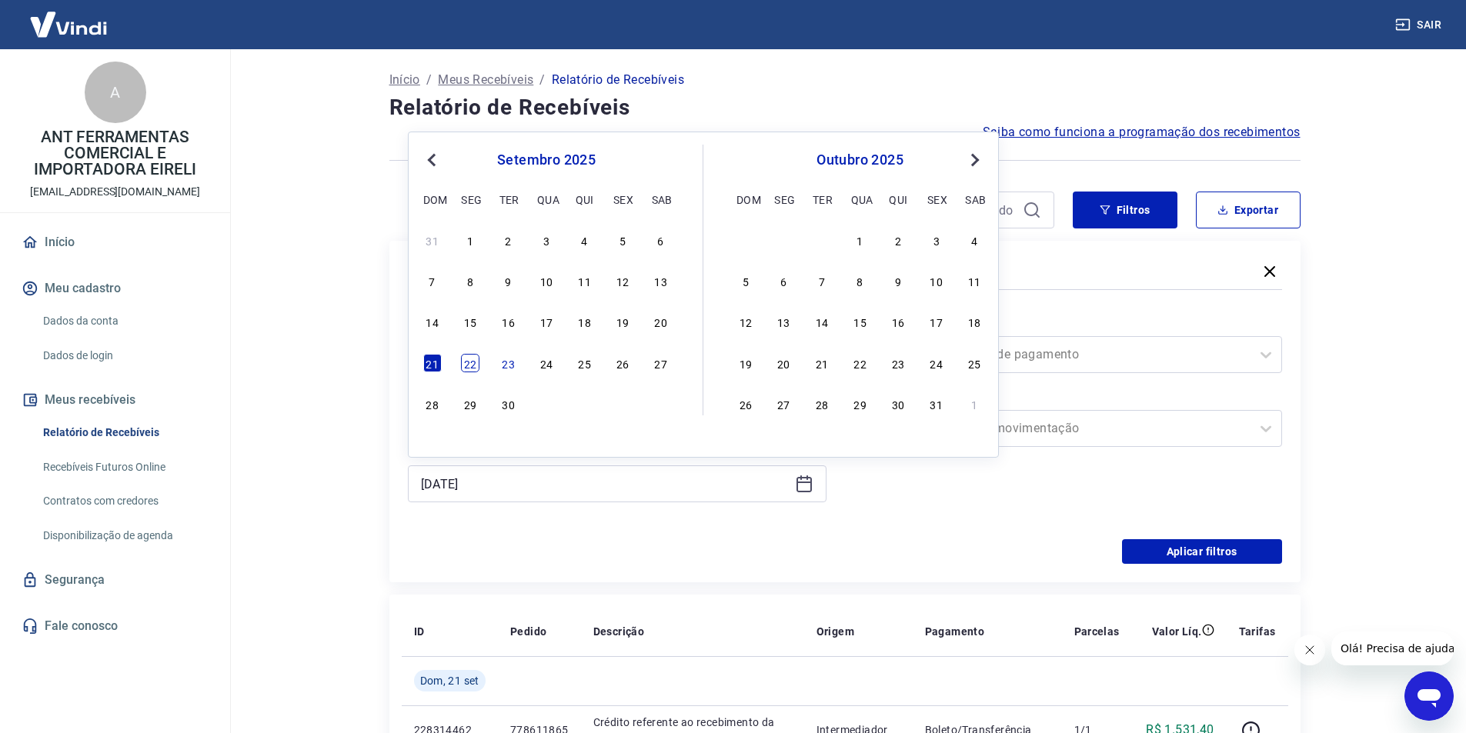
click at [463, 368] on div "22" at bounding box center [470, 363] width 18 height 18
type input "[DATE]"
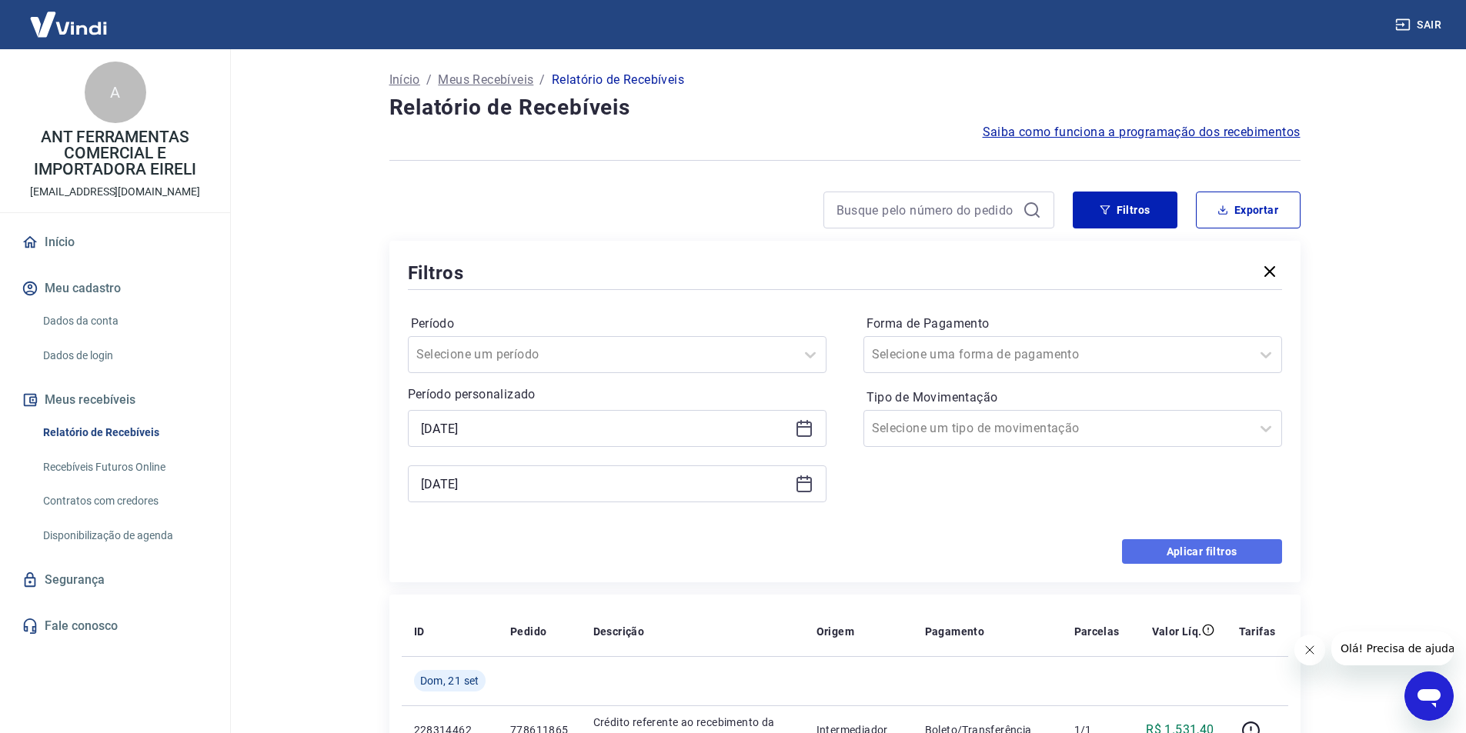
click at [1191, 555] on button "Aplicar filtros" at bounding box center [1202, 551] width 160 height 25
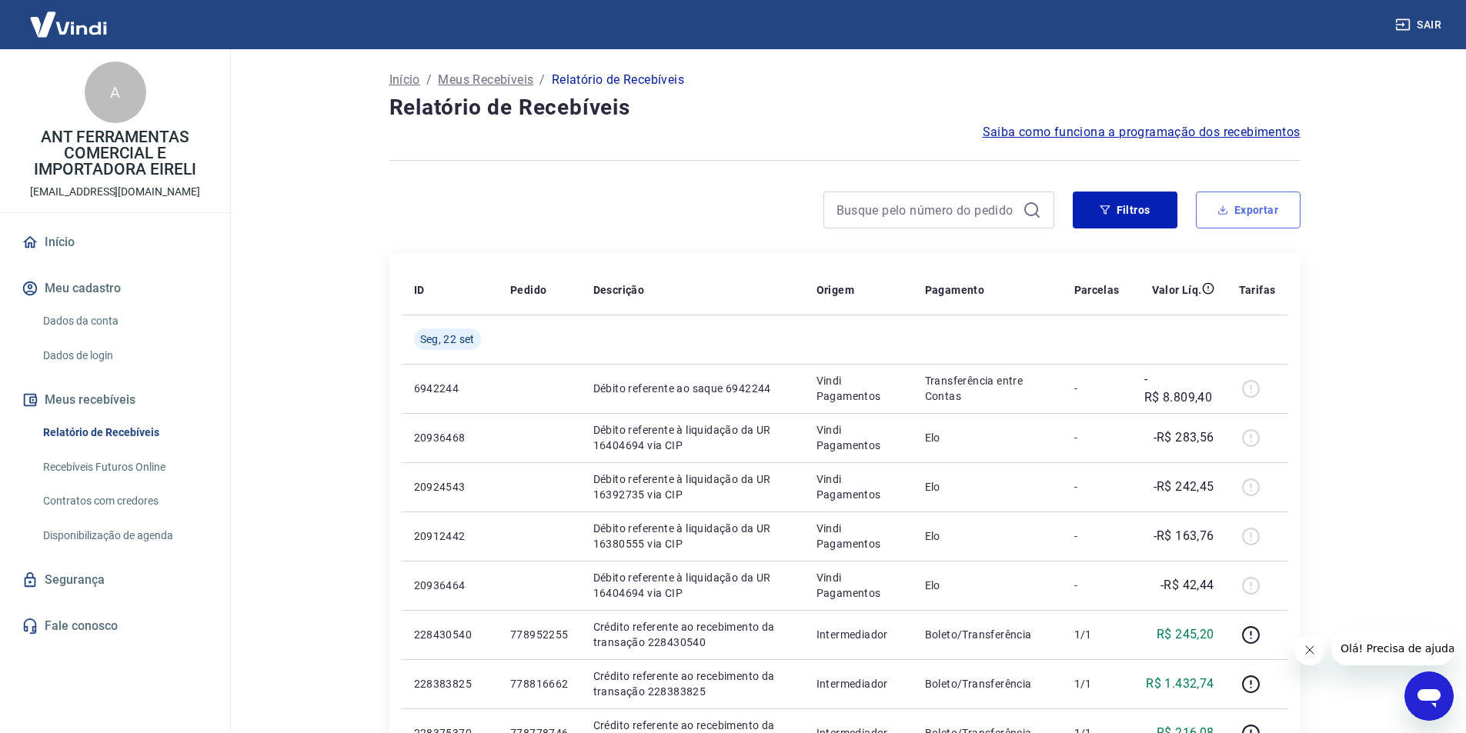
click at [1264, 215] on button "Exportar" at bounding box center [1248, 210] width 105 height 37
type input "[DATE]"
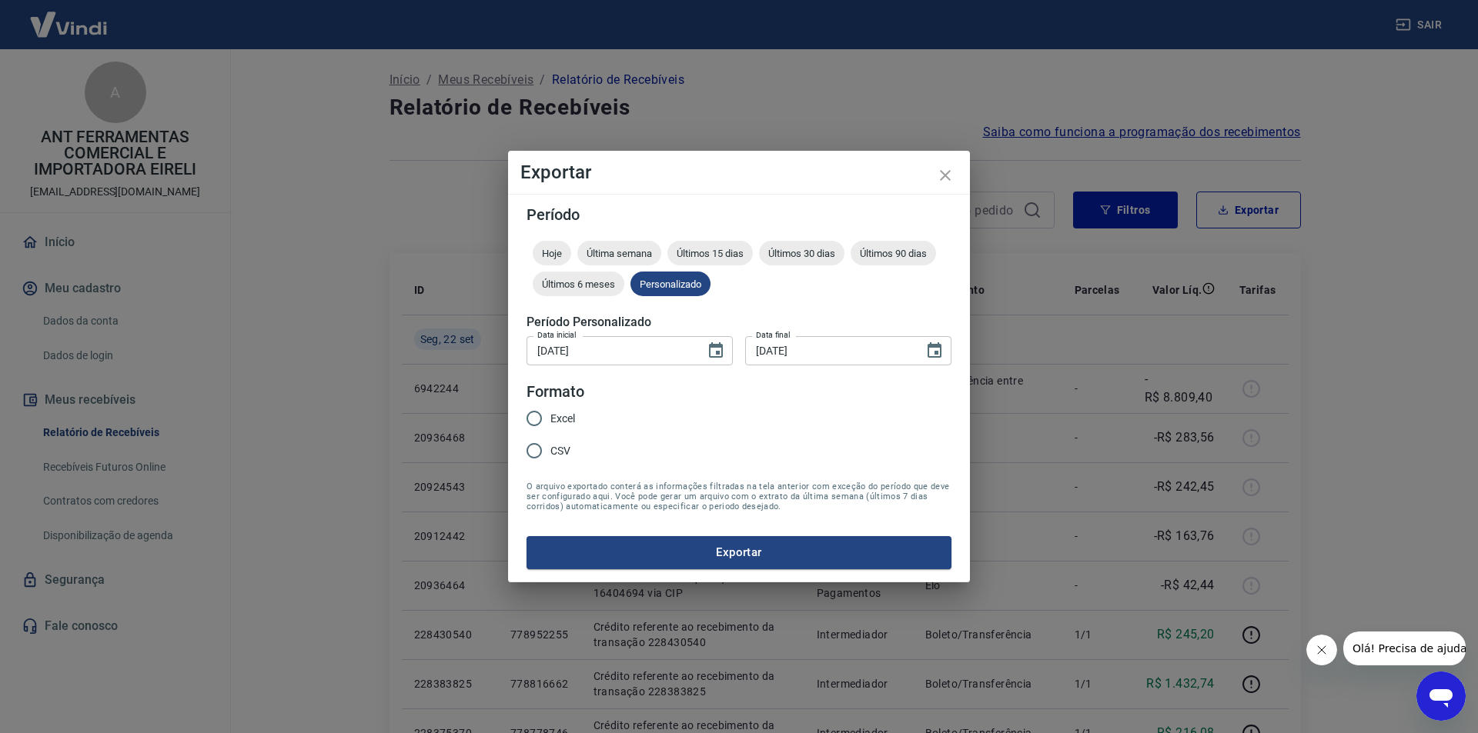
click at [535, 416] on input "Excel" at bounding box center [534, 418] width 32 height 32
radio input "true"
click at [754, 556] on button "Exportar" at bounding box center [738, 552] width 425 height 32
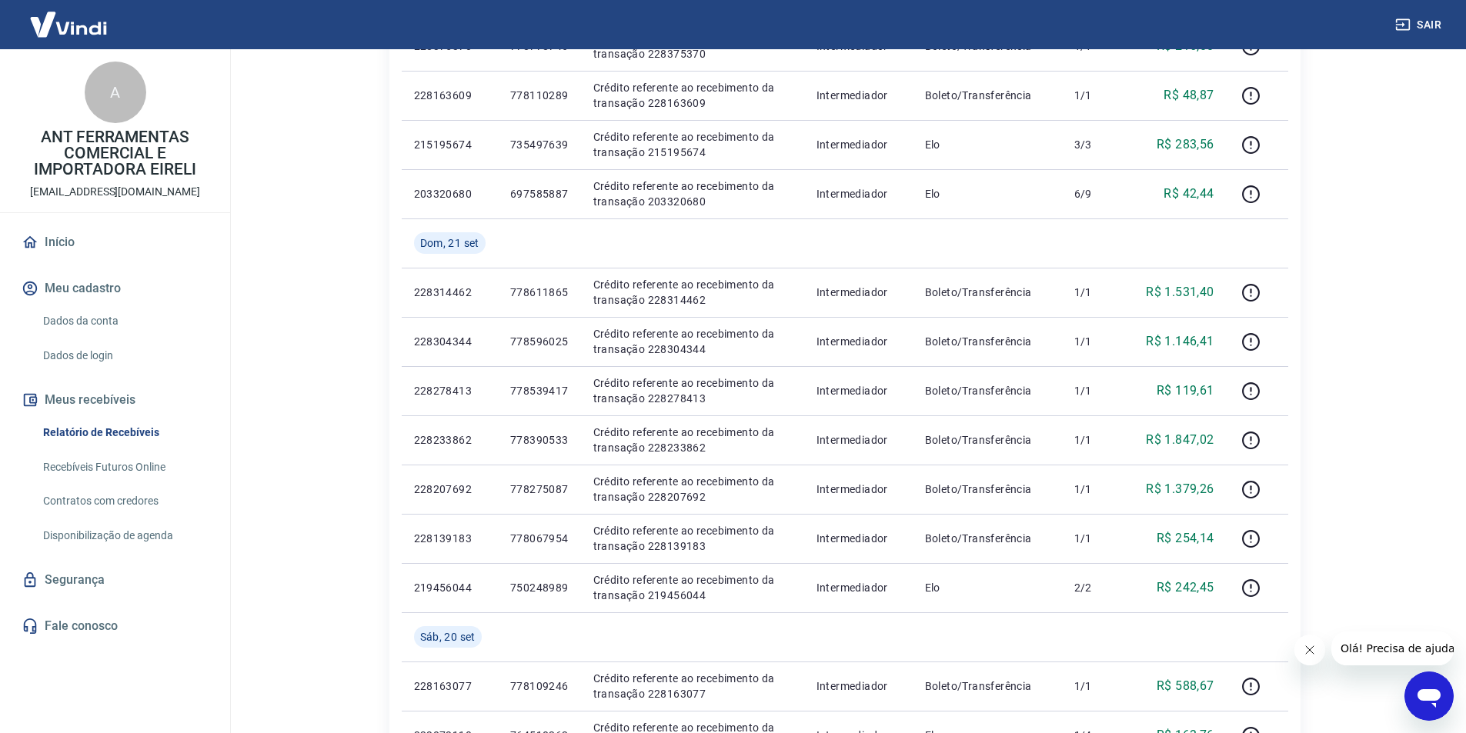
scroll to position [693, 0]
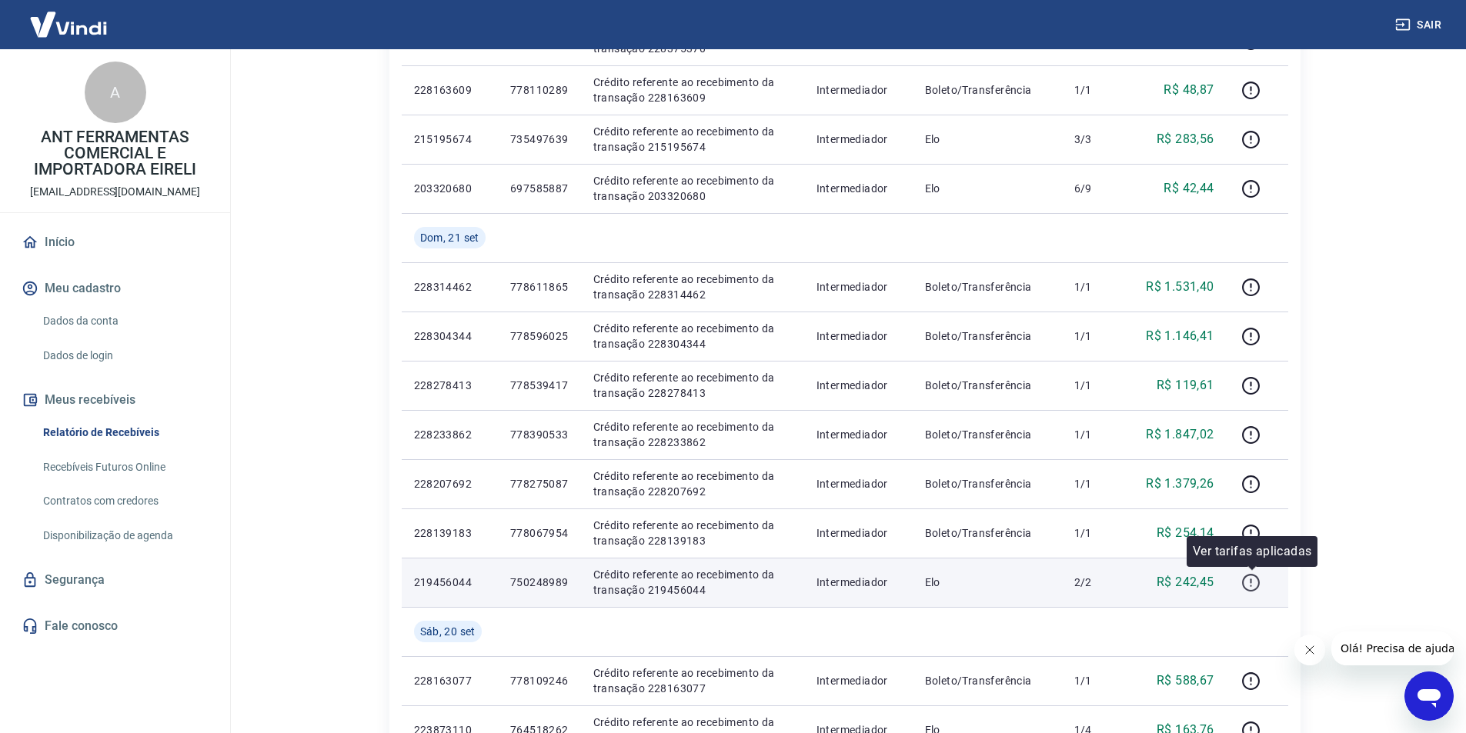
click at [1255, 585] on icon "button" at bounding box center [1250, 582] width 19 height 19
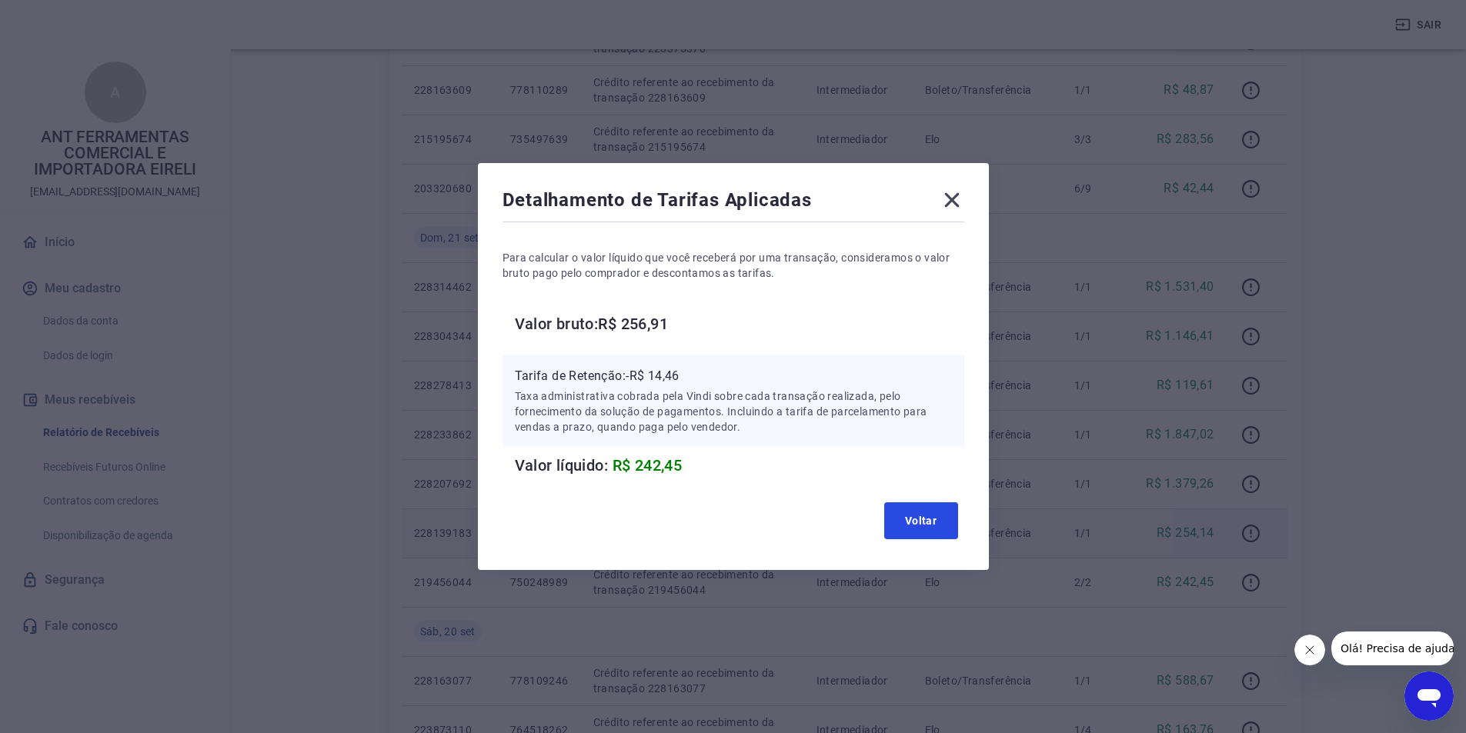
click at [937, 529] on button "Voltar" at bounding box center [921, 521] width 74 height 37
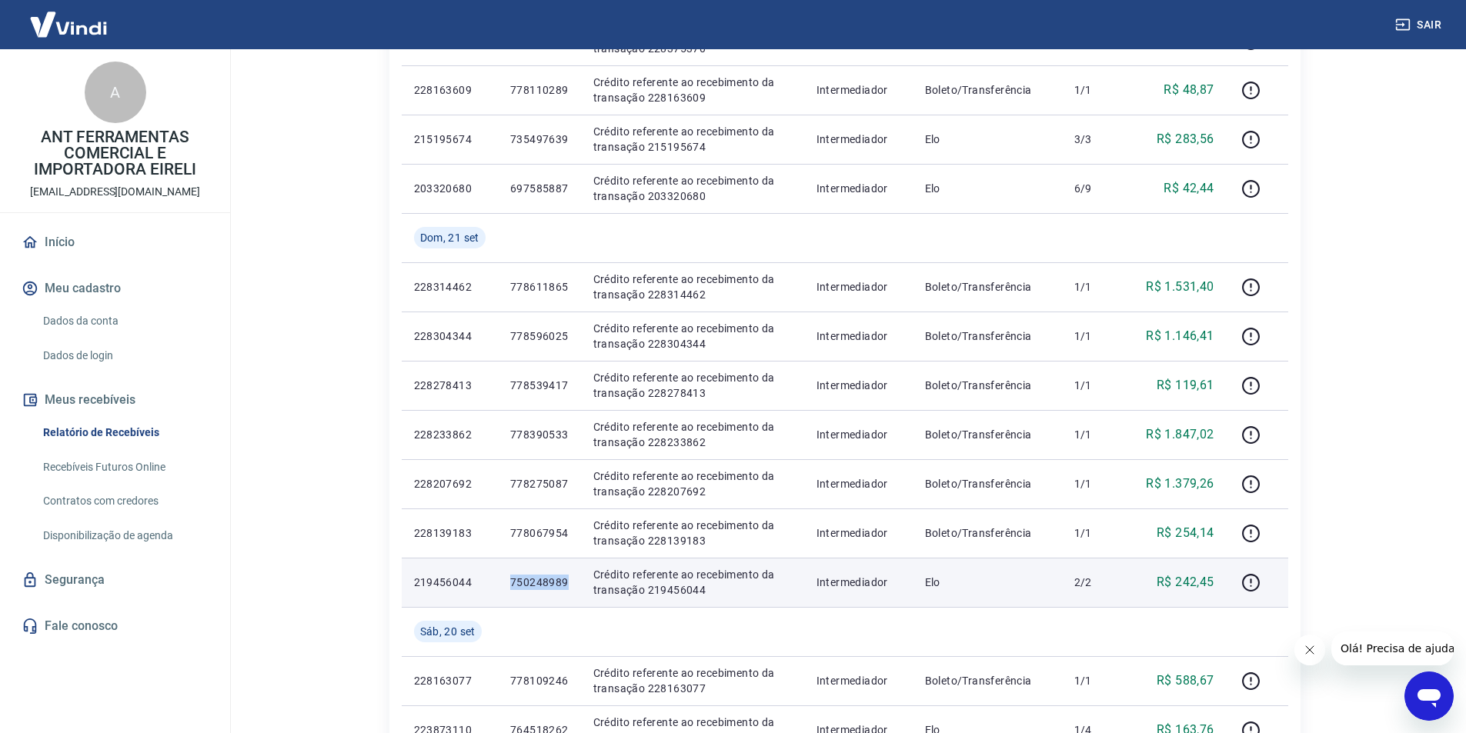
drag, startPoint x: 514, startPoint y: 584, endPoint x: 569, endPoint y: 582, distance: 54.7
click at [569, 582] on td "750248989" at bounding box center [539, 582] width 83 height 49
copy p "750248989"
